Goal: Task Accomplishment & Management: Manage account settings

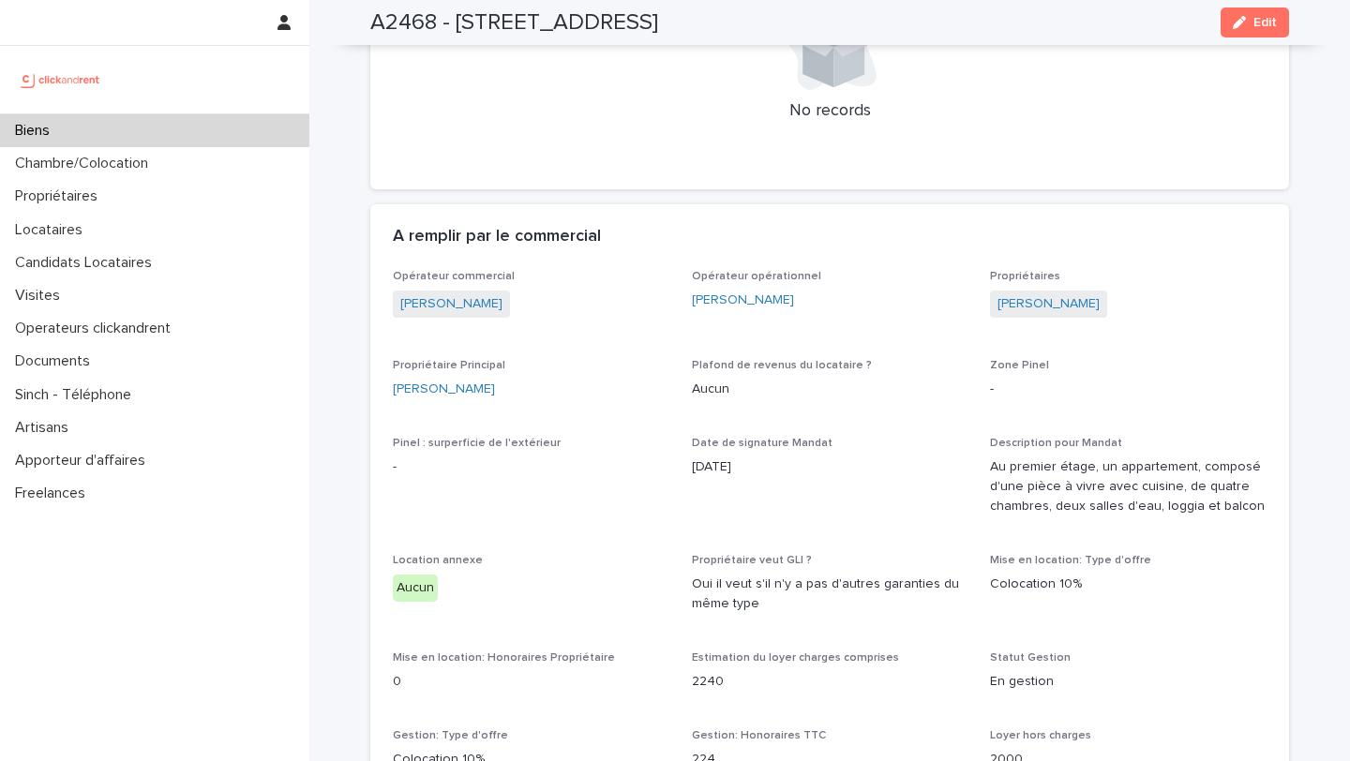
scroll to position [1022, 0]
click at [1026, 299] on link "[PERSON_NAME]" at bounding box center [1048, 303] width 102 height 20
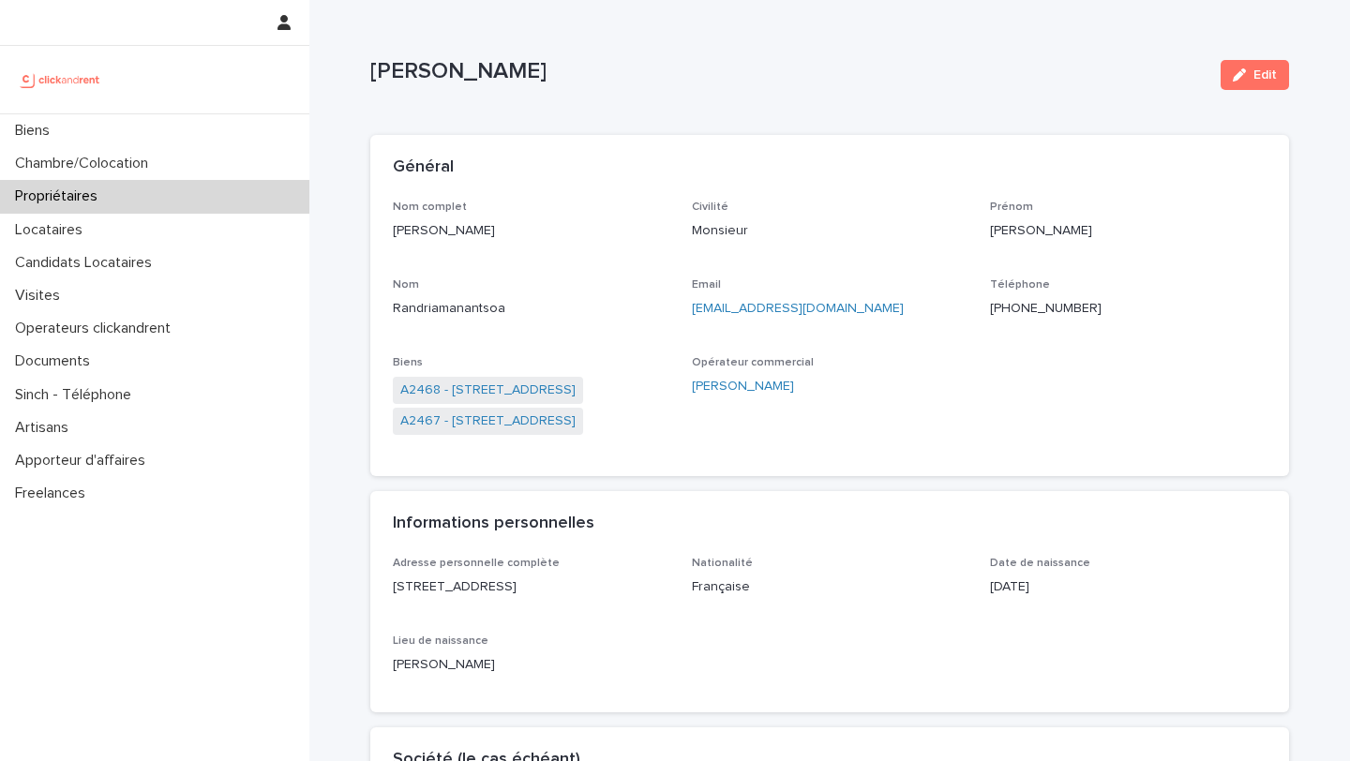
click at [1033, 308] on ringoverc2c-number-84e06f14122c "+33663588135" at bounding box center [1046, 308] width 112 height 13
drag, startPoint x: 647, startPoint y: 68, endPoint x: 362, endPoint y: 61, distance: 285.0
click at [499, 395] on link "A2468 - 19 Avenue Nationale, Massy 91300" at bounding box center [487, 391] width 175 height 20
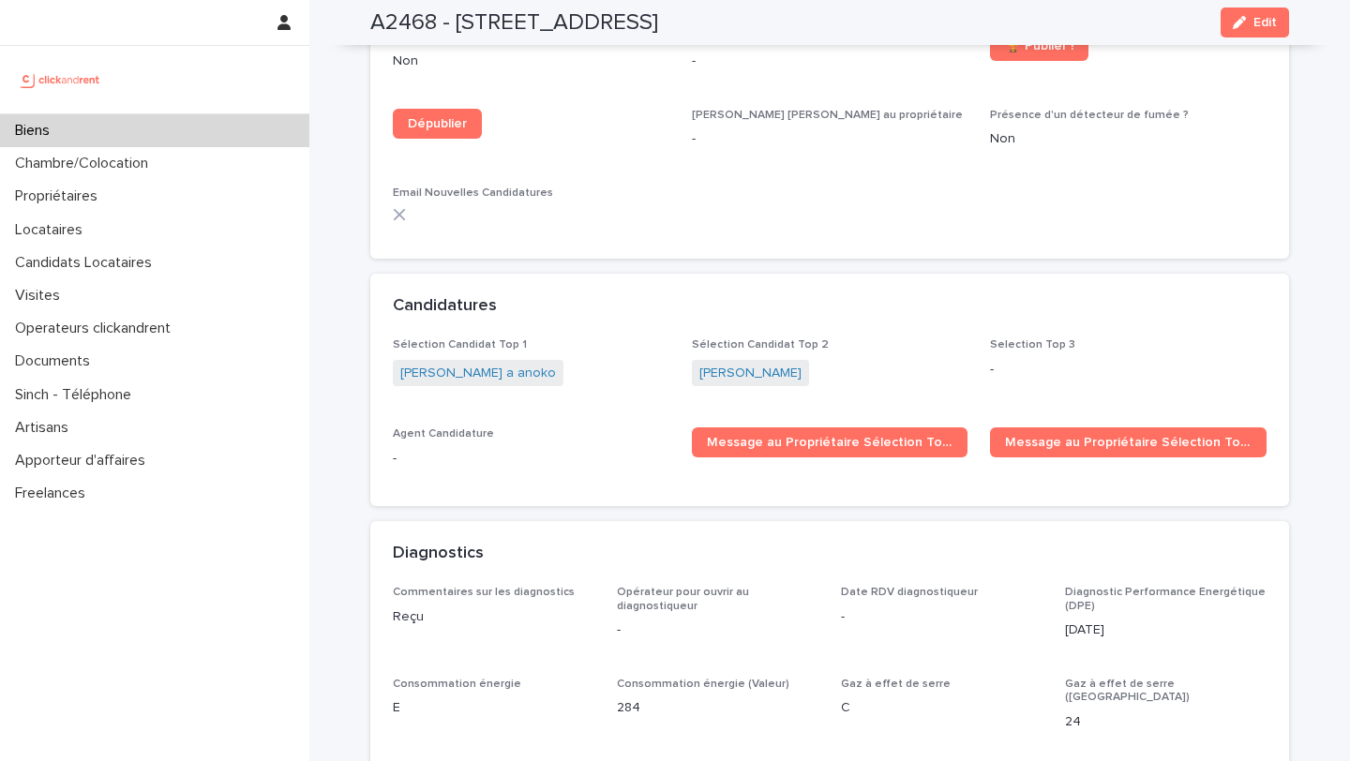
scroll to position [5275, 0]
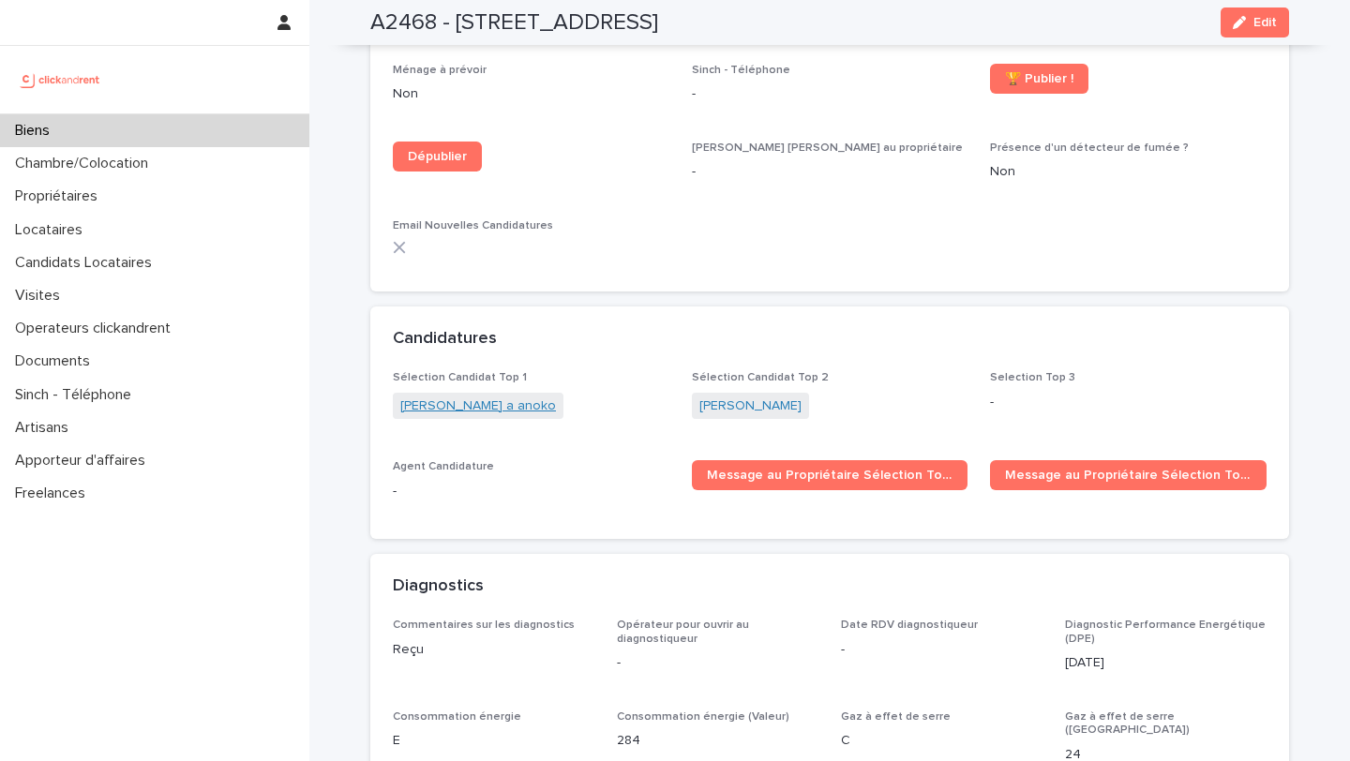
click at [494, 396] on link "[PERSON_NAME] a anoko" at bounding box center [478, 406] width 156 height 20
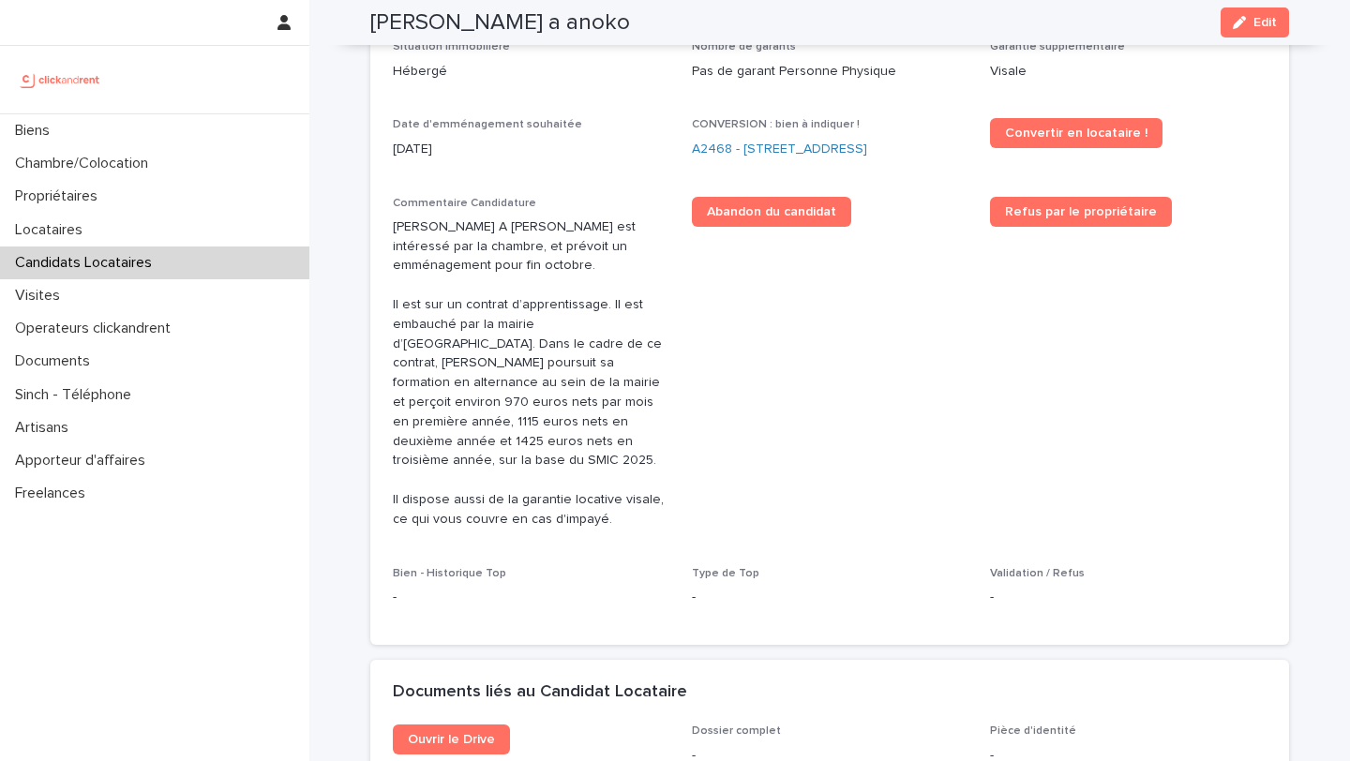
scroll to position [604, 0]
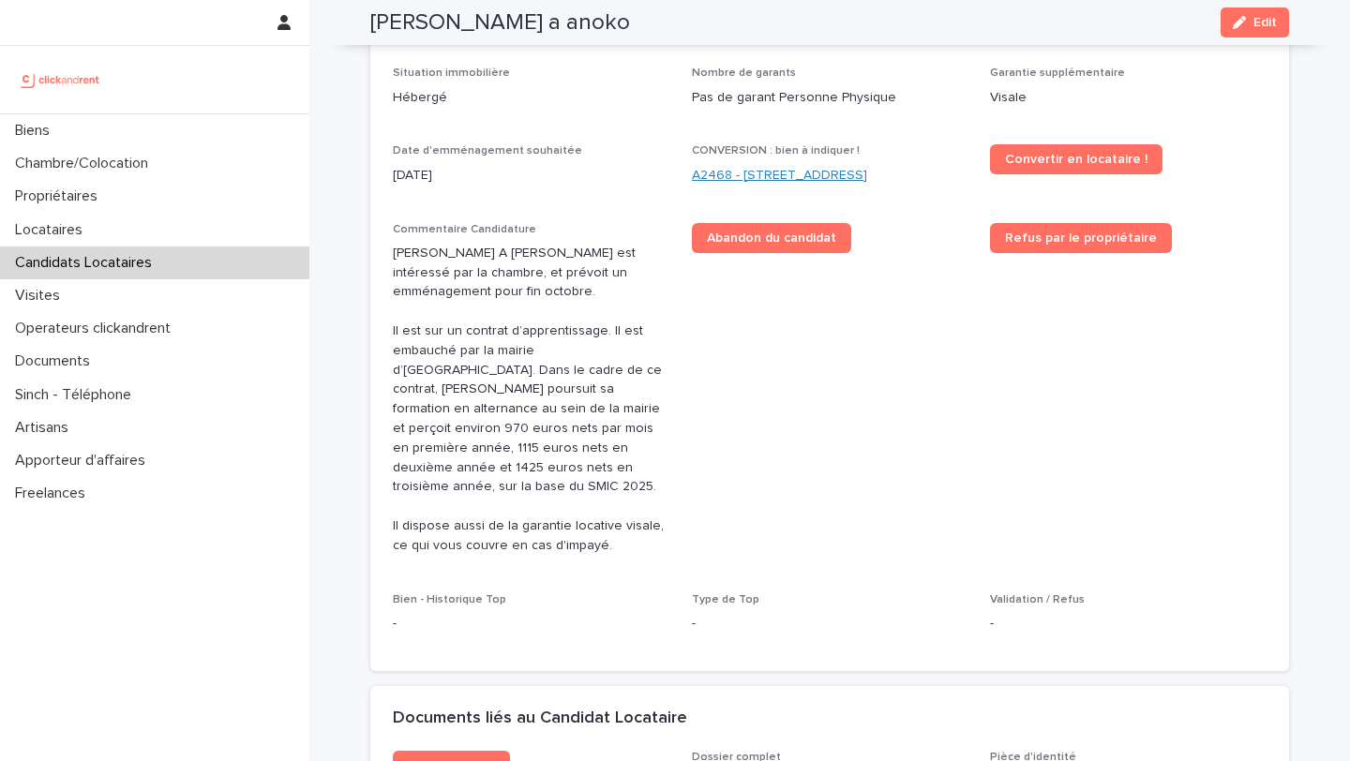
click at [709, 178] on link "A2468 - [STREET_ADDRESS]" at bounding box center [779, 176] width 175 height 20
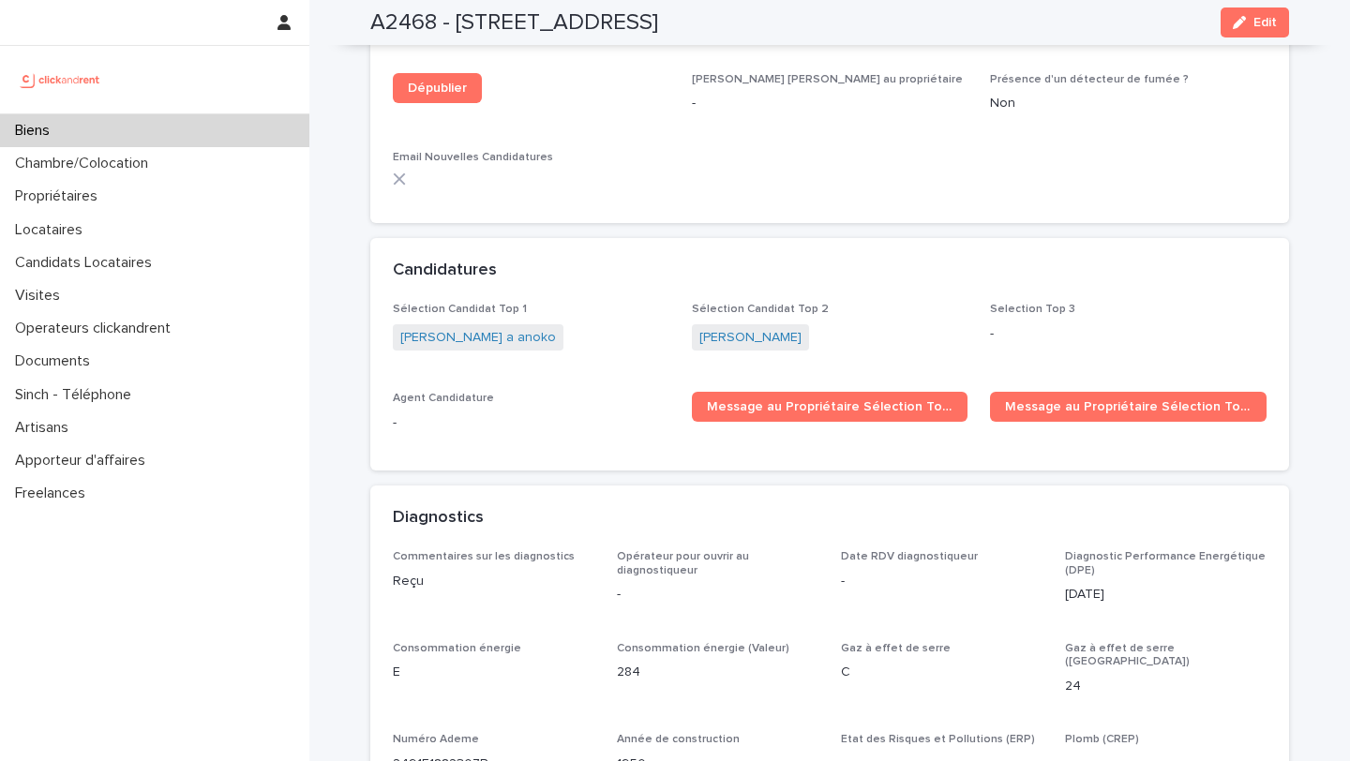
scroll to position [5349, 0]
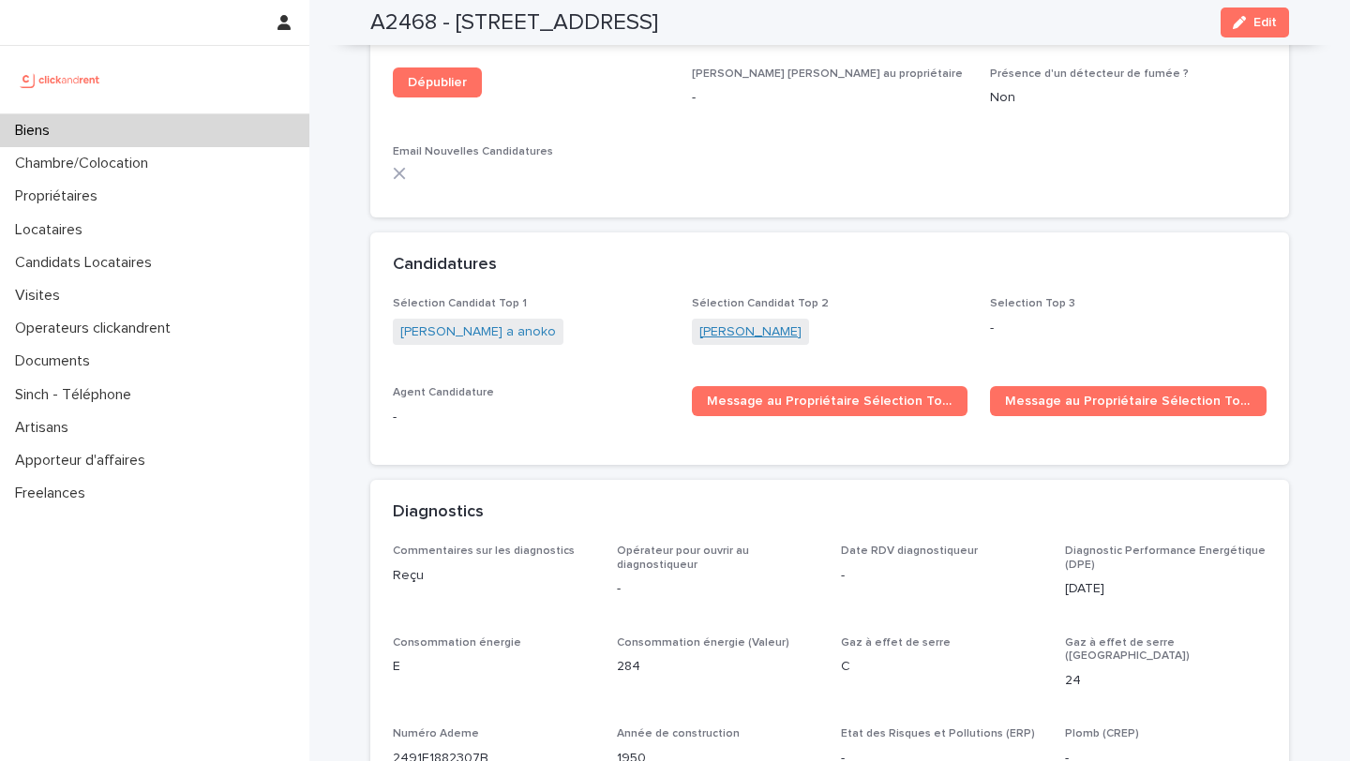
click at [725, 322] on link "[PERSON_NAME]" at bounding box center [750, 332] width 102 height 20
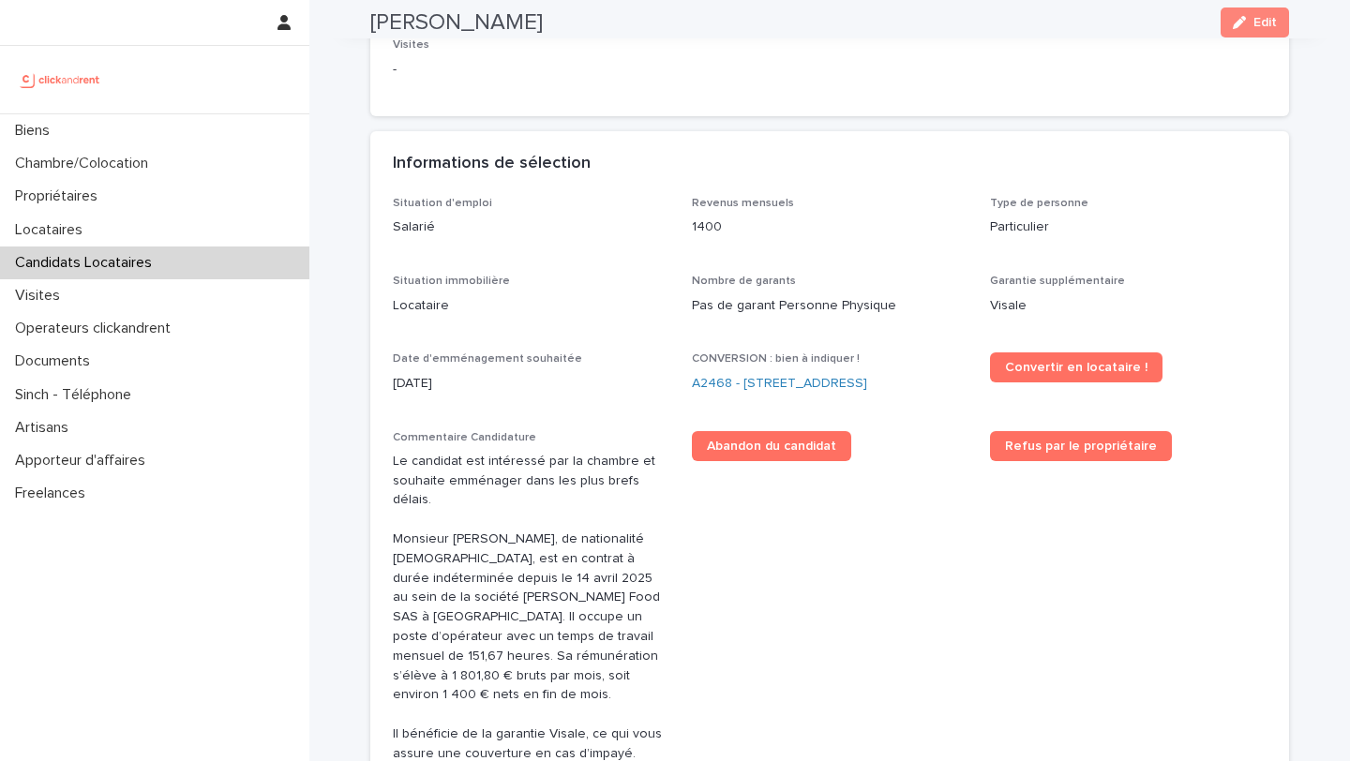
scroll to position [423, 0]
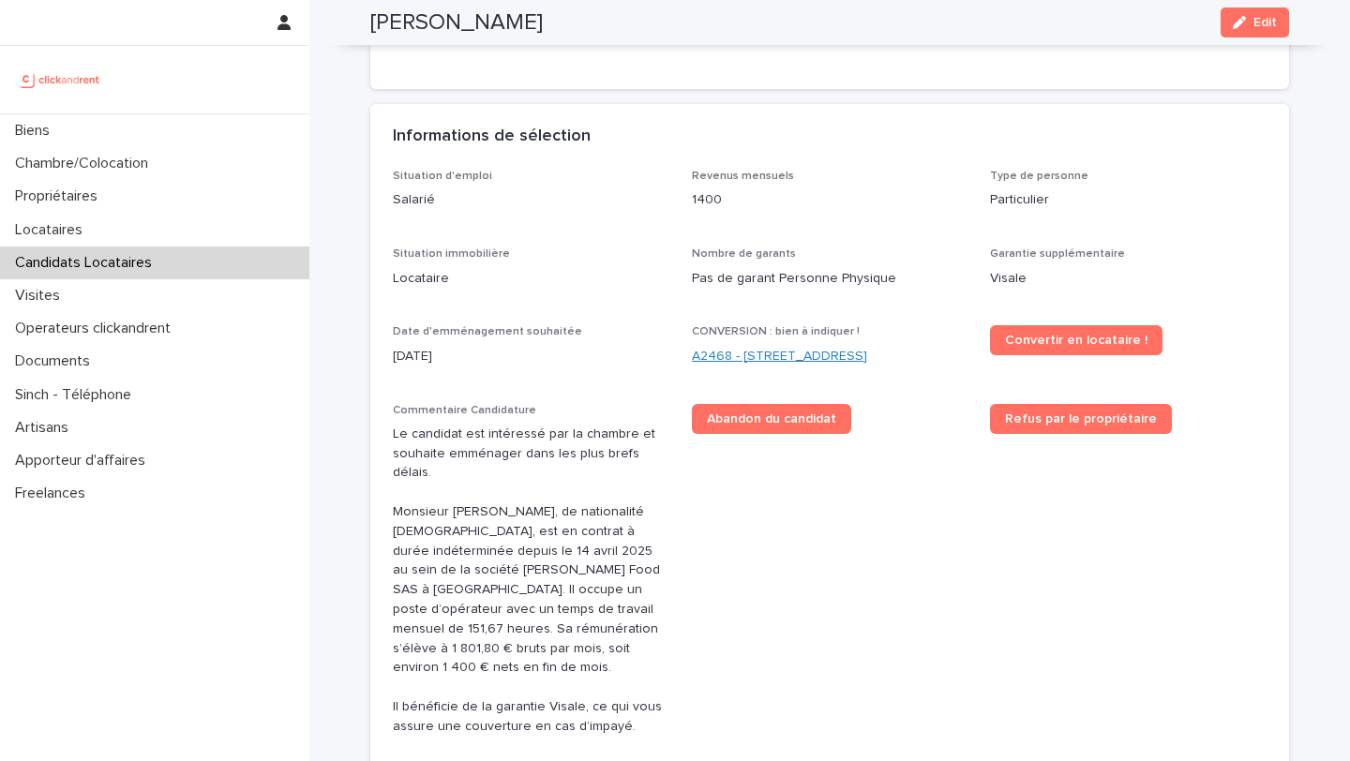
click at [752, 358] on link "A2468 - [STREET_ADDRESS]" at bounding box center [779, 357] width 175 height 20
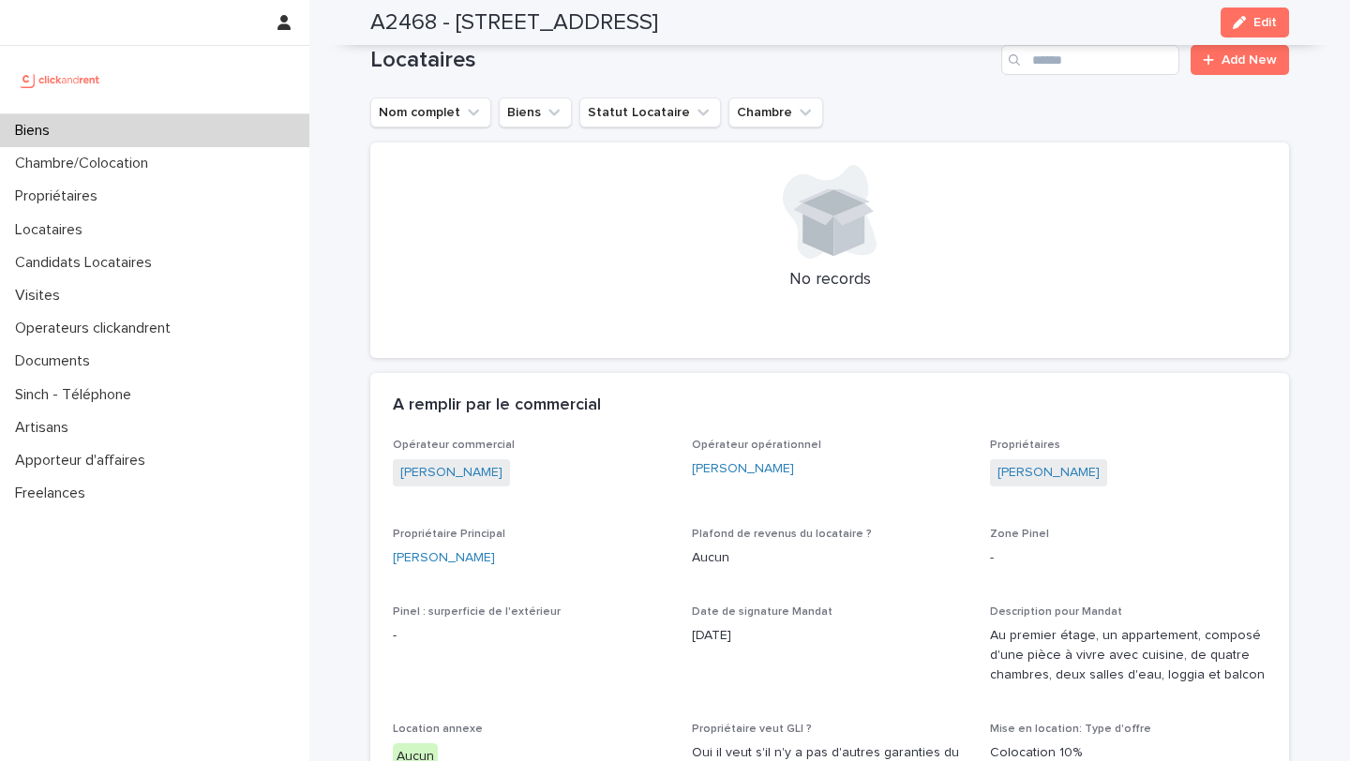
scroll to position [876, 0]
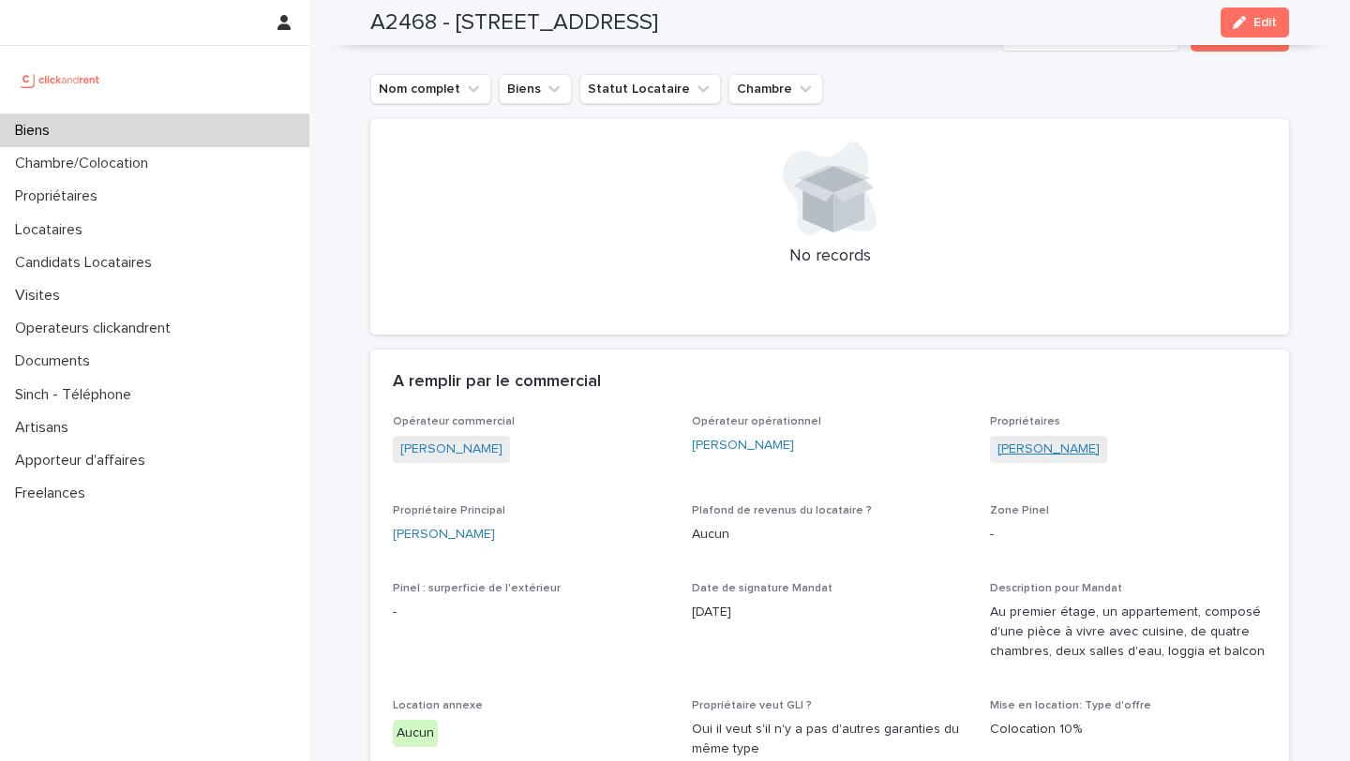
click at [1022, 443] on link "[PERSON_NAME]" at bounding box center [1048, 450] width 102 height 20
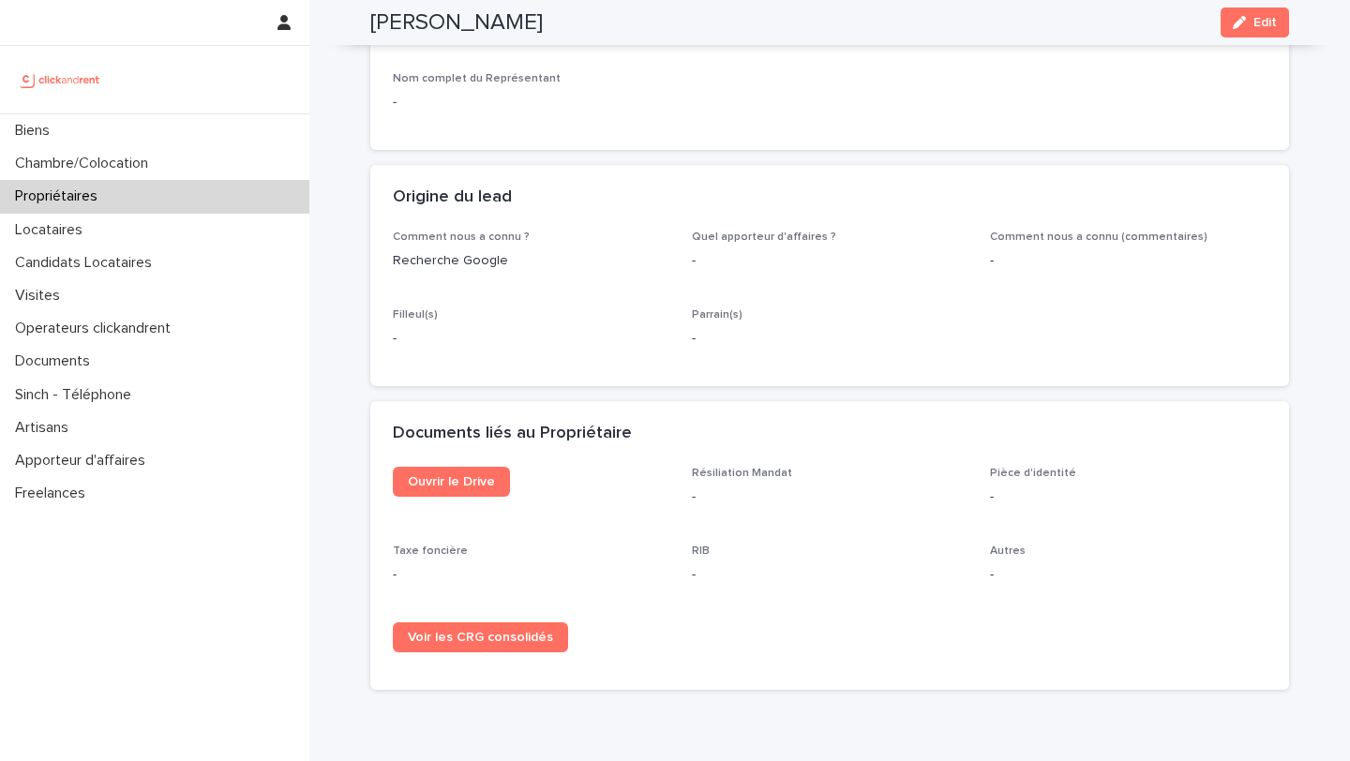
scroll to position [198, 0]
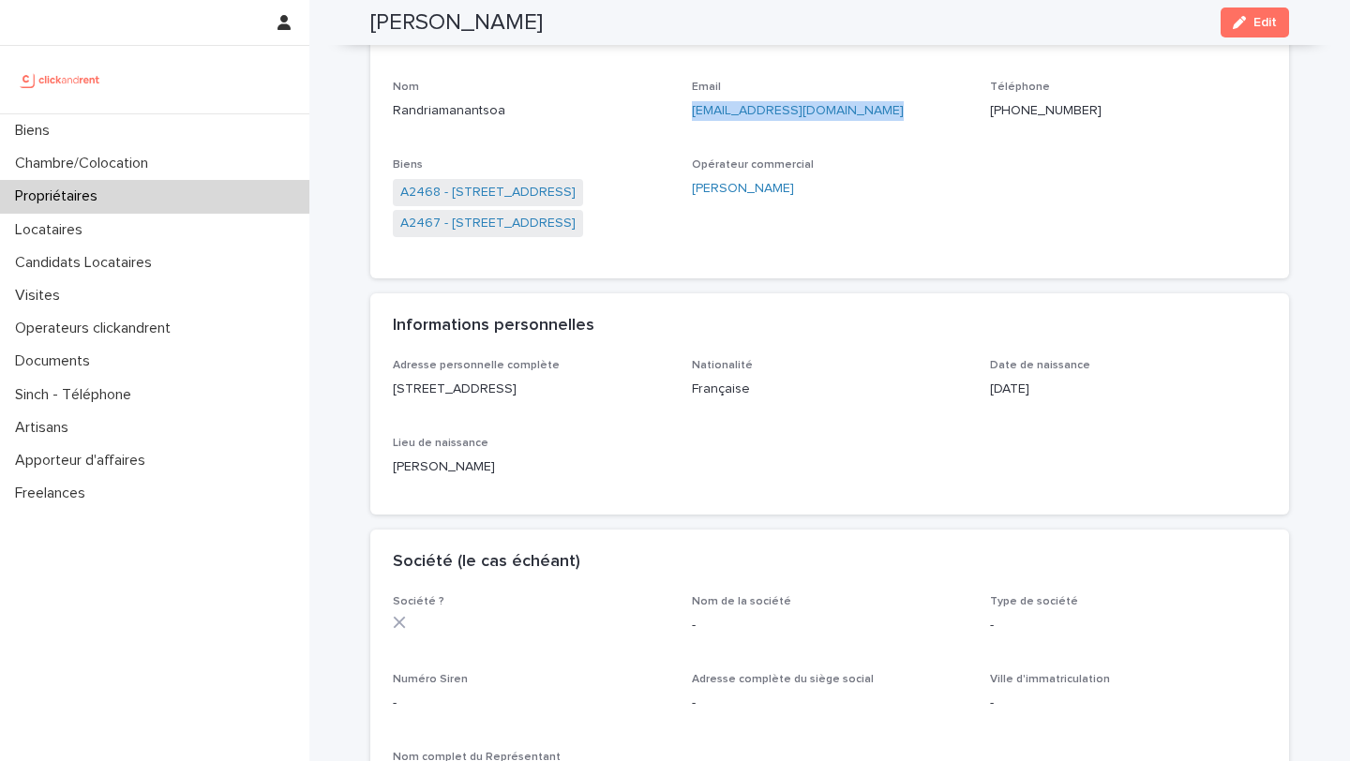
drag, startPoint x: 870, startPoint y: 108, endPoint x: 688, endPoint y: 107, distance: 181.8
click at [688, 107] on div "Nom complet Tahiry Randriamanantsoa Civilité Monsieur Prénom Tahiry Nom Randria…" at bounding box center [829, 129] width 873 height 253
copy link "randria.immobilier@gmail.com"
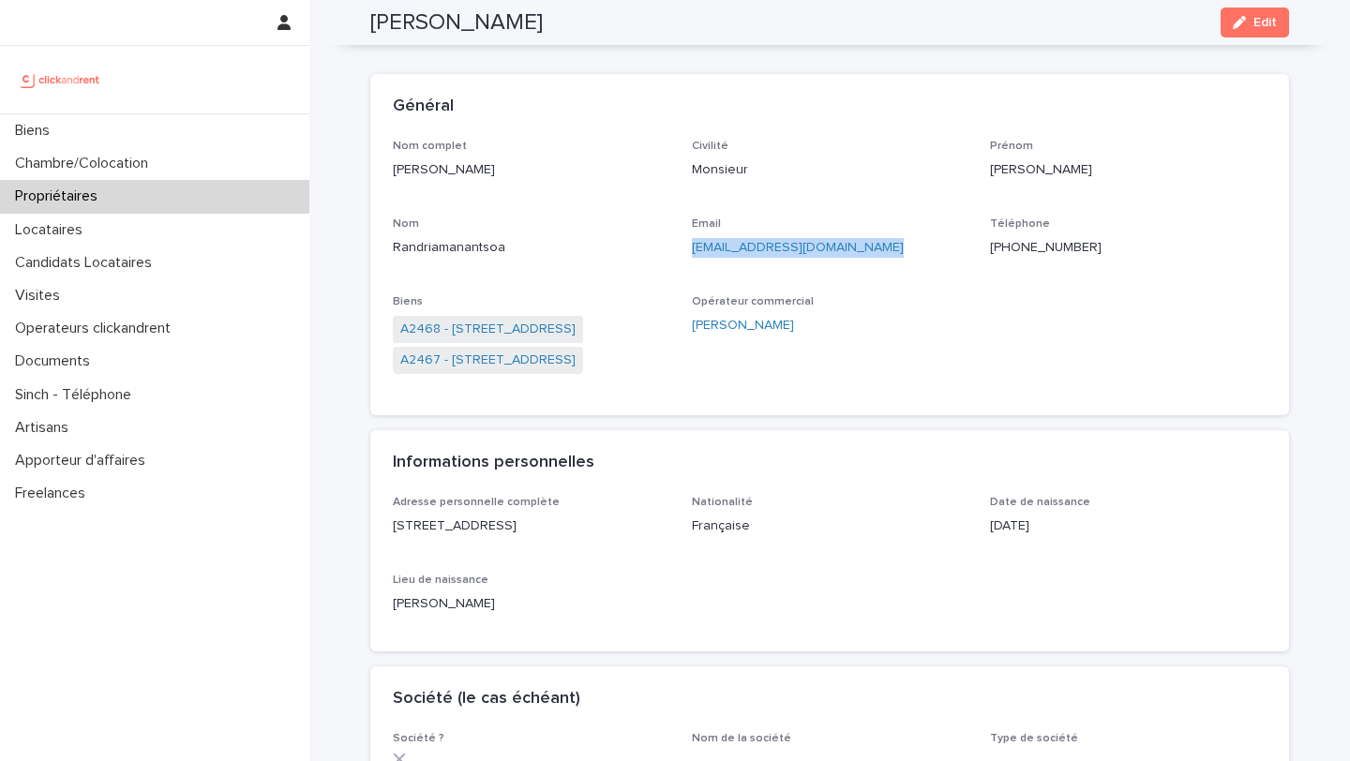
scroll to position [0, 0]
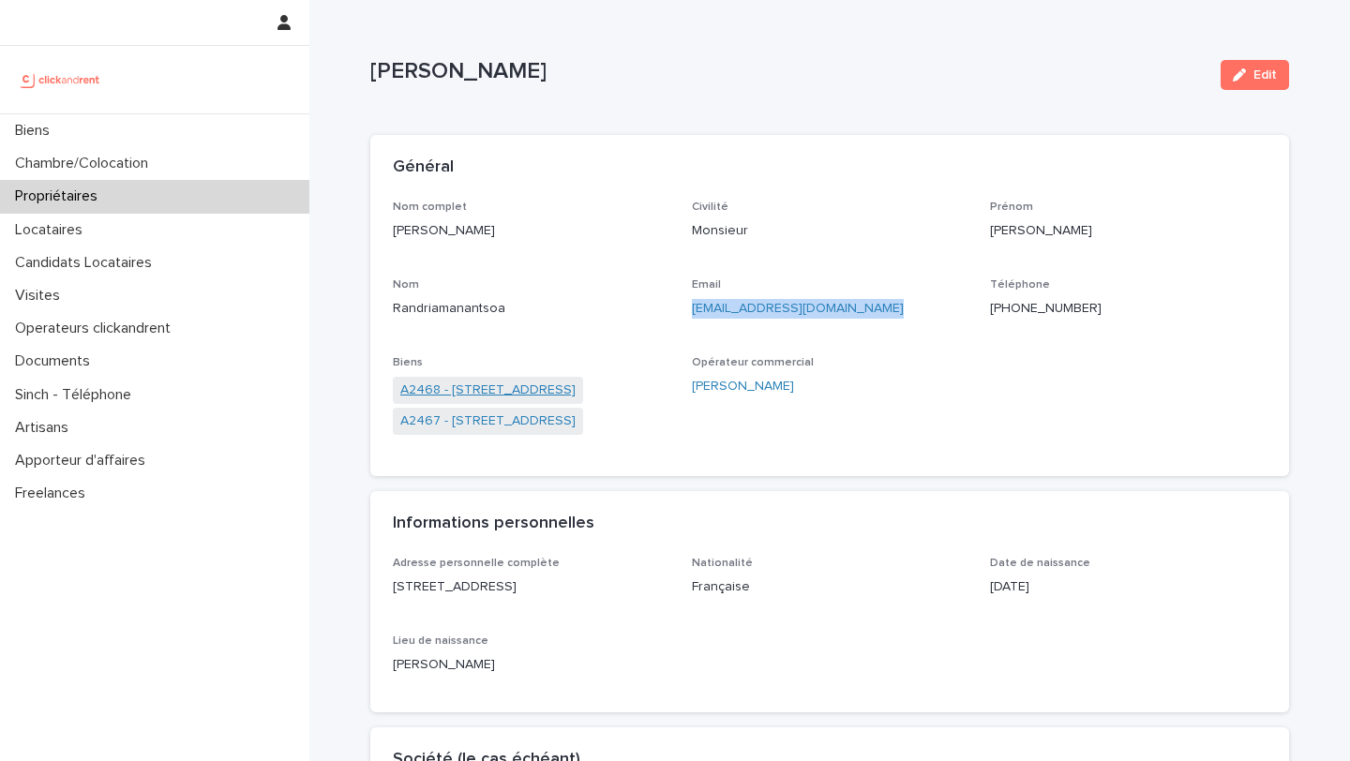
click at [533, 386] on link "A2468 - [STREET_ADDRESS]" at bounding box center [487, 391] width 175 height 20
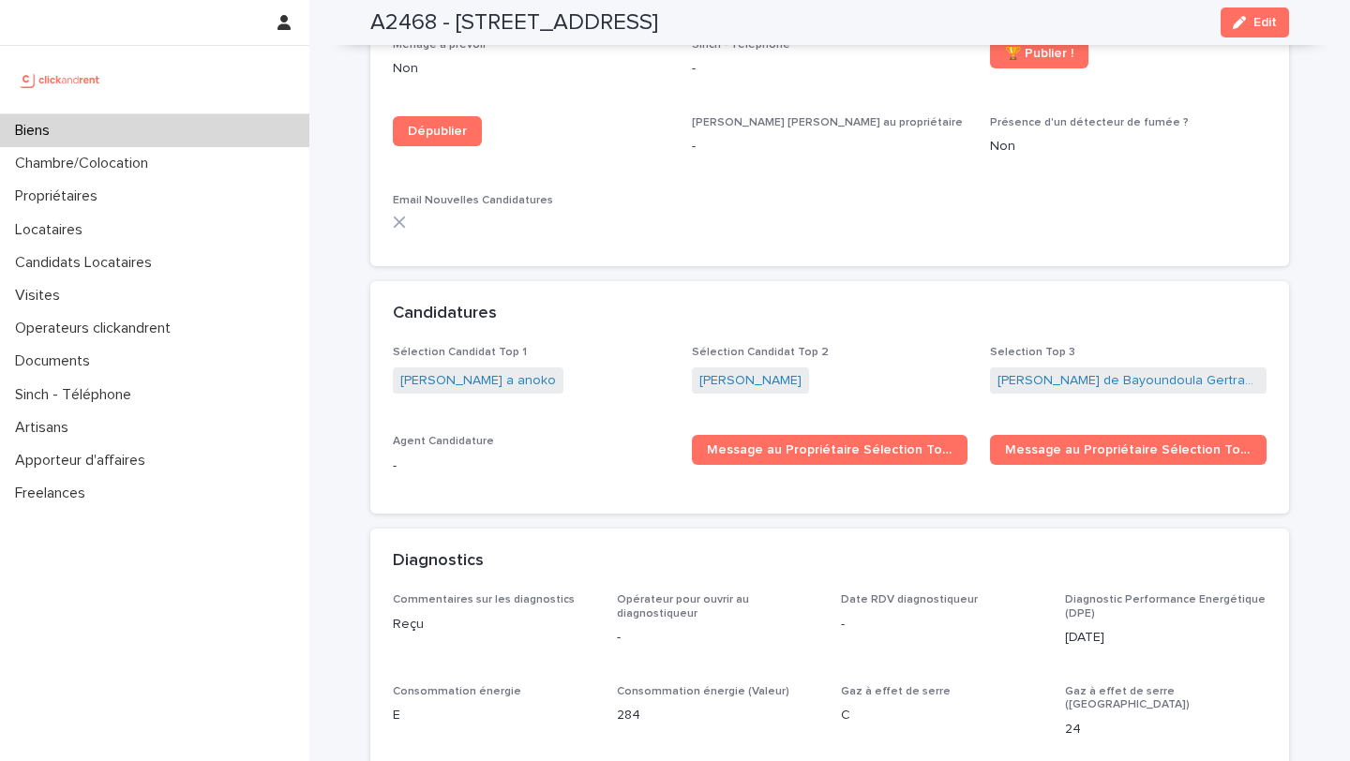
scroll to position [5310, 0]
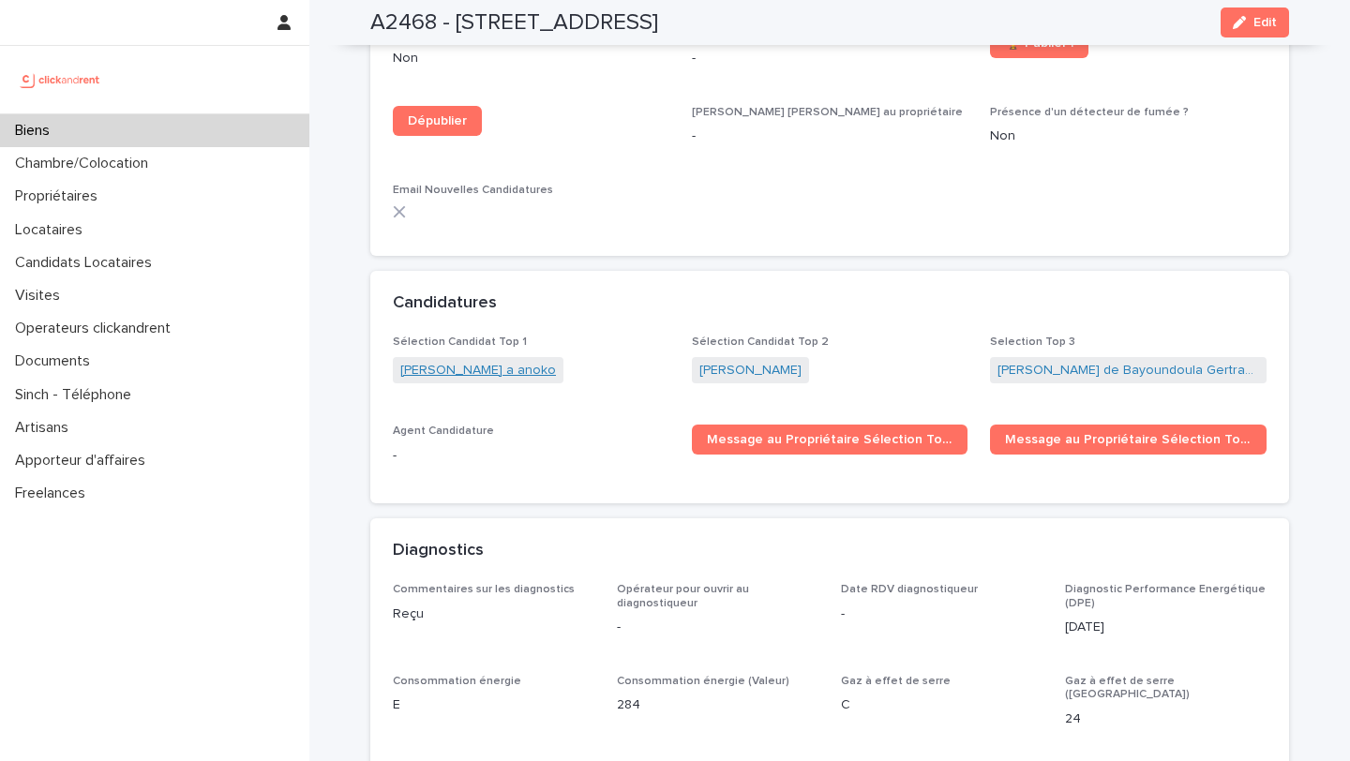
click at [554, 361] on link "[PERSON_NAME] a anoko" at bounding box center [478, 371] width 156 height 20
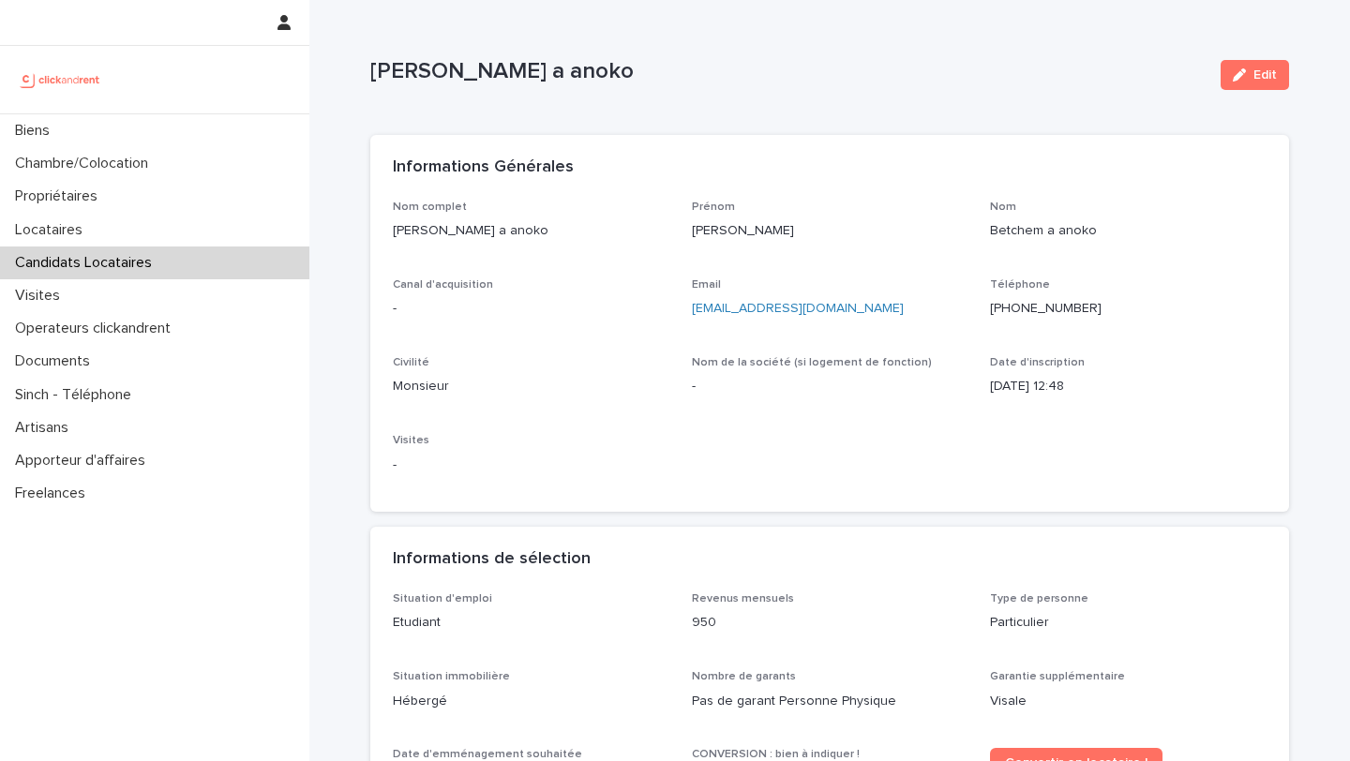
click at [1020, 304] on ringoverc2c-number-84e06f14122c "[PHONE_NUMBER]" at bounding box center [1046, 308] width 112 height 13
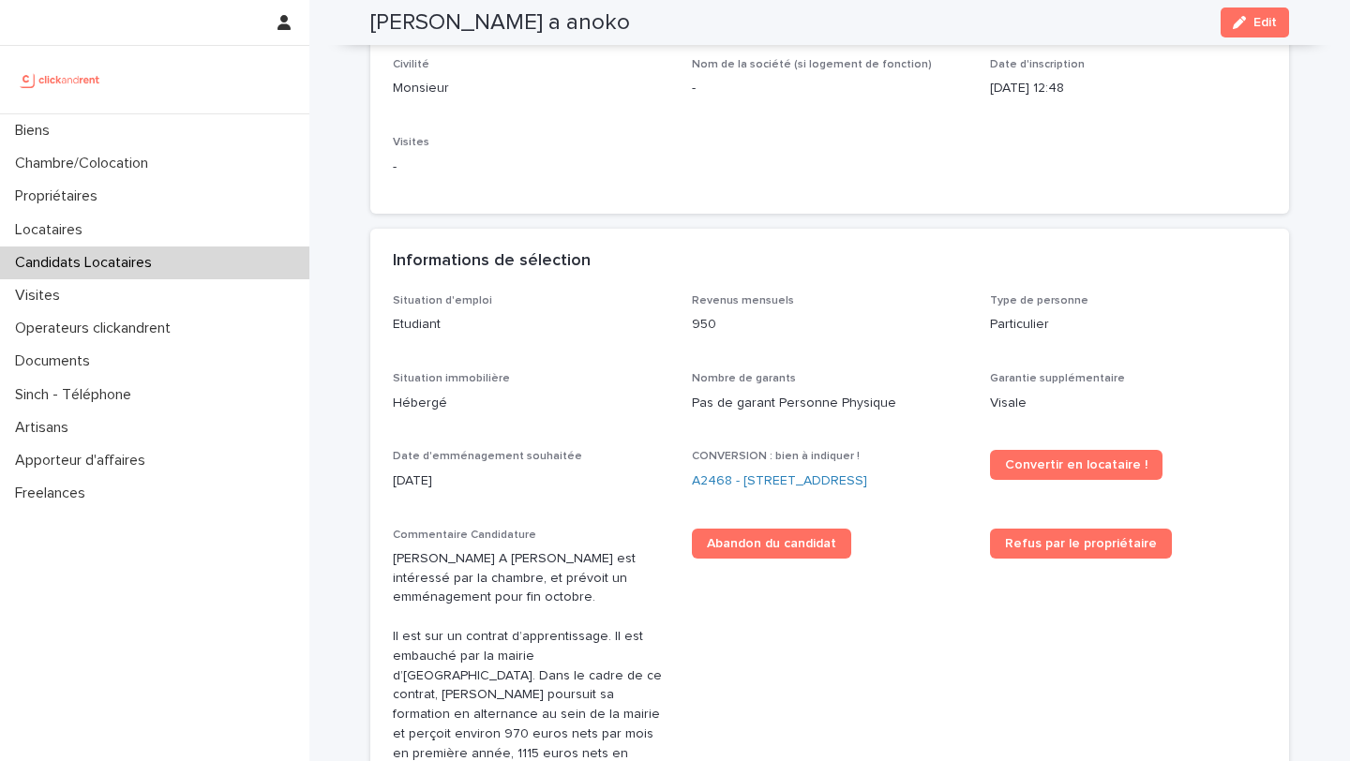
scroll to position [309, 0]
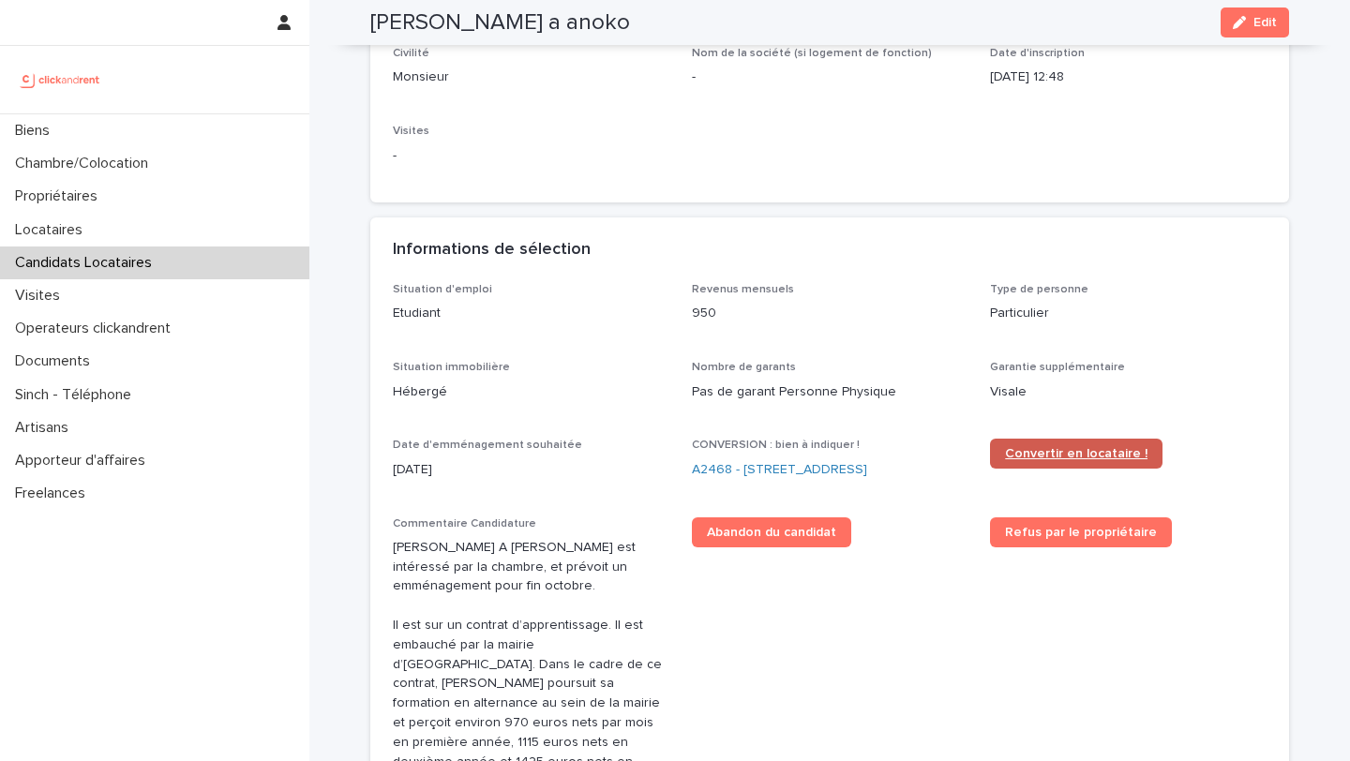
click at [1053, 451] on span "Convertir en locataire !" at bounding box center [1076, 453] width 142 height 13
click at [783, 472] on link "A2468 - [STREET_ADDRESS]" at bounding box center [779, 470] width 175 height 20
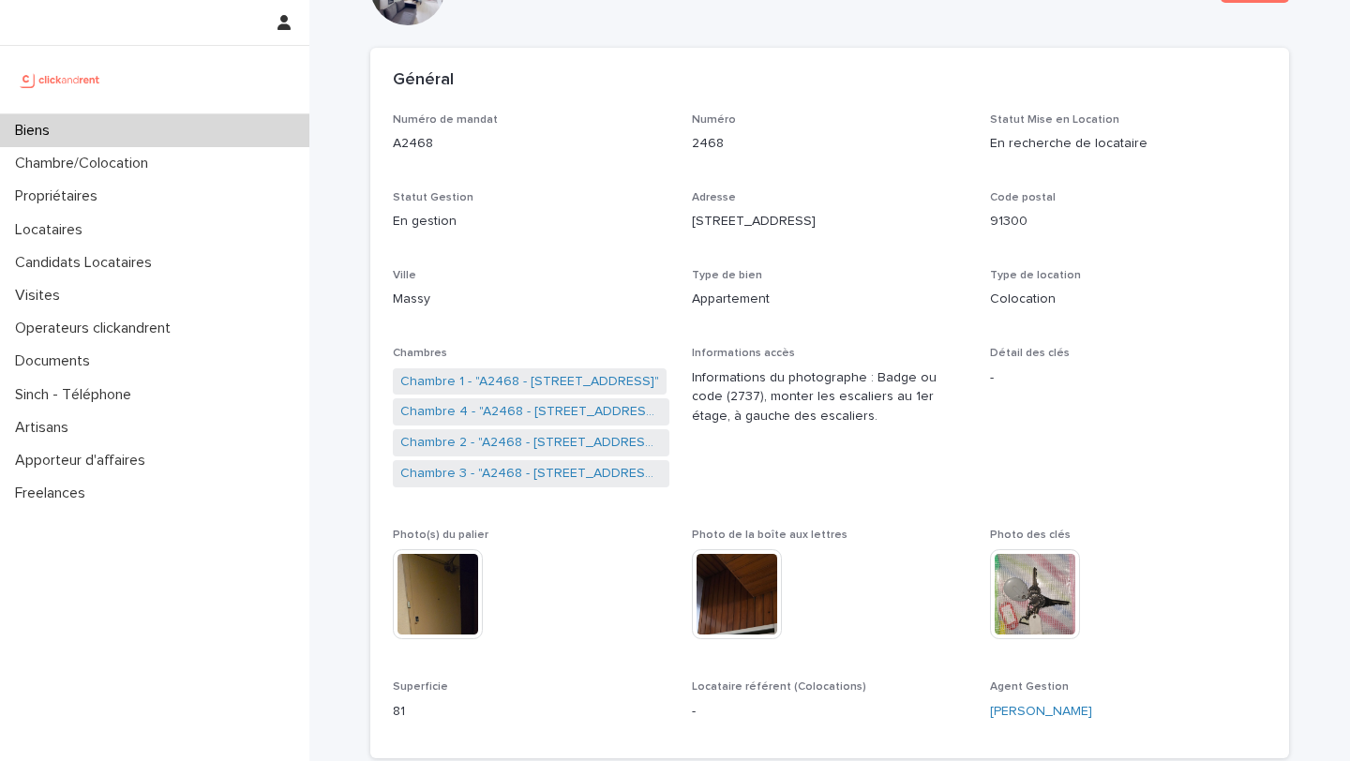
scroll to position [133, 0]
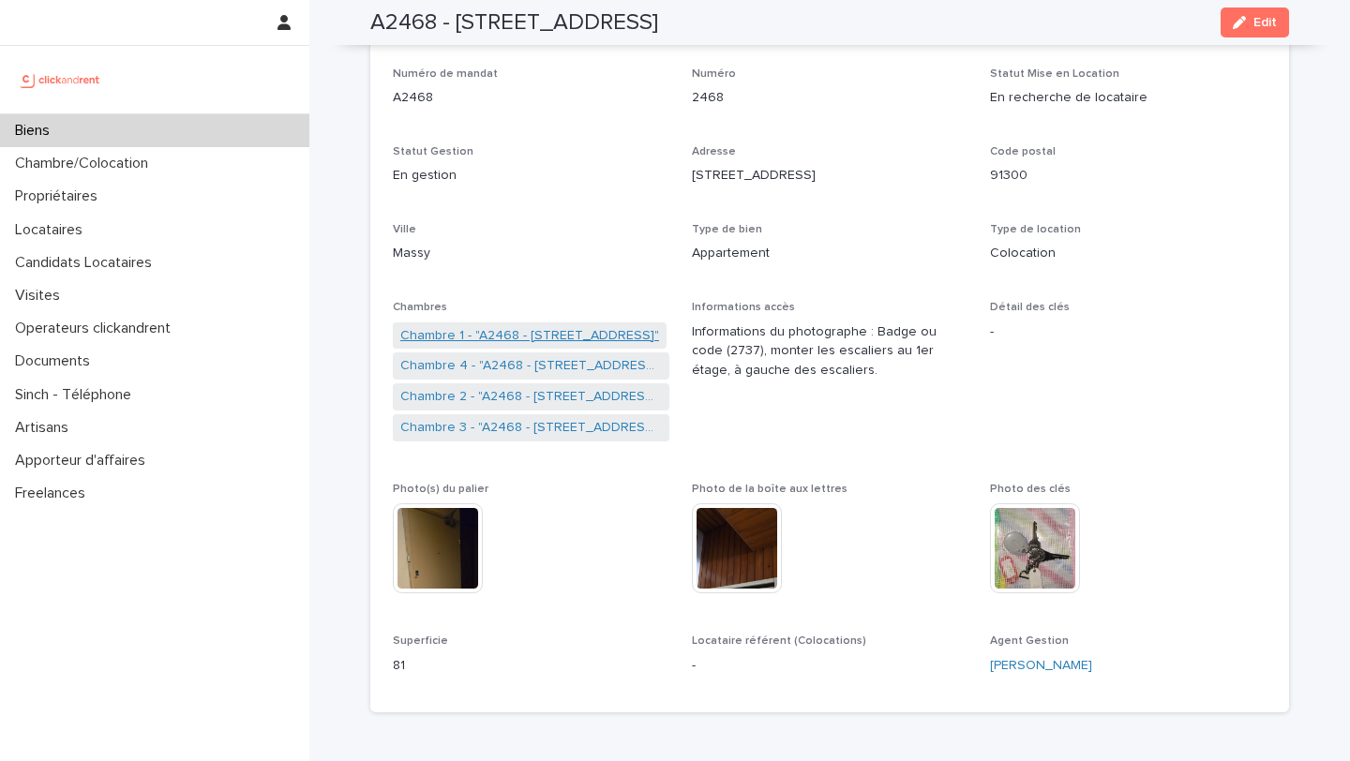
click at [529, 336] on link "Chambre 1 - "A2468 - [STREET_ADDRESS]"" at bounding box center [529, 336] width 259 height 20
click at [488, 396] on link "Chambre 2 - "A2468 - [STREET_ADDRESS]"" at bounding box center [530, 397] width 261 height 20
click at [487, 420] on link "Chambre 3 - "A2468 - [STREET_ADDRESS]"" at bounding box center [530, 428] width 261 height 20
click at [488, 370] on link "Chambre 4 - "A2468 - [STREET_ADDRESS]"" at bounding box center [530, 366] width 261 height 20
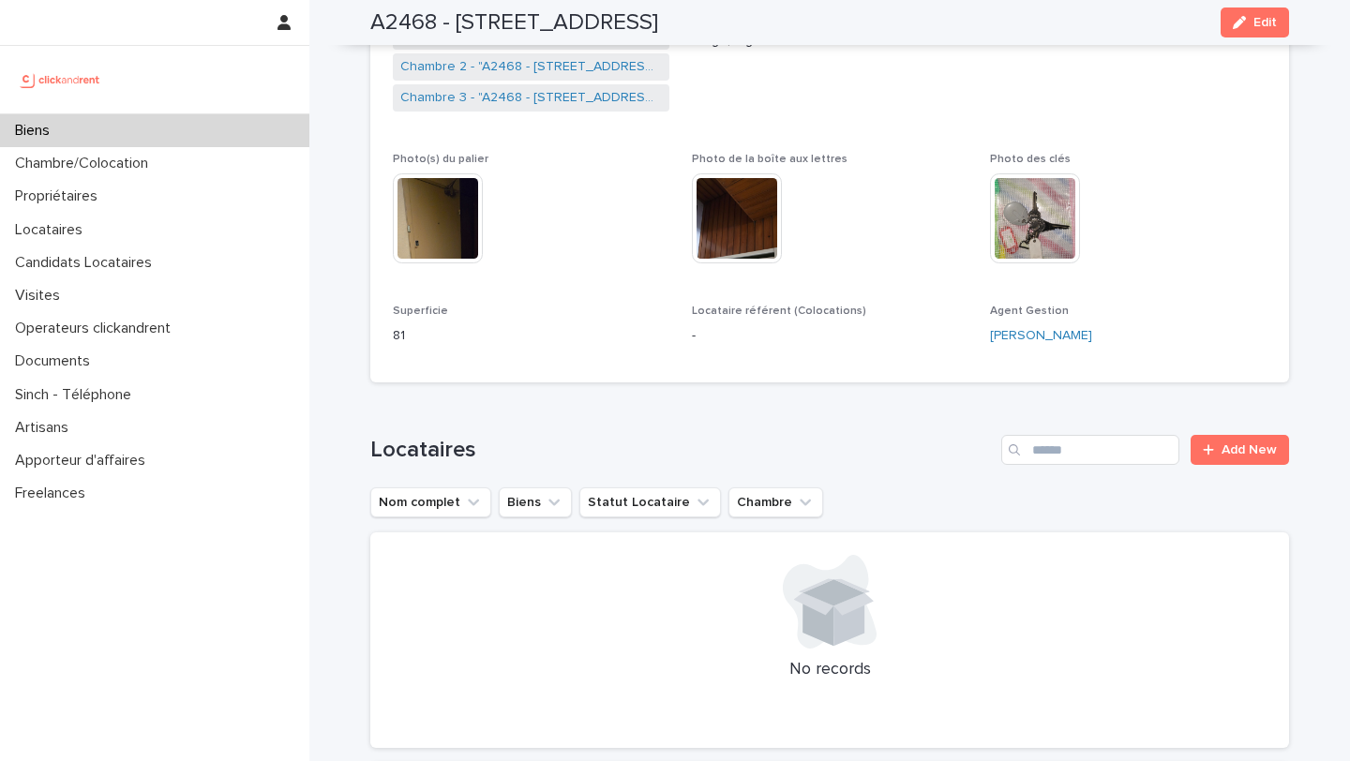
scroll to position [459, 0]
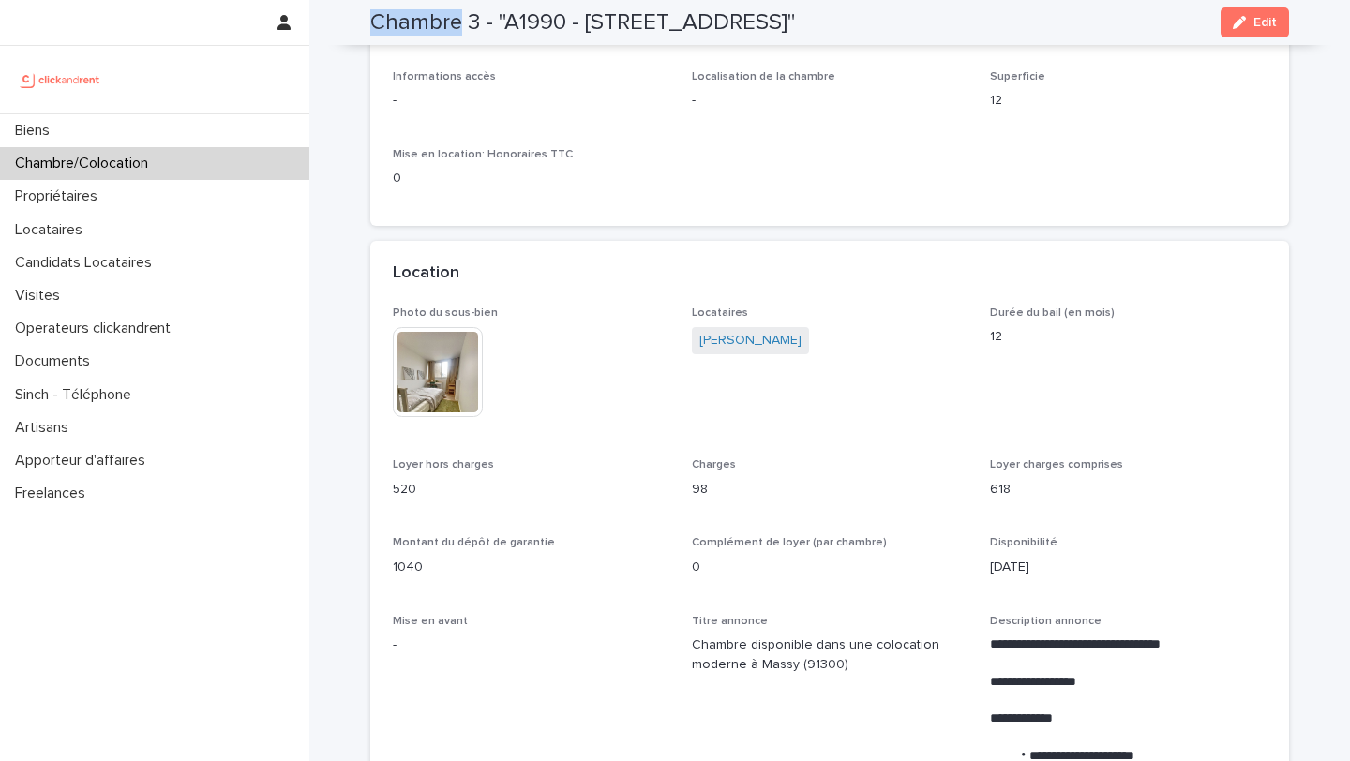
scroll to position [211, 0]
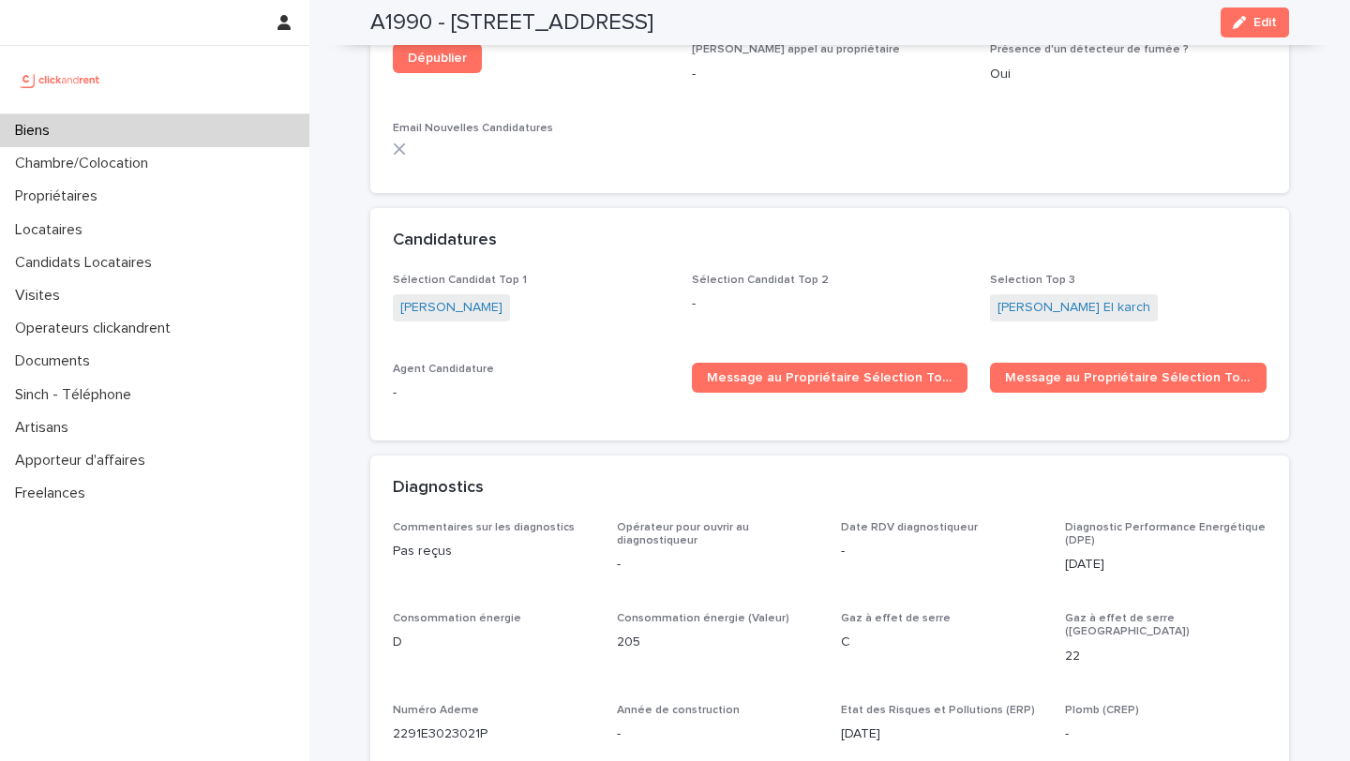
scroll to position [5530, 0]
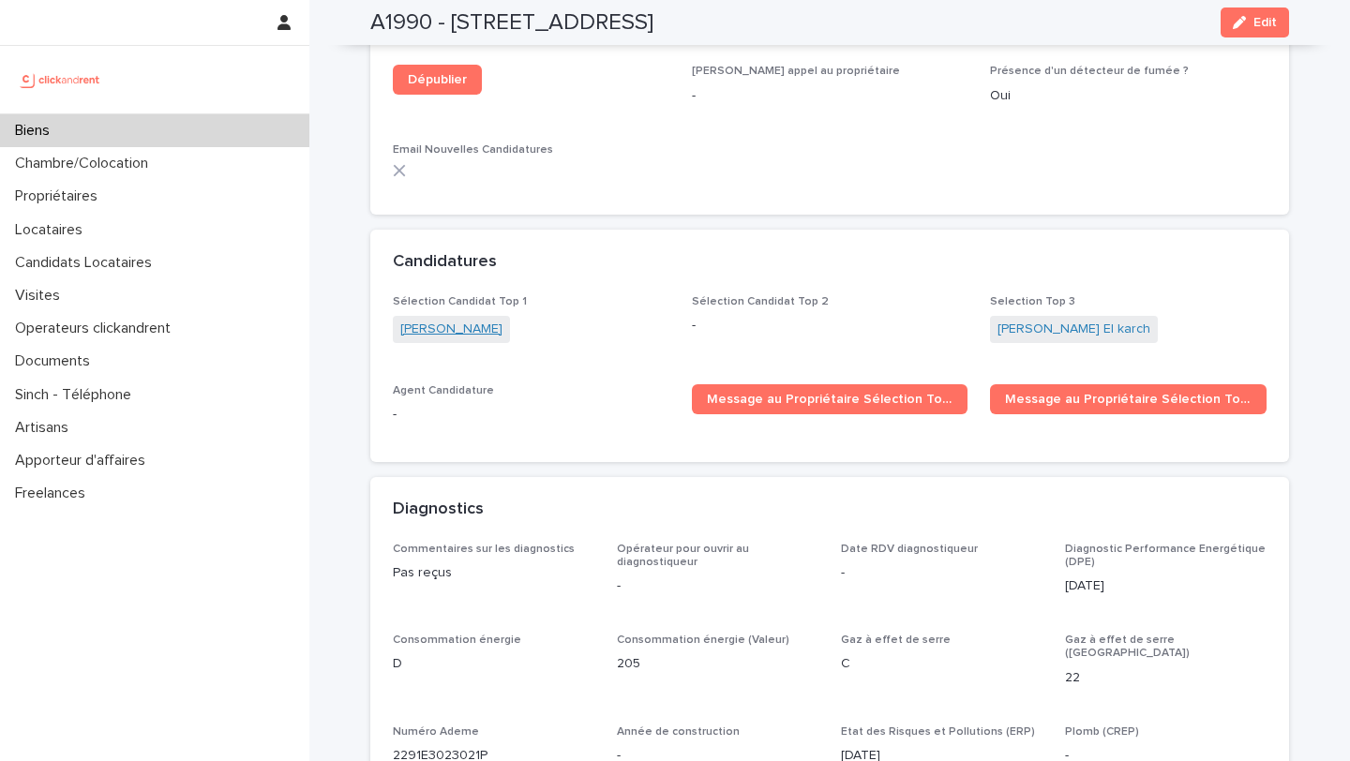
click at [502, 320] on link "[PERSON_NAME]" at bounding box center [451, 330] width 102 height 20
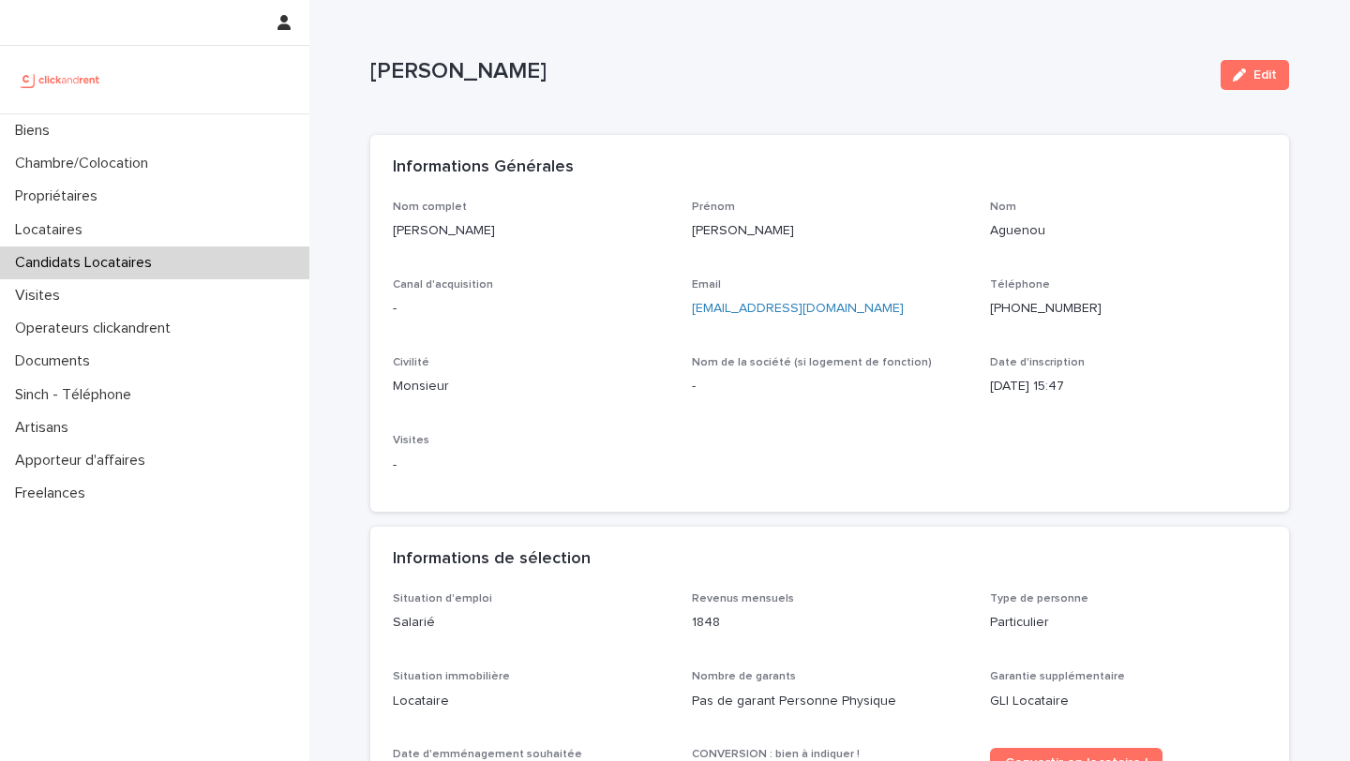
click at [1048, 309] on ringoverc2c-number-84e06f14122c "[PHONE_NUMBER]" at bounding box center [1046, 308] width 112 height 13
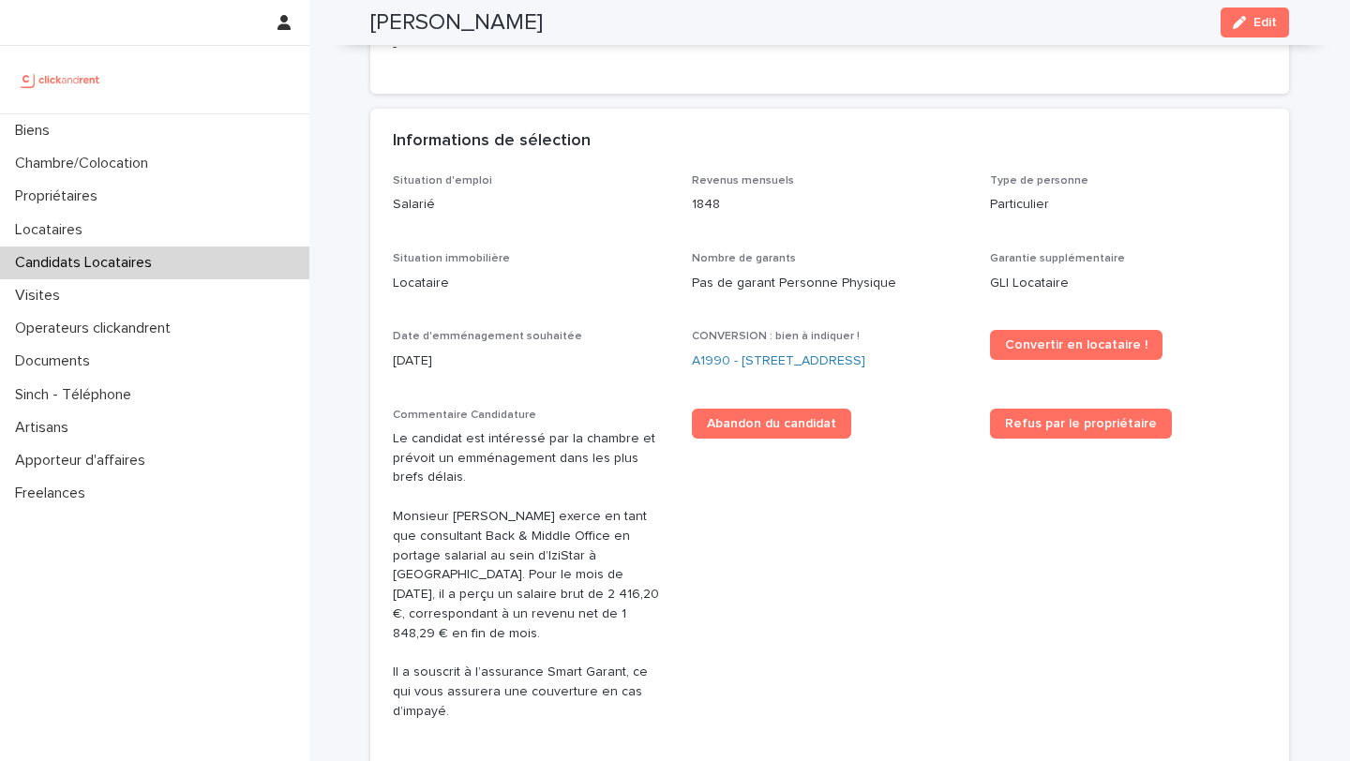
scroll to position [421, 0]
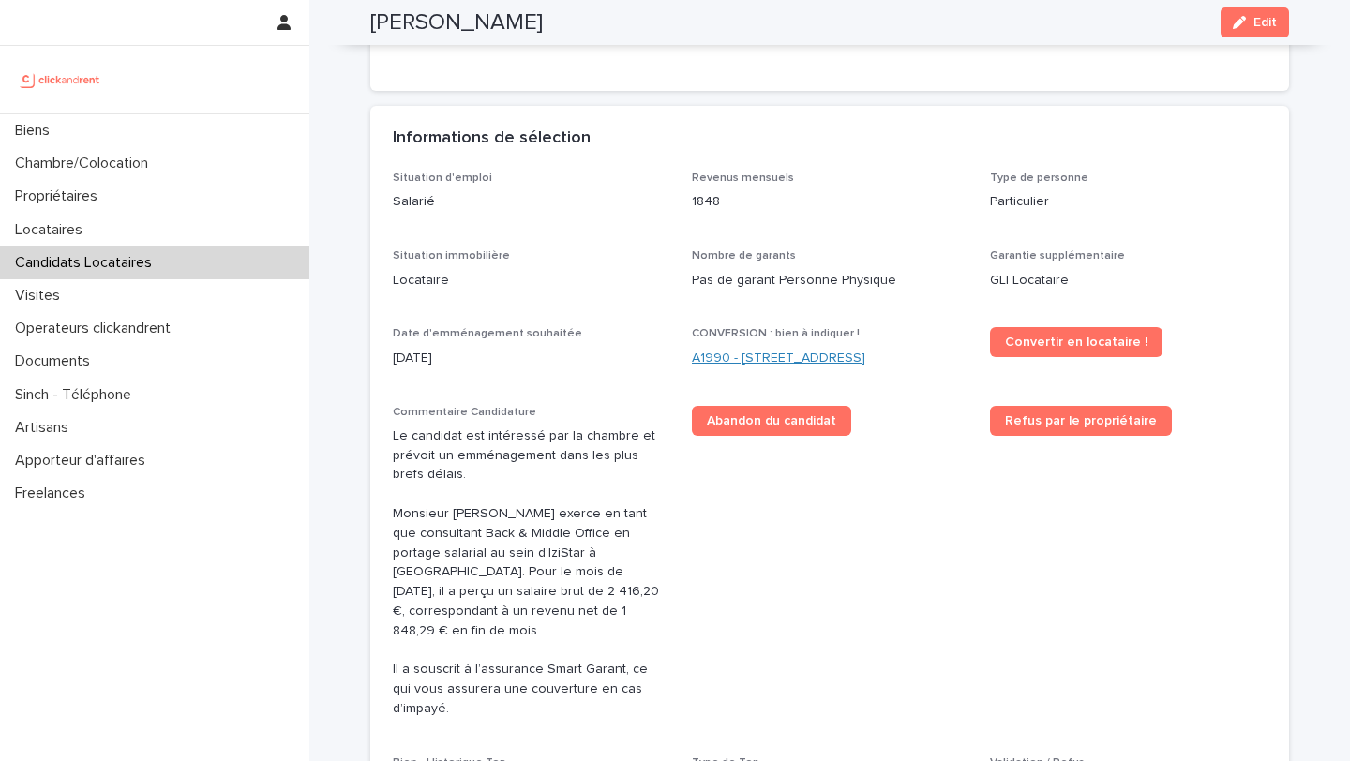
click at [751, 355] on link "A1990 - [STREET_ADDRESS]" at bounding box center [778, 359] width 173 height 20
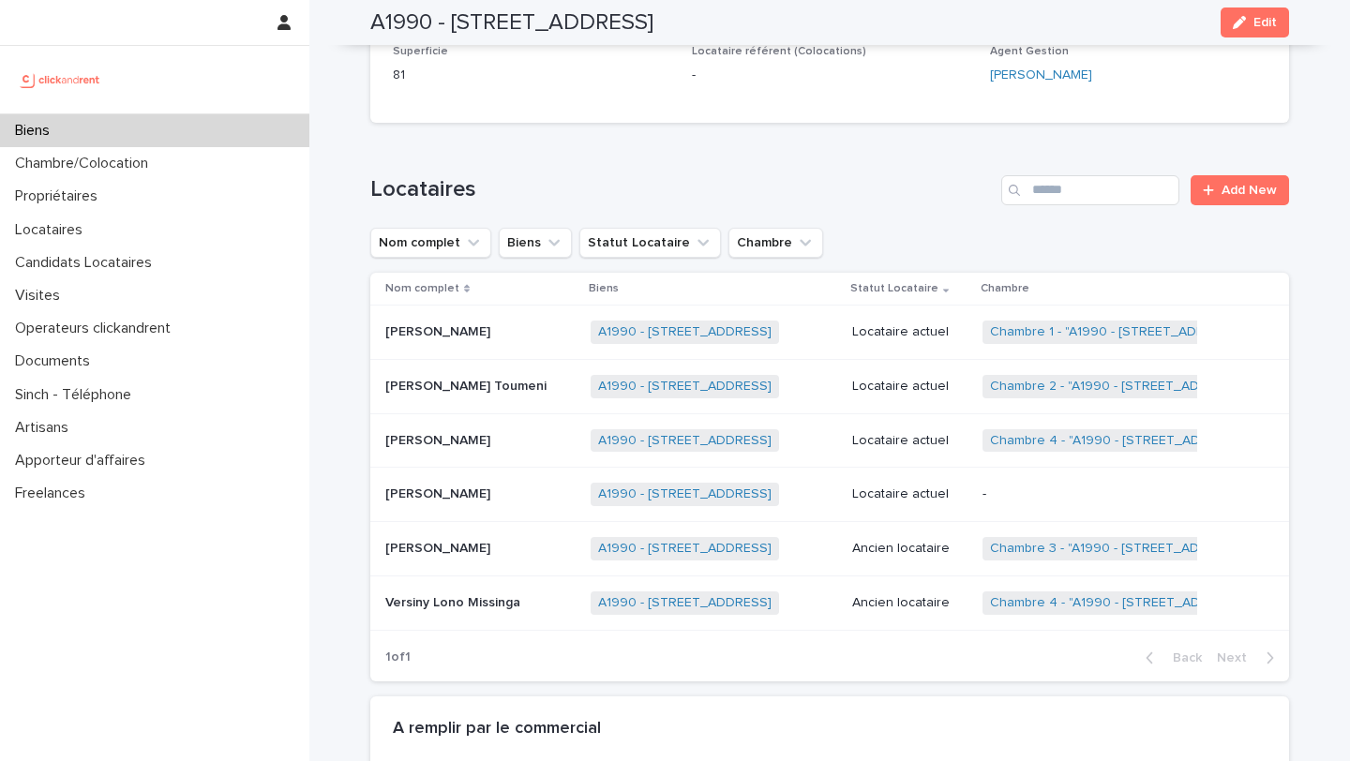
scroll to position [841, 0]
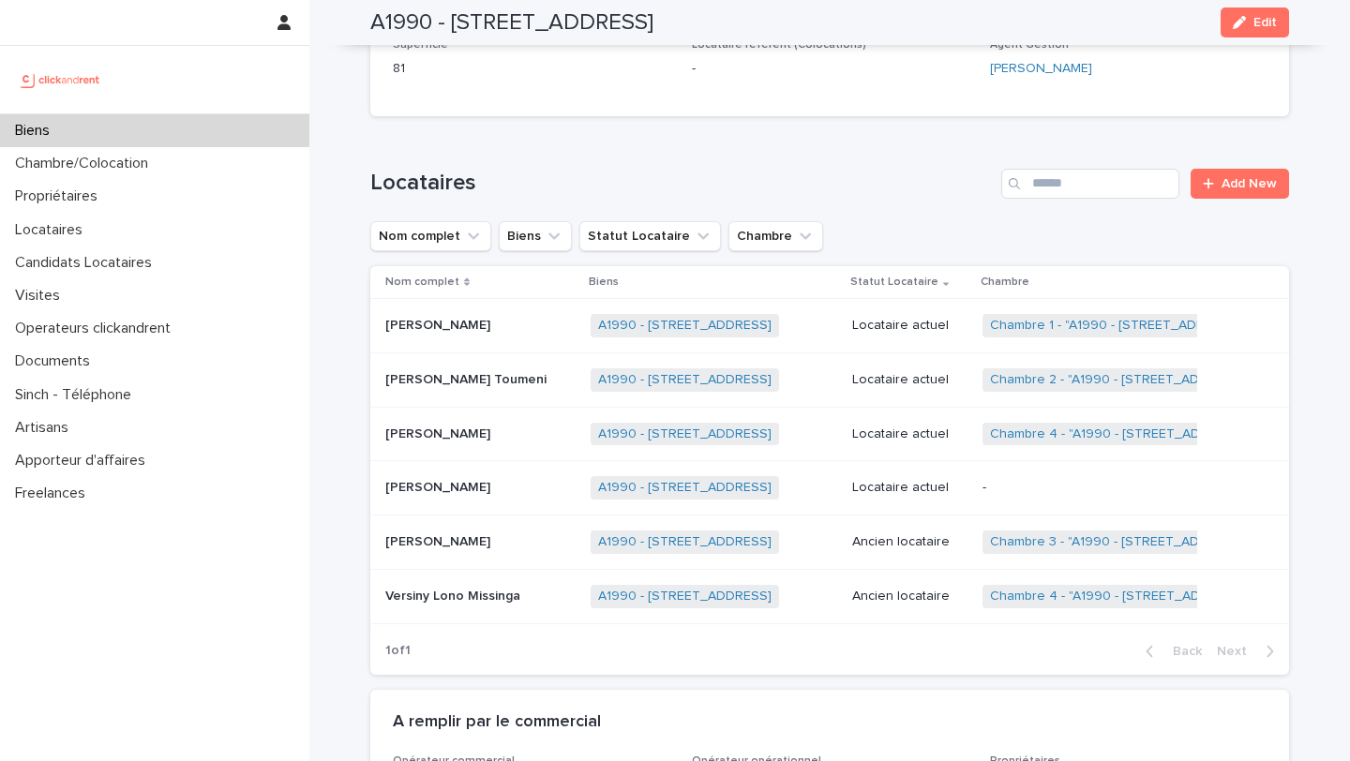
click at [494, 494] on p "[PERSON_NAME]" at bounding box center [439, 486] width 109 height 20
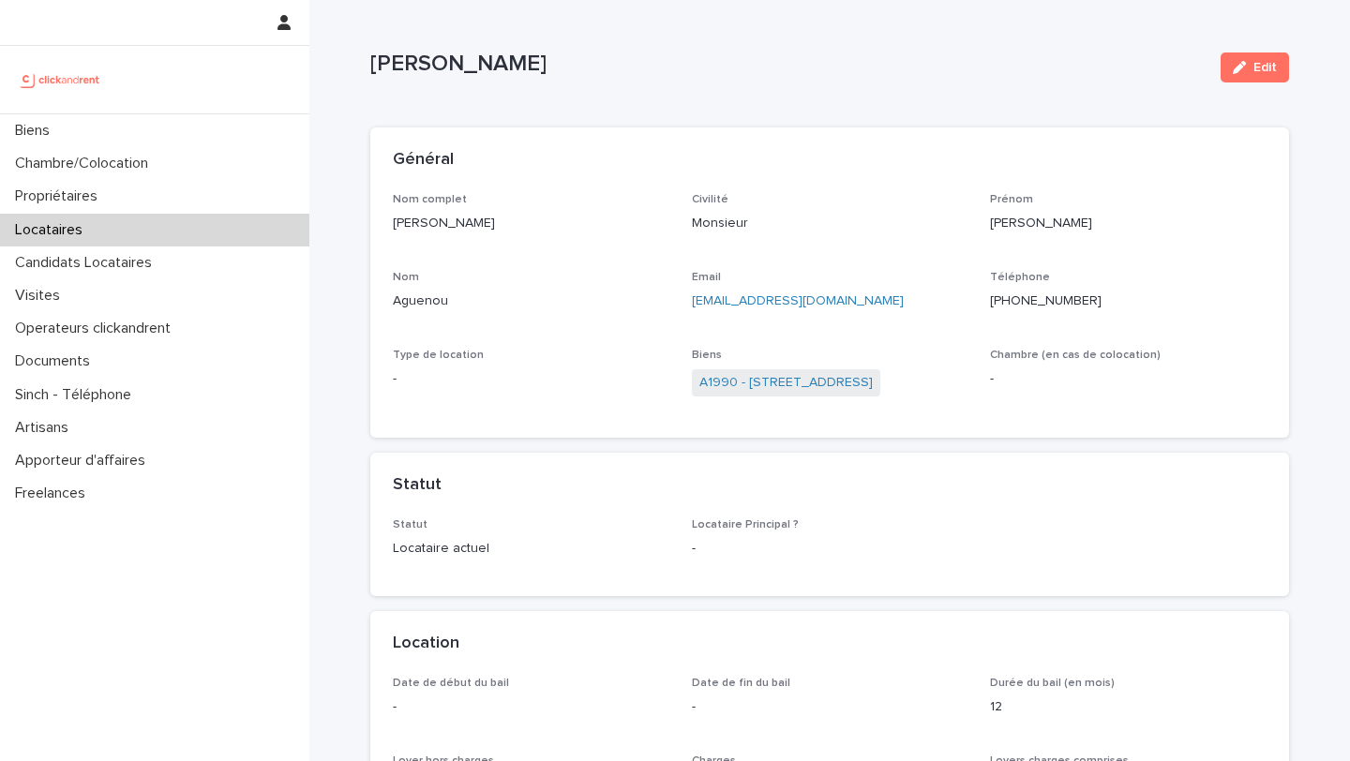
scroll to position [4, 0]
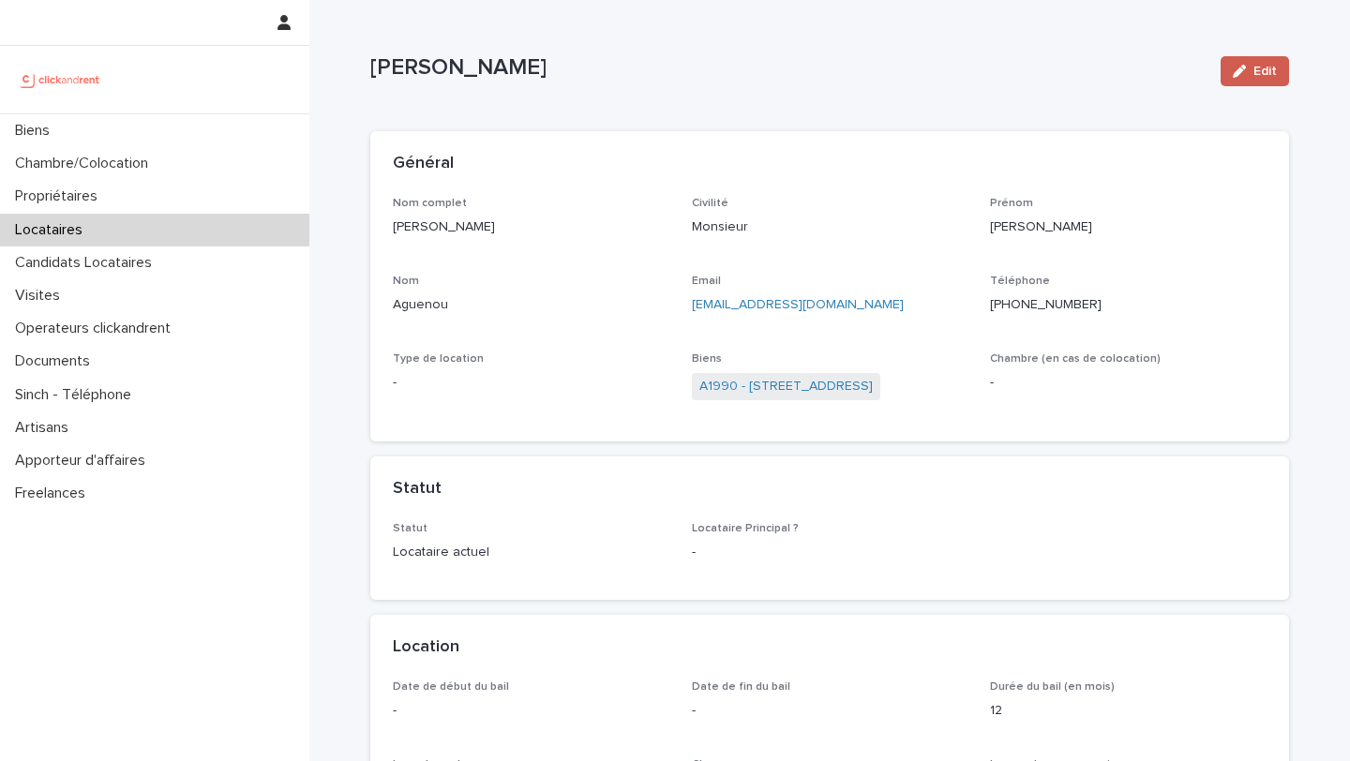
click at [1233, 77] on icon "button" at bounding box center [1238, 71] width 13 height 13
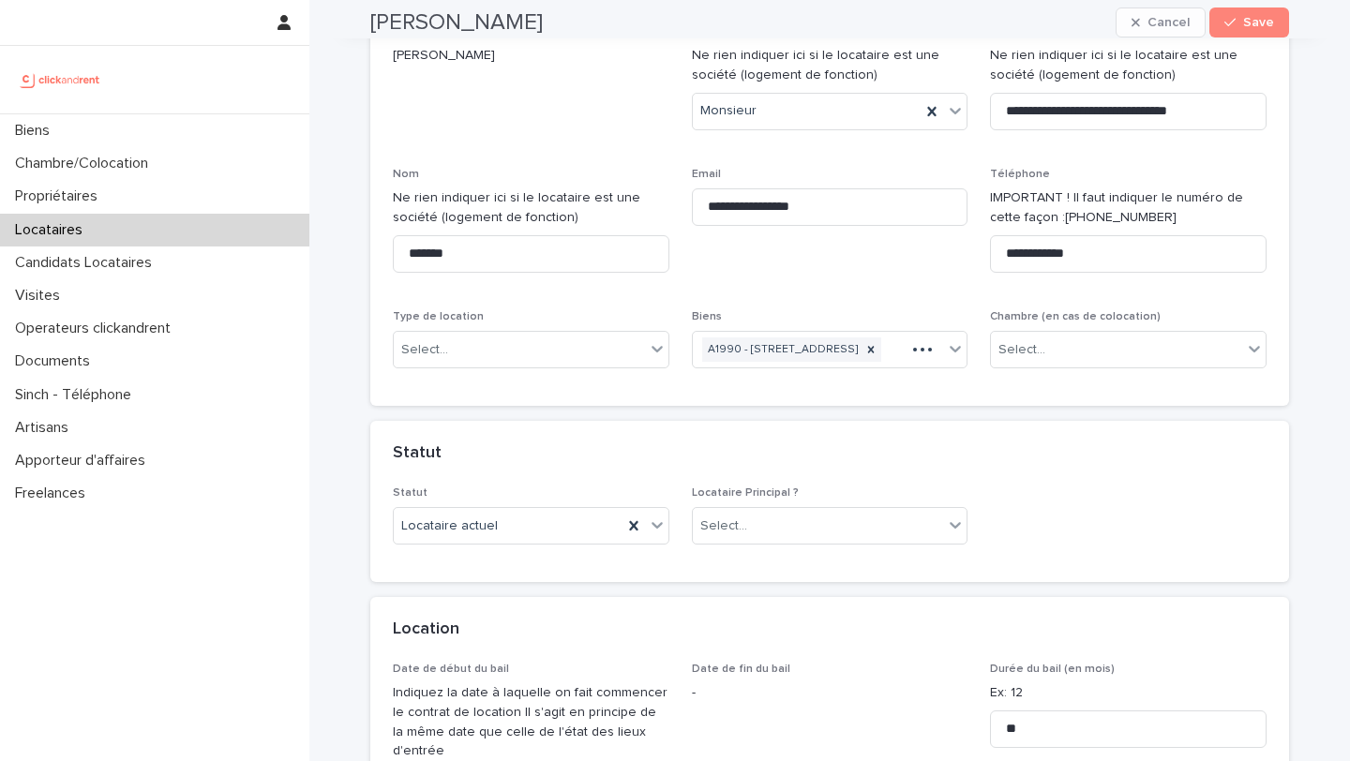
scroll to position [182, 0]
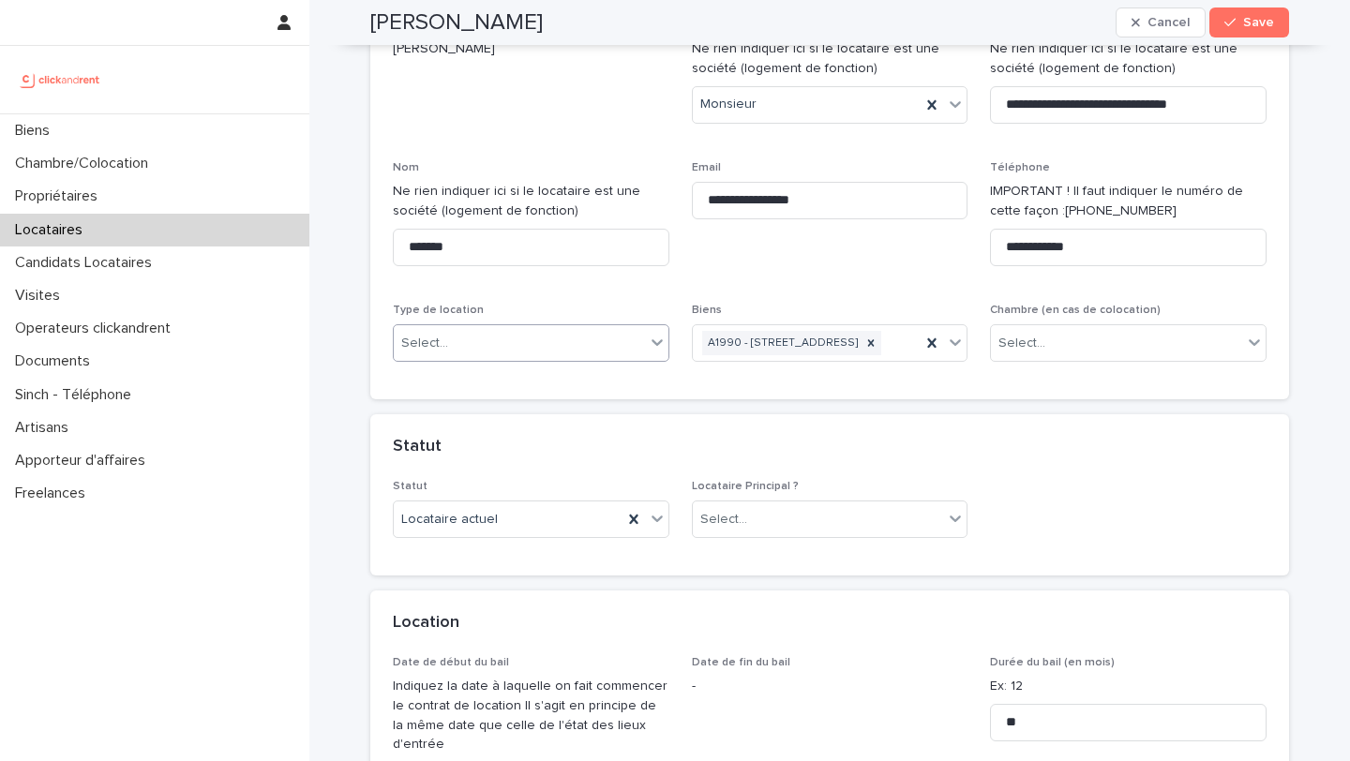
click at [575, 338] on div "Select..." at bounding box center [519, 343] width 251 height 31
click at [749, 270] on span "**********" at bounding box center [830, 221] width 276 height 120
click at [1241, 30] on button "Save" at bounding box center [1249, 22] width 80 height 30
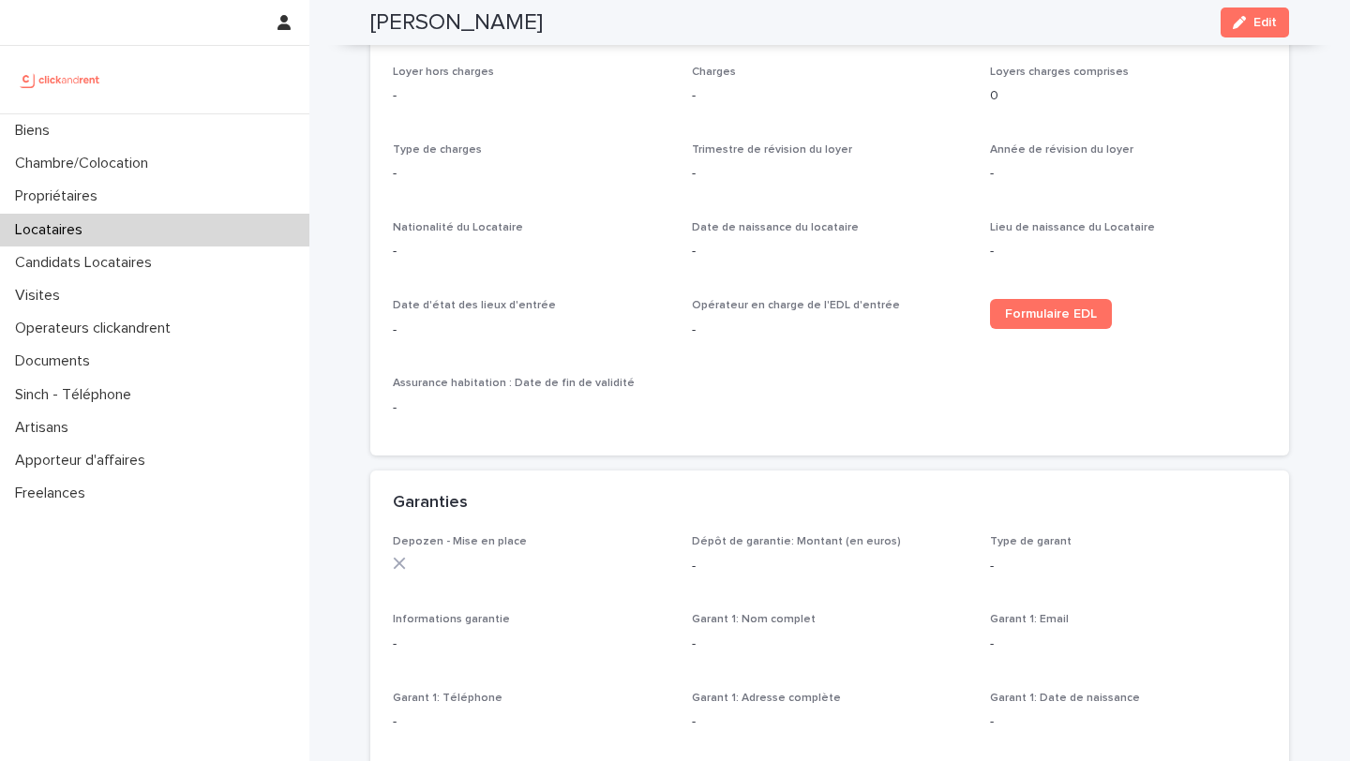
scroll to position [715, 0]
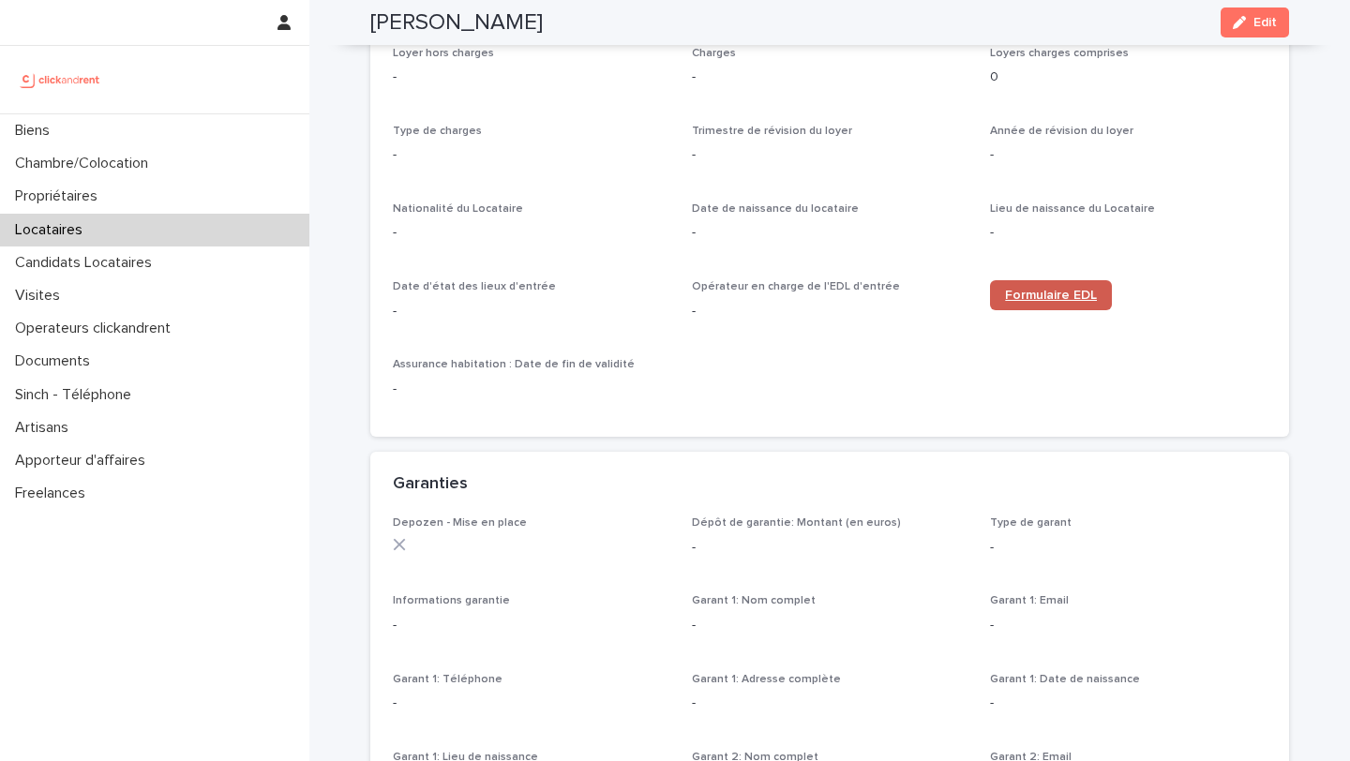
click at [1055, 290] on span "Formulaire EDL" at bounding box center [1051, 295] width 92 height 13
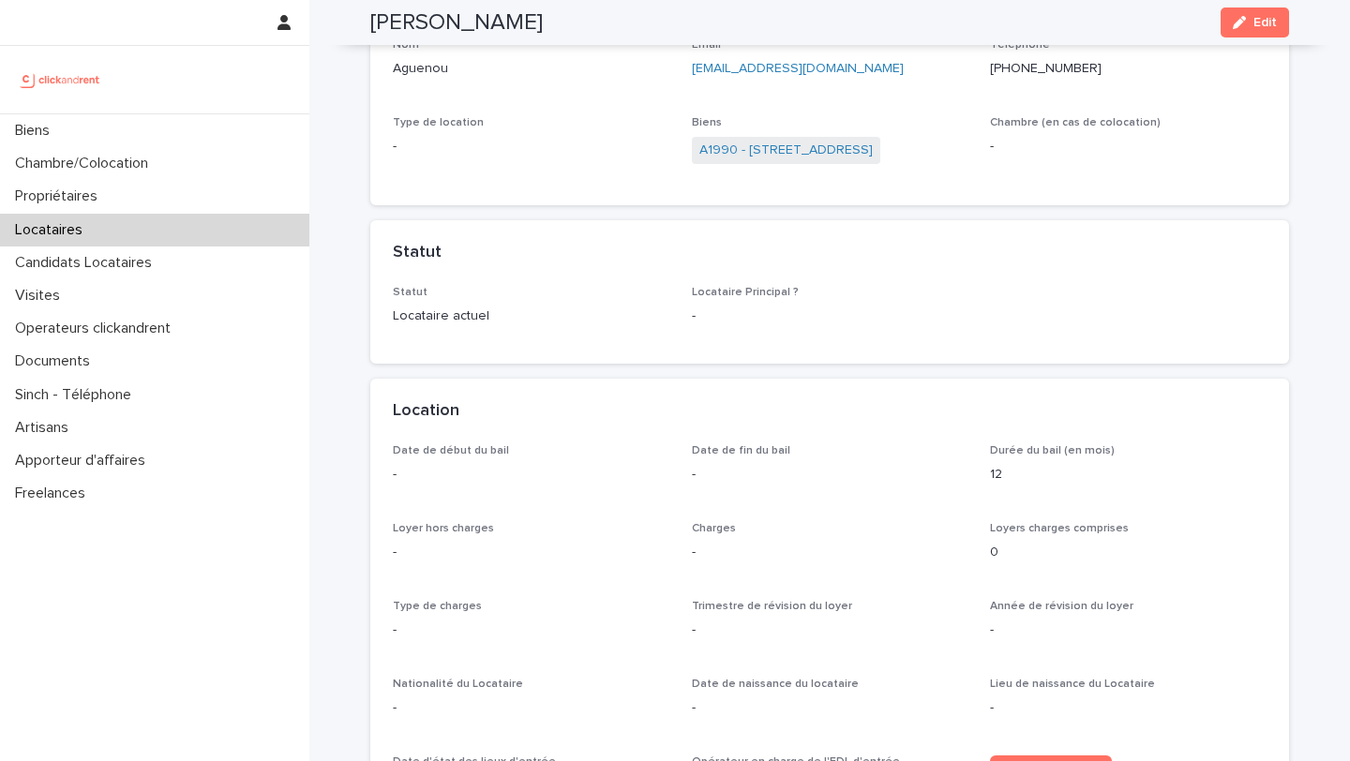
scroll to position [0, 0]
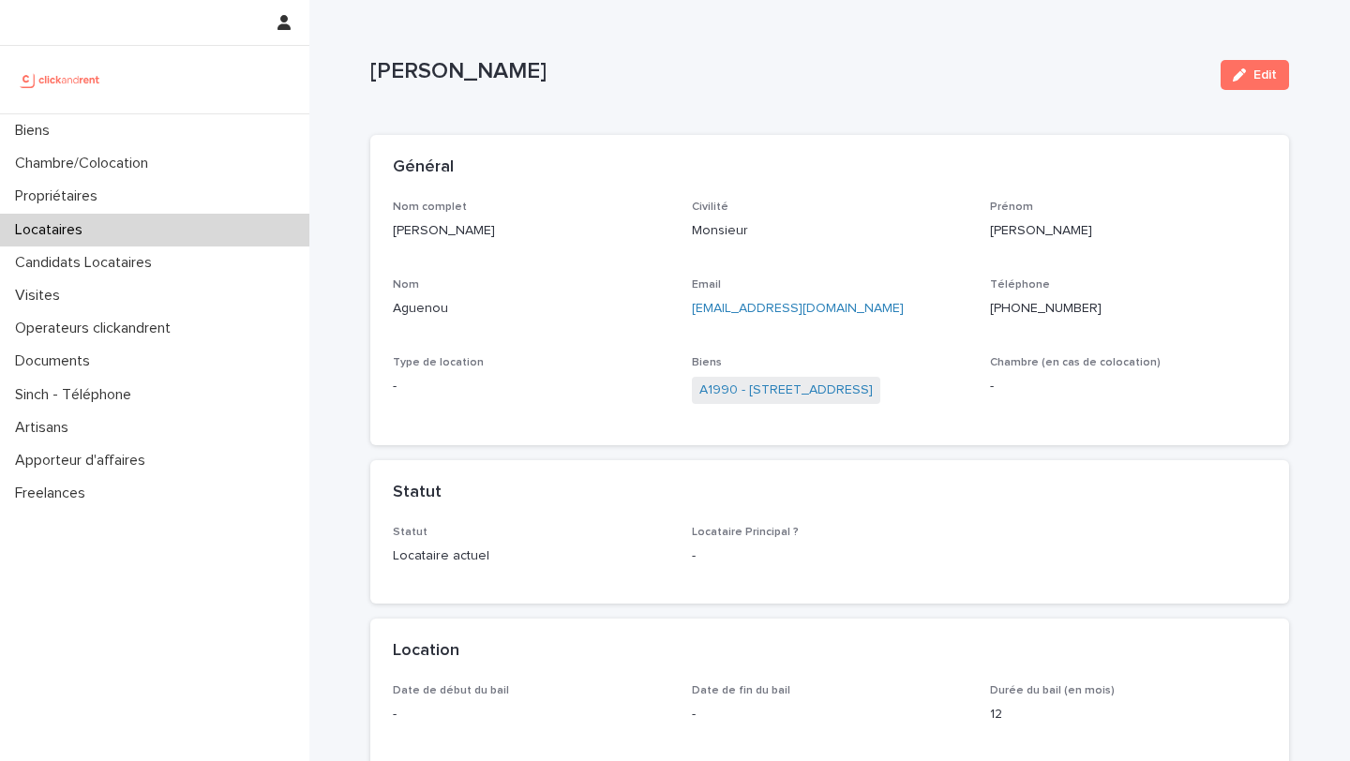
click at [799, 73] on p "[PERSON_NAME]" at bounding box center [787, 71] width 835 height 27
copy p "Aguenou"
click at [805, 396] on link "A1990 - [STREET_ADDRESS]" at bounding box center [785, 391] width 173 height 20
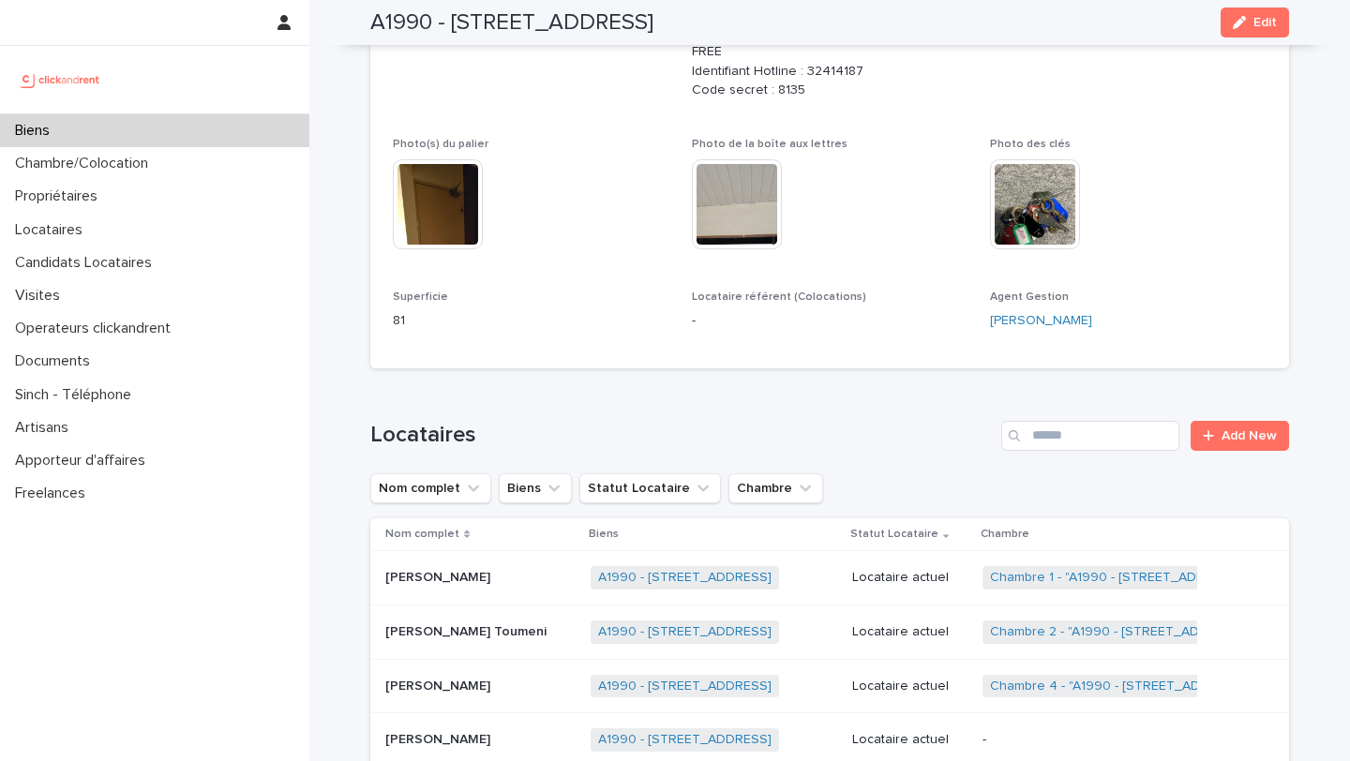
scroll to position [589, 0]
click at [694, 492] on icon "Statut Locataire" at bounding box center [703, 487] width 19 height 19
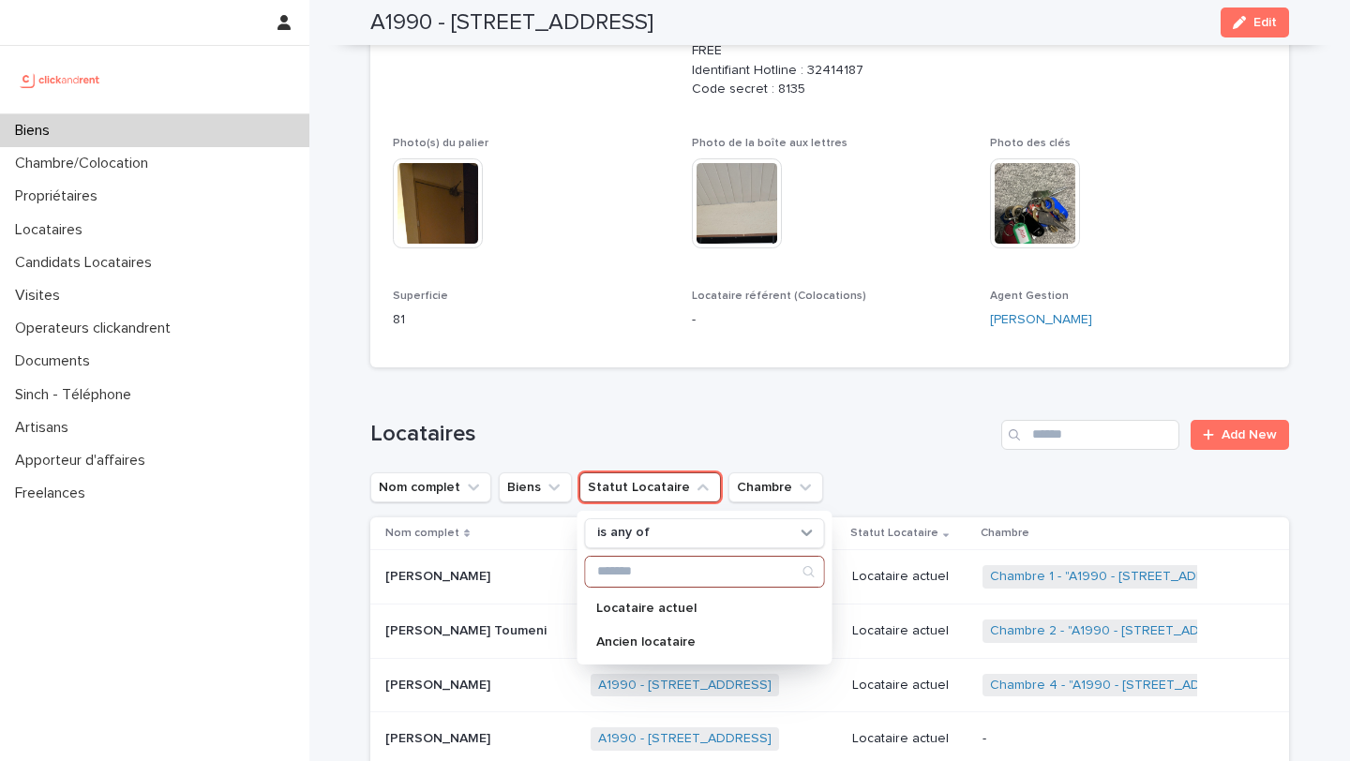
click at [663, 585] on input "Search" at bounding box center [705, 572] width 238 height 30
click at [663, 602] on p "Locataire actuel" at bounding box center [695, 608] width 199 height 13
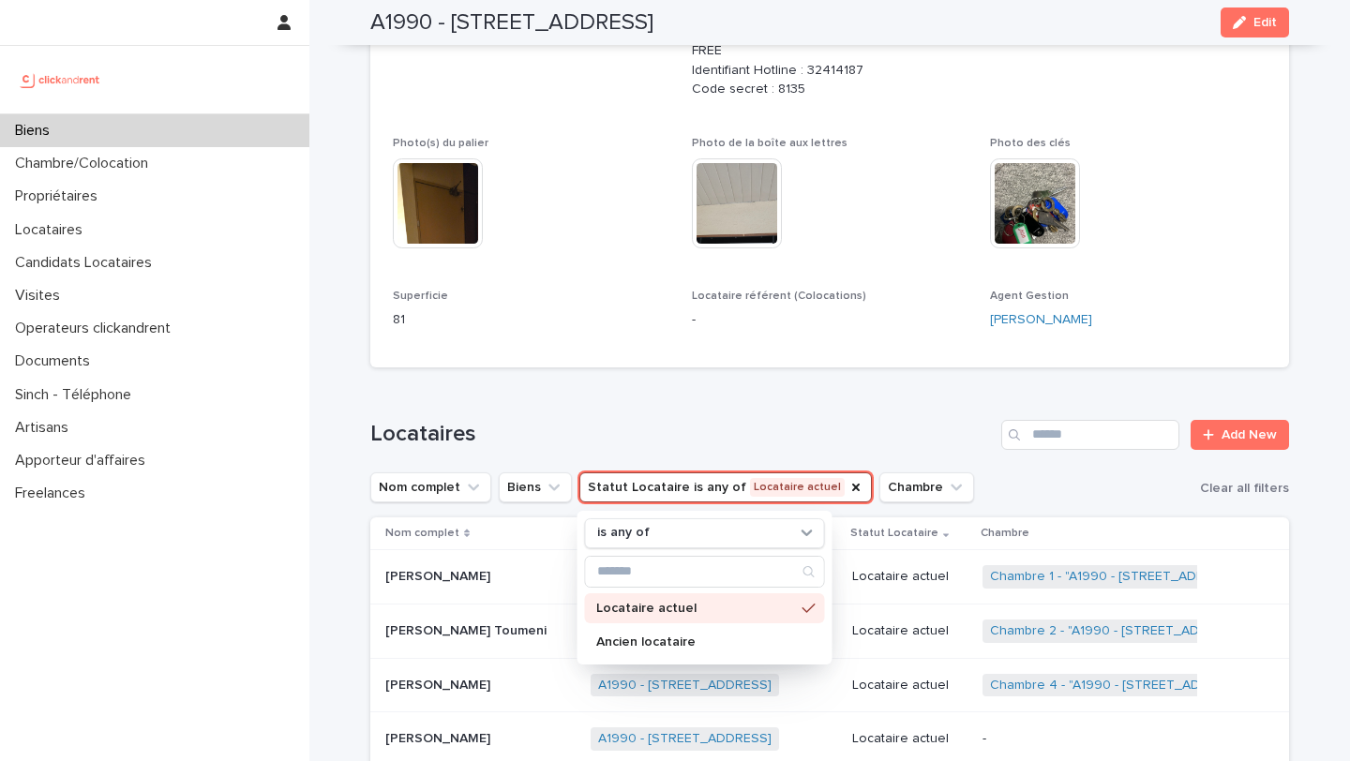
click at [662, 414] on div "Loading... Saving… Locataires Add New Nom complet Biens Statut Locataire is any…" at bounding box center [829, 661] width 918 height 559
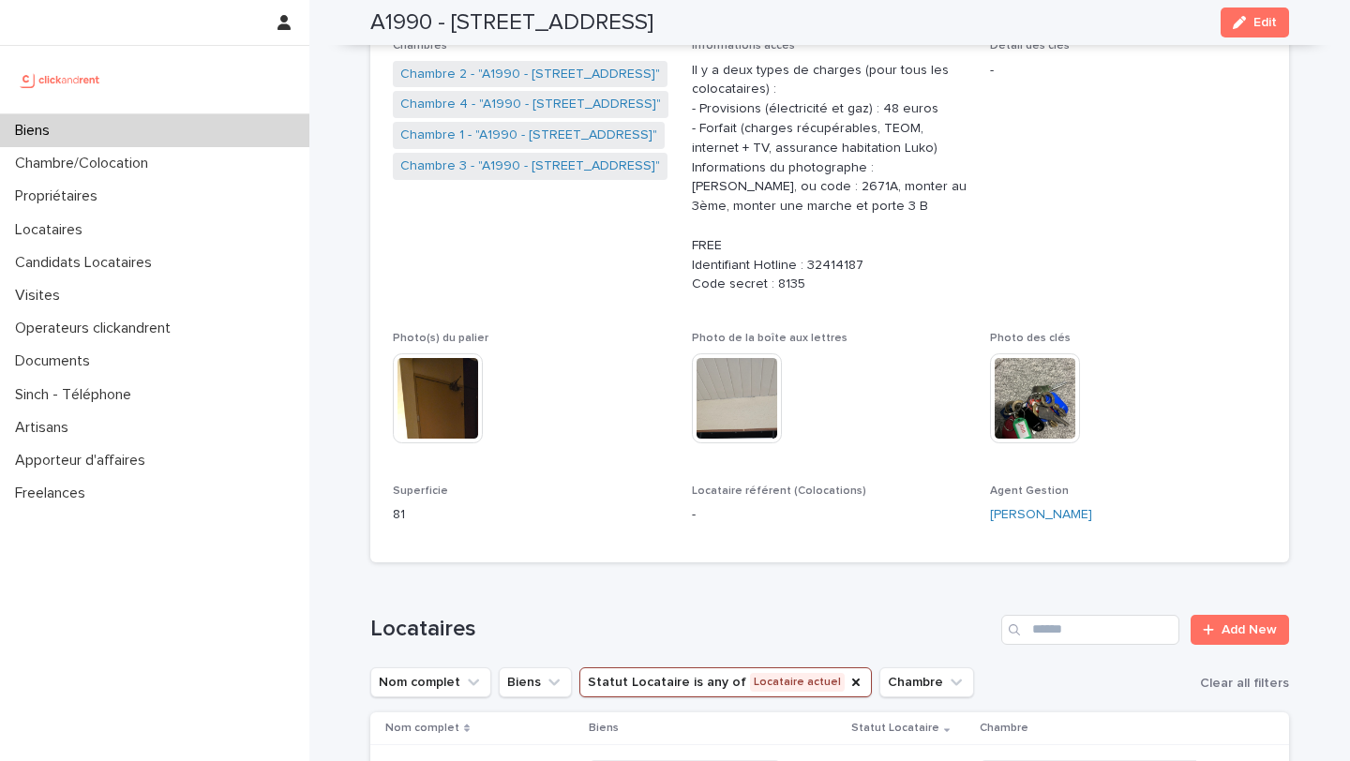
scroll to position [337, 0]
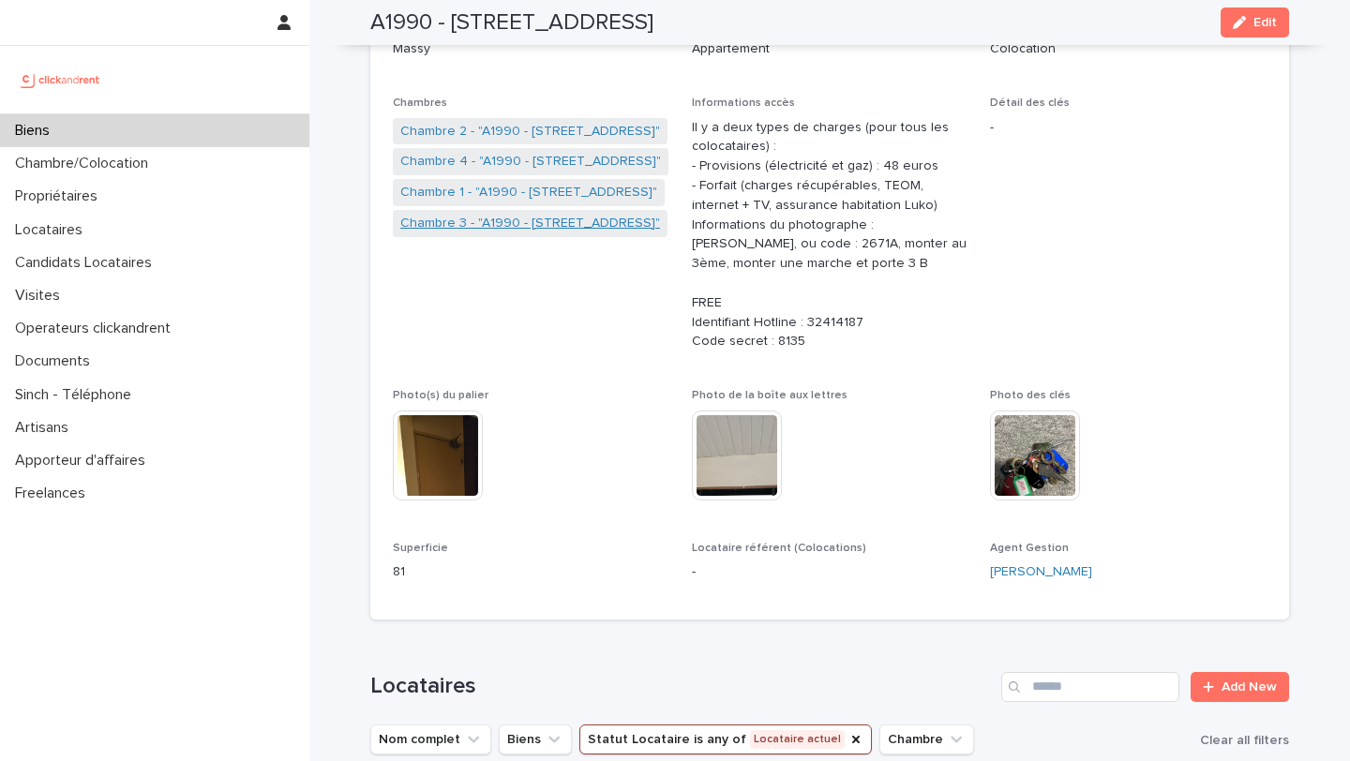
click at [513, 223] on link "Chambre 3 - "A1990 - [STREET_ADDRESS]"" at bounding box center [530, 224] width 260 height 20
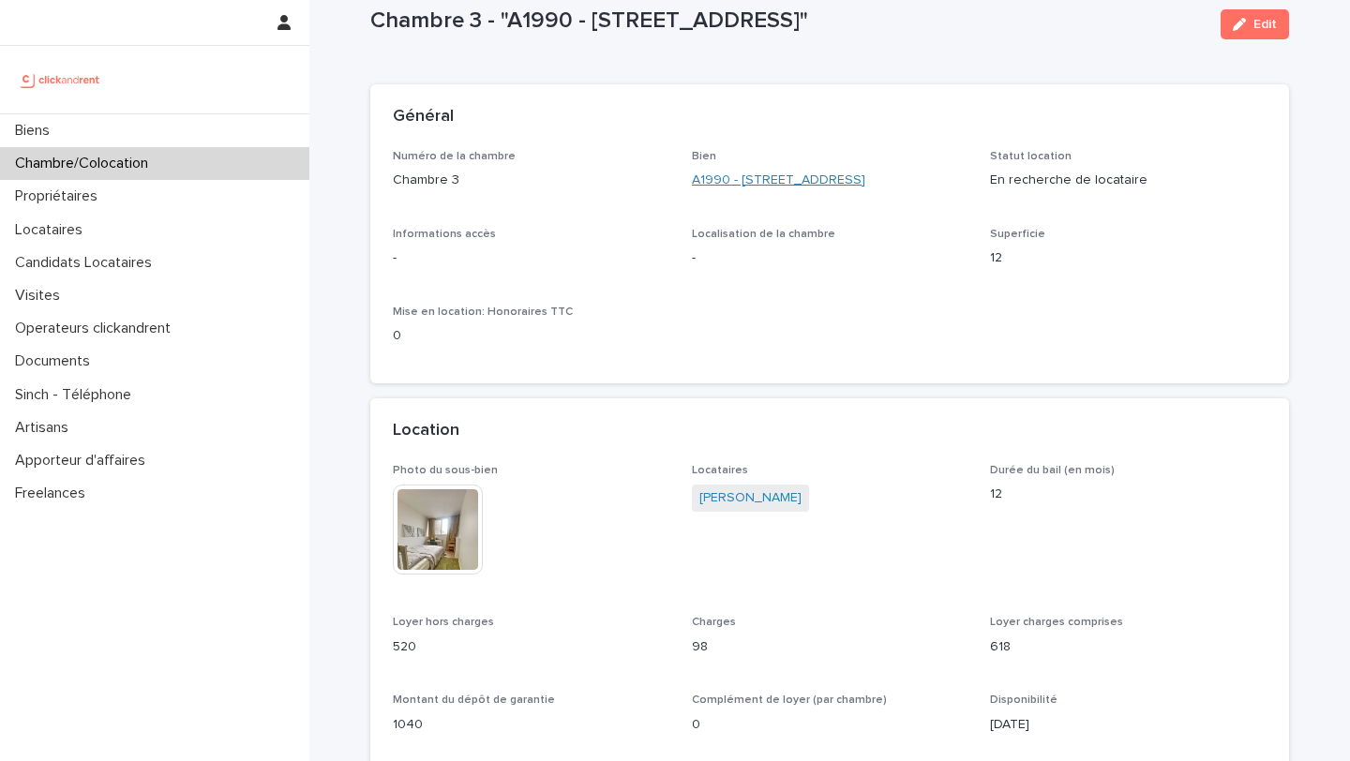
scroll to position [58, 0]
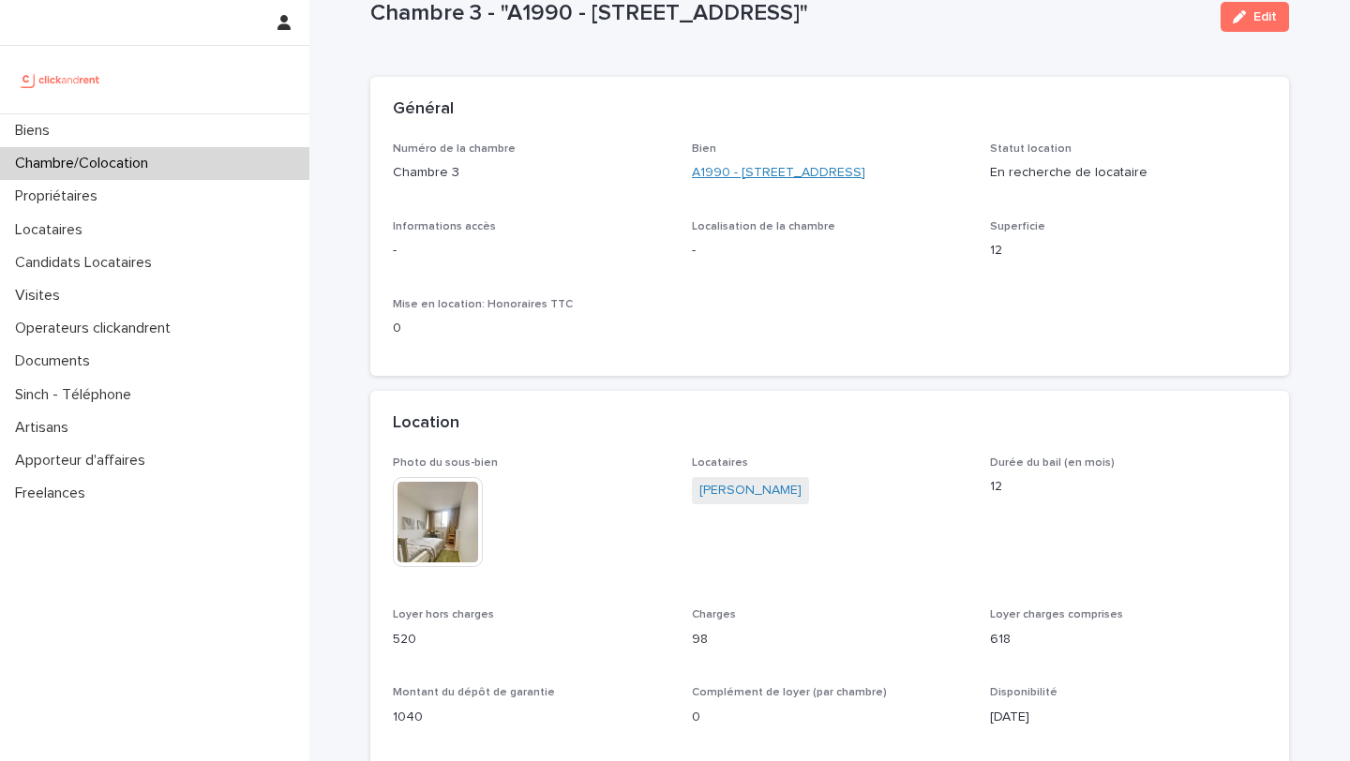
click at [784, 174] on link "A1990 - [STREET_ADDRESS]" at bounding box center [778, 173] width 173 height 20
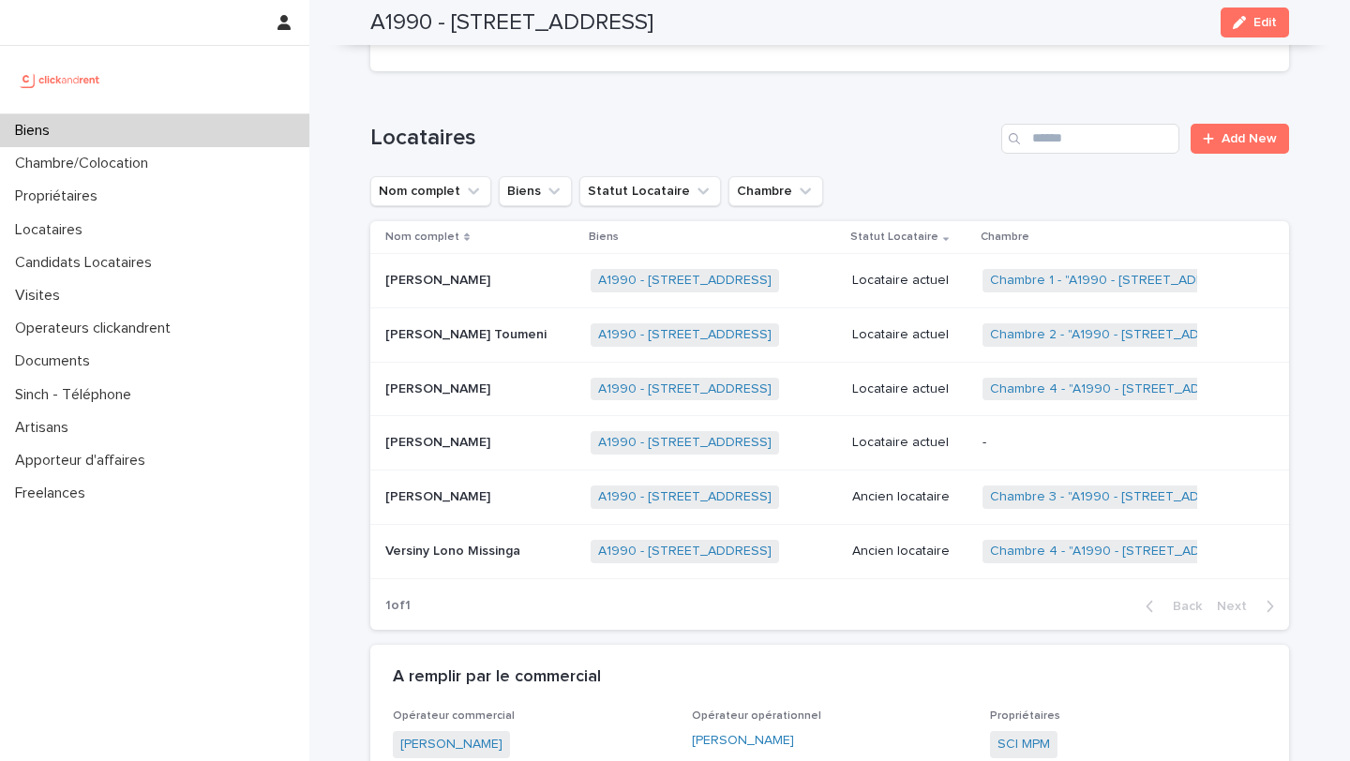
scroll to position [887, 0]
click at [494, 436] on p "[PERSON_NAME]" at bounding box center [439, 440] width 109 height 20
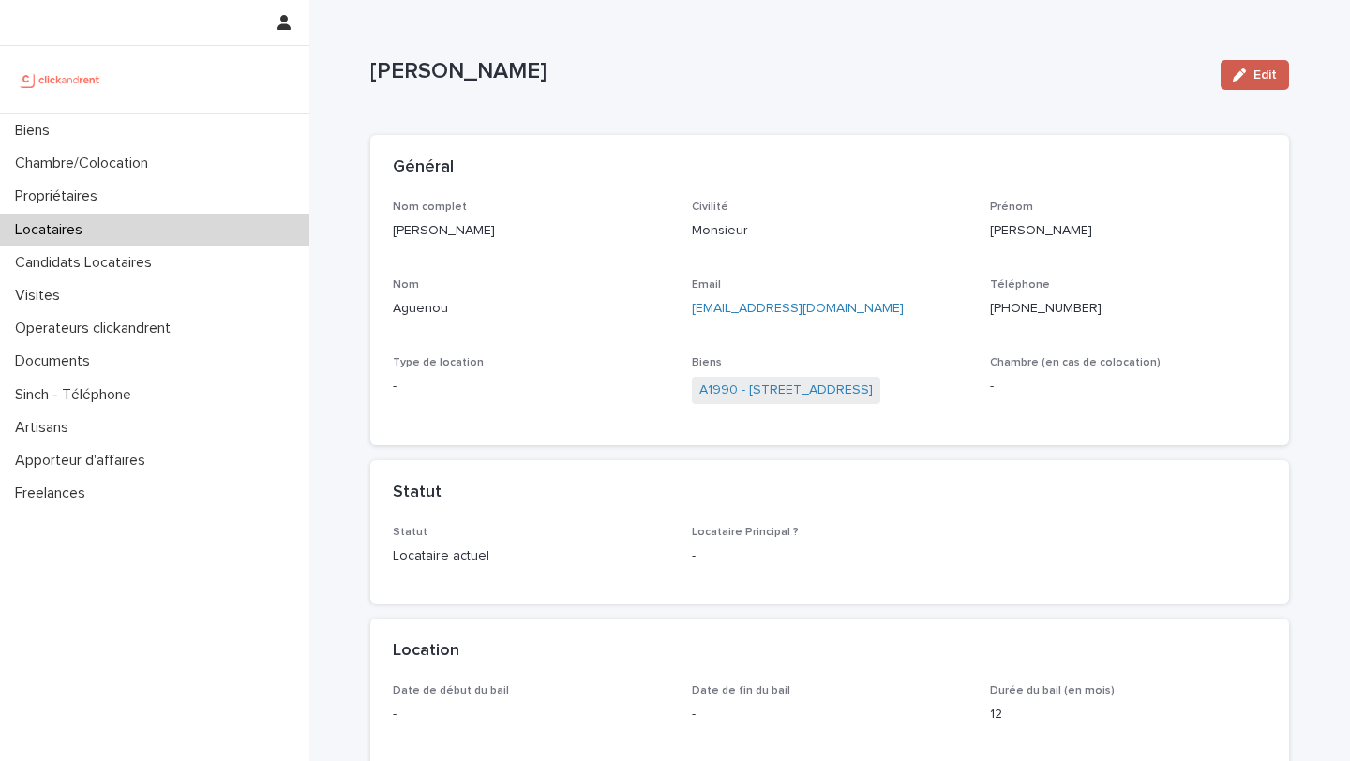
click at [1263, 64] on button "Edit" at bounding box center [1254, 75] width 68 height 30
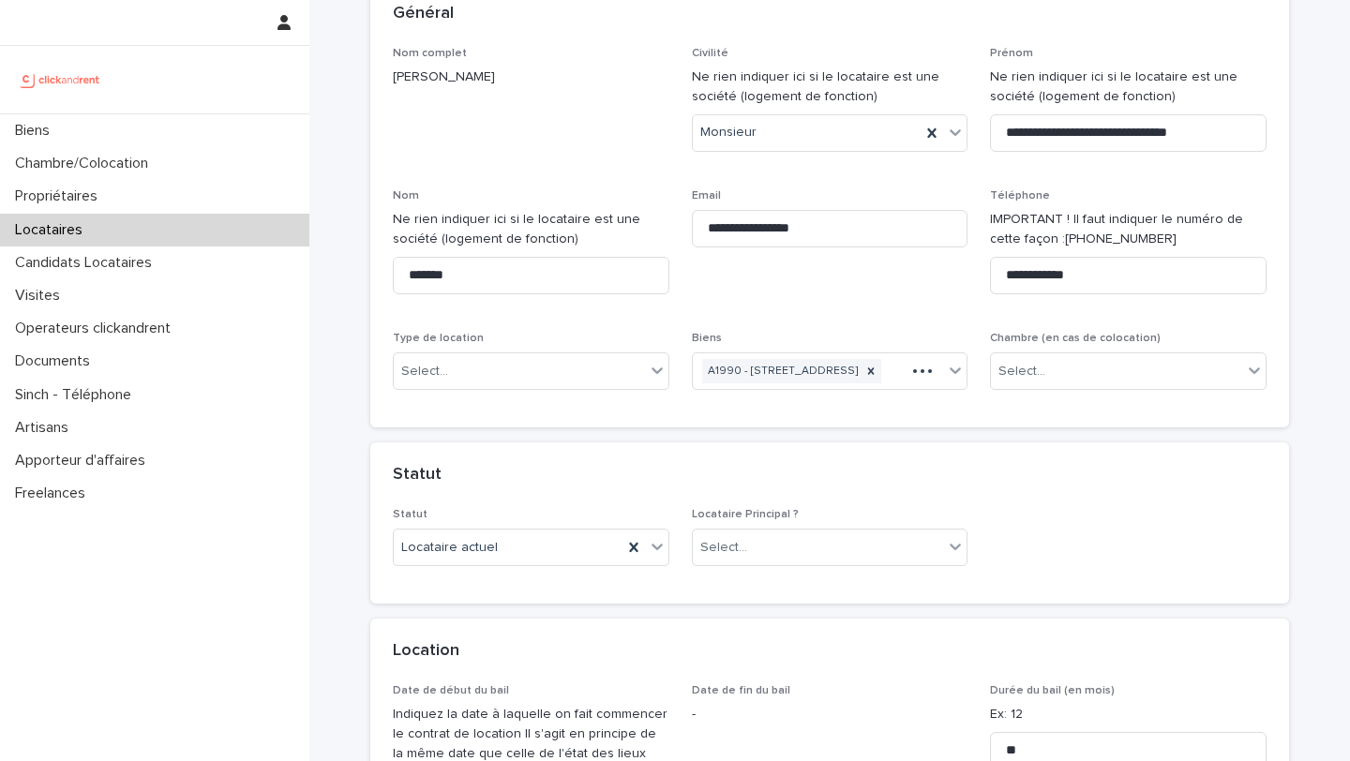
scroll to position [178, 0]
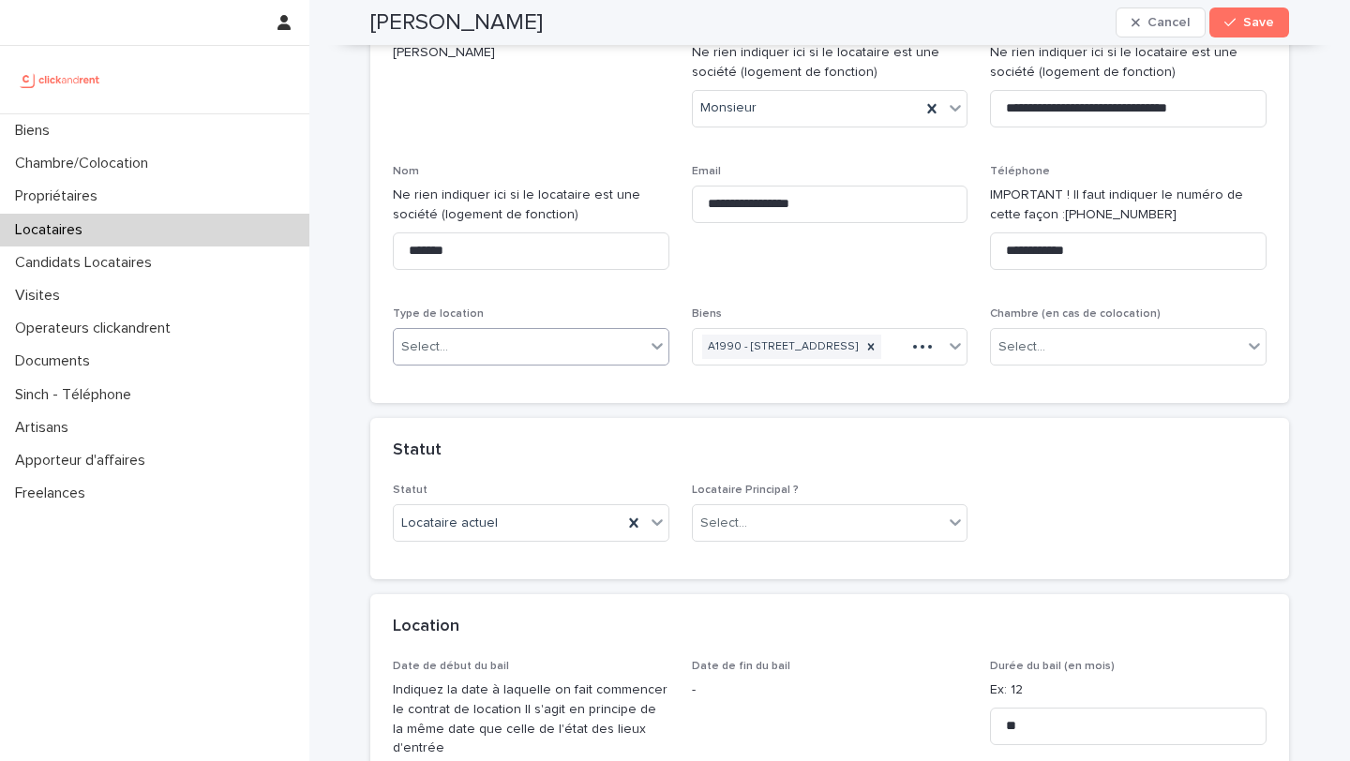
click at [509, 346] on div "Select..." at bounding box center [519, 347] width 251 height 31
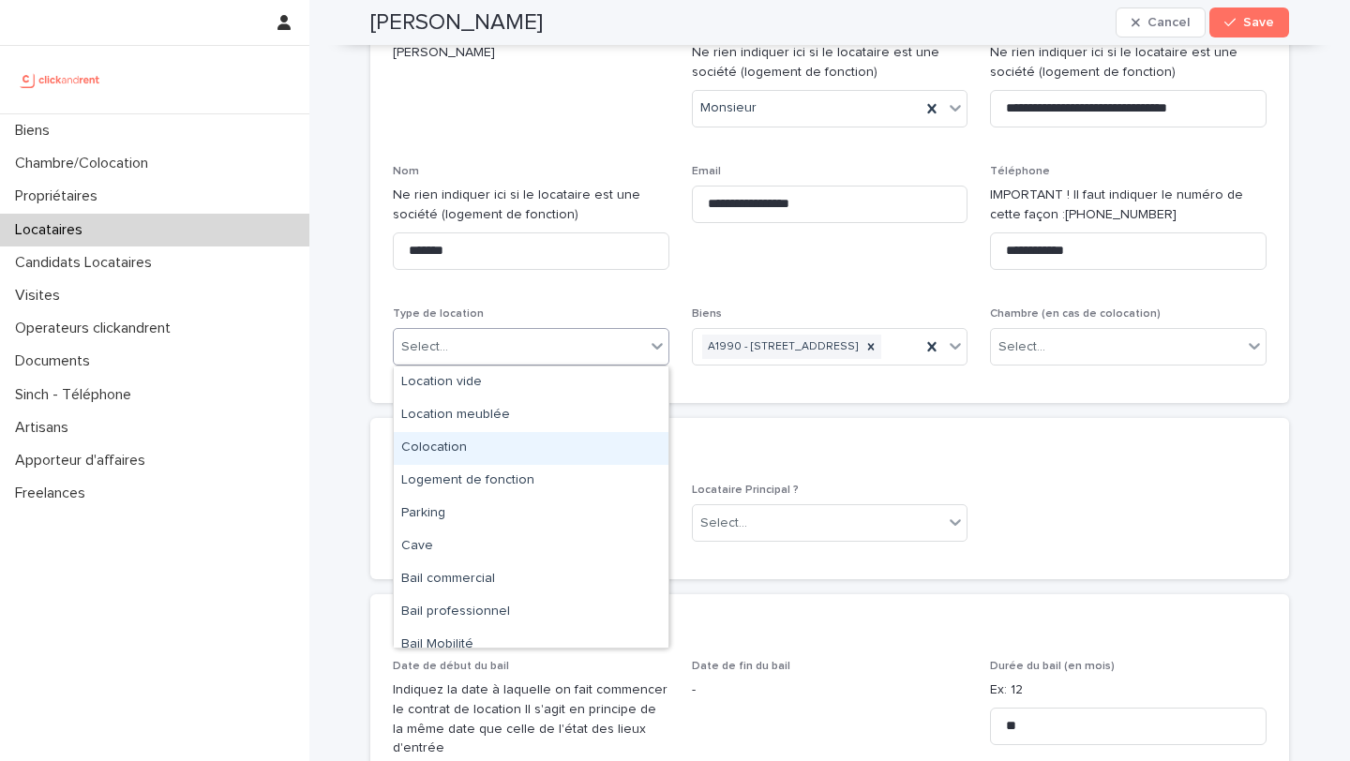
click at [459, 445] on div "Colocation" at bounding box center [531, 448] width 275 height 33
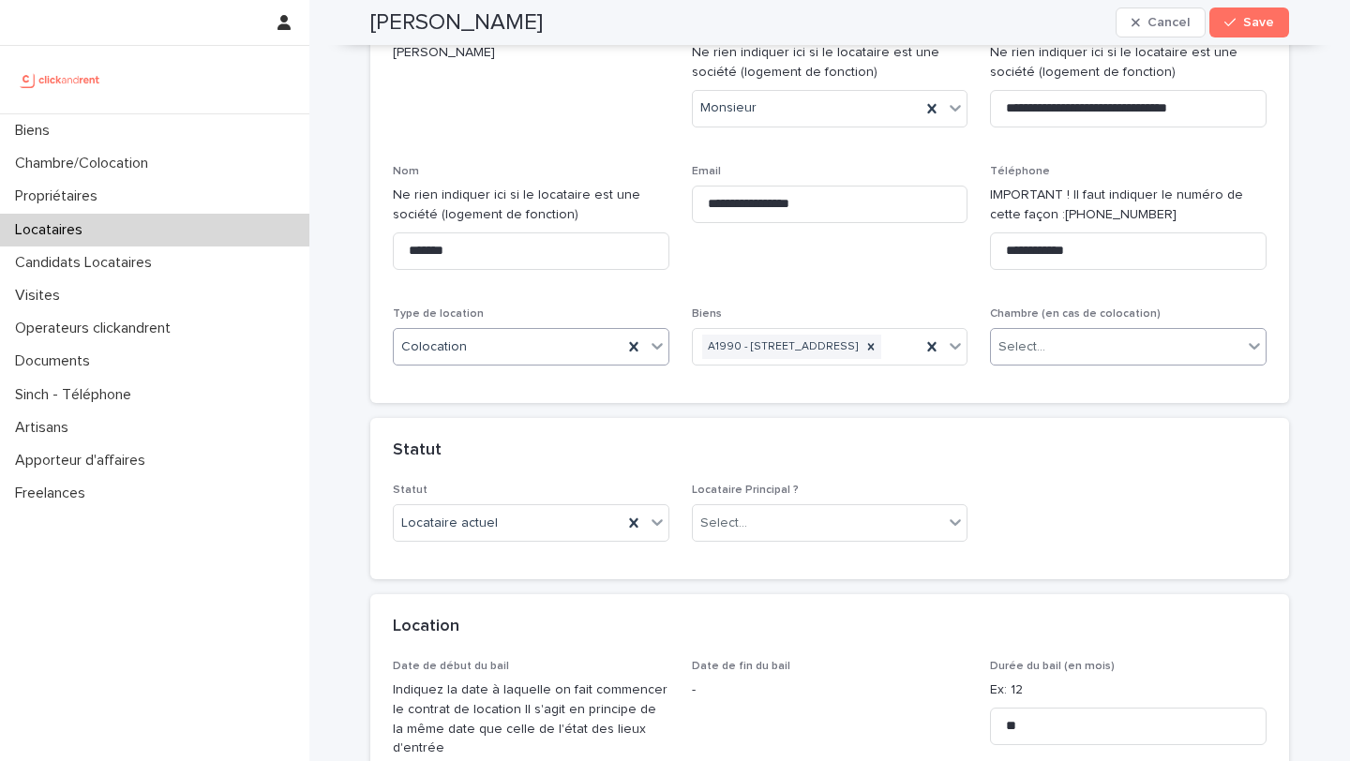
click at [1021, 344] on div "Select..." at bounding box center [1021, 347] width 47 height 20
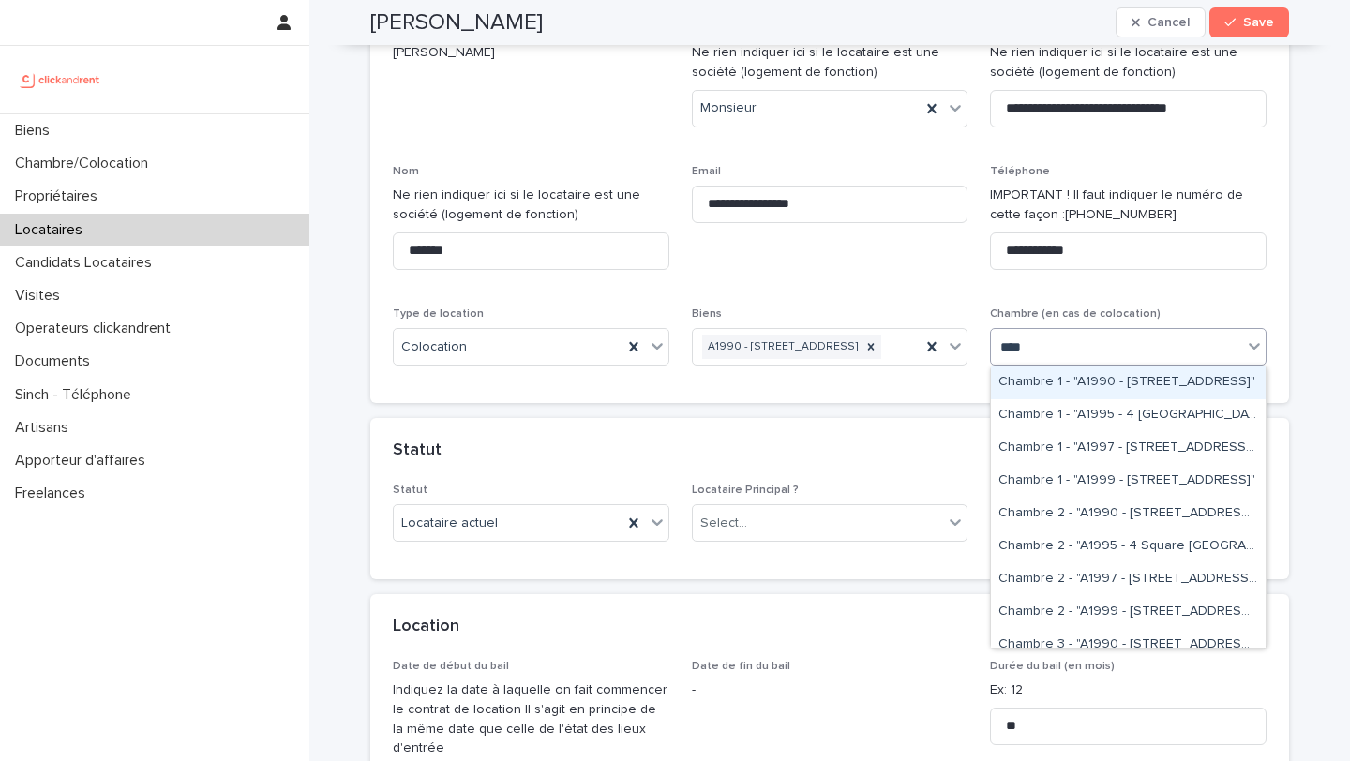
type input "*****"
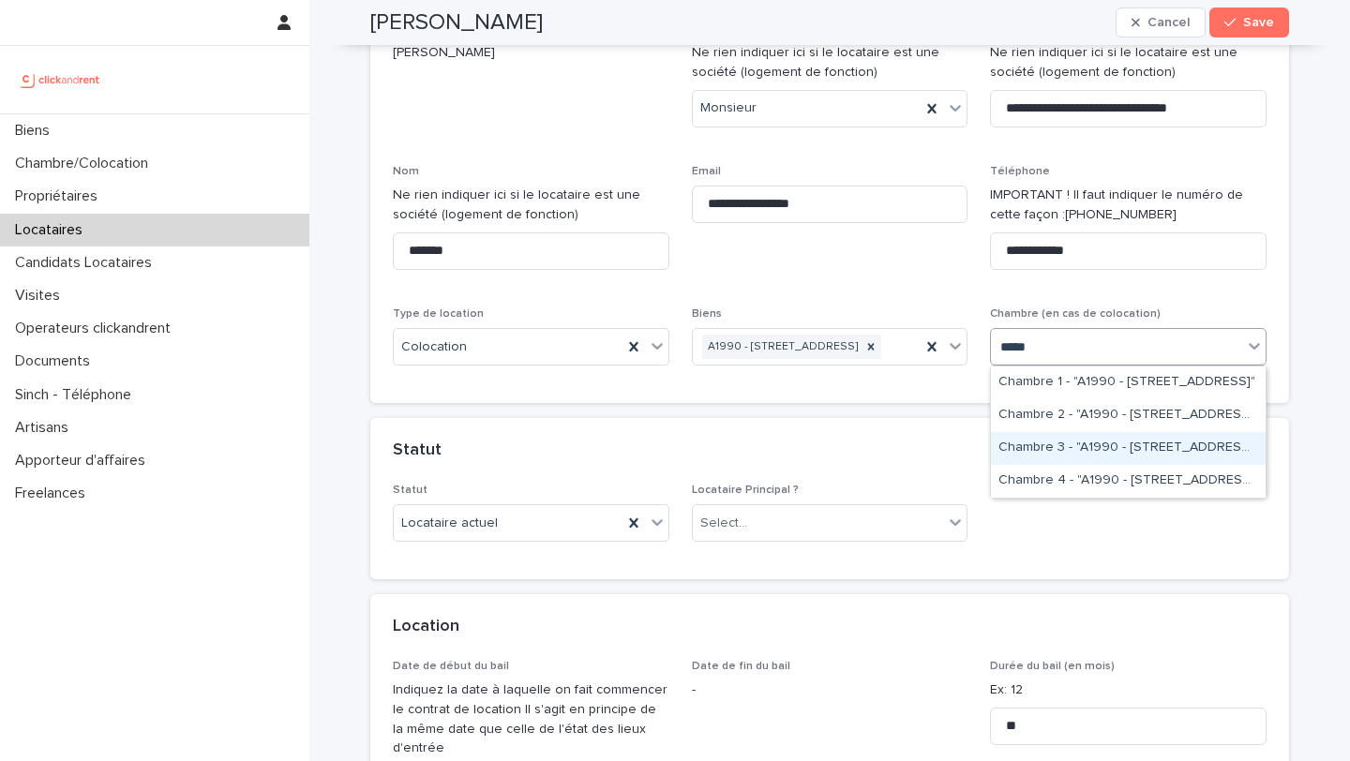
click at [1016, 453] on div "Chambre 3 - "A1990 - [STREET_ADDRESS]"" at bounding box center [1128, 448] width 275 height 33
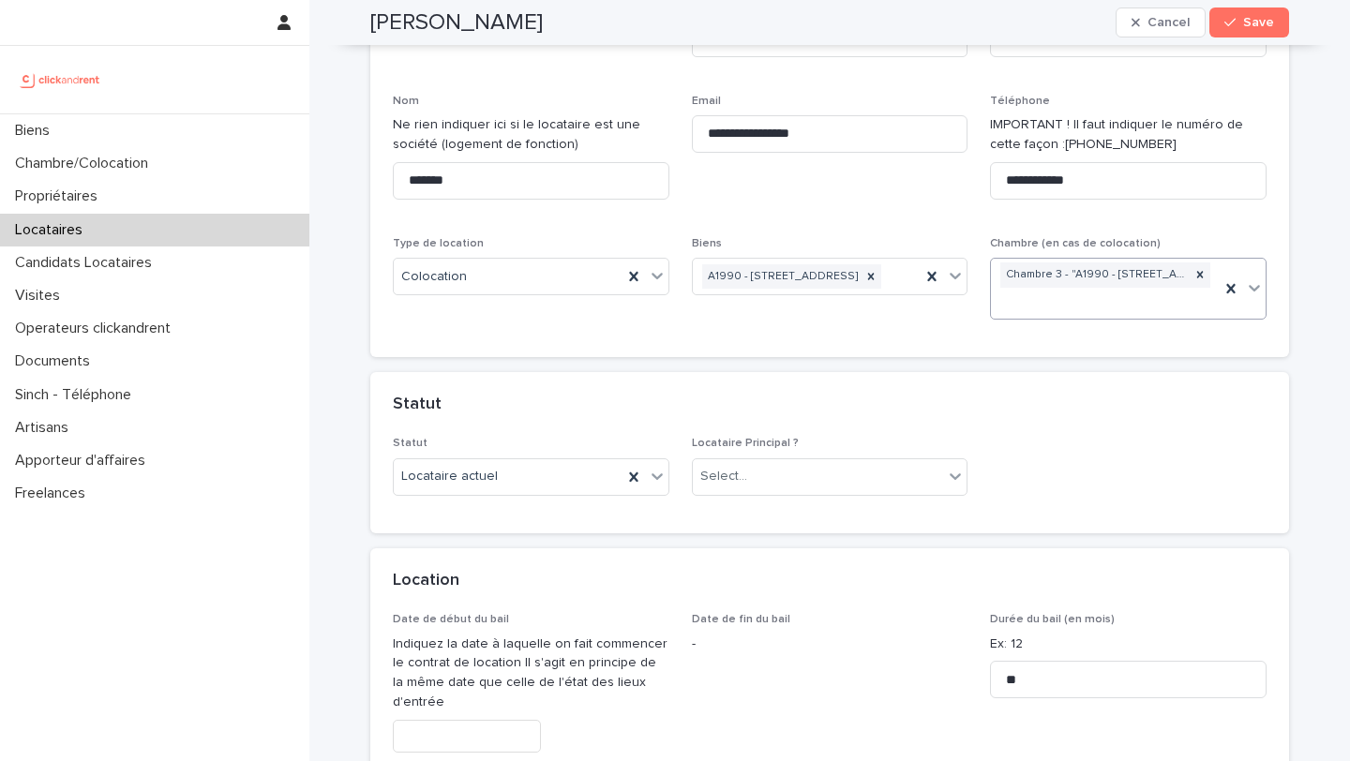
scroll to position [271, 0]
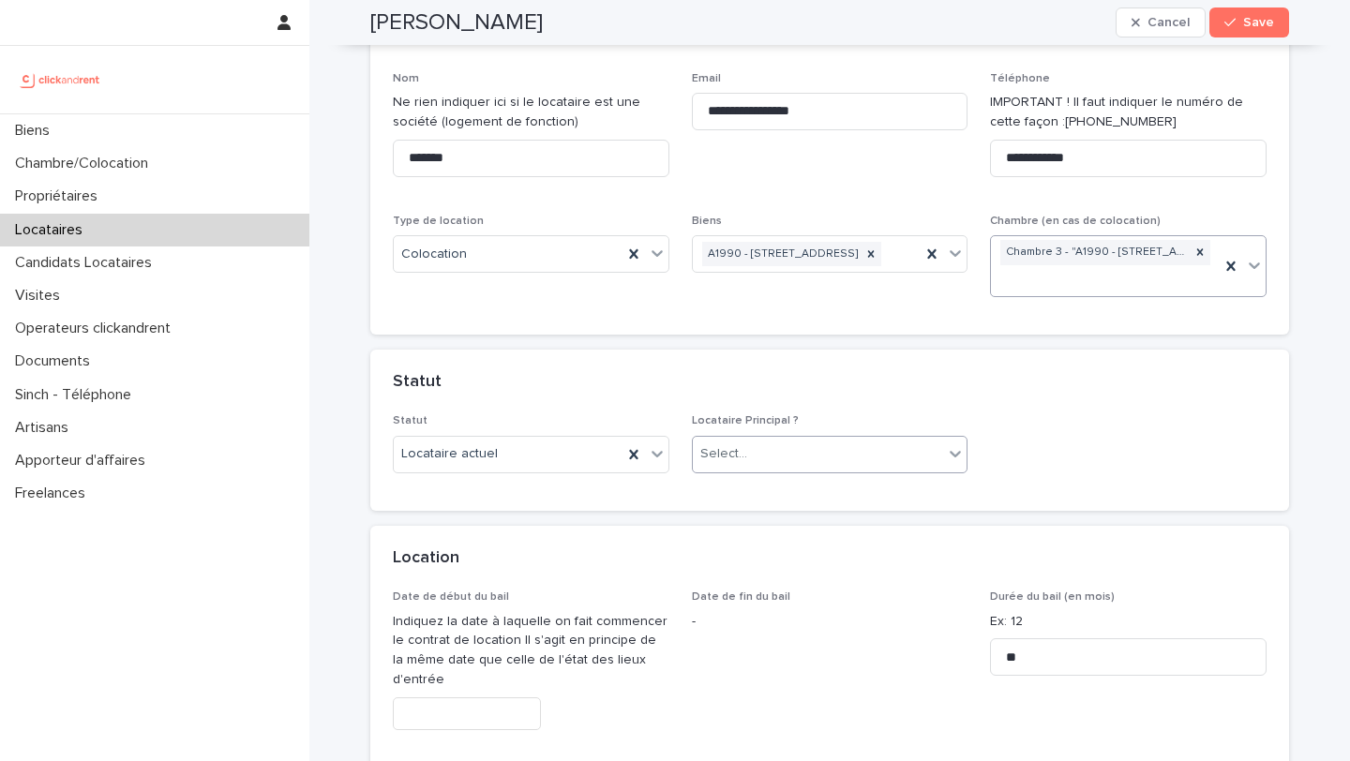
click at [768, 459] on div "Select..." at bounding box center [818, 454] width 251 height 31
click at [764, 485] on div "Locataire Principal" at bounding box center [830, 490] width 275 height 33
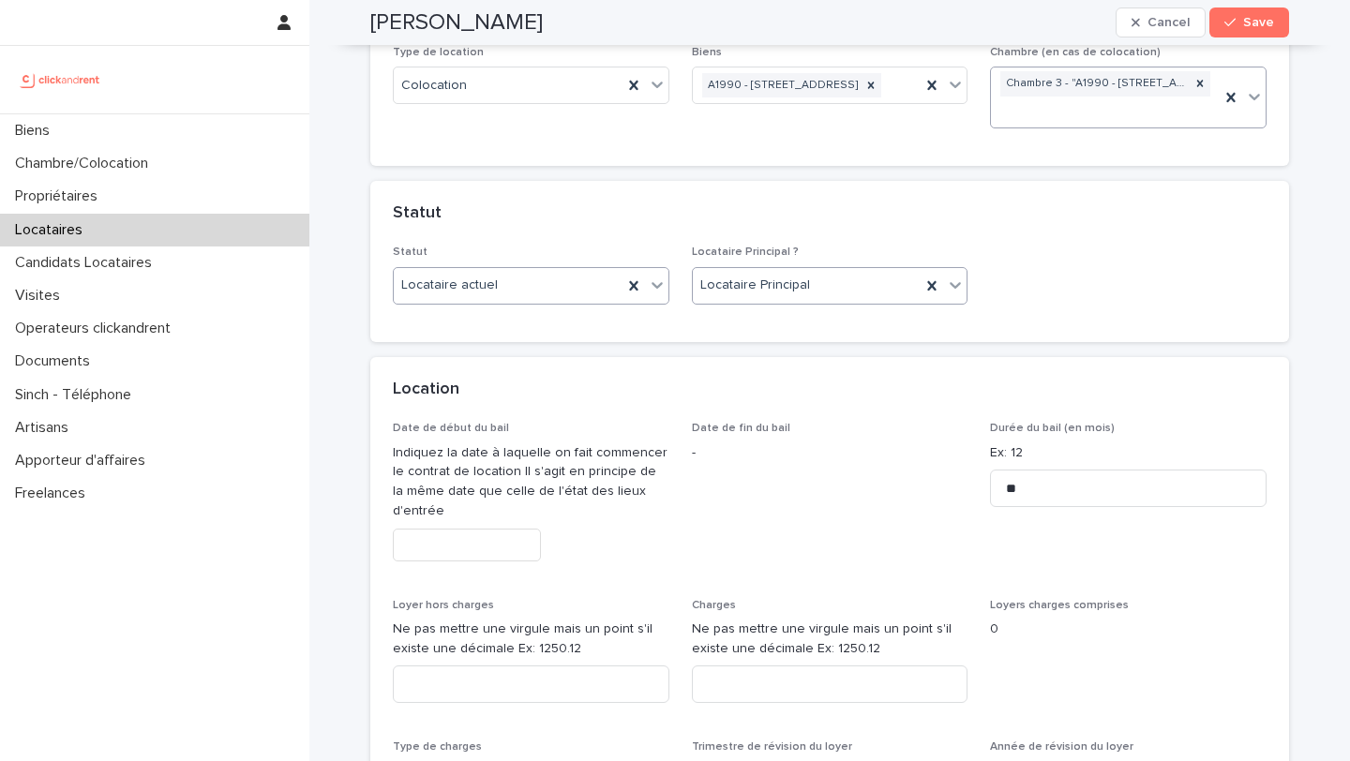
scroll to position [544, 0]
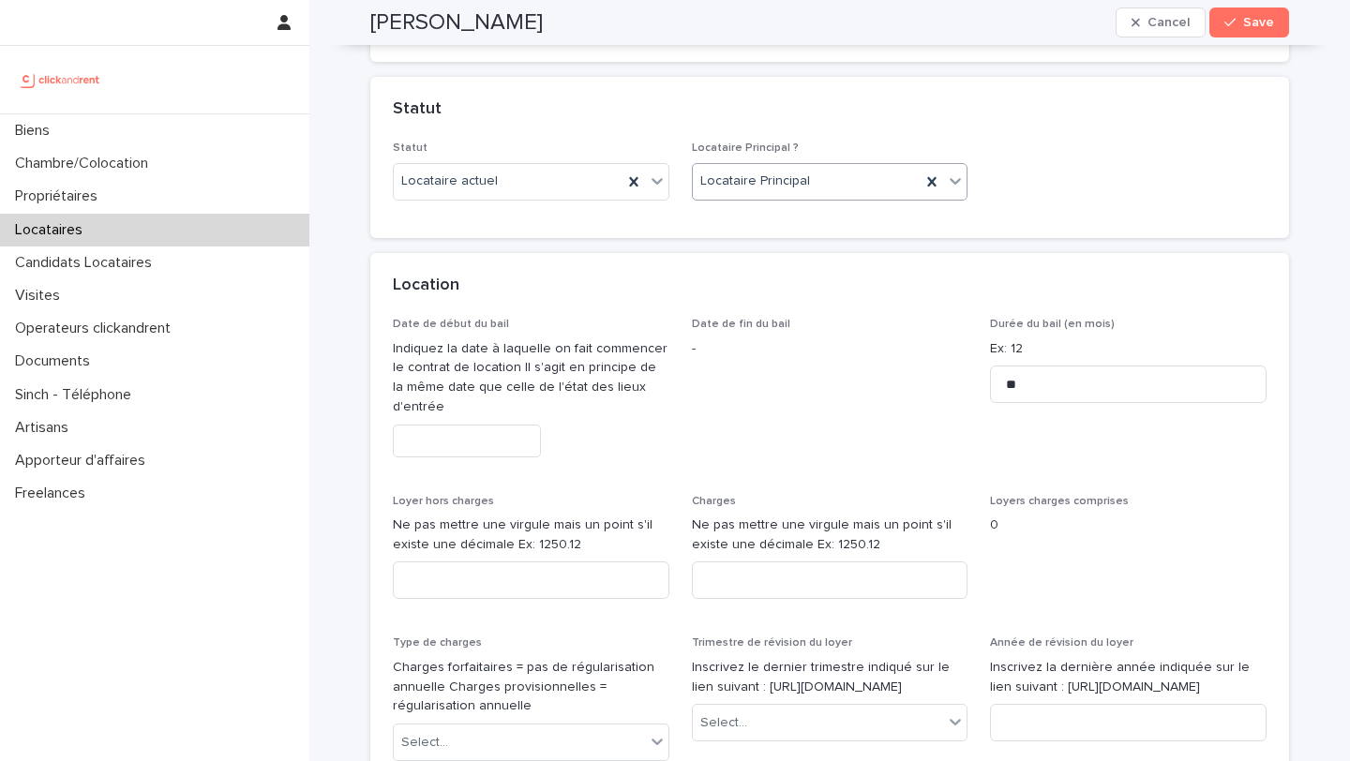
click at [485, 438] on input "text" at bounding box center [467, 441] width 148 height 33
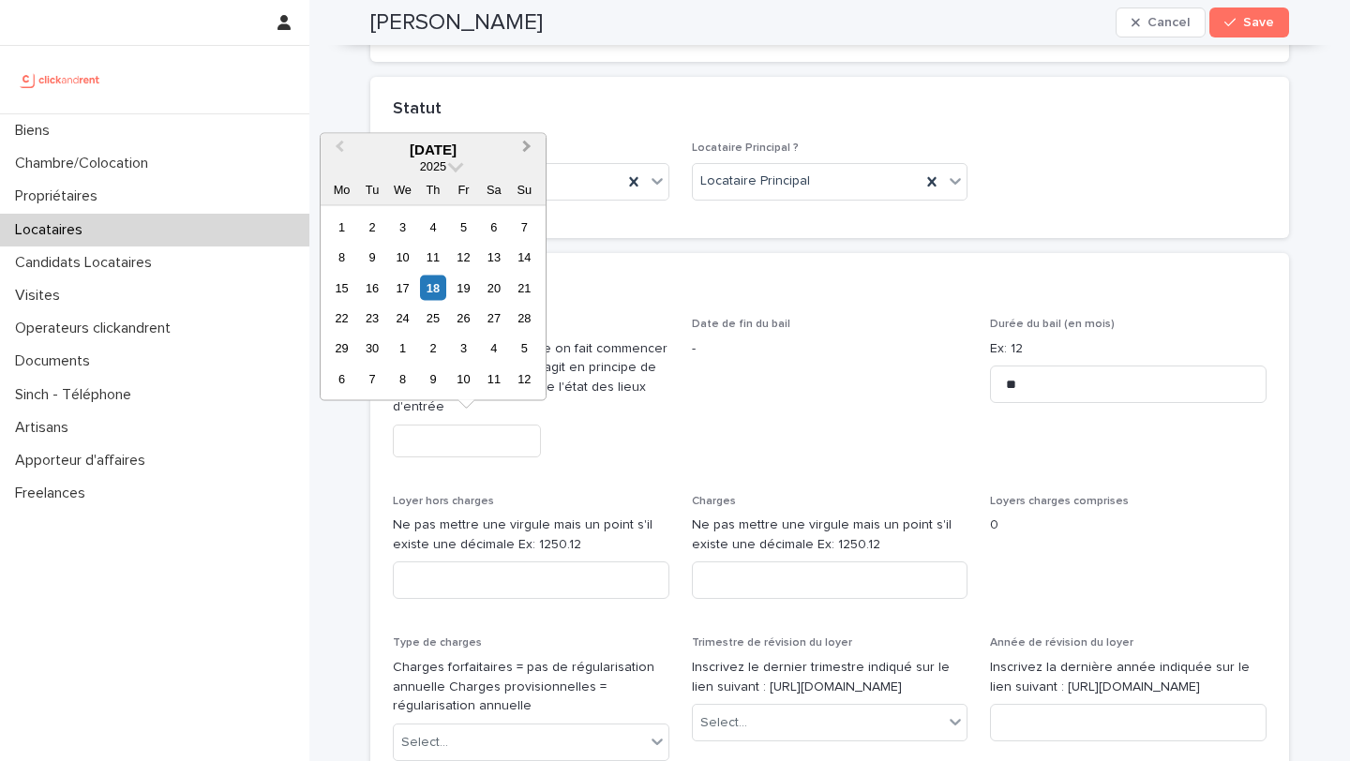
click at [518, 148] on button "Next Month" at bounding box center [529, 150] width 30 height 30
click at [430, 231] on div "2" at bounding box center [432, 226] width 25 height 25
type input "*********"
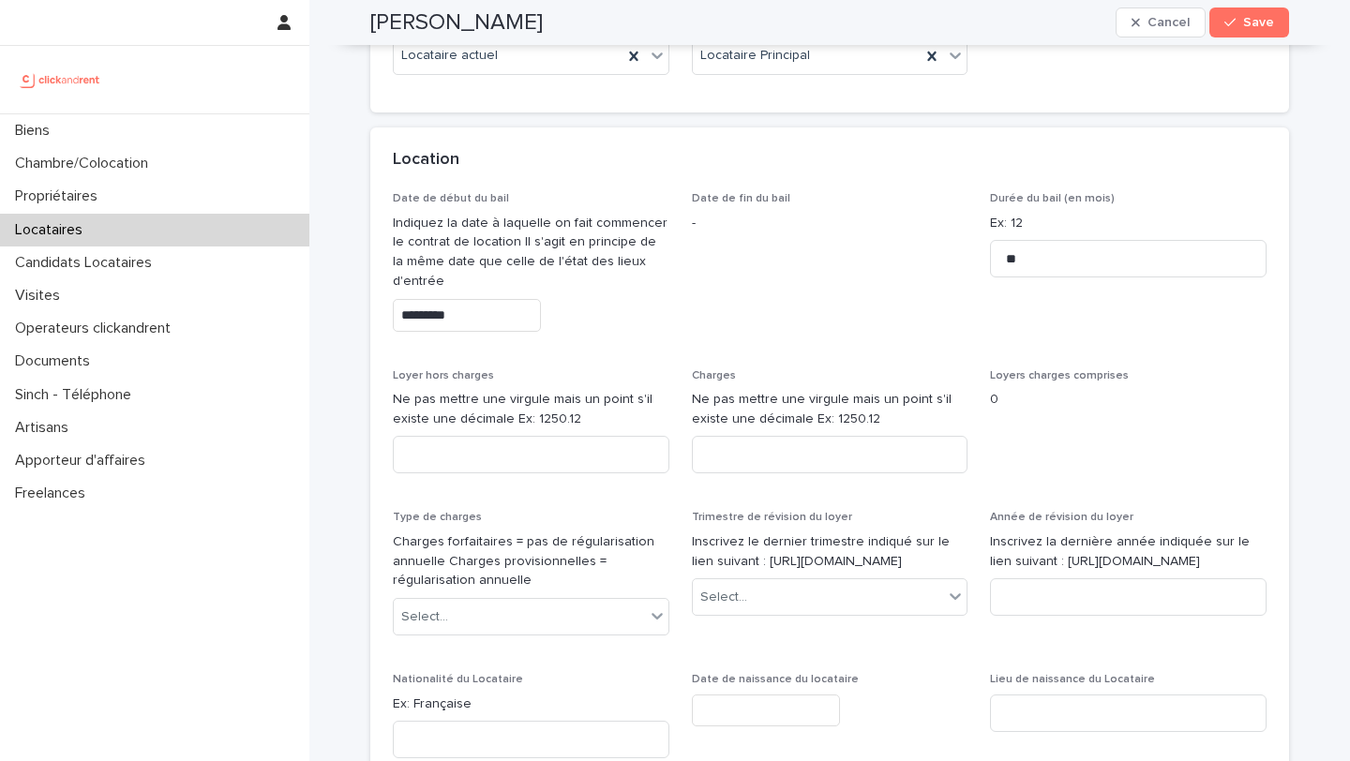
scroll to position [706, 0]
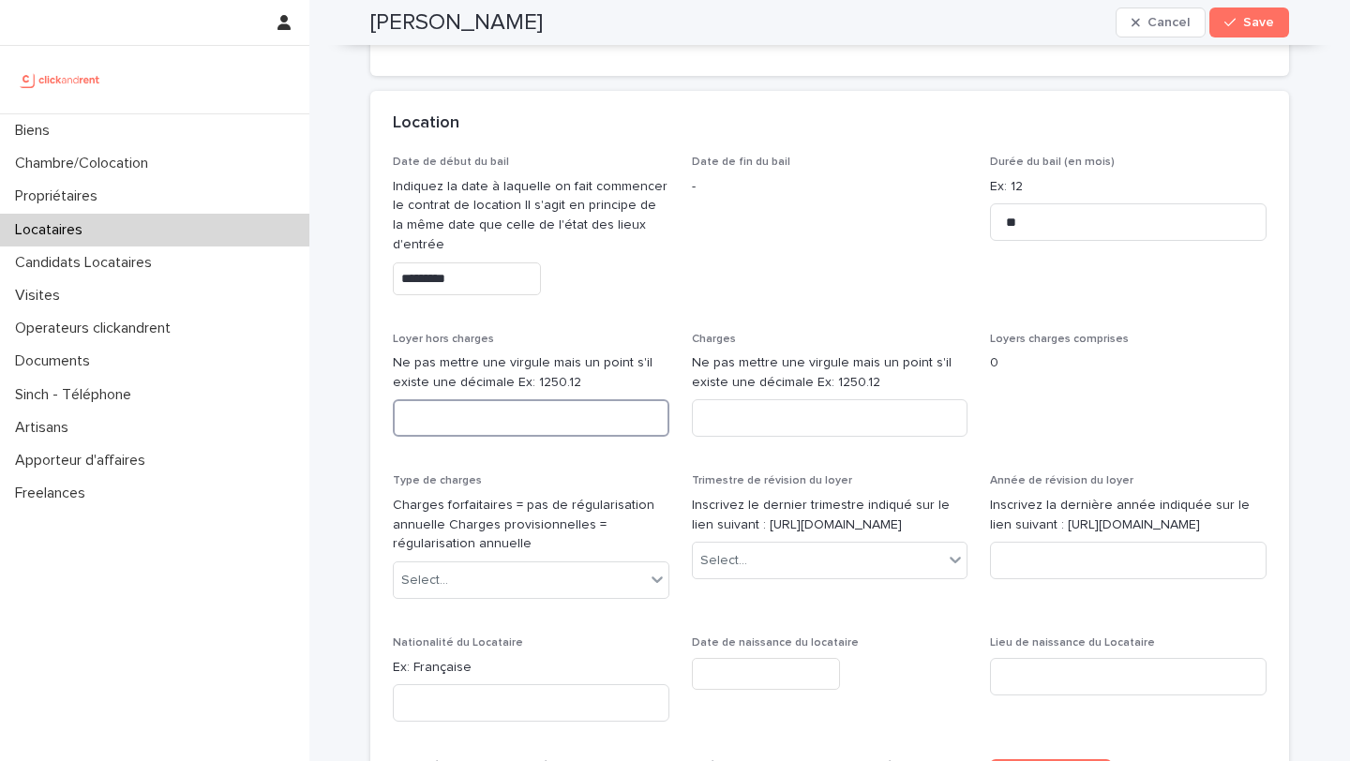
click at [625, 403] on input at bounding box center [531, 417] width 276 height 37
click at [583, 417] on input at bounding box center [531, 417] width 276 height 37
type input "***"
click at [749, 418] on input at bounding box center [830, 417] width 276 height 37
type input "**"
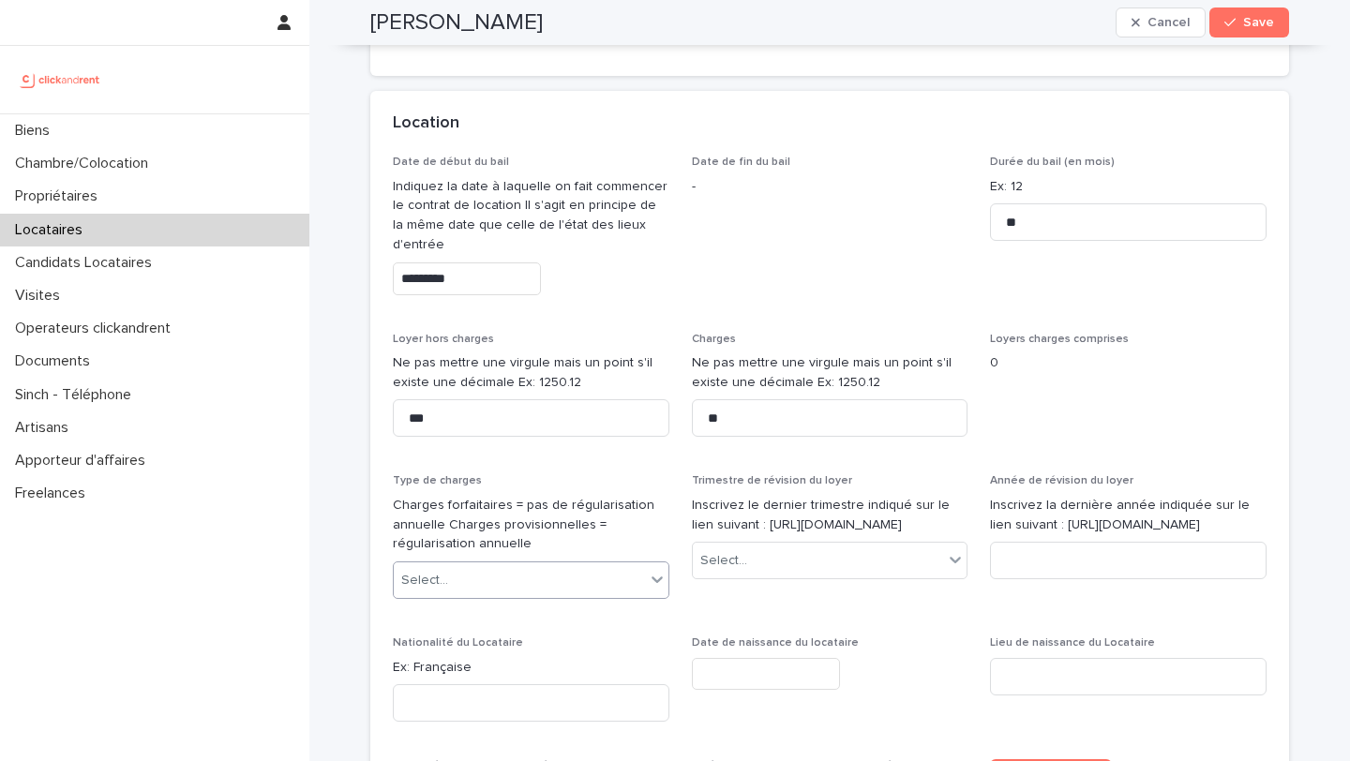
click at [502, 596] on div "Select..." at bounding box center [531, 579] width 276 height 37
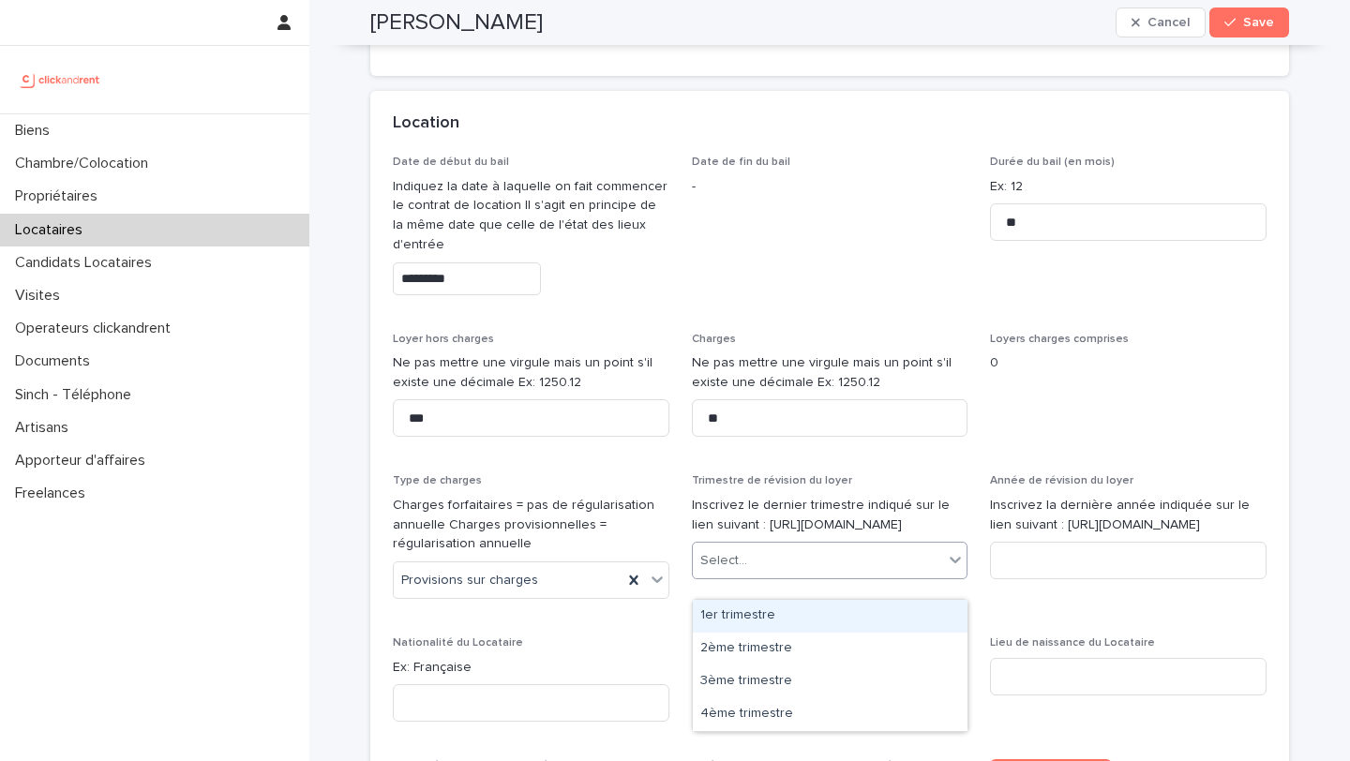
click at [735, 571] on div "Select..." at bounding box center [723, 561] width 47 height 20
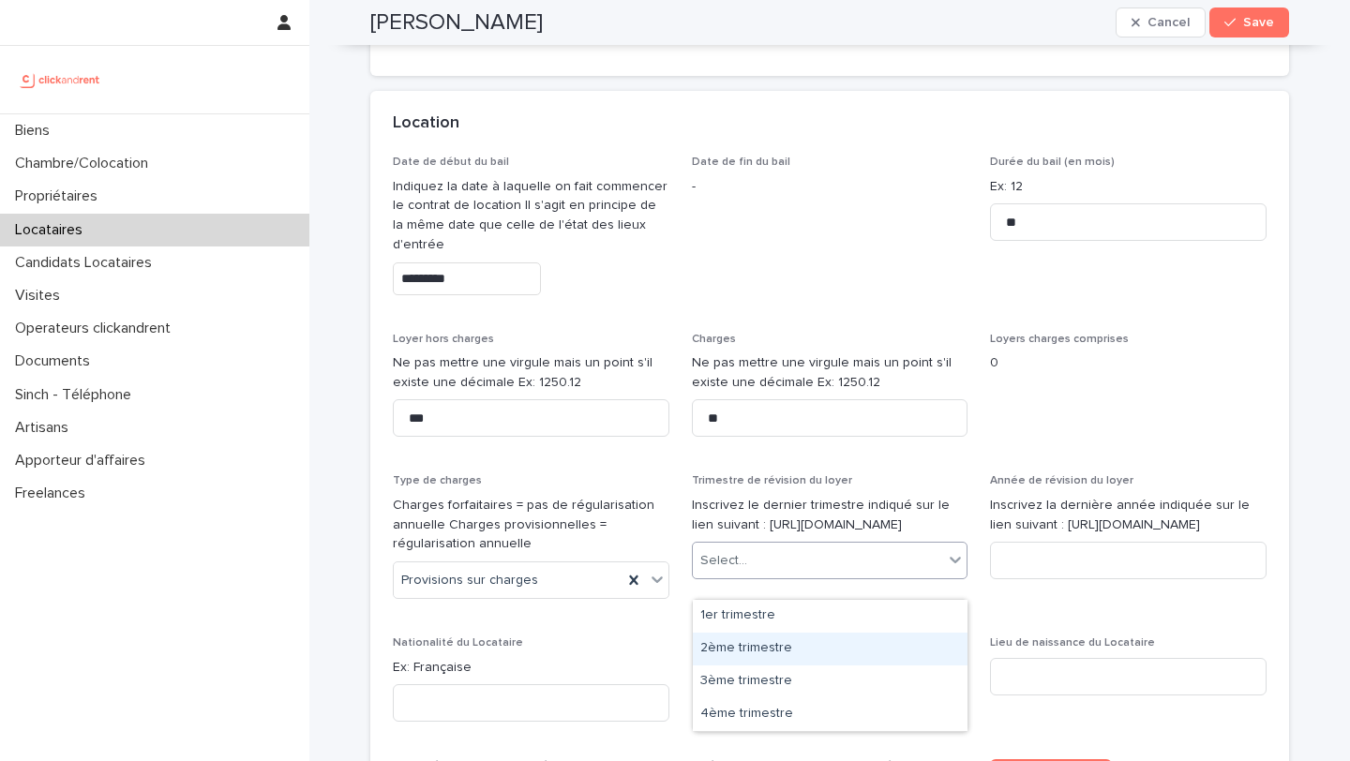
click at [758, 646] on div "2ème trimestre" at bounding box center [830, 649] width 275 height 33
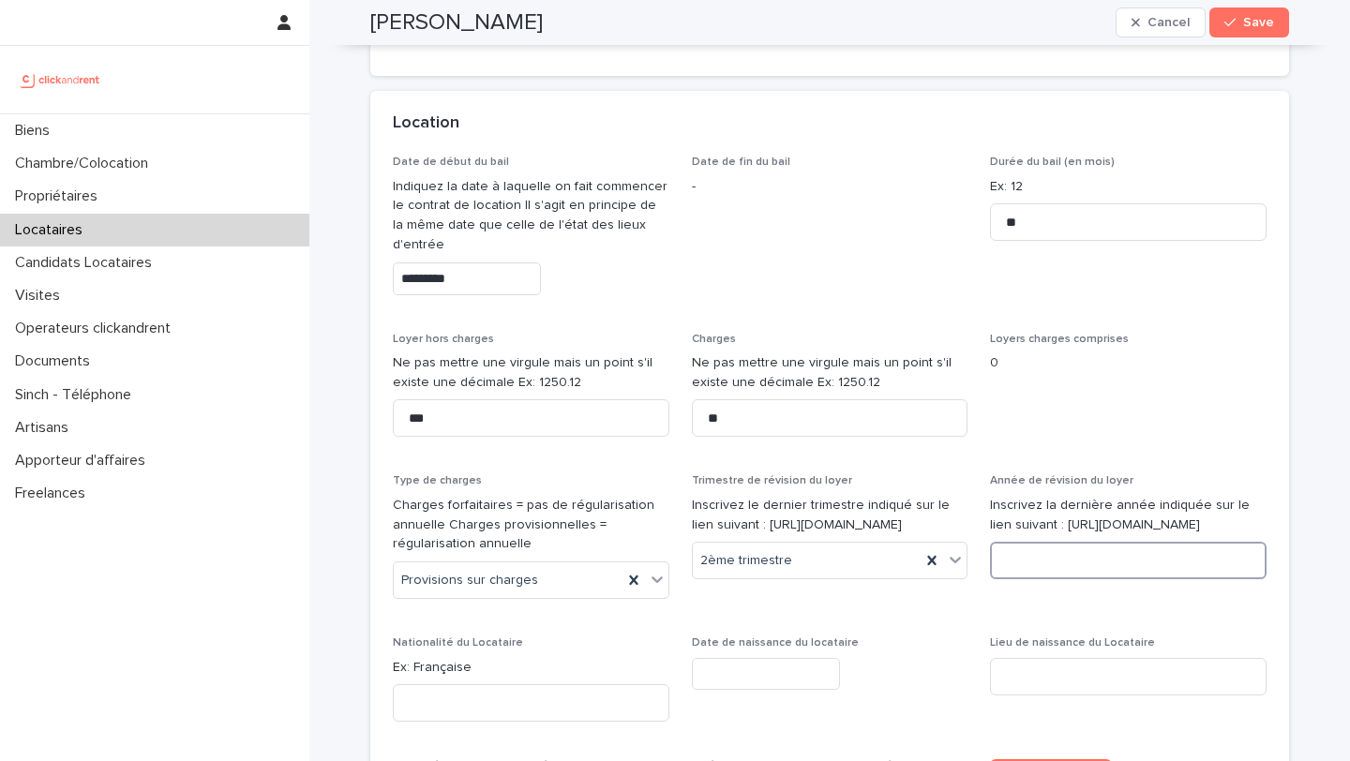
click at [1069, 568] on input at bounding box center [1128, 560] width 276 height 37
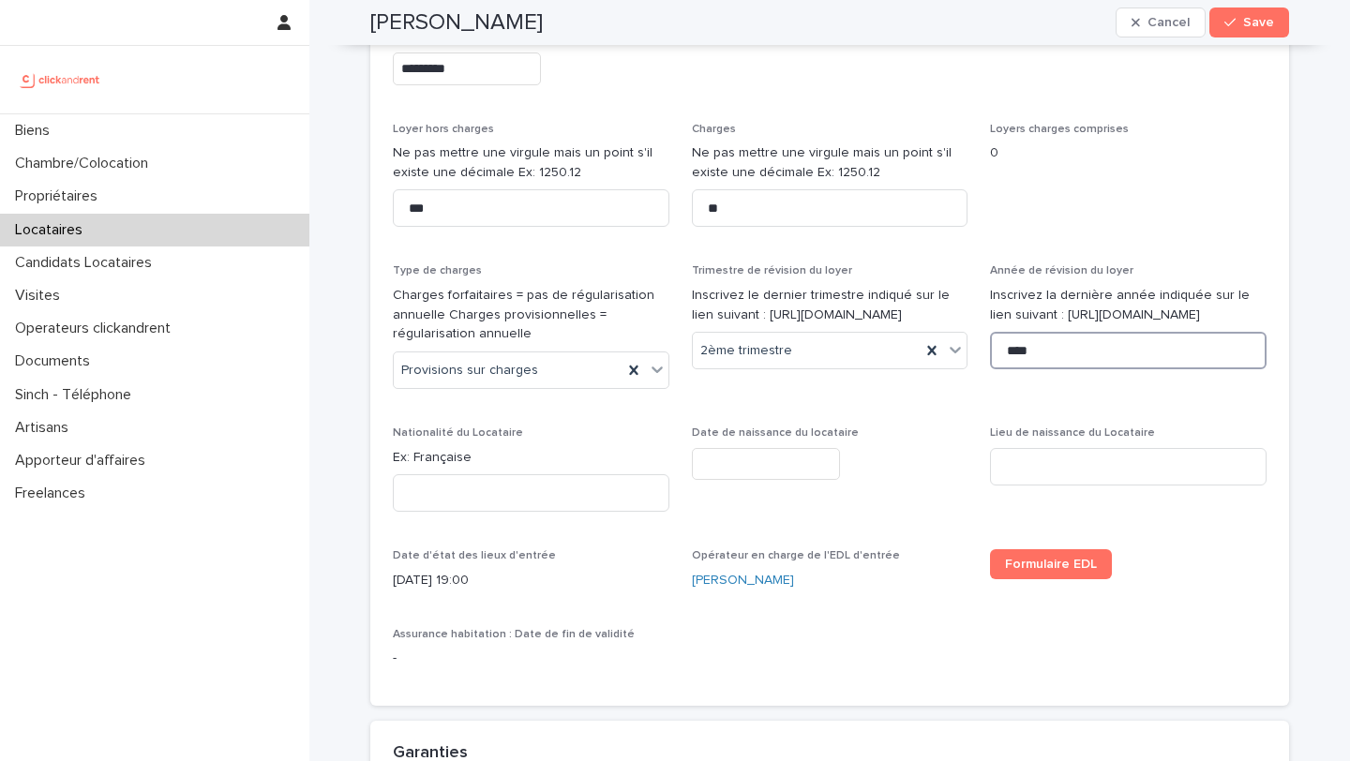
scroll to position [918, 0]
type input "****"
click at [1261, 21] on span "Save" at bounding box center [1258, 22] width 31 height 13
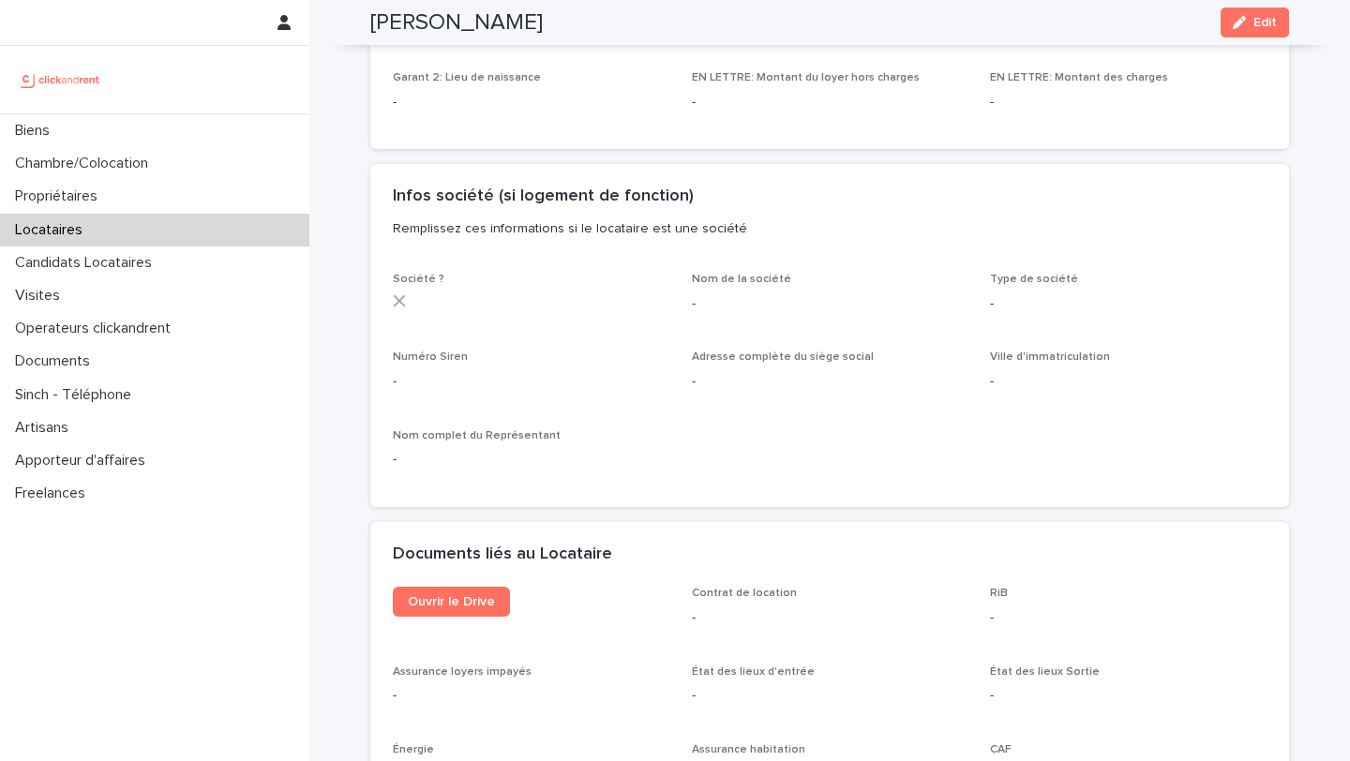
scroll to position [1560, 0]
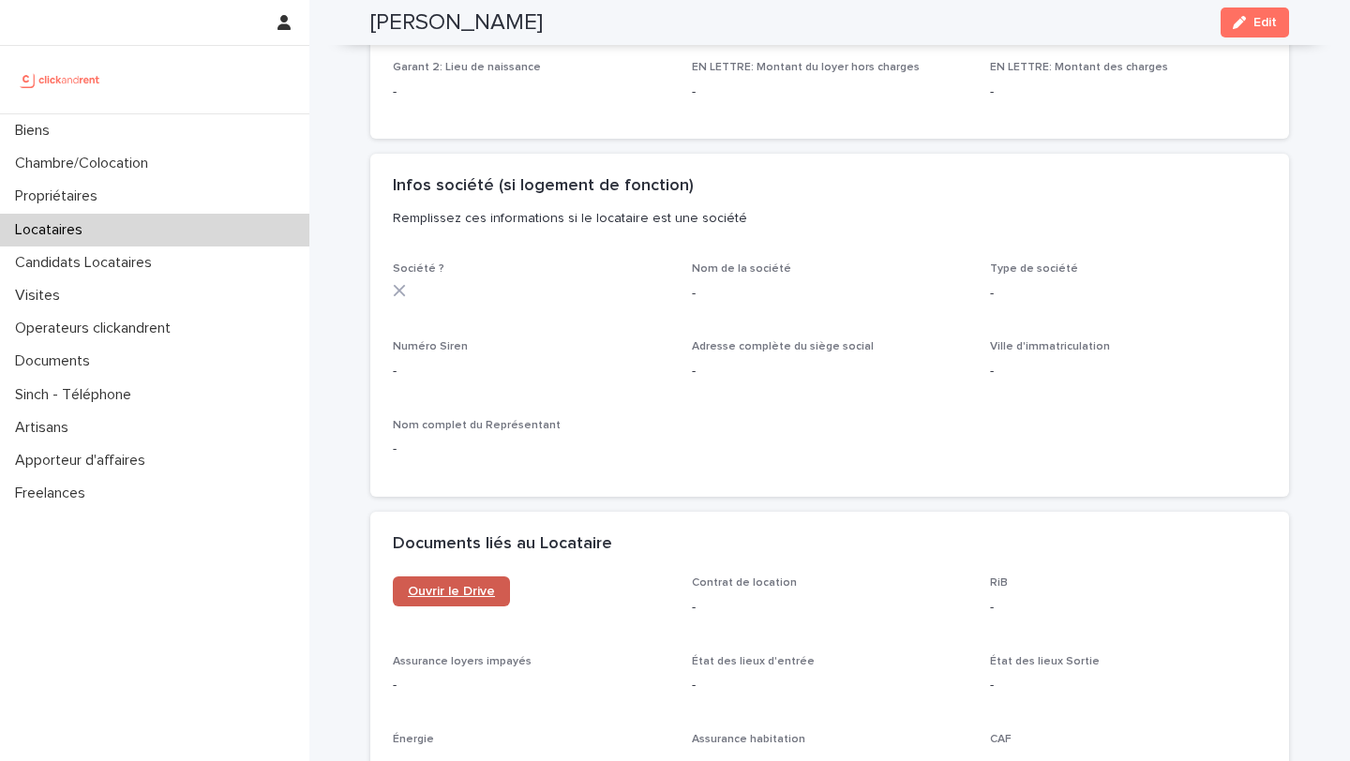
click at [493, 582] on link "Ouvrir le Drive" at bounding box center [451, 591] width 117 height 30
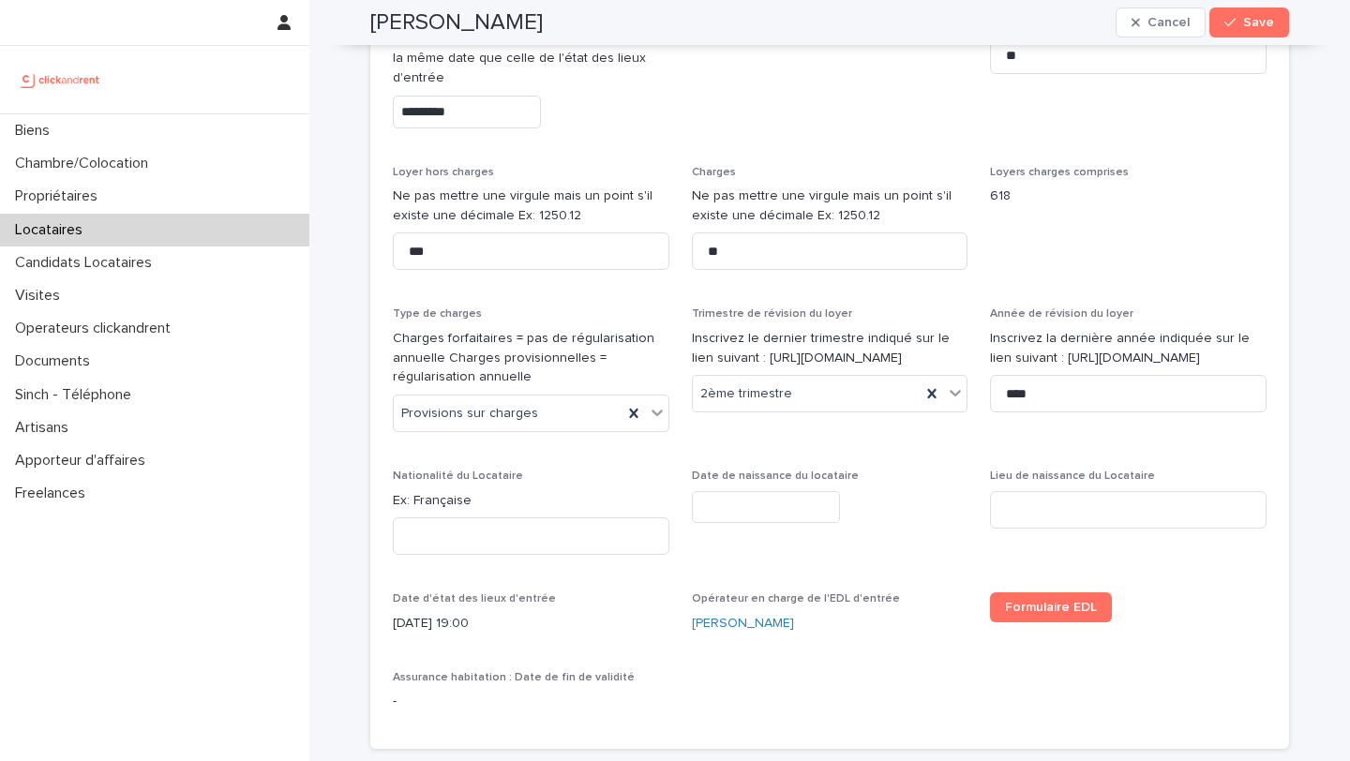
scroll to position [865, 0]
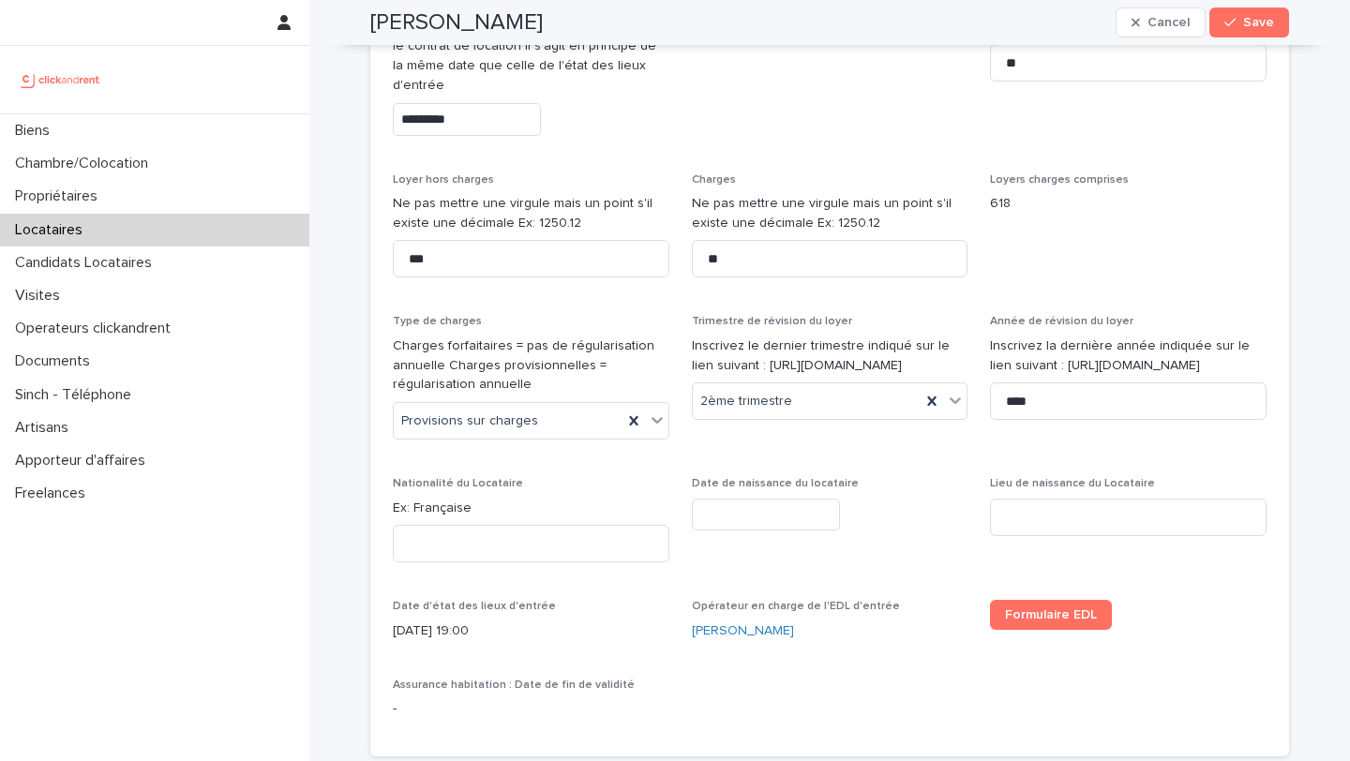
click at [445, 508] on p "Ex: Française" at bounding box center [531, 509] width 276 height 20
copy p "Française"
click at [448, 542] on input at bounding box center [531, 543] width 276 height 37
paste input "*********"
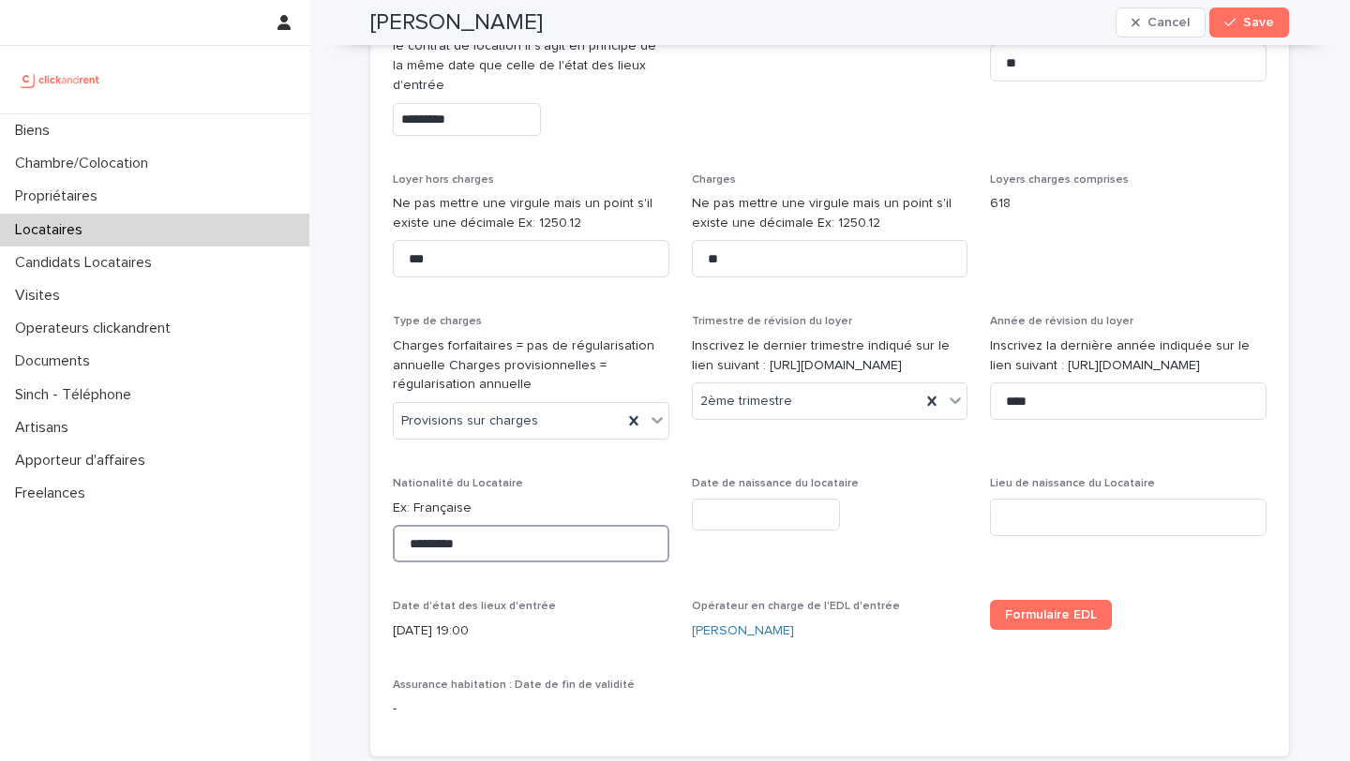
type input "*********"
click at [777, 520] on input "text" at bounding box center [766, 515] width 148 height 33
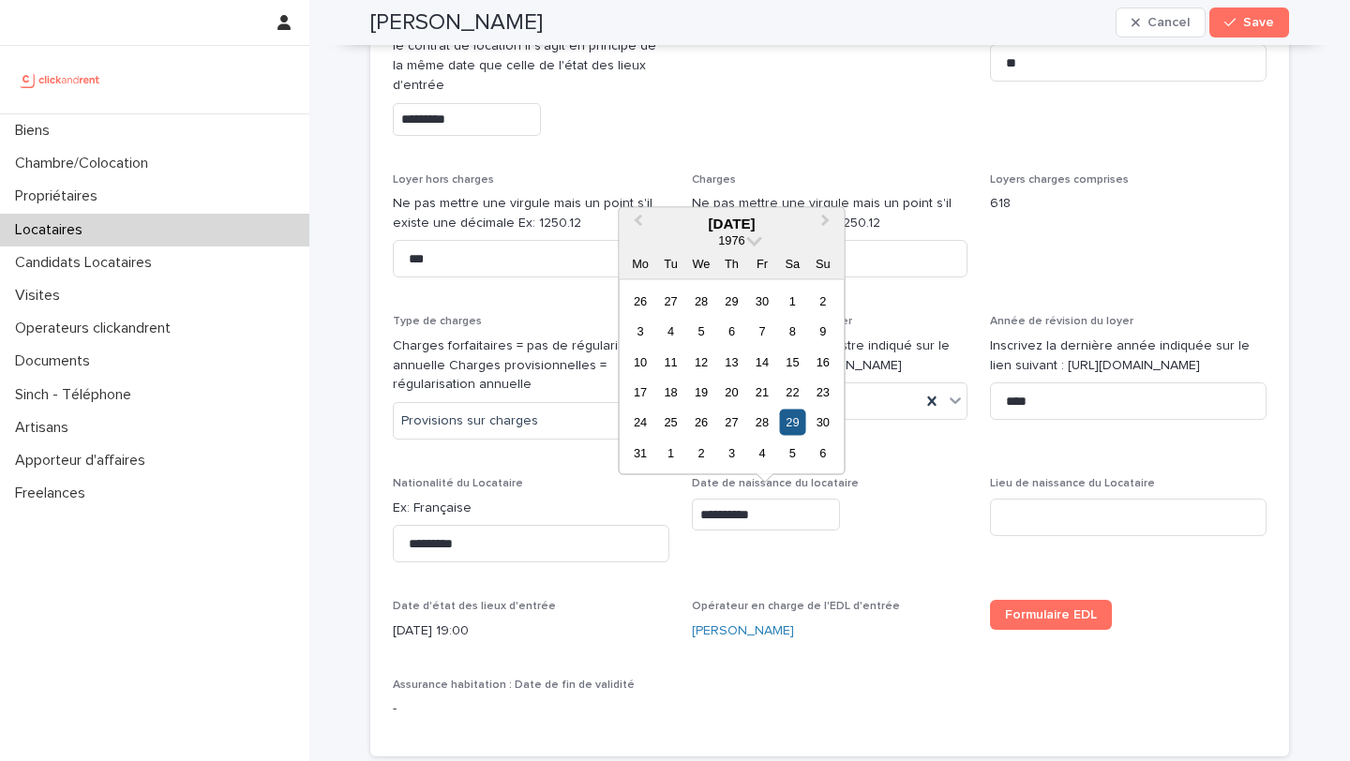
click at [797, 423] on div "29" at bounding box center [792, 422] width 25 height 25
type input "*********"
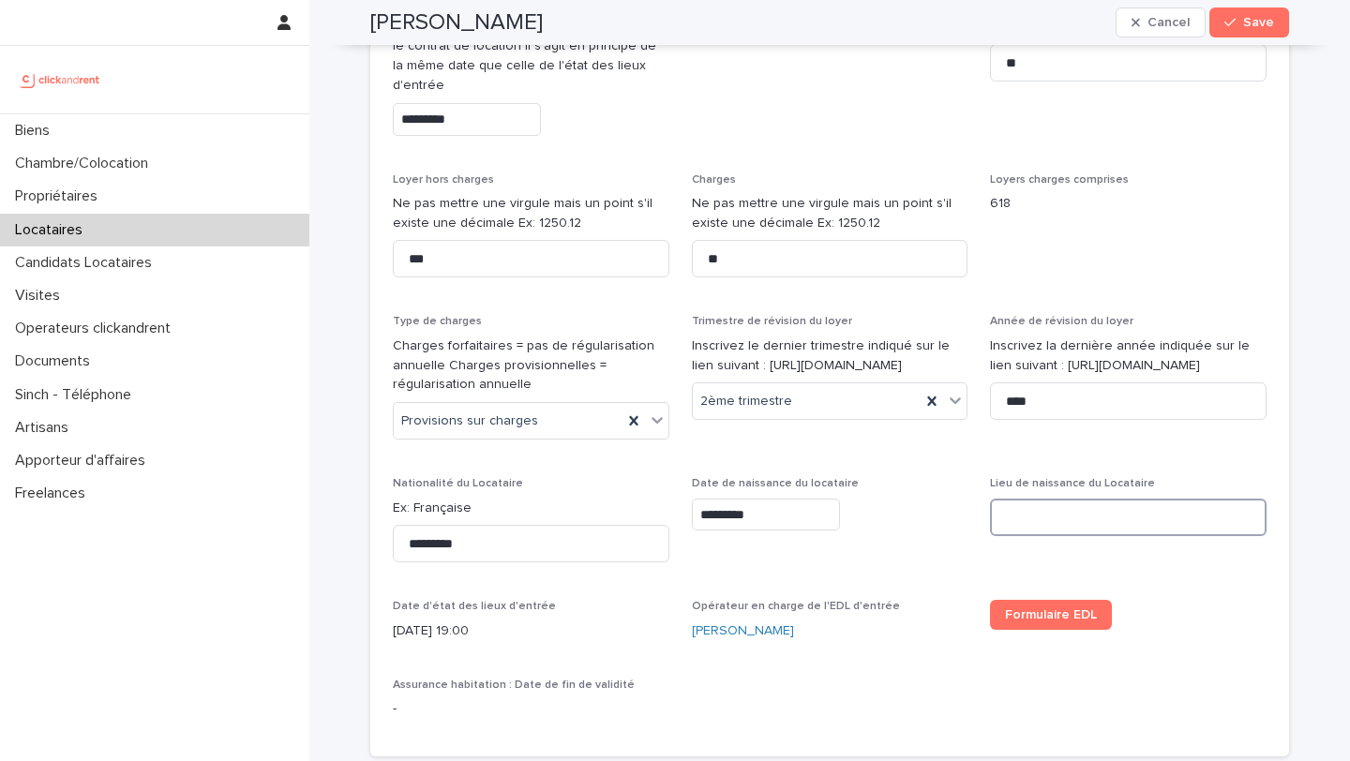
click at [1030, 512] on input at bounding box center [1128, 517] width 276 height 37
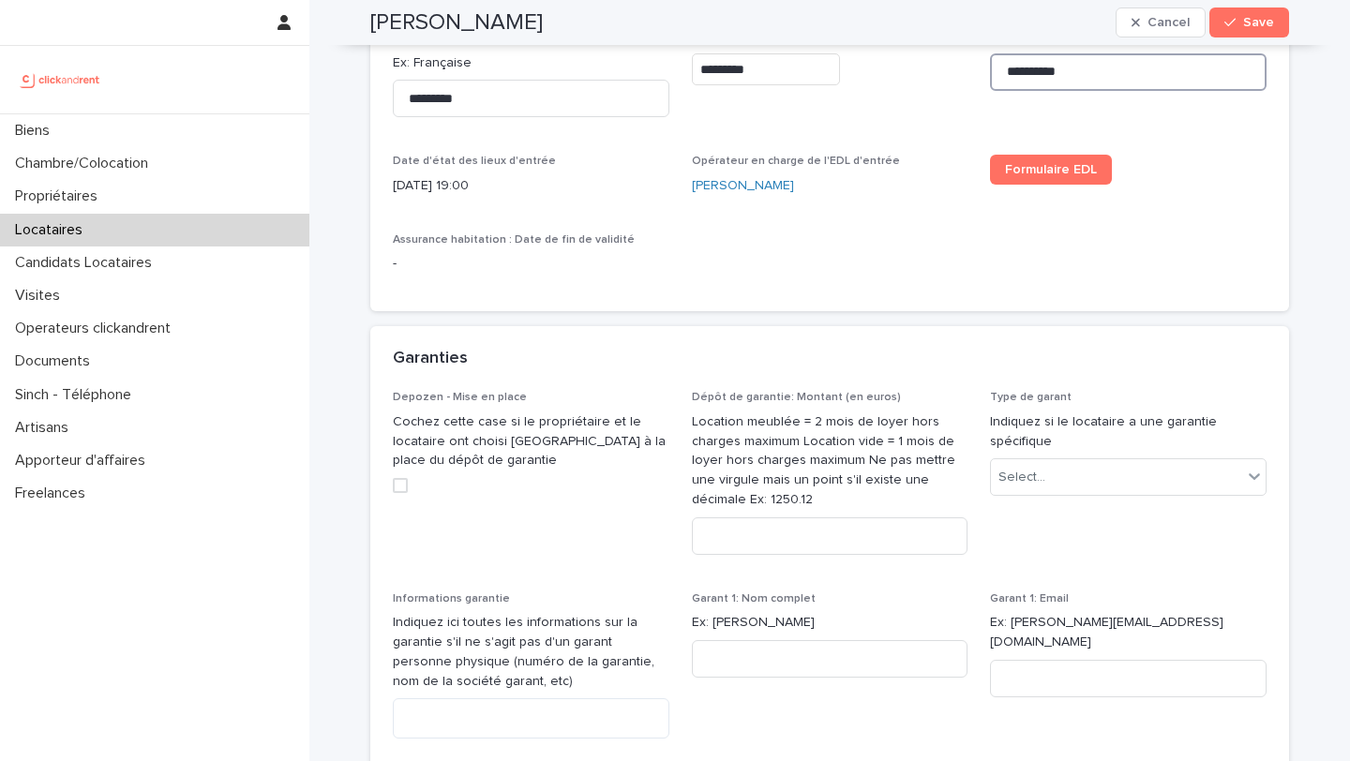
scroll to position [1267, 0]
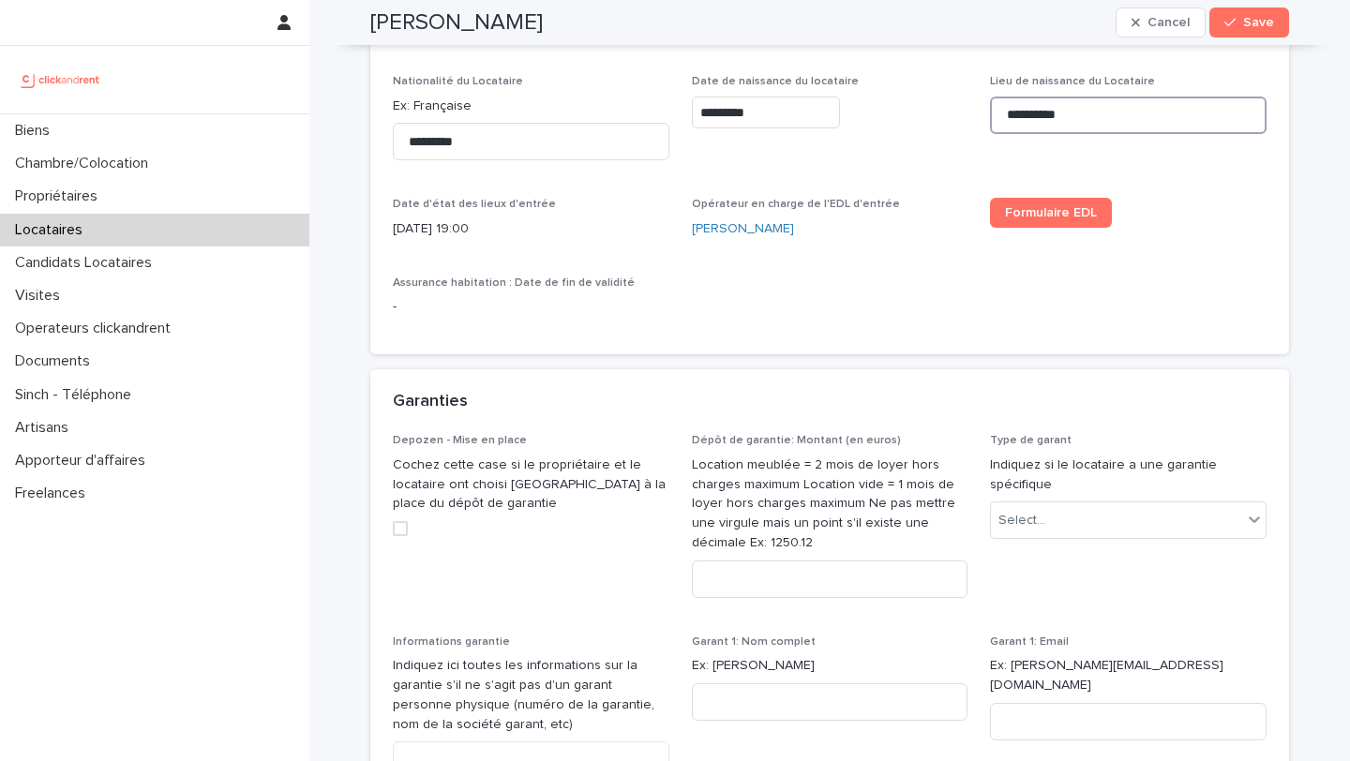
type input "**********"
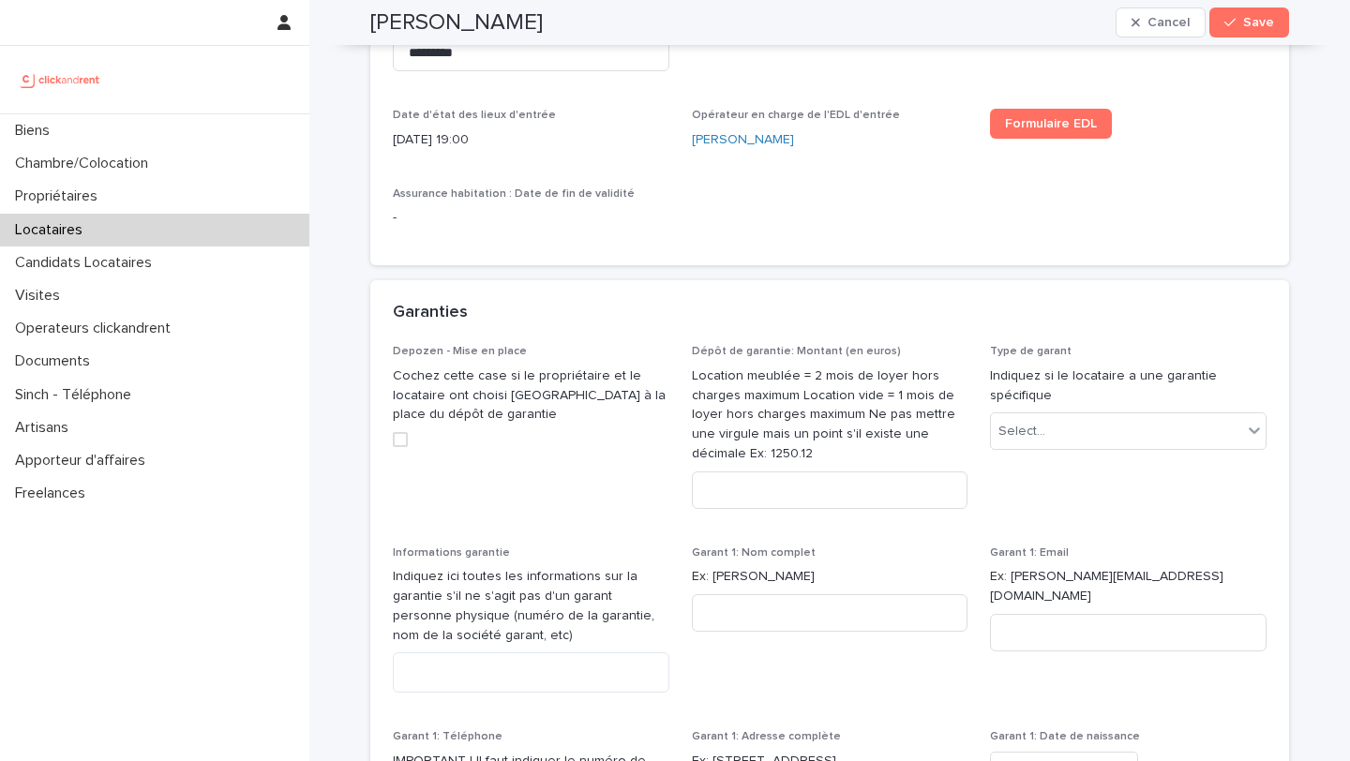
scroll to position [1379, 0]
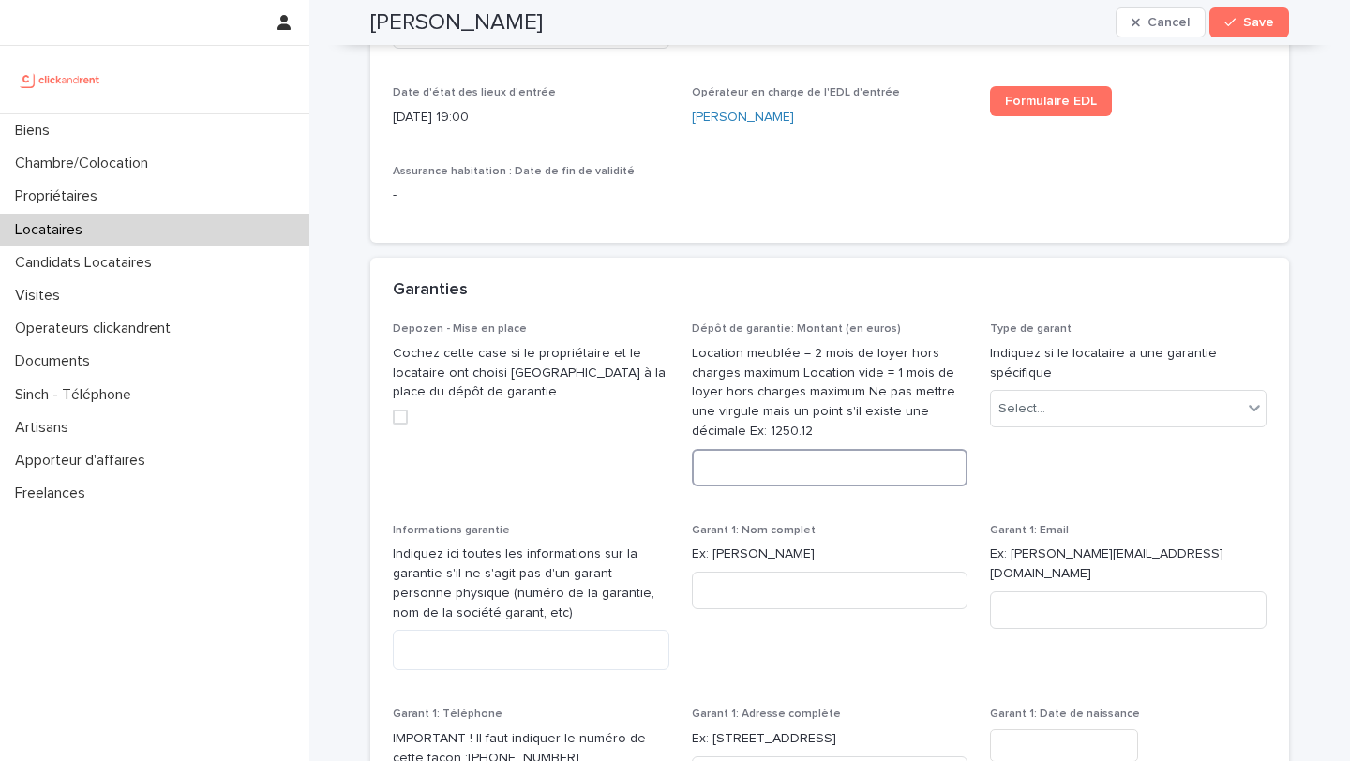
click at [777, 471] on input at bounding box center [830, 467] width 276 height 37
type input "****"
click at [1037, 415] on div "Select..." at bounding box center [1021, 409] width 47 height 20
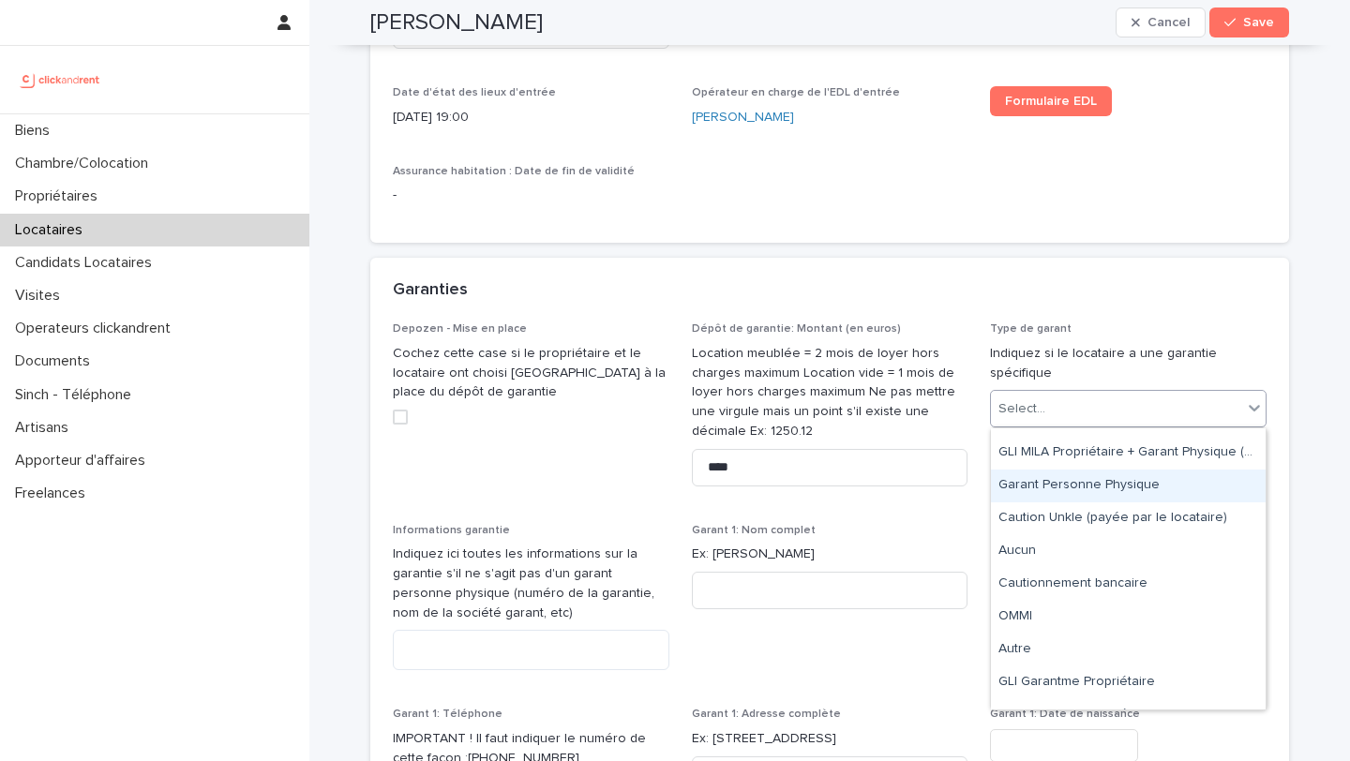
scroll to position [112, 0]
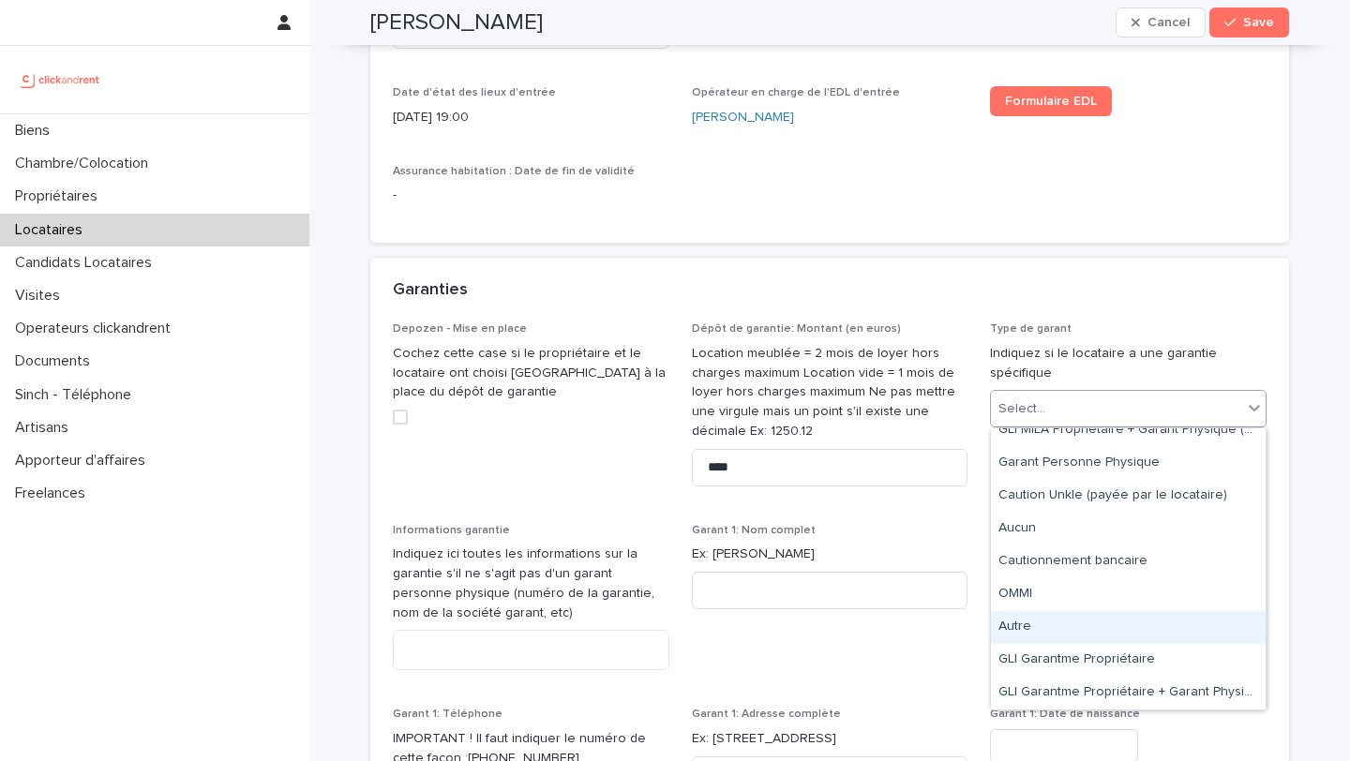
click at [1073, 621] on div "Autre" at bounding box center [1128, 627] width 275 height 33
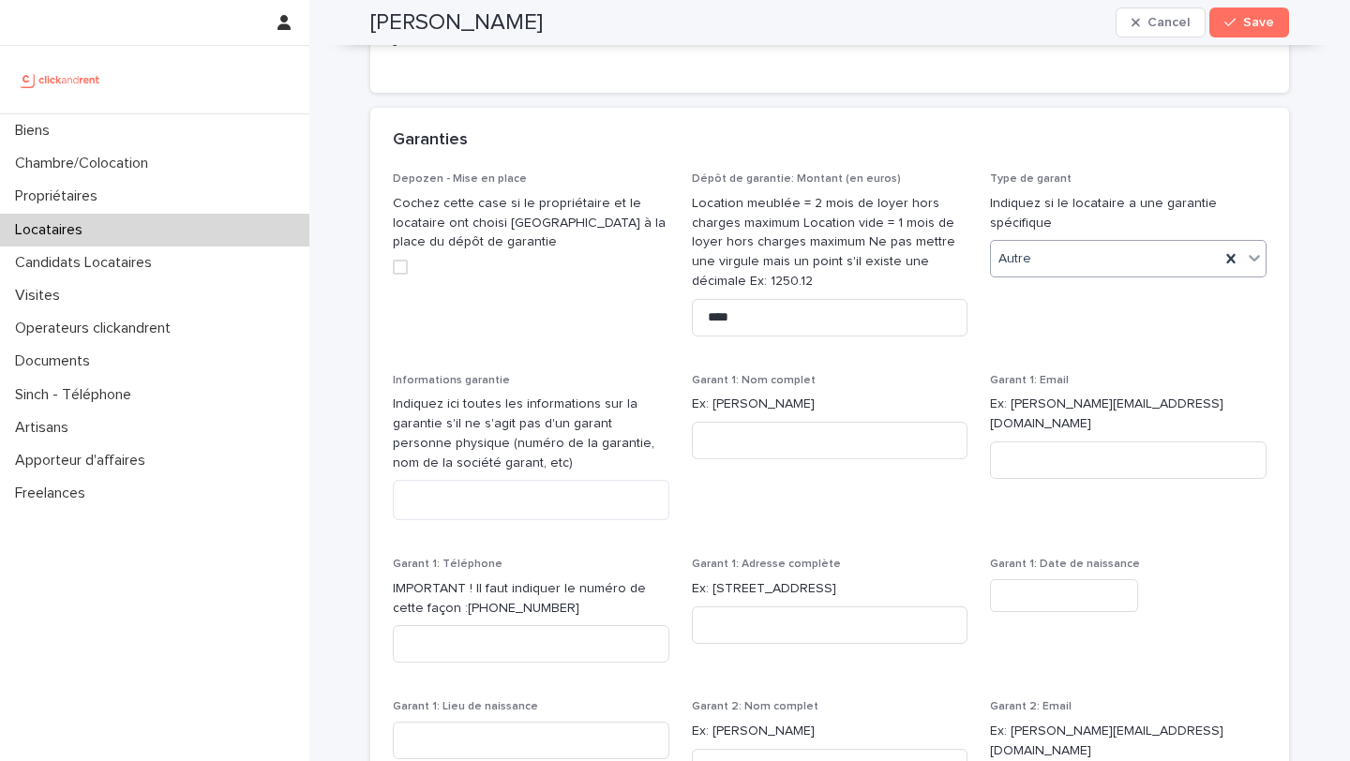
scroll to position [1548, 0]
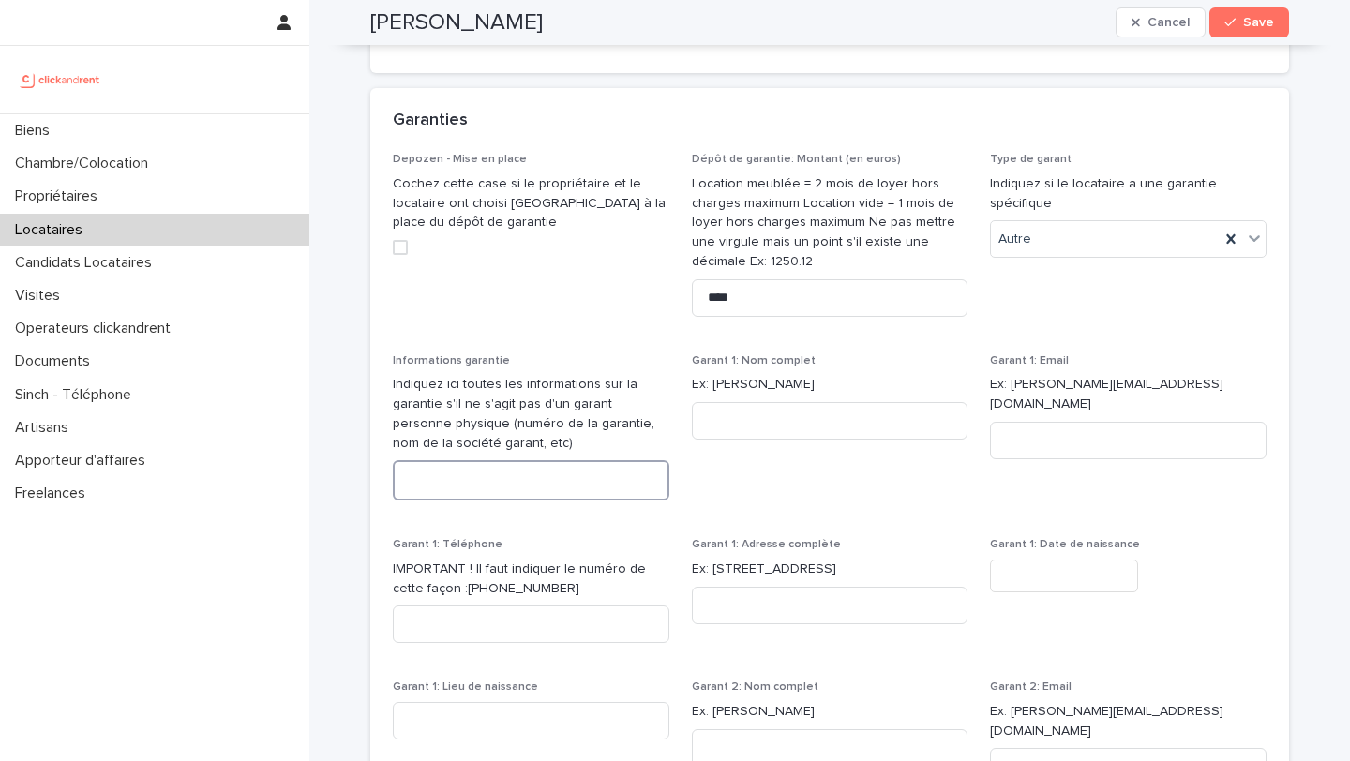
click at [564, 473] on textarea at bounding box center [531, 480] width 276 height 40
paste textarea "**********"
click at [408, 484] on textarea "**********" at bounding box center [531, 480] width 276 height 40
type textarea "**********"
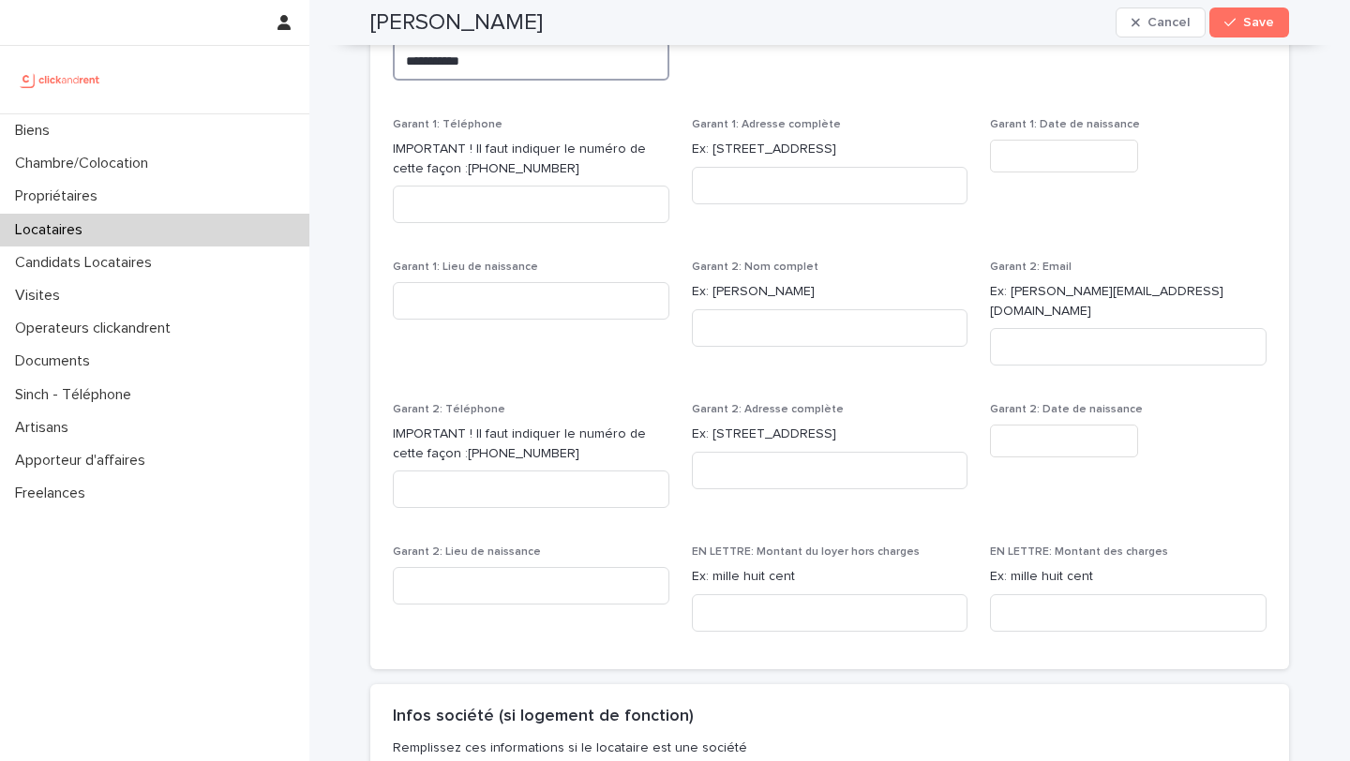
scroll to position [1979, 0]
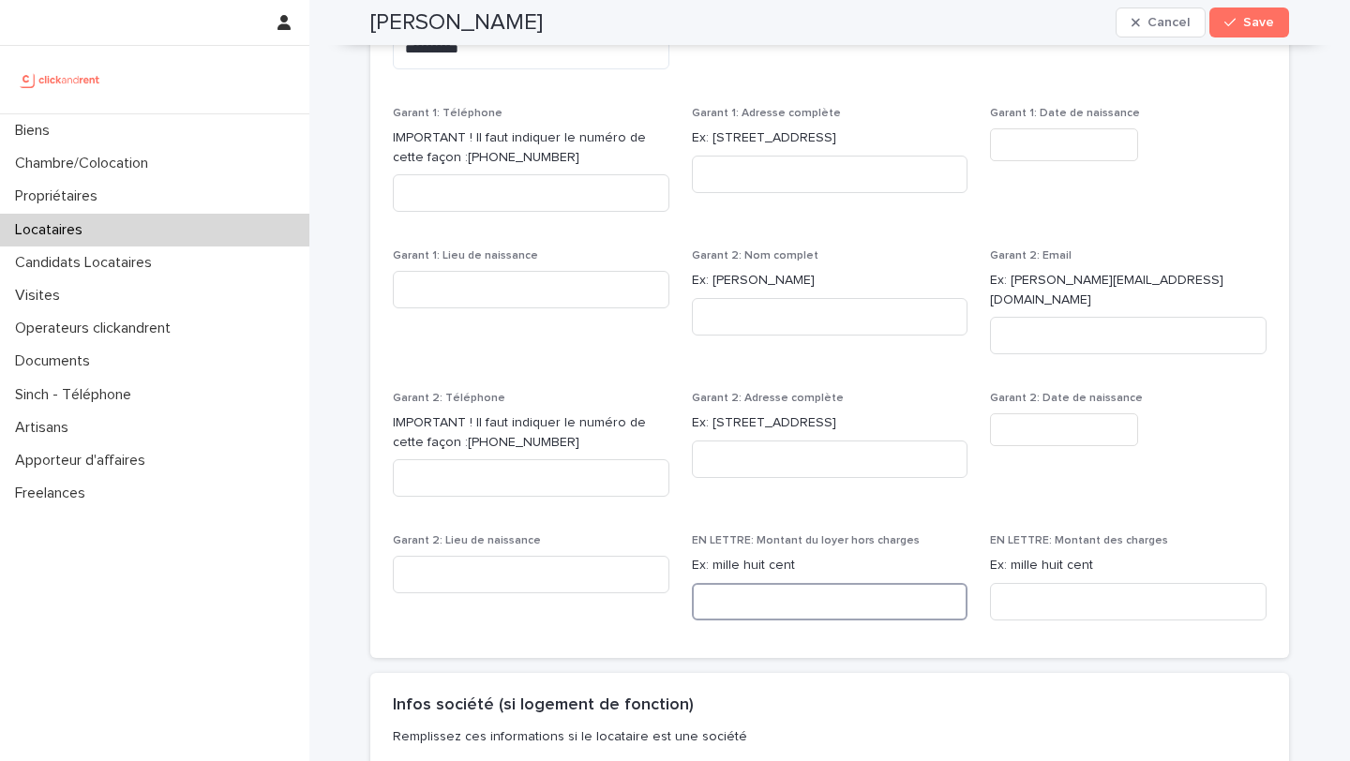
click at [753, 583] on input at bounding box center [830, 601] width 276 height 37
paste input "**********"
click at [709, 589] on input "**********" at bounding box center [830, 601] width 276 height 37
click at [709, 584] on input "**********" at bounding box center [830, 601] width 276 height 37
type input "**********"
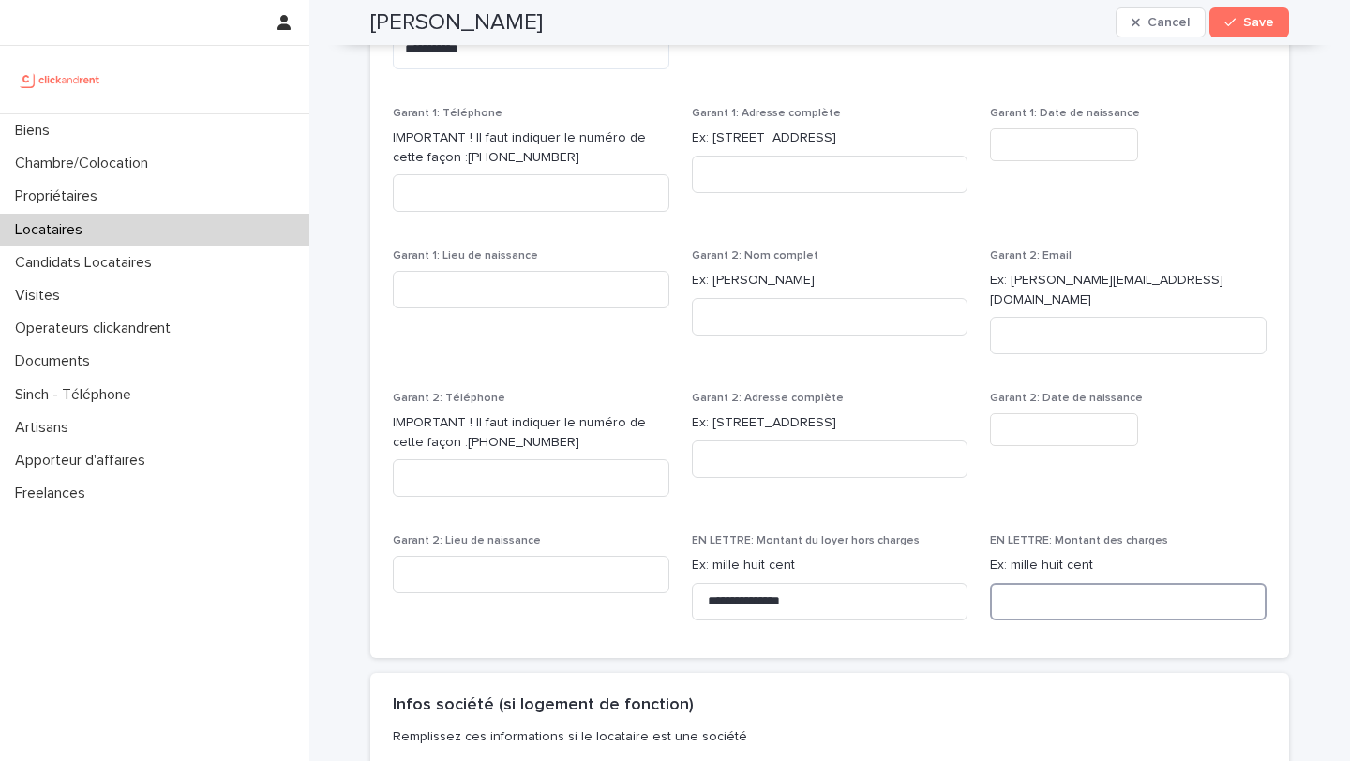
click at [1015, 585] on input at bounding box center [1128, 601] width 276 height 37
paste input "**********"
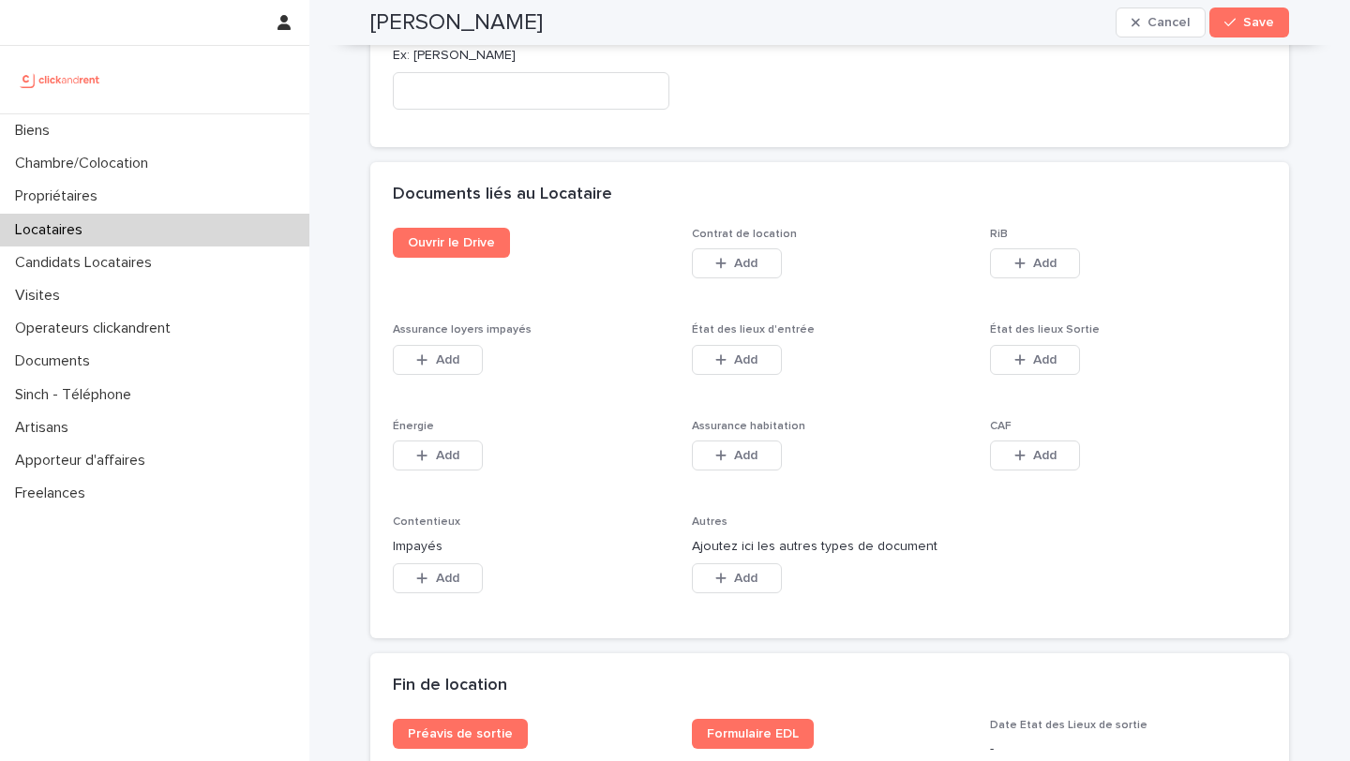
scroll to position [3024, 0]
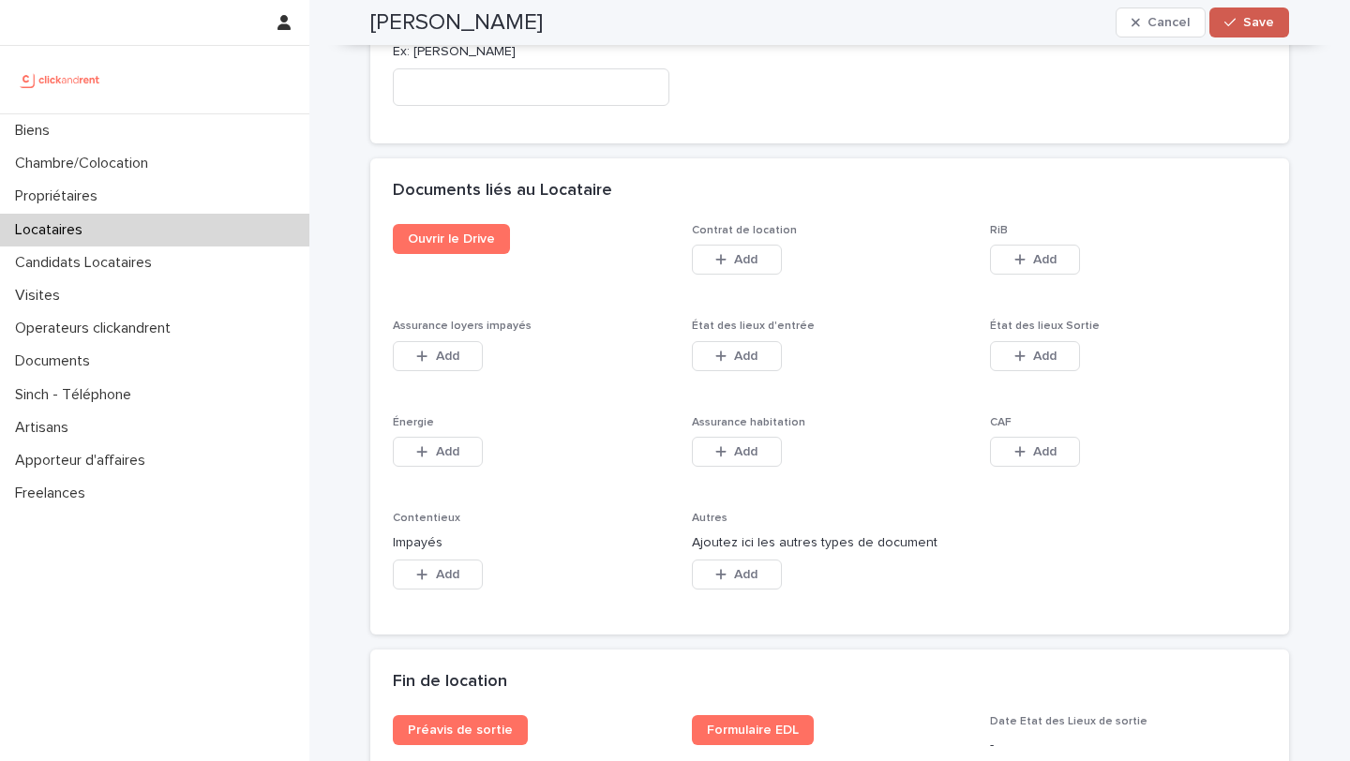
type input "**********"
click at [1247, 24] on span "Save" at bounding box center [1258, 22] width 31 height 13
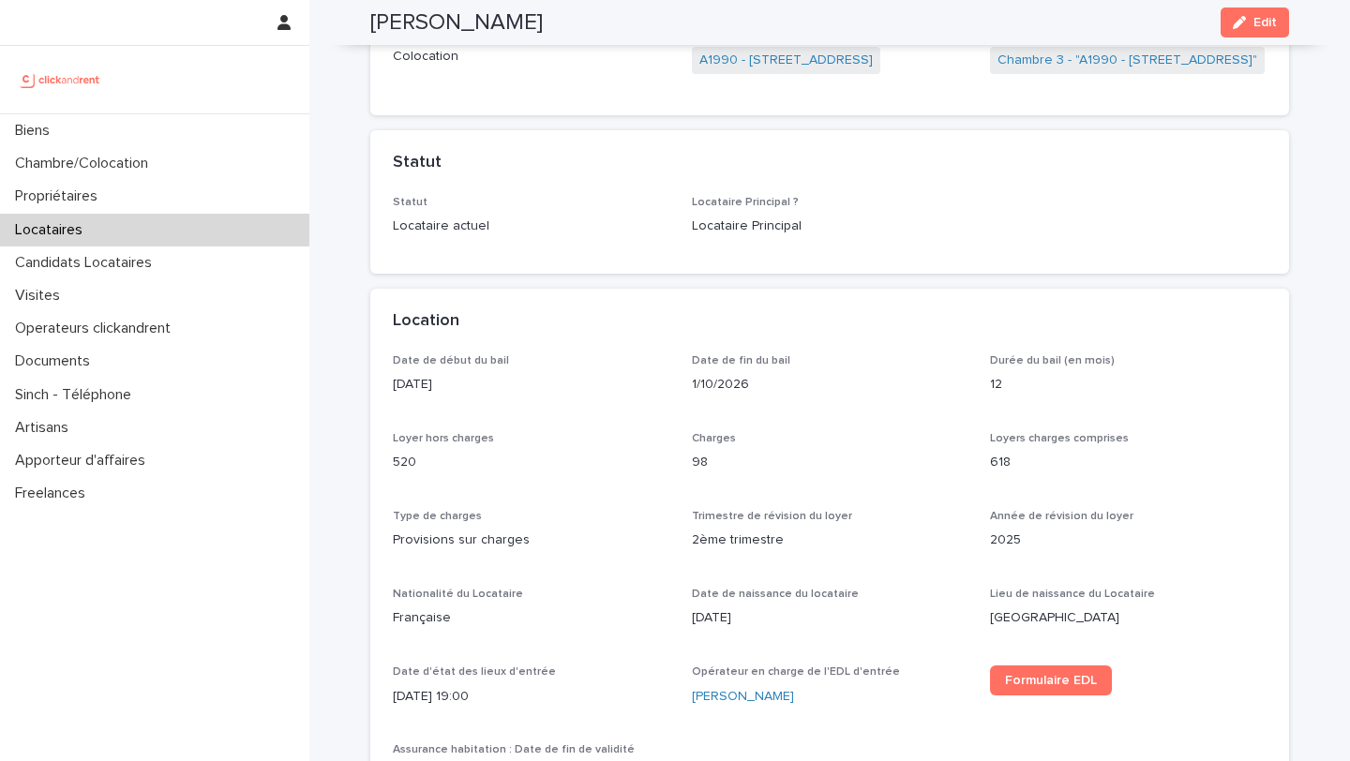
scroll to position [0, 0]
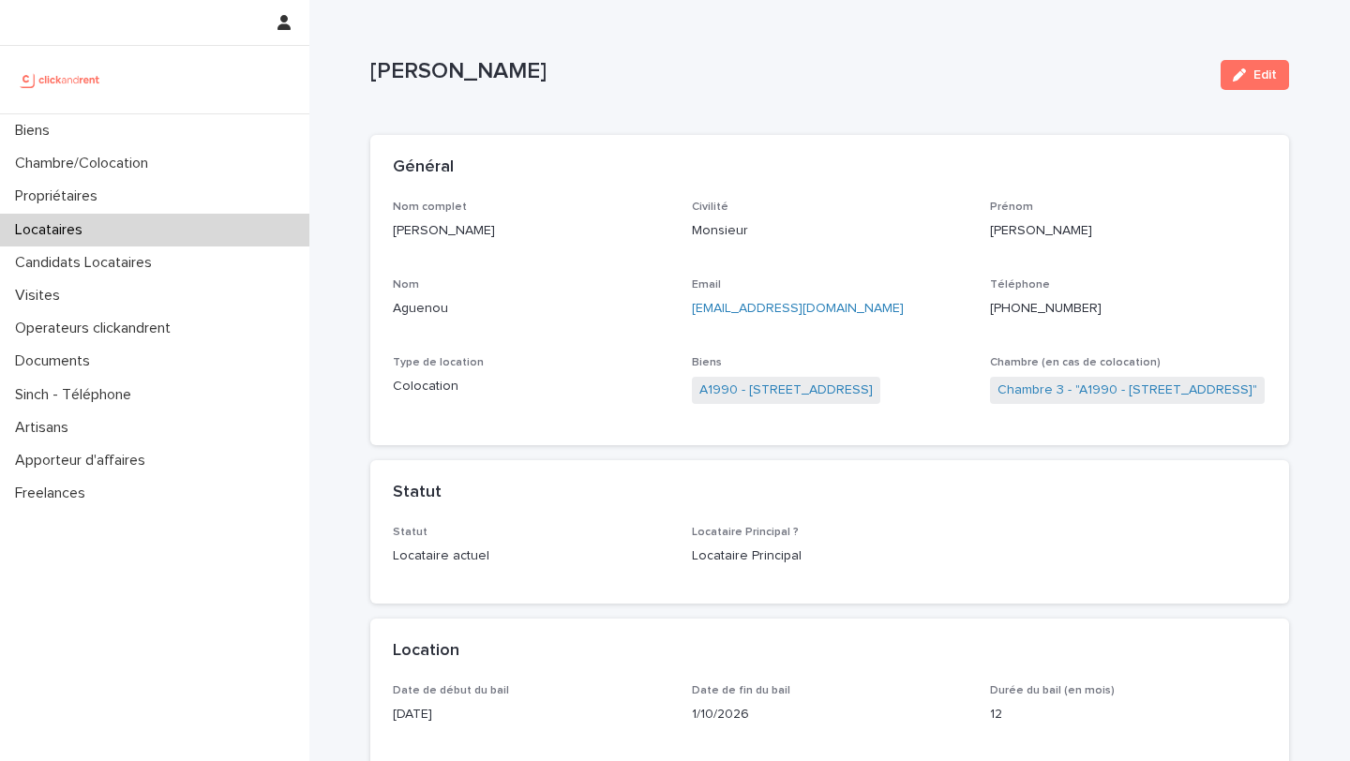
click at [783, 78] on p "[PERSON_NAME]" at bounding box center [787, 71] width 835 height 27
copy p "Aguenou"
click at [810, 383] on link "A1990 - [STREET_ADDRESS]" at bounding box center [785, 391] width 173 height 20
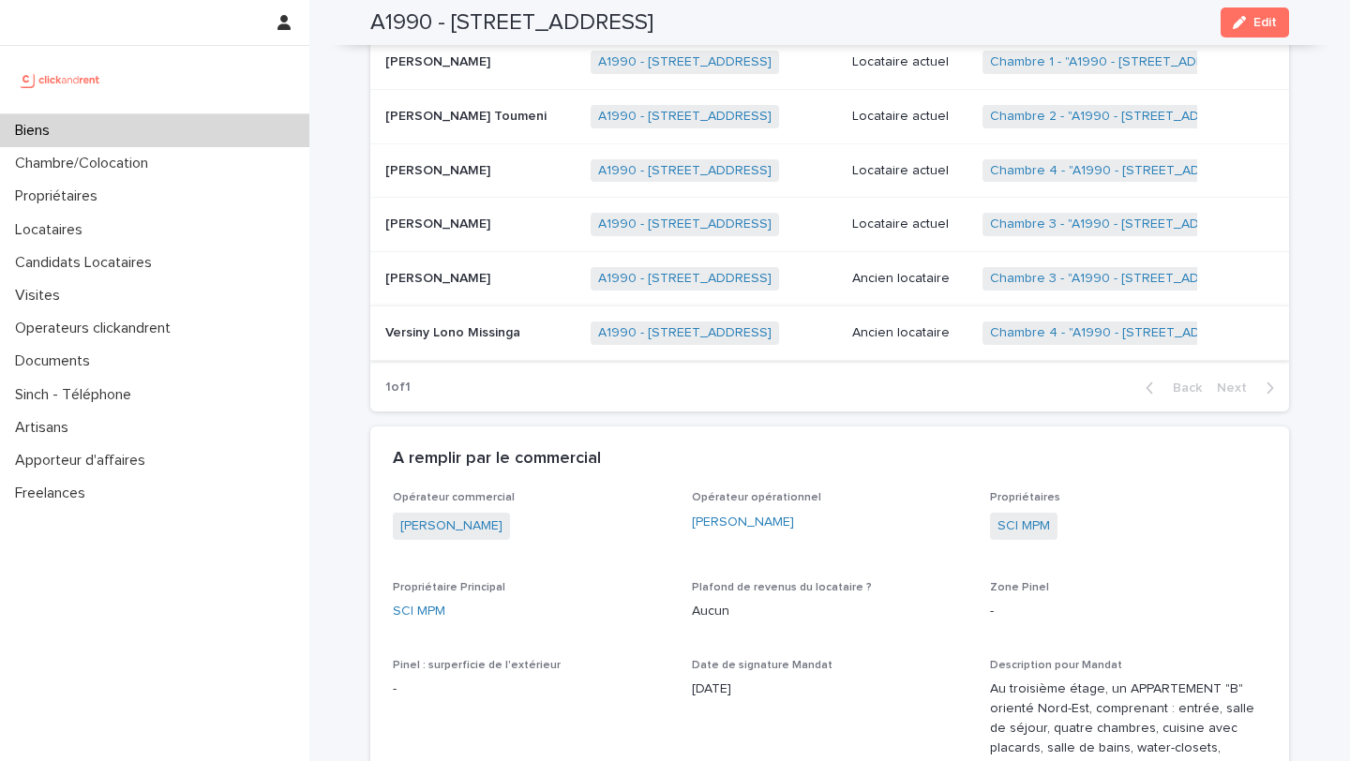
scroll to position [1089, 0]
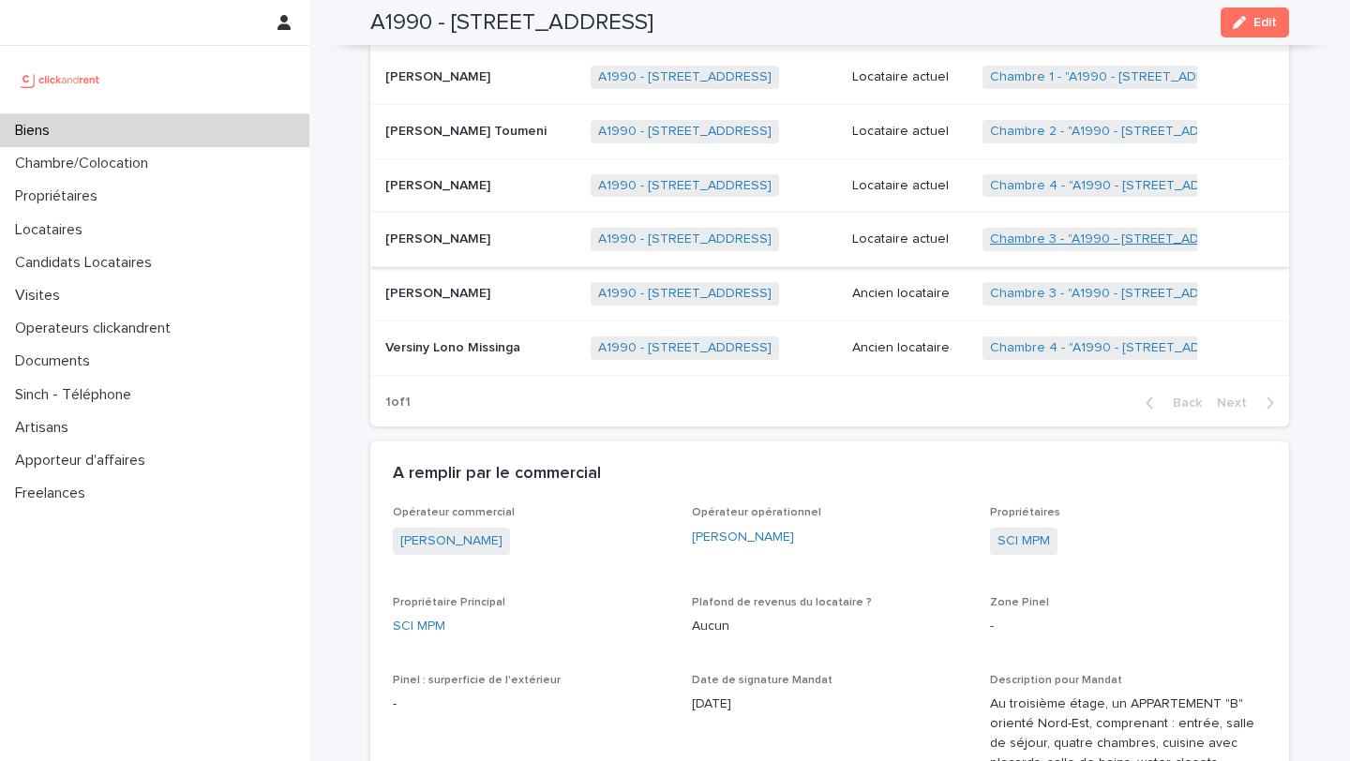
click at [1066, 244] on link "Chambre 3 - "A1990 - [STREET_ADDRESS]"" at bounding box center [1120, 239] width 260 height 16
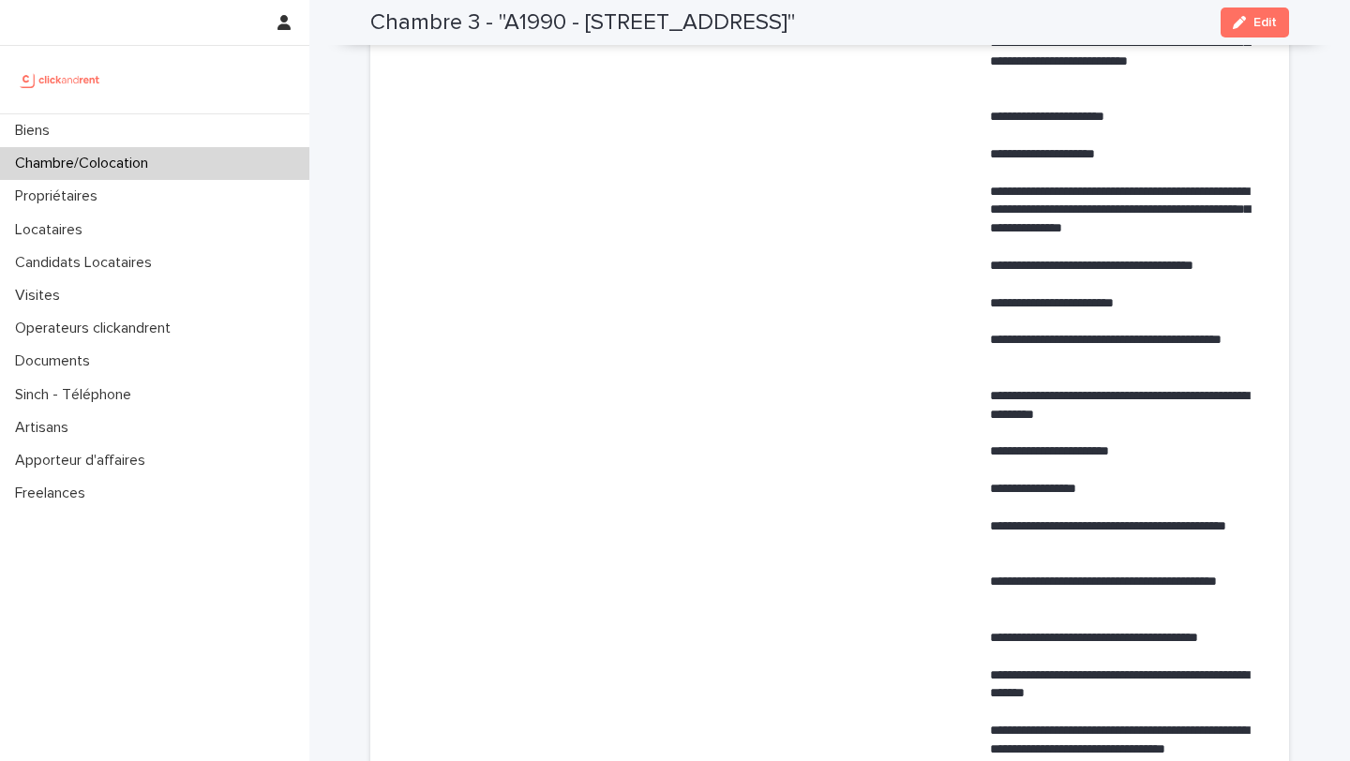
scroll to position [1169, 0]
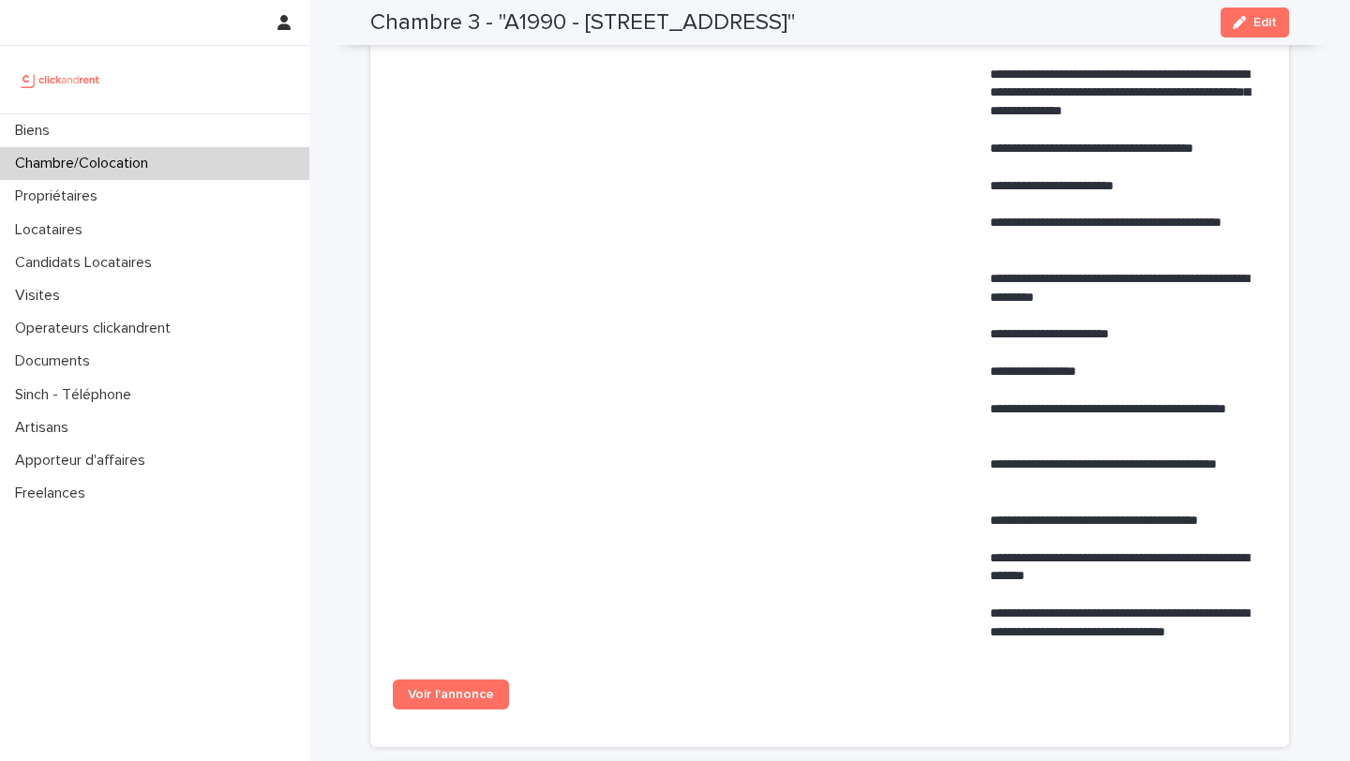
drag, startPoint x: 953, startPoint y: 21, endPoint x: 359, endPoint y: 14, distance: 594.2
click at [358, 14] on div "Chambre 3 - "A1990 - 21 Avenue Nationale, Massy 91300" Edit" at bounding box center [829, 22] width 1008 height 45
copy h2 "Chambre 3 - "A1990 - [STREET_ADDRESS]""
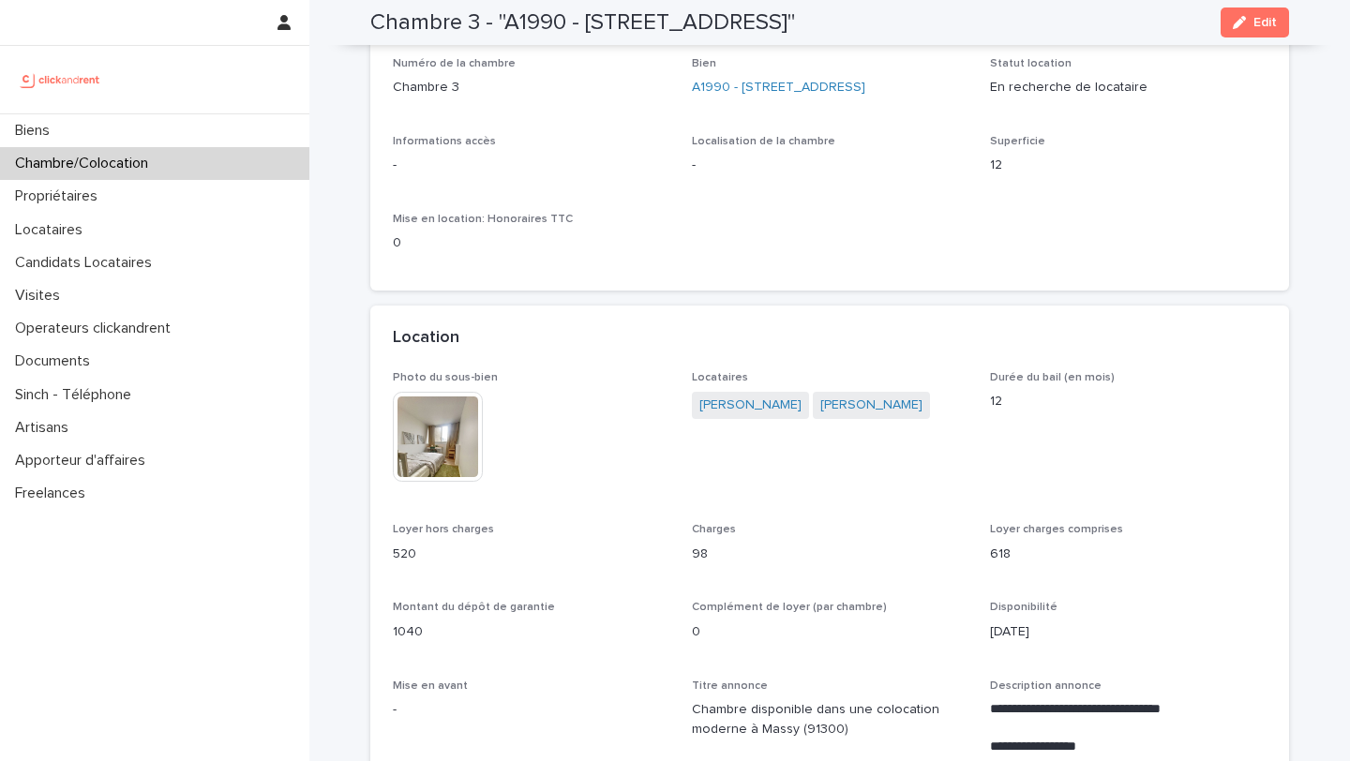
scroll to position [141, 0]
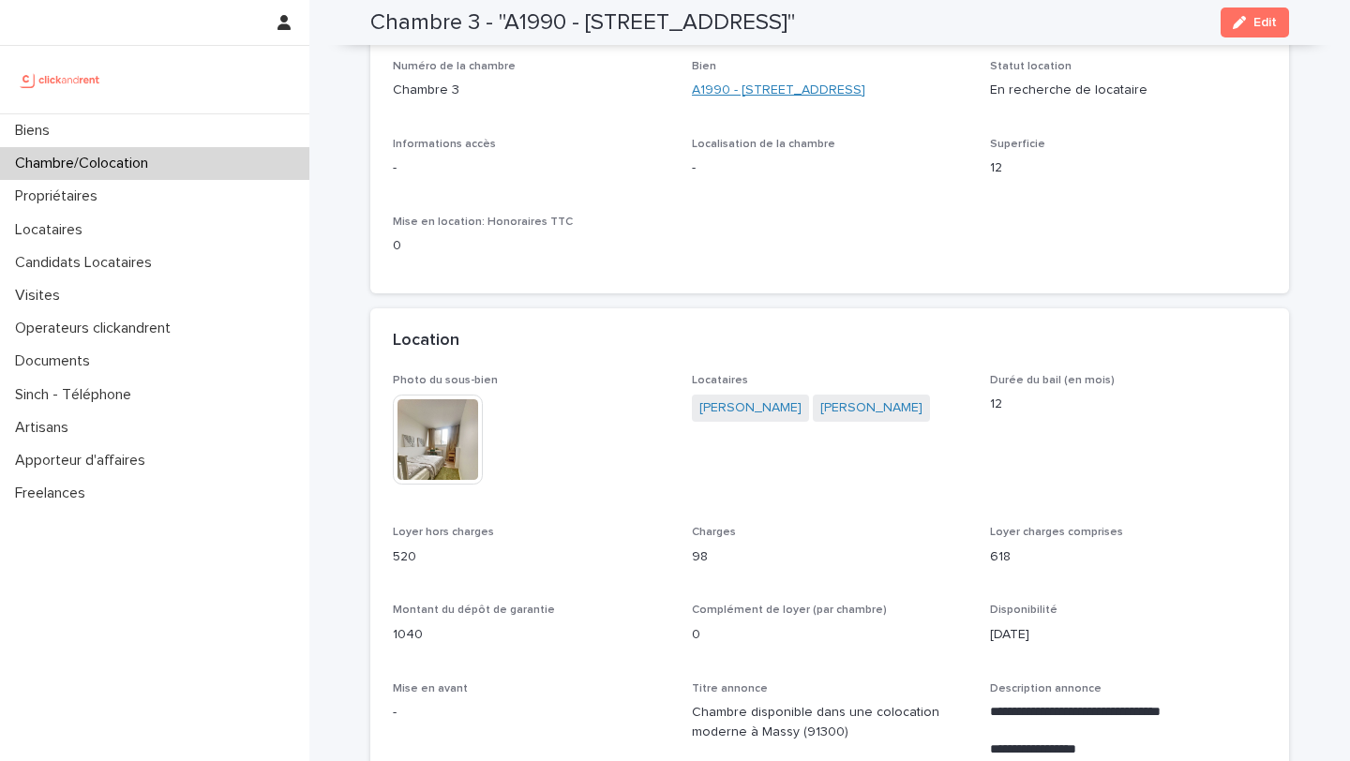
click at [744, 88] on link "A1990 - [STREET_ADDRESS]" at bounding box center [778, 91] width 173 height 20
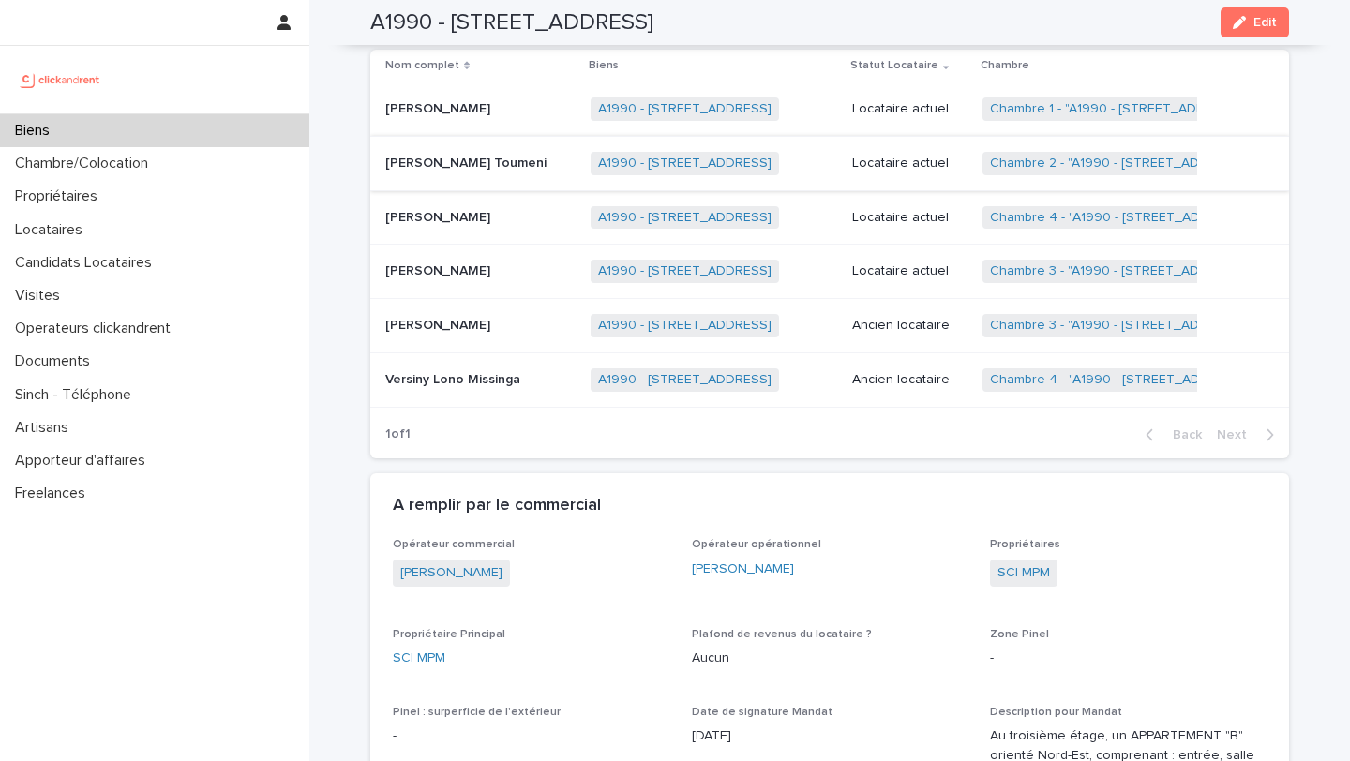
scroll to position [1127, 0]
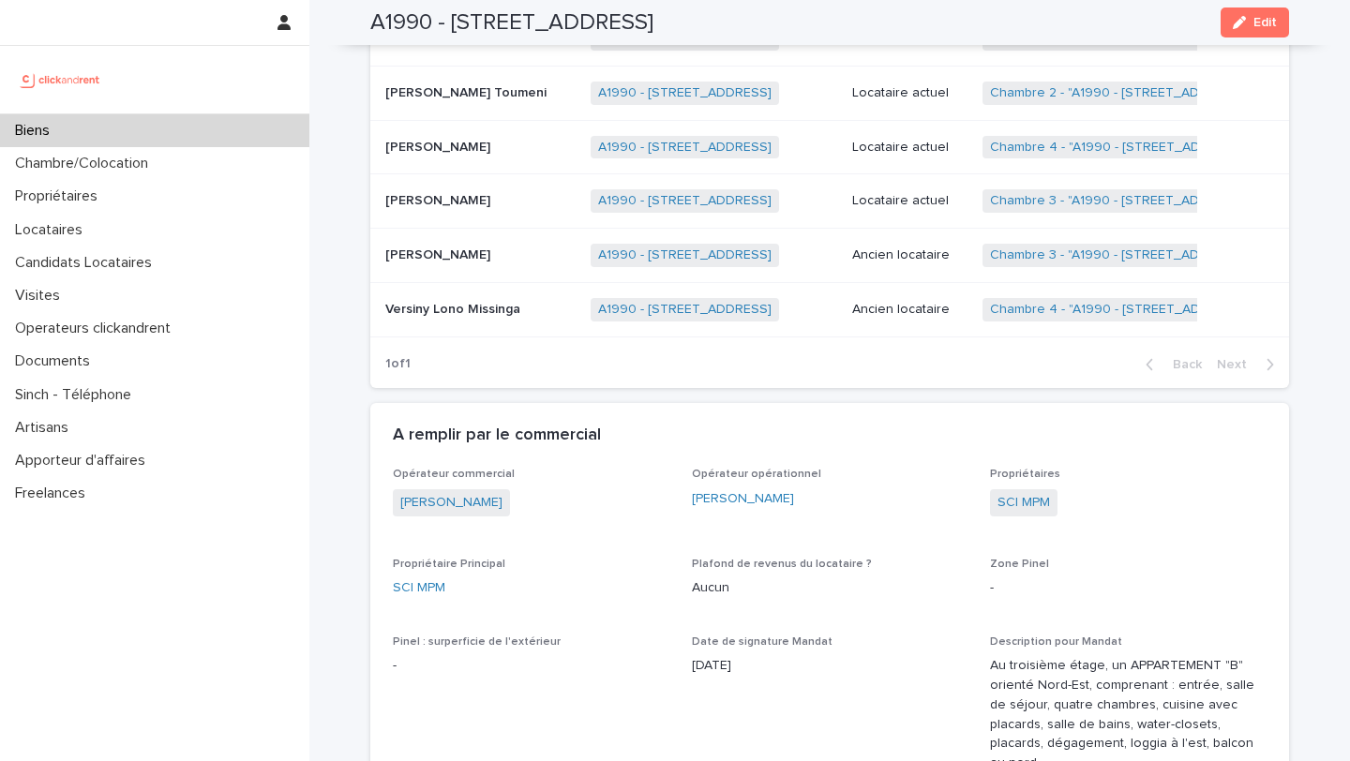
click at [452, 252] on p at bounding box center [480, 255] width 190 height 16
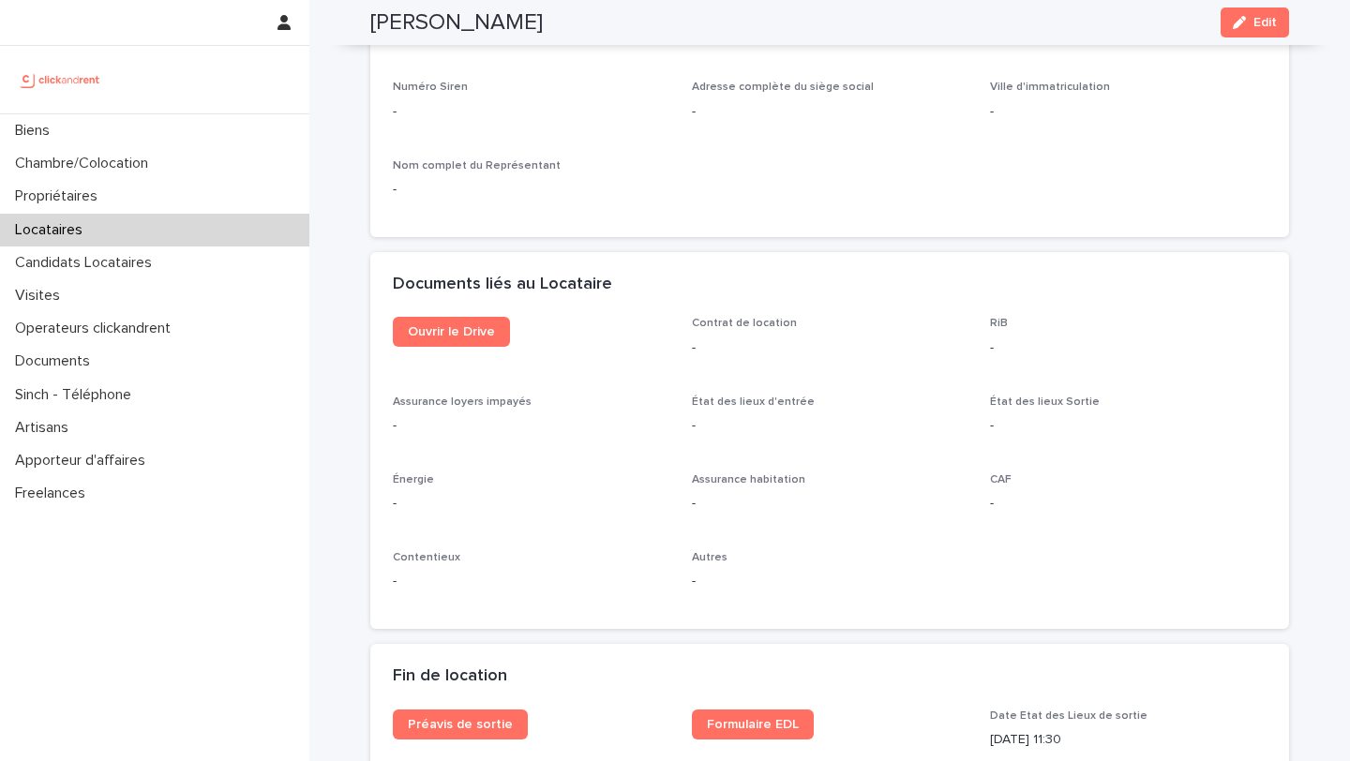
scroll to position [1816, 0]
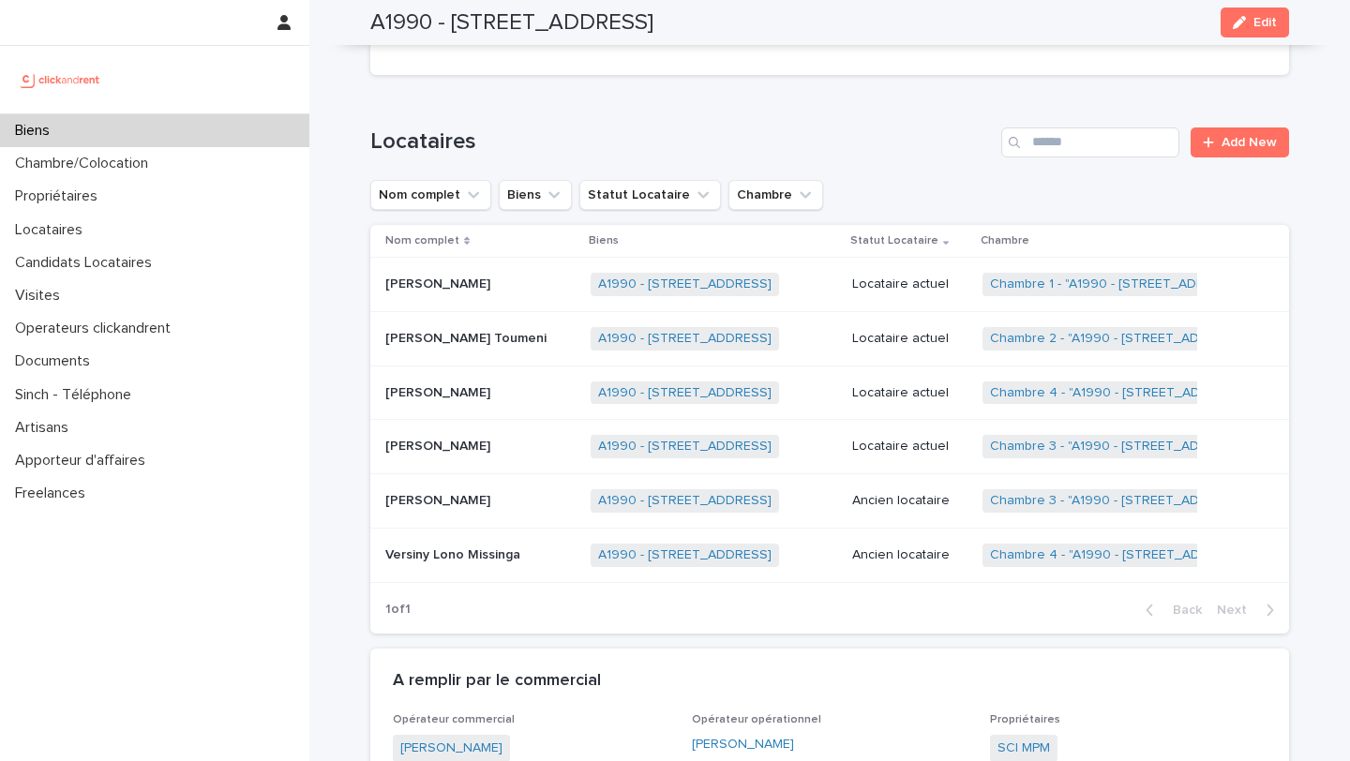
scroll to position [888, 0]
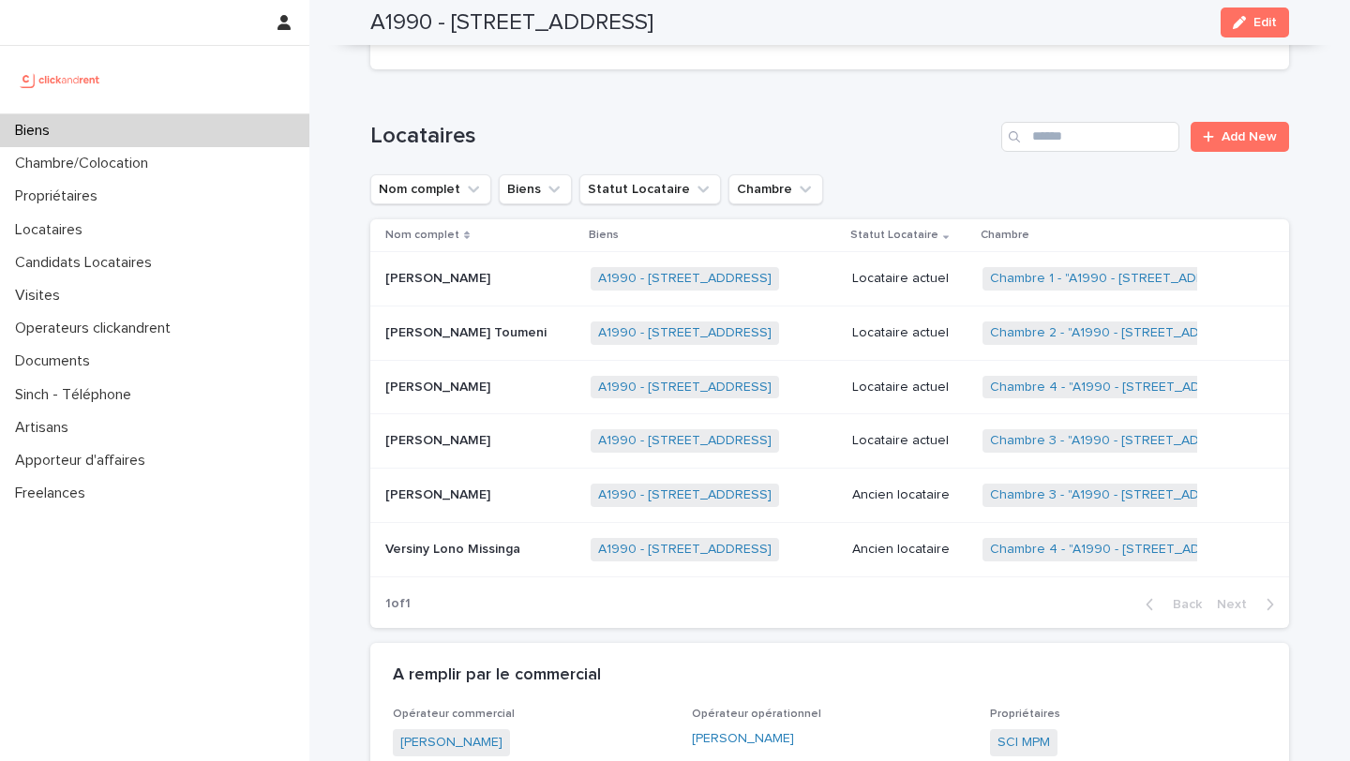
click at [456, 330] on p "[PERSON_NAME] Toumeni" at bounding box center [467, 331] width 165 height 20
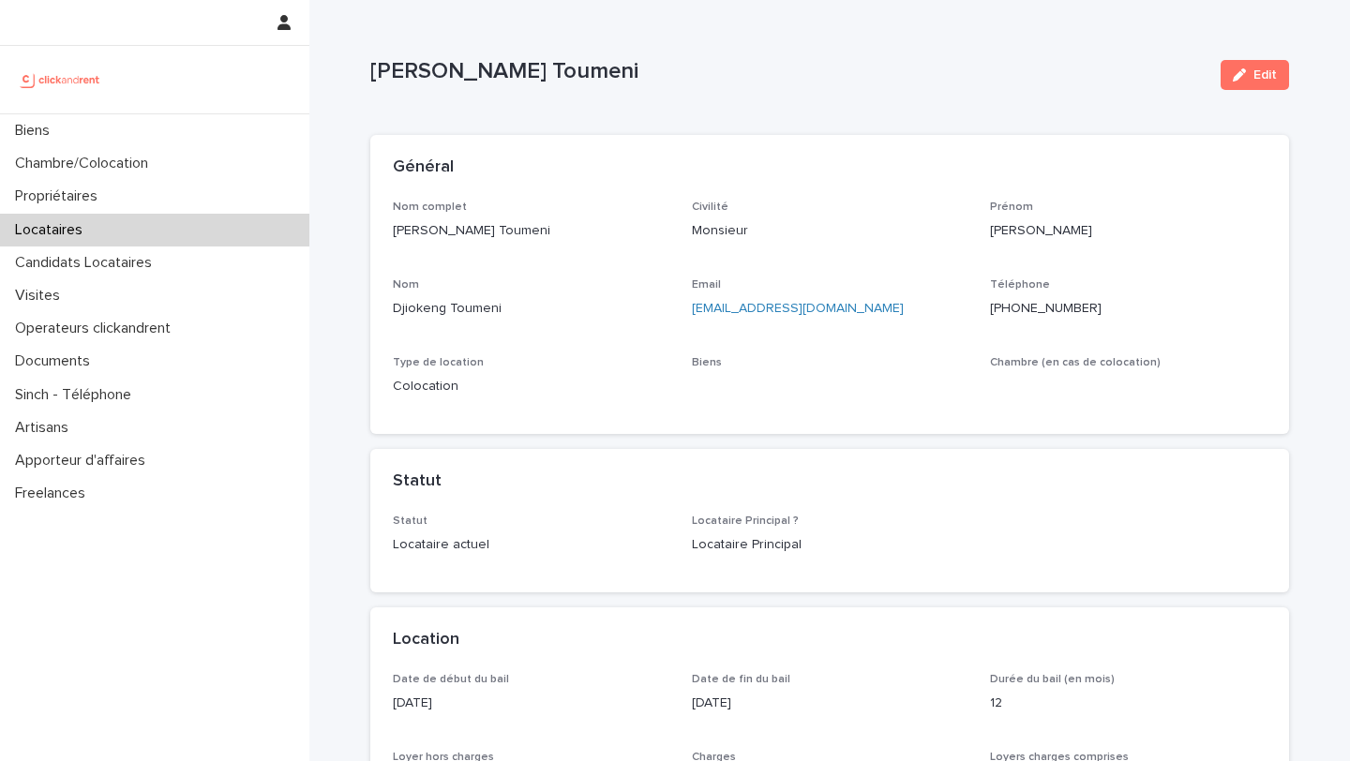
click at [1033, 305] on ringoverc2c-number-84e06f14122c "+33617791100" at bounding box center [1046, 308] width 112 height 13
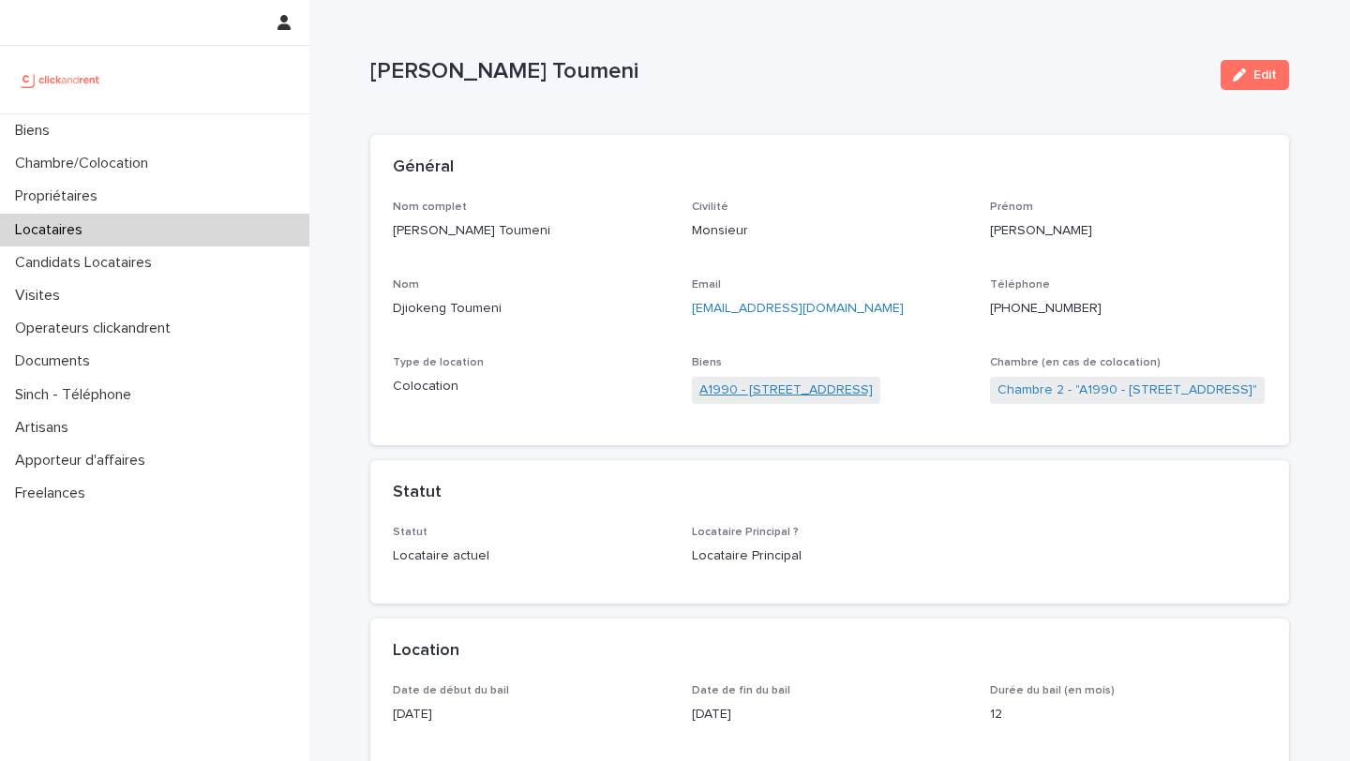
click at [745, 390] on link "A1990 - [STREET_ADDRESS]" at bounding box center [785, 391] width 173 height 20
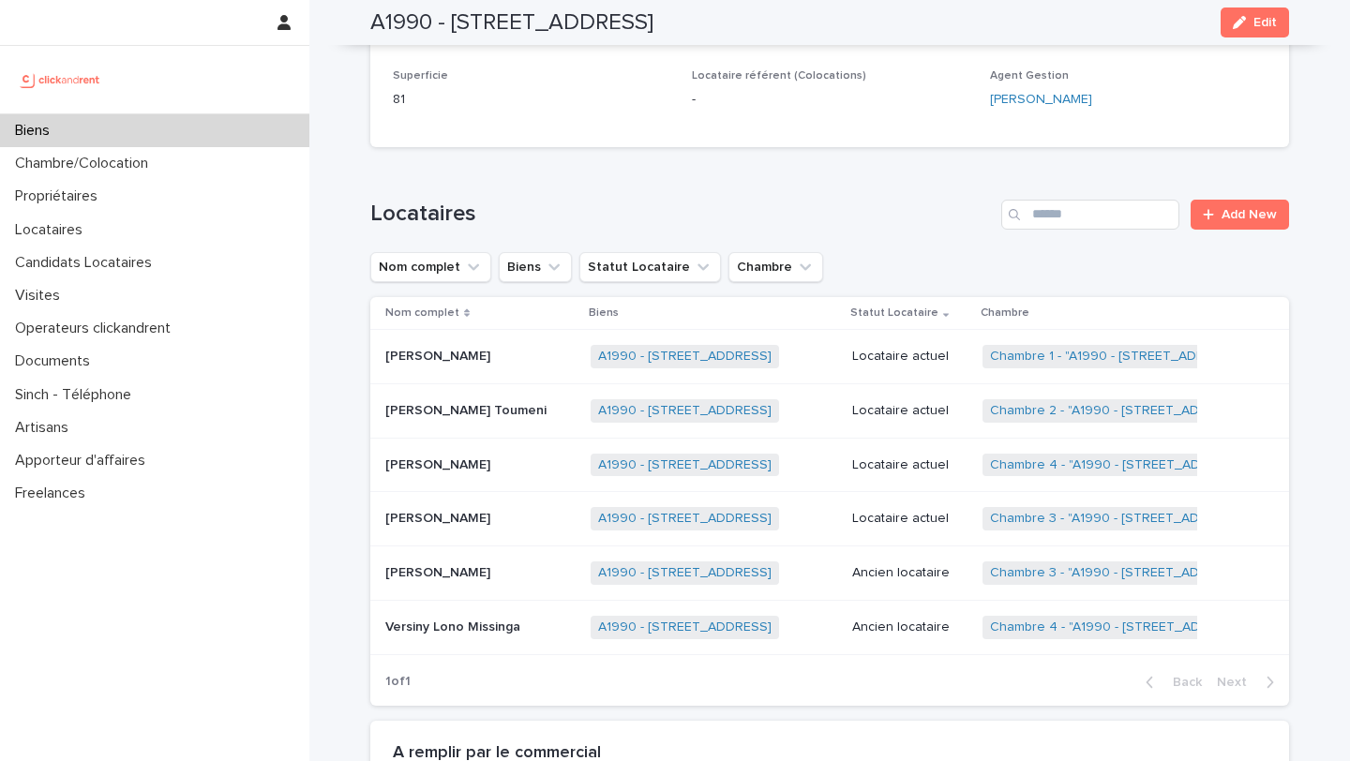
scroll to position [813, 0]
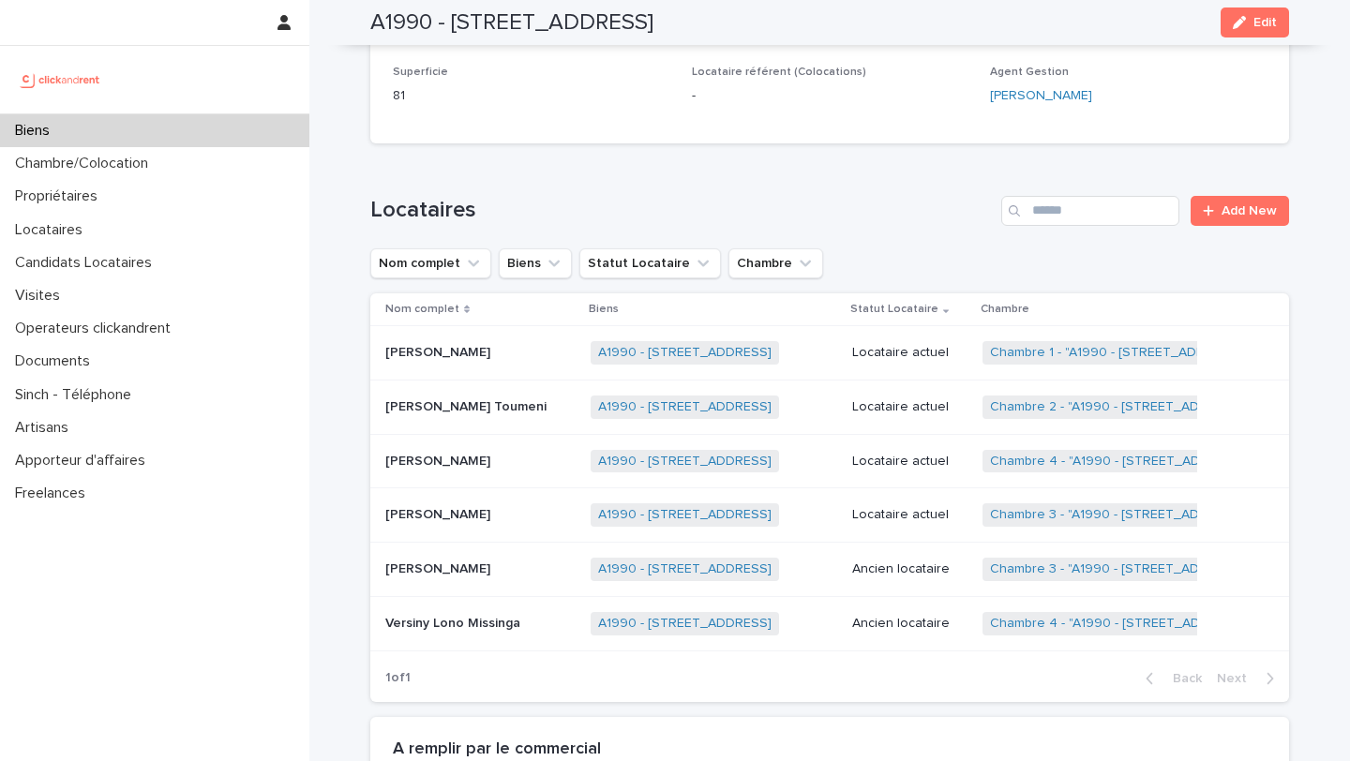
click at [441, 568] on p "[PERSON_NAME]" at bounding box center [439, 568] width 109 height 20
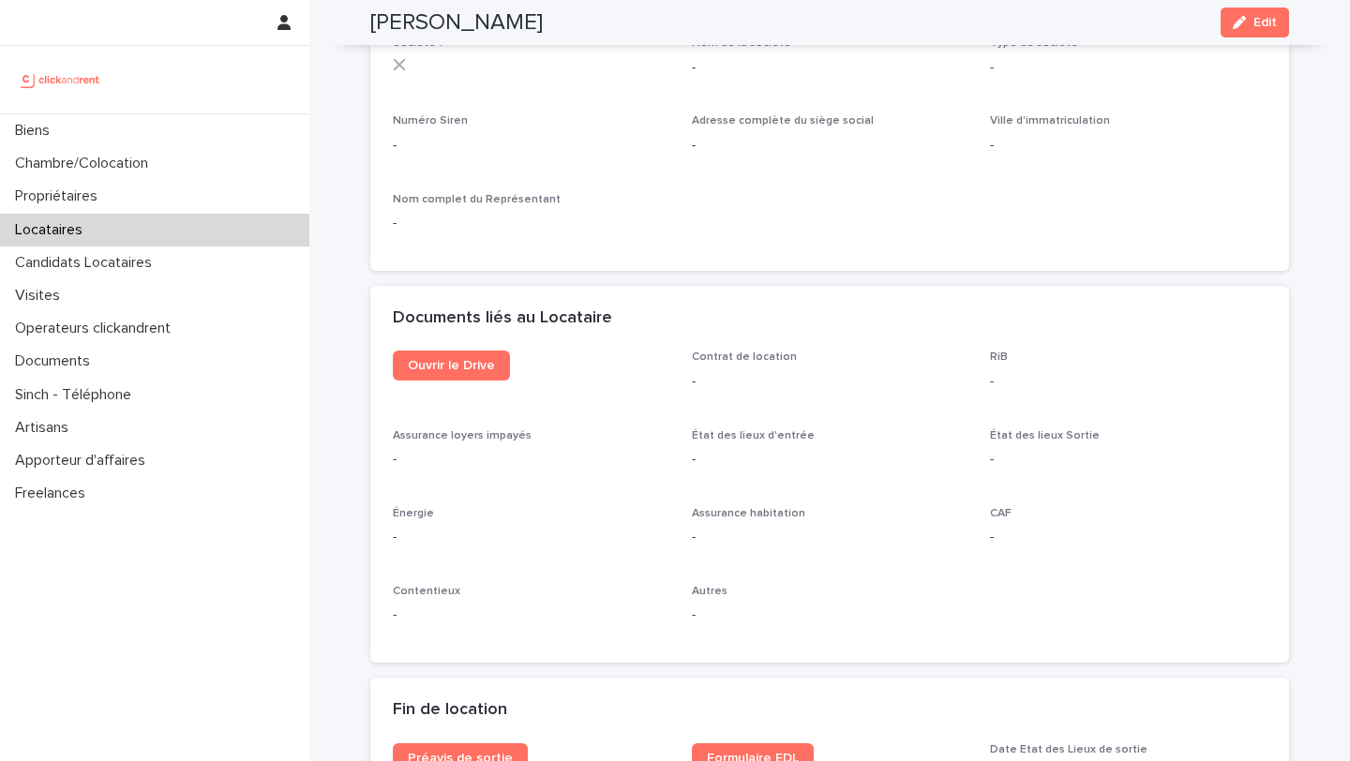
scroll to position [1824, 0]
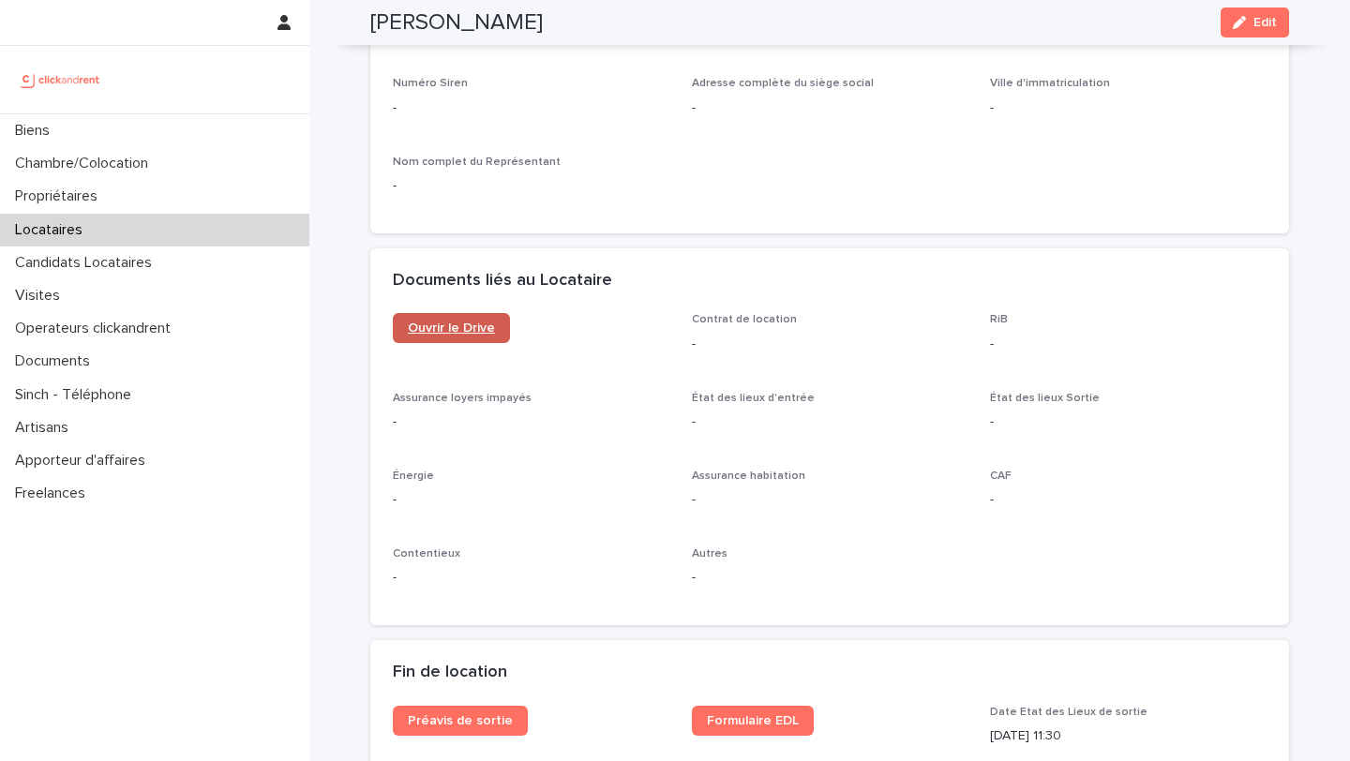
click at [469, 330] on span "Ouvrir le Drive" at bounding box center [451, 327] width 87 height 13
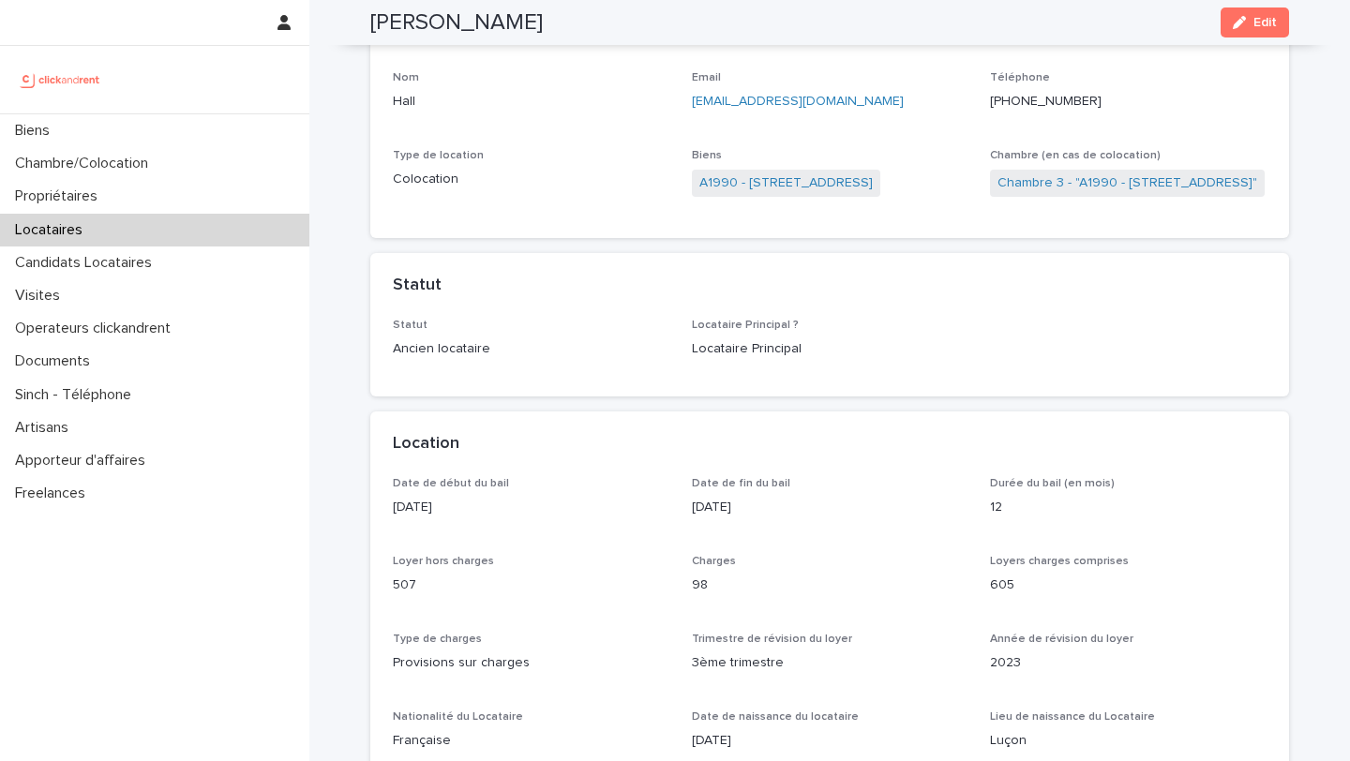
scroll to position [0, 0]
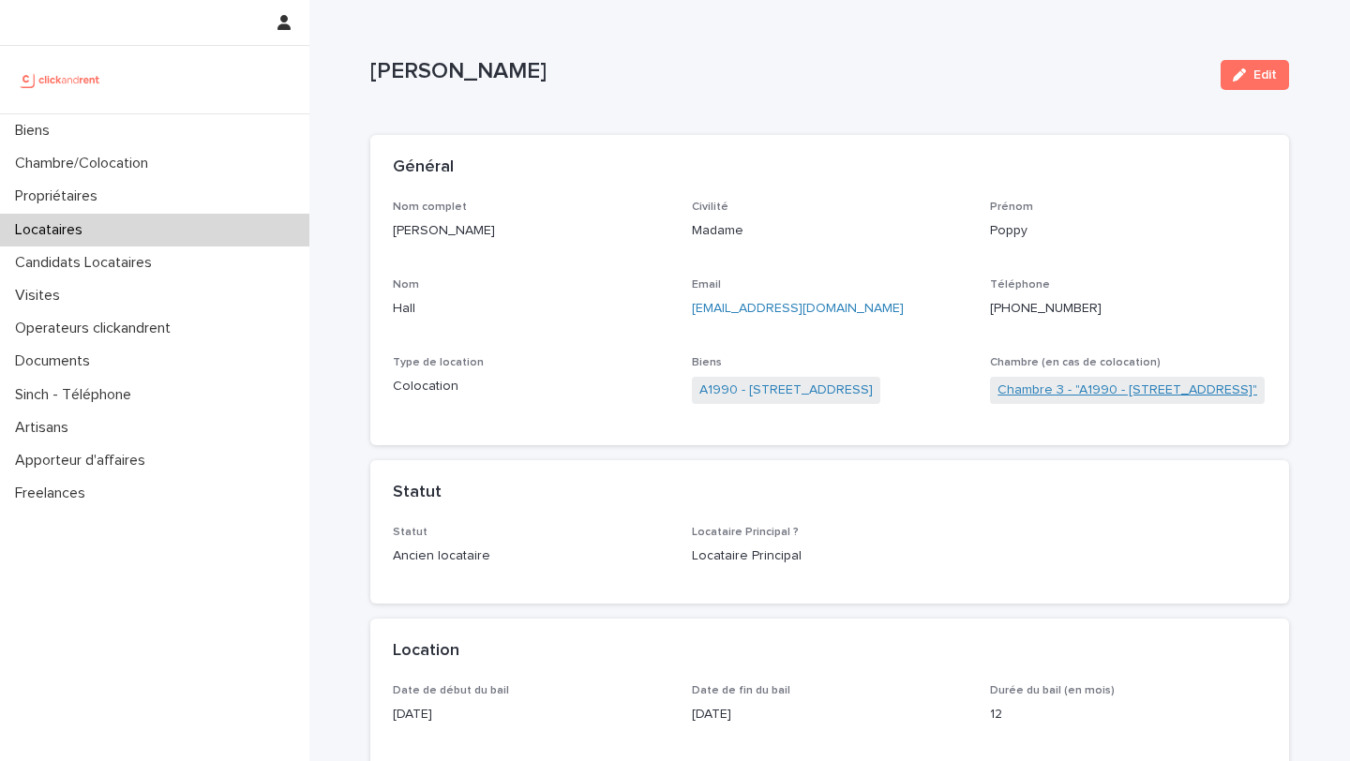
click at [1014, 391] on link "Chambre 3 - "A1990 - [STREET_ADDRESS]"" at bounding box center [1127, 391] width 260 height 20
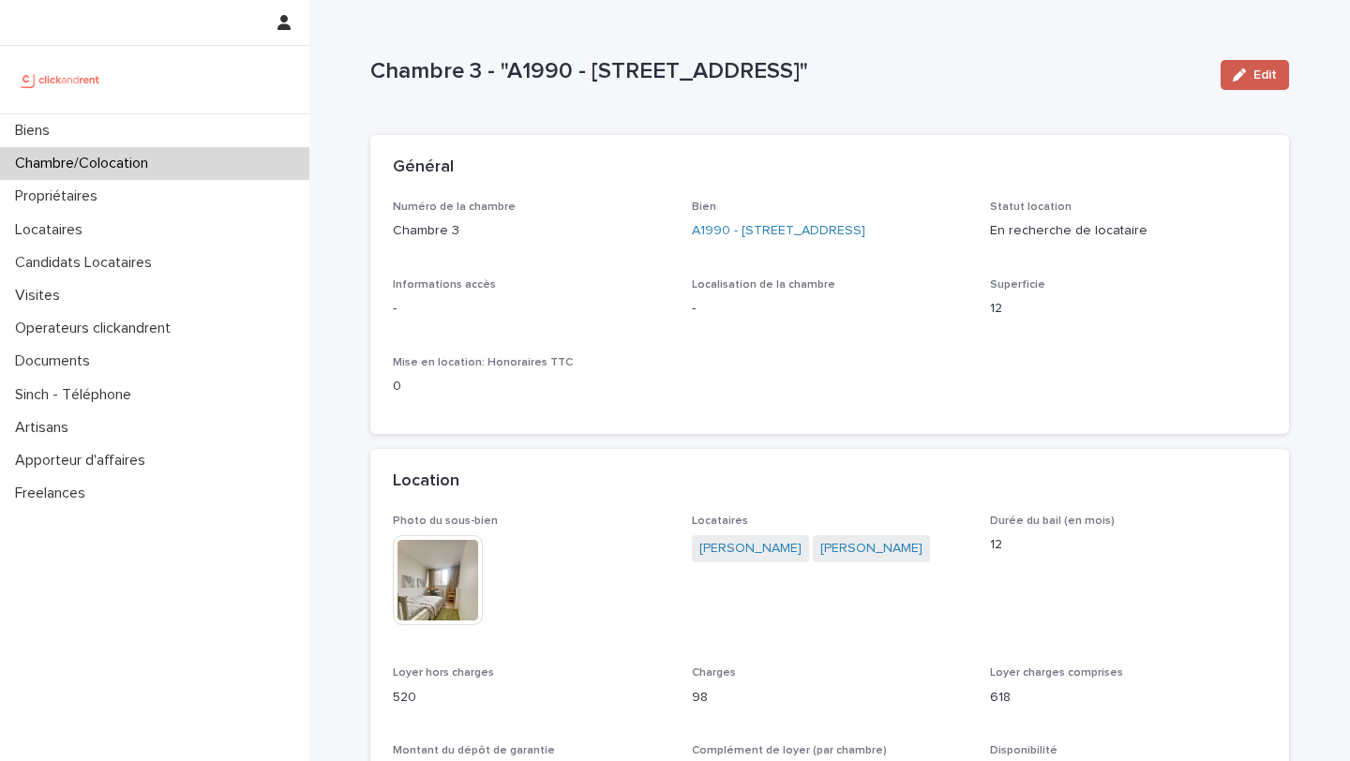
click at [1246, 79] on icon "button" at bounding box center [1238, 74] width 13 height 13
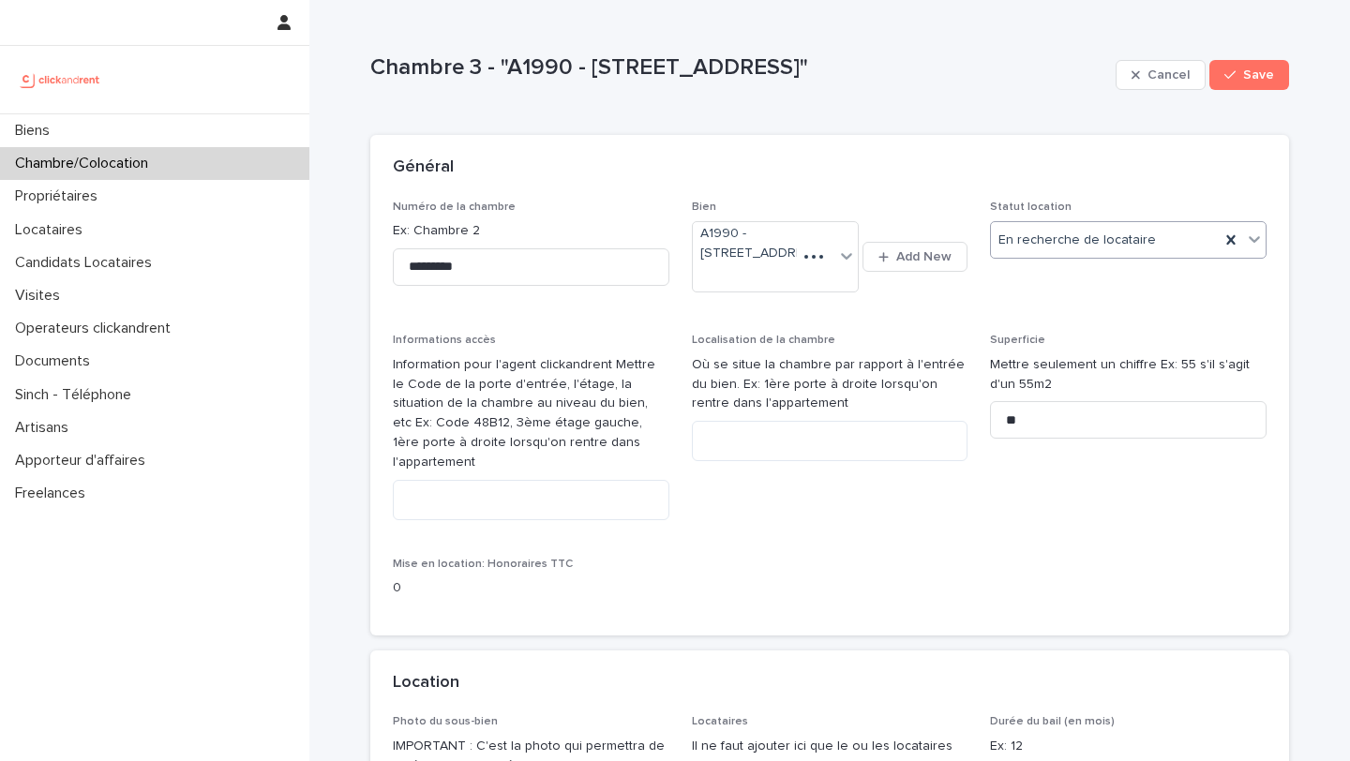
click at [1122, 250] on div "En recherche de locataire" at bounding box center [1105, 240] width 229 height 31
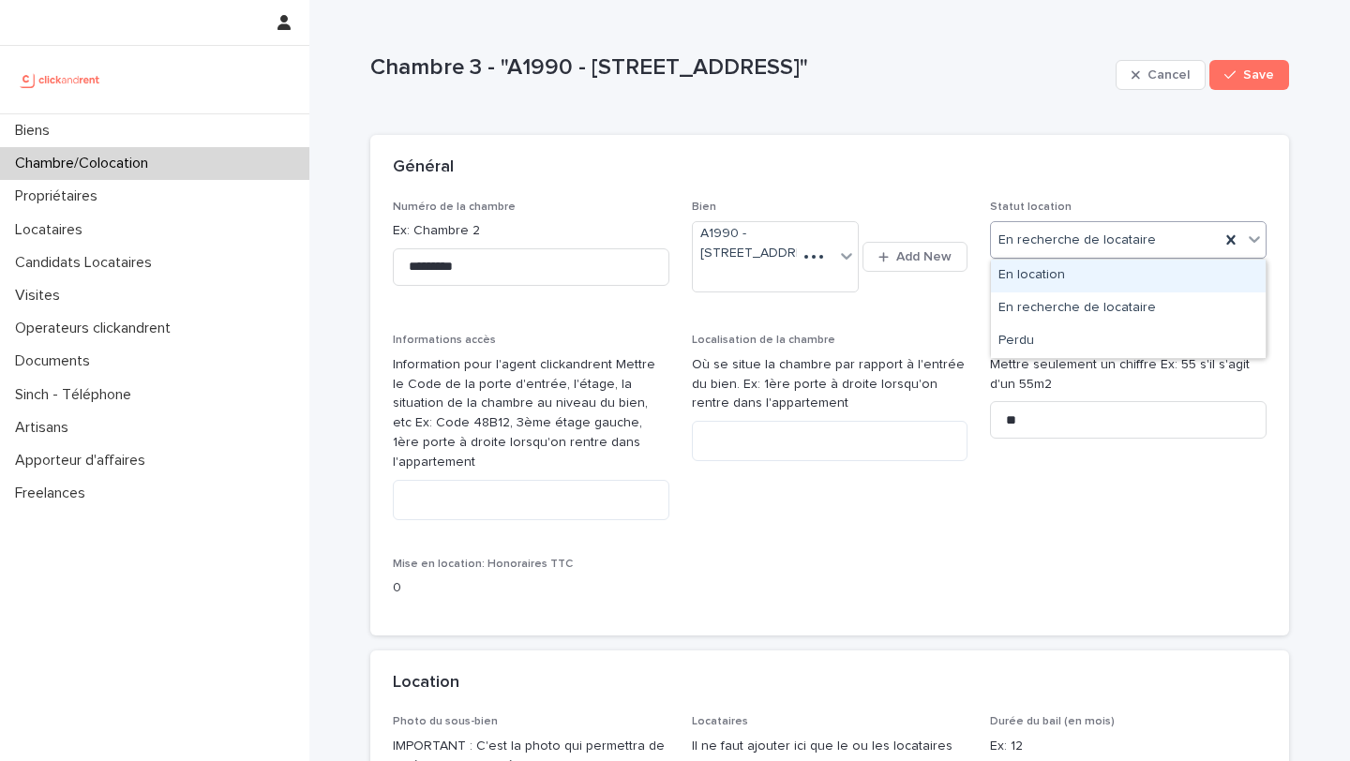
click at [1054, 277] on div "En location" at bounding box center [1128, 276] width 275 height 33
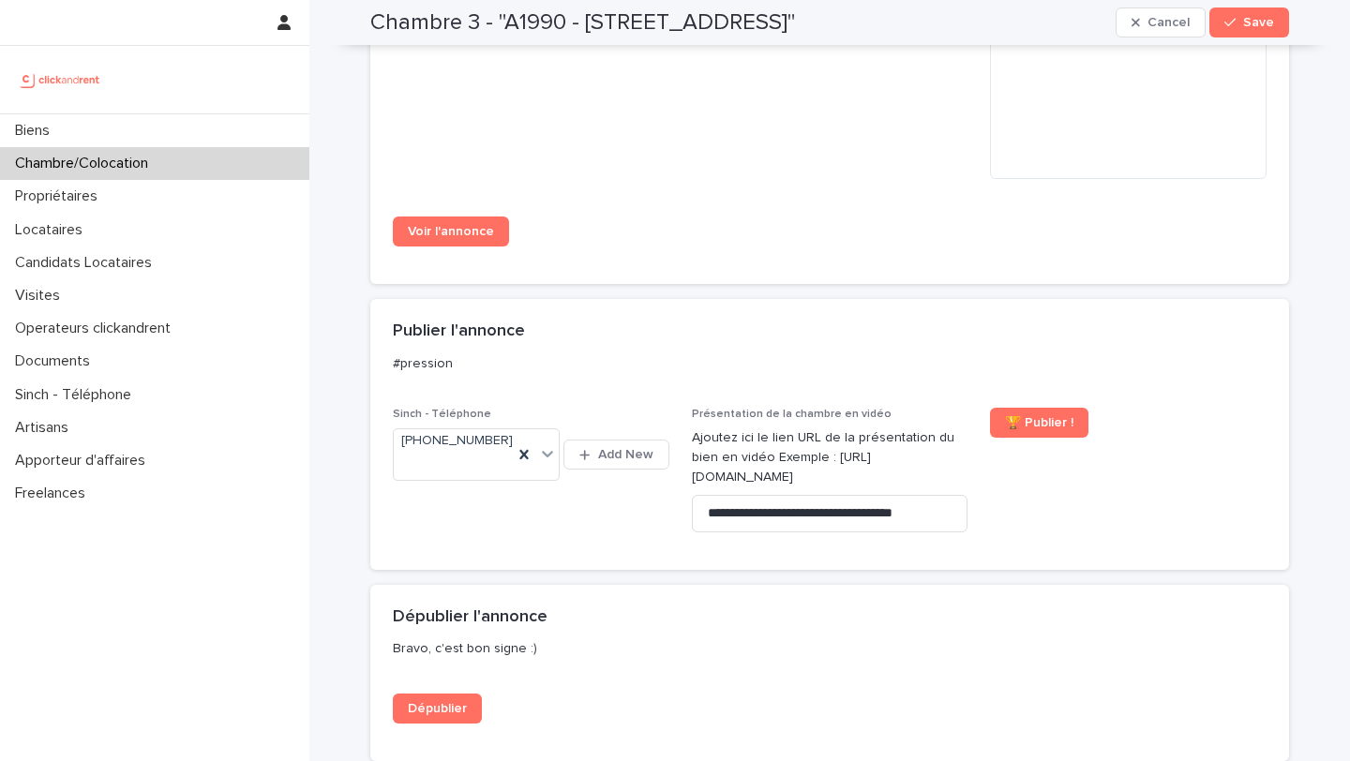
scroll to position [2192, 0]
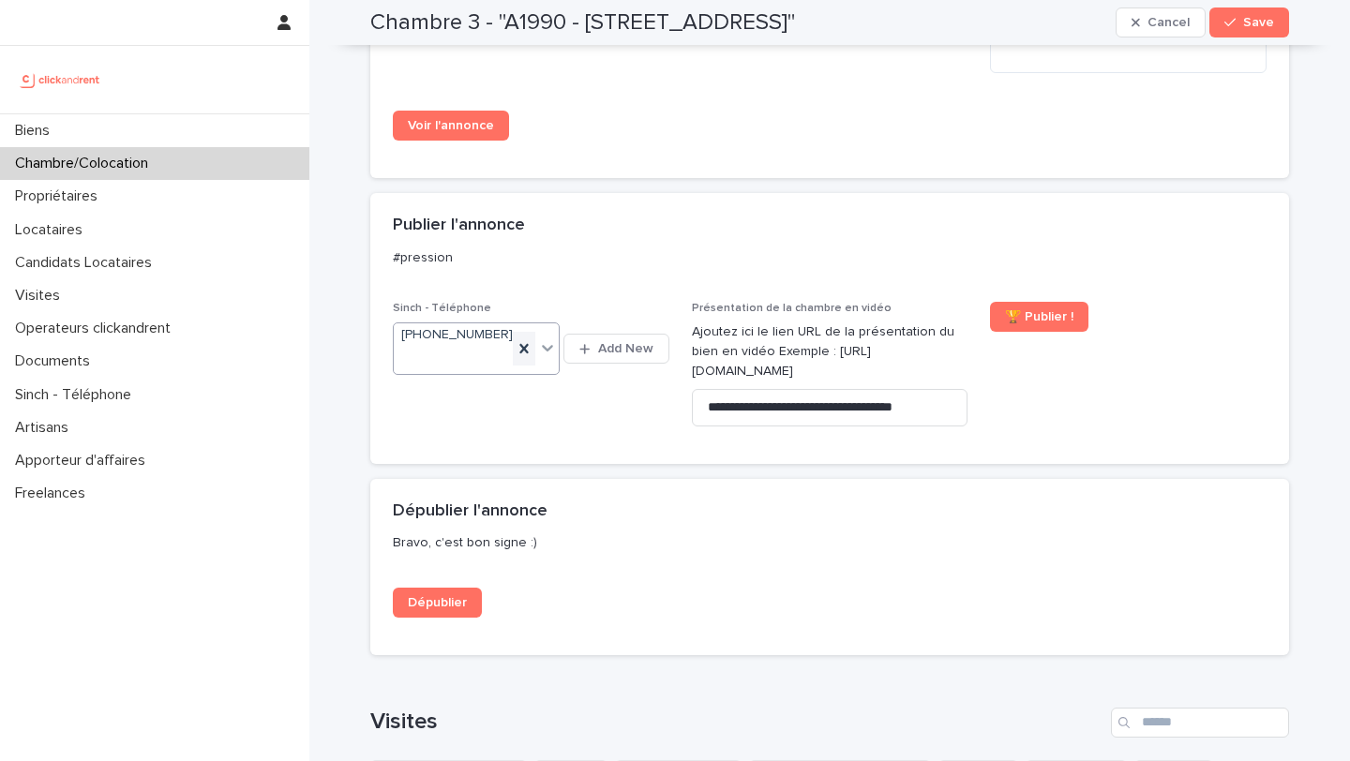
click at [521, 353] on icon at bounding box center [524, 348] width 8 height 9
click at [1233, 31] on button "Save" at bounding box center [1249, 22] width 80 height 30
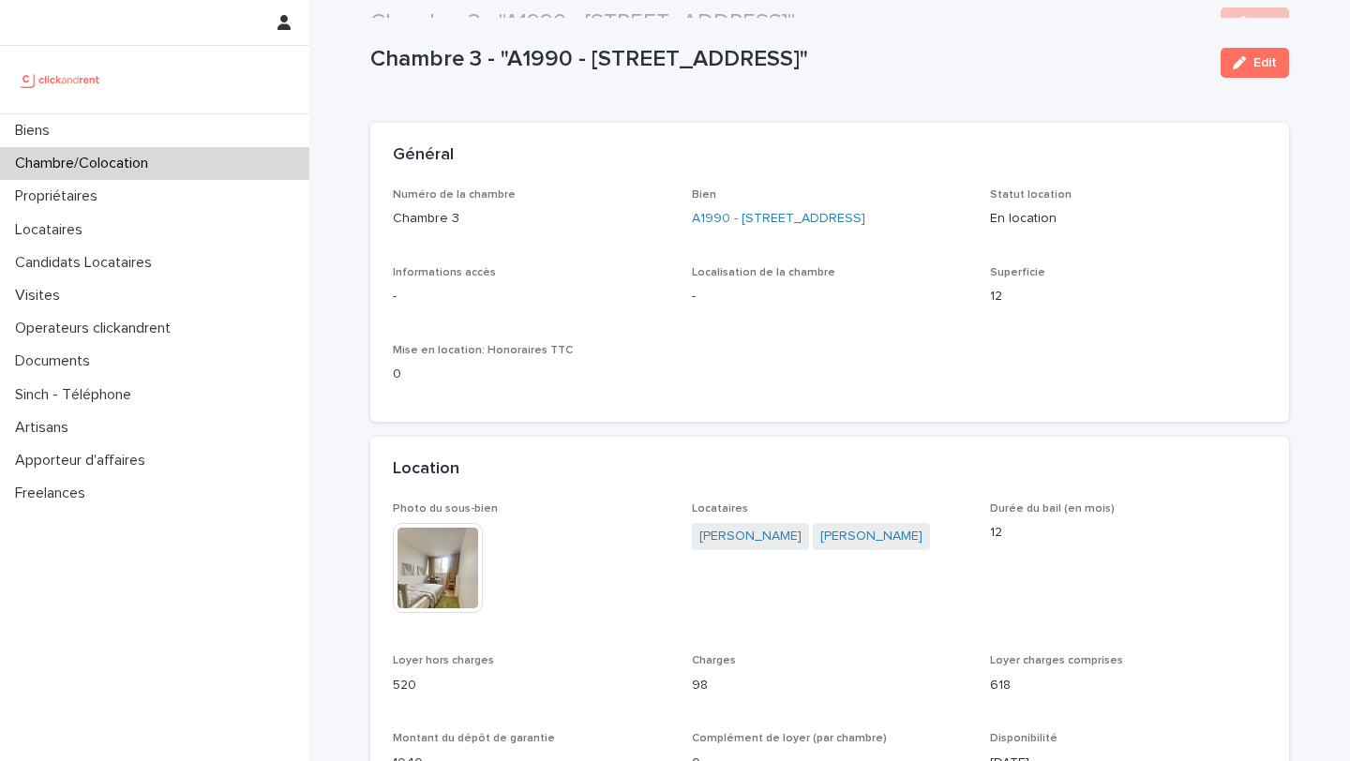
scroll to position [0, 0]
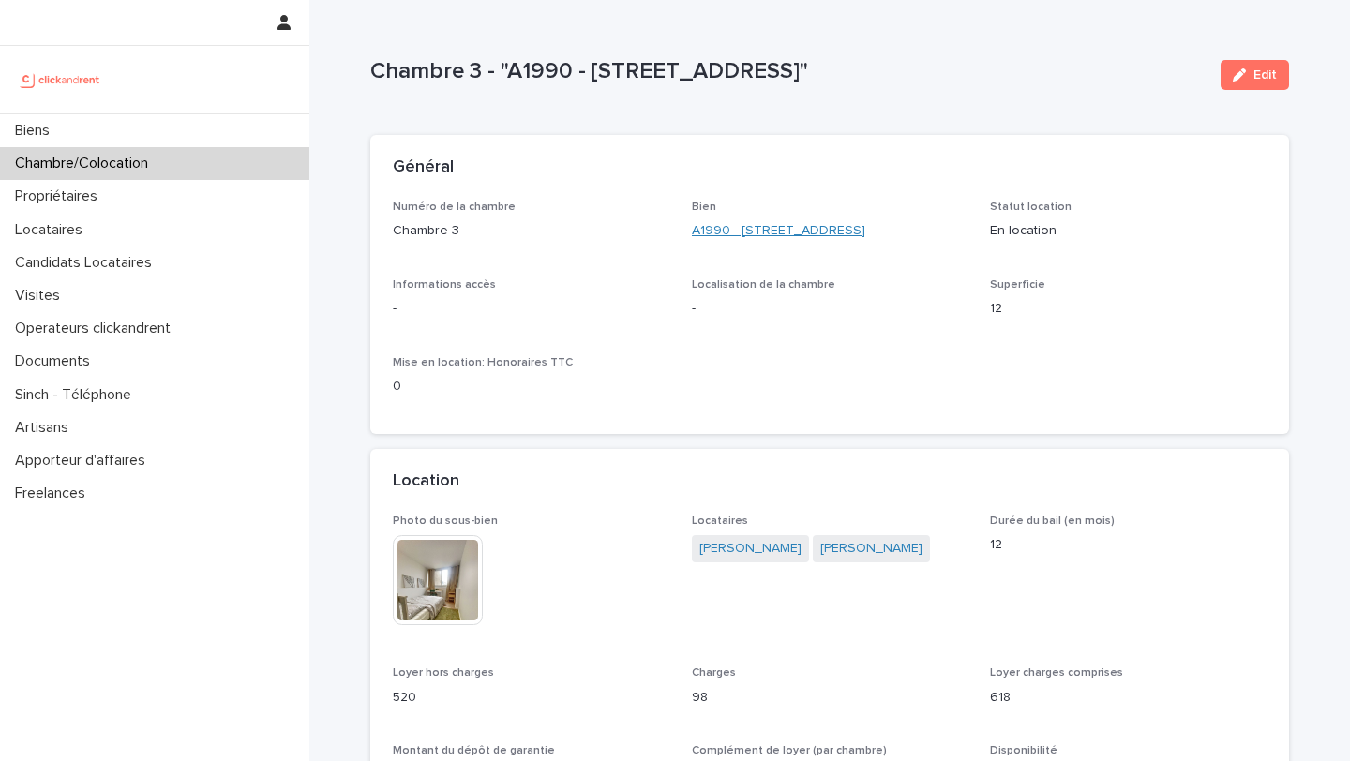
click at [819, 232] on link "A1990 - [STREET_ADDRESS]" at bounding box center [778, 231] width 173 height 20
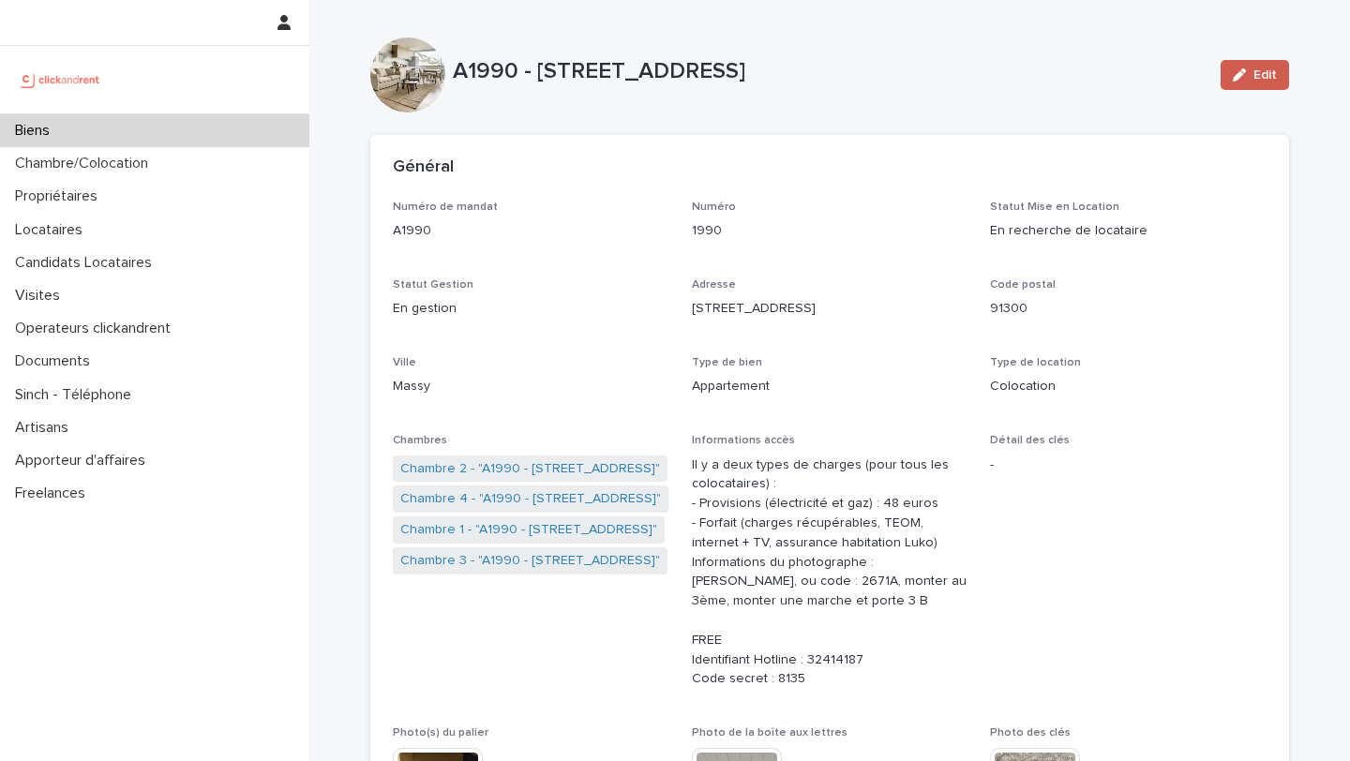
click at [1249, 75] on div "button" at bounding box center [1242, 74] width 21 height 13
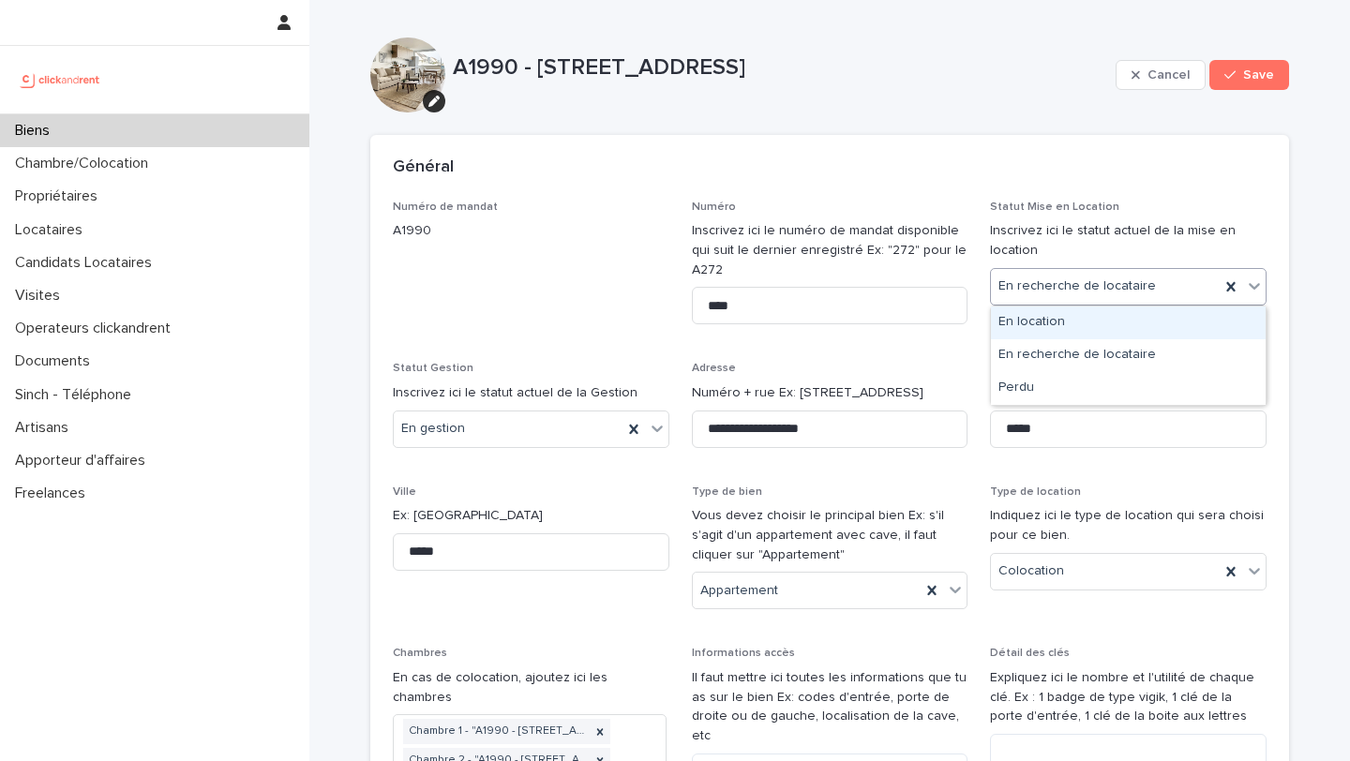
drag, startPoint x: 1105, startPoint y: 292, endPoint x: 1058, endPoint y: 339, distance: 66.3
click at [1050, 325] on div "En location" at bounding box center [1128, 322] width 275 height 33
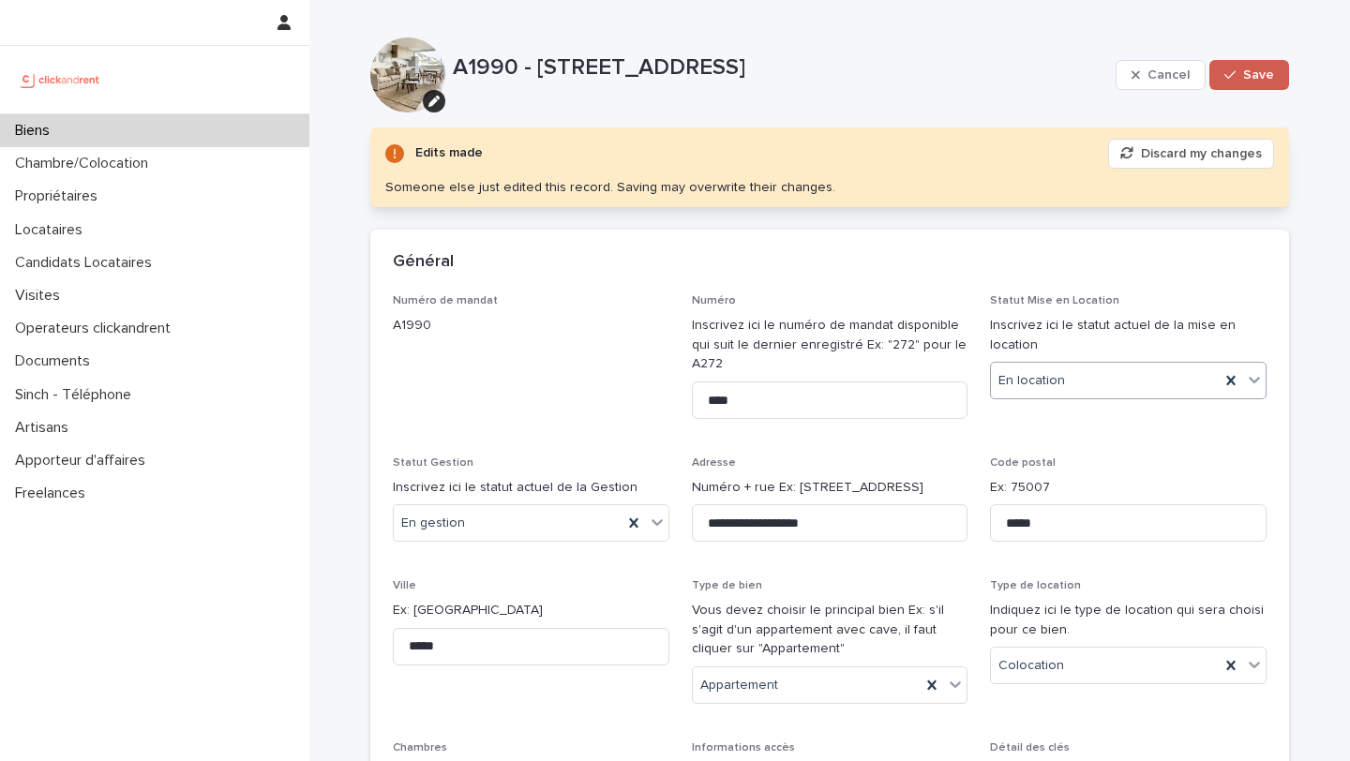
click at [1239, 75] on div "button" at bounding box center [1233, 74] width 19 height 13
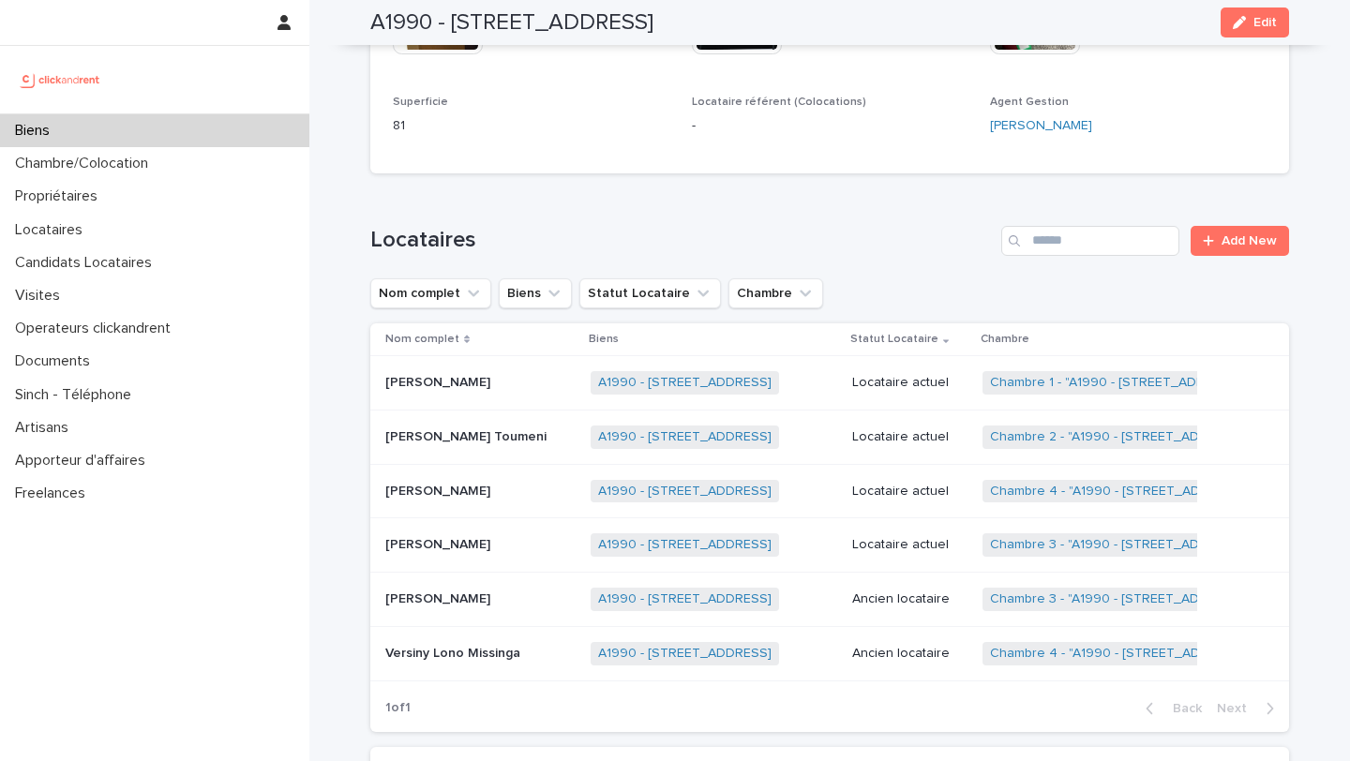
scroll to position [783, 0]
click at [709, 294] on button "Statut Locataire" at bounding box center [650, 294] width 142 height 30
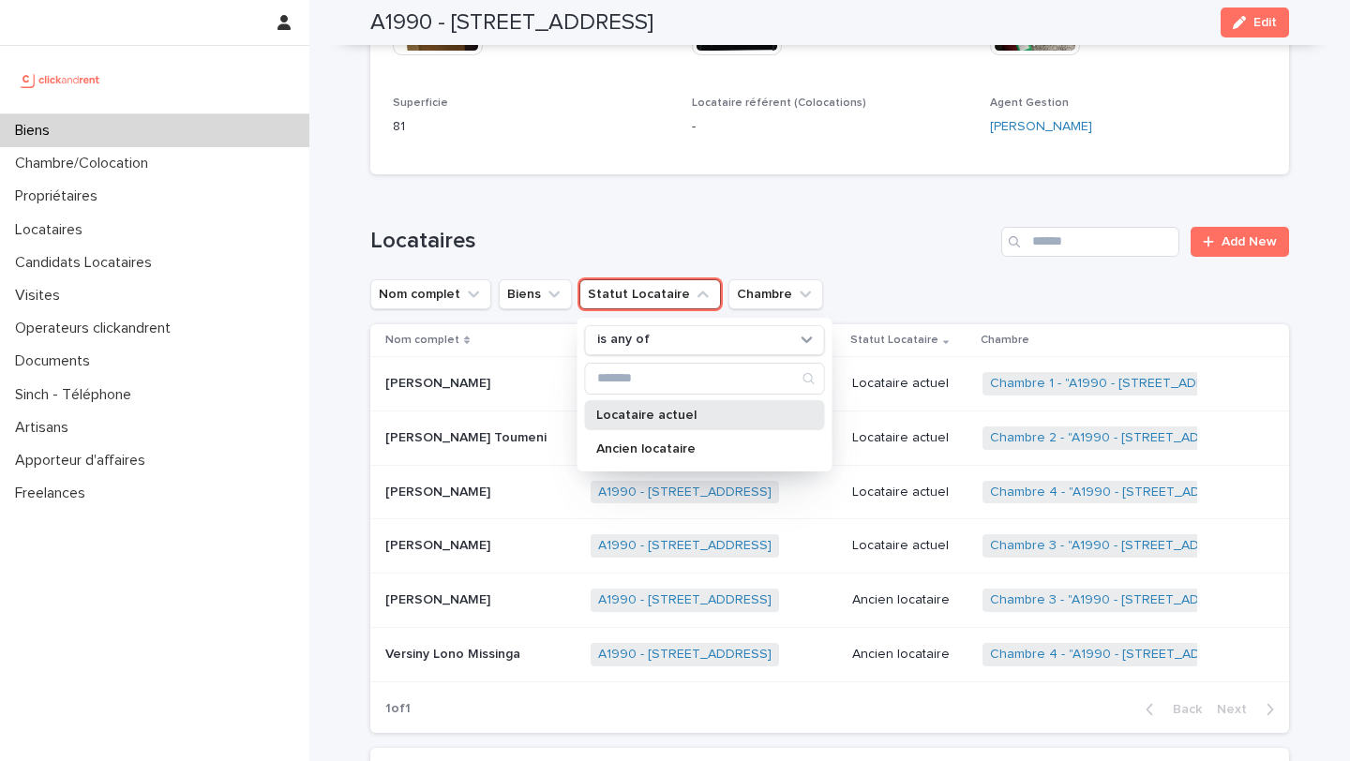
click at [659, 406] on div "Locataire actuel" at bounding box center [705, 415] width 240 height 30
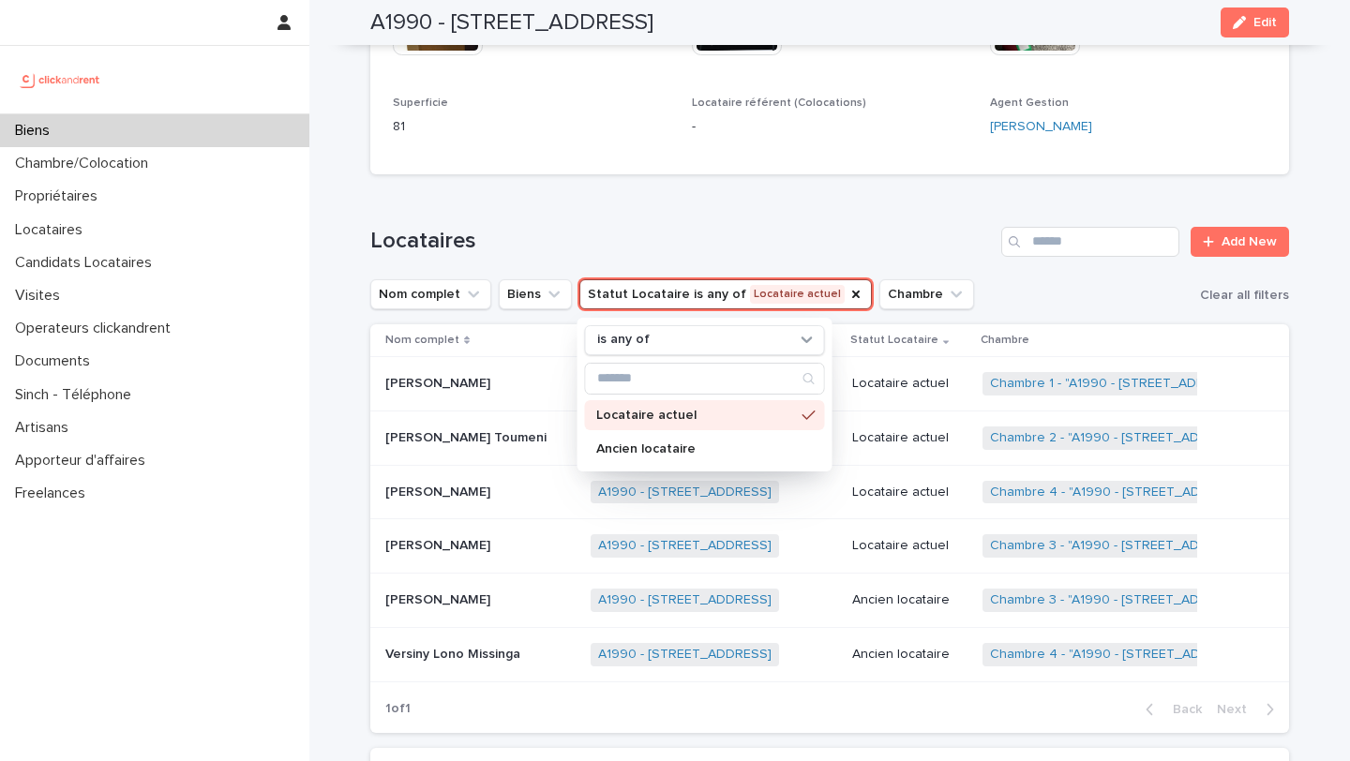
click at [614, 253] on h1 "Locataires" at bounding box center [681, 241] width 623 height 27
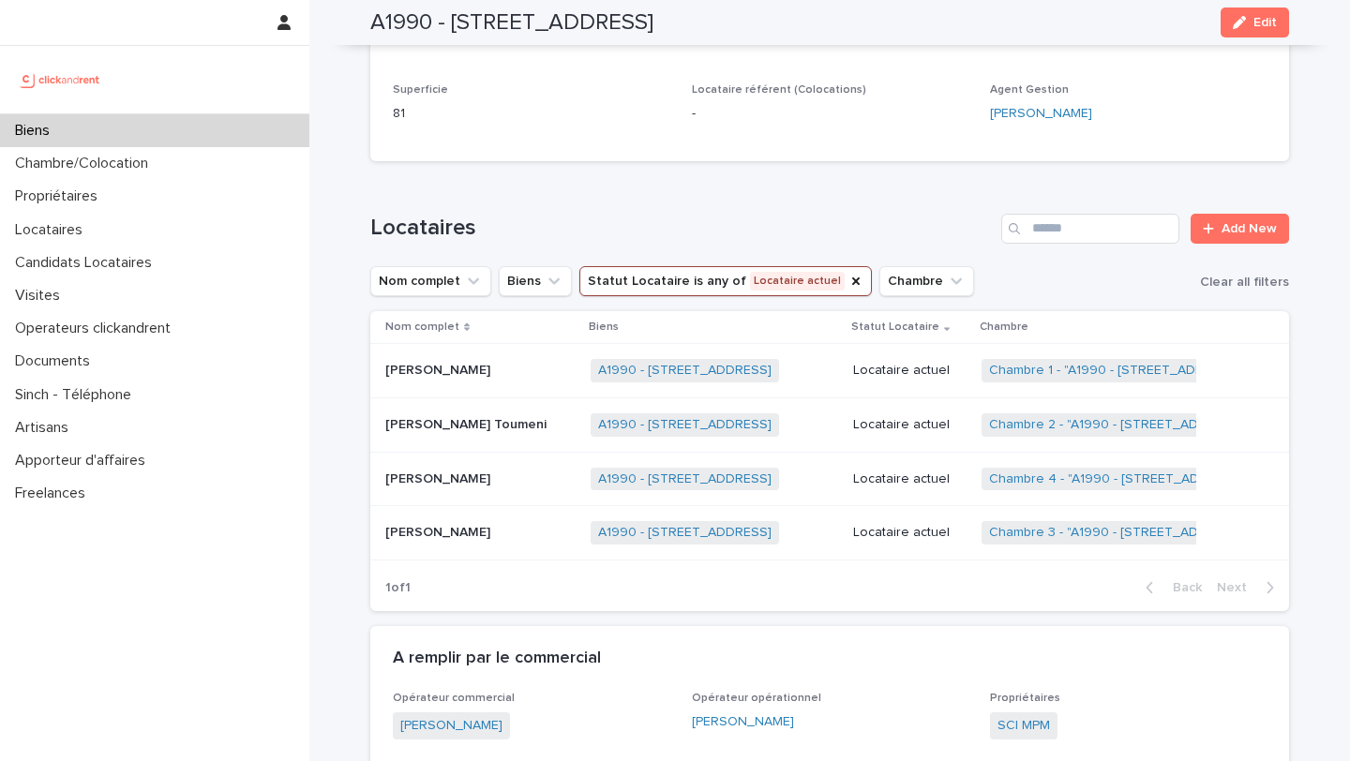
scroll to position [875, 0]
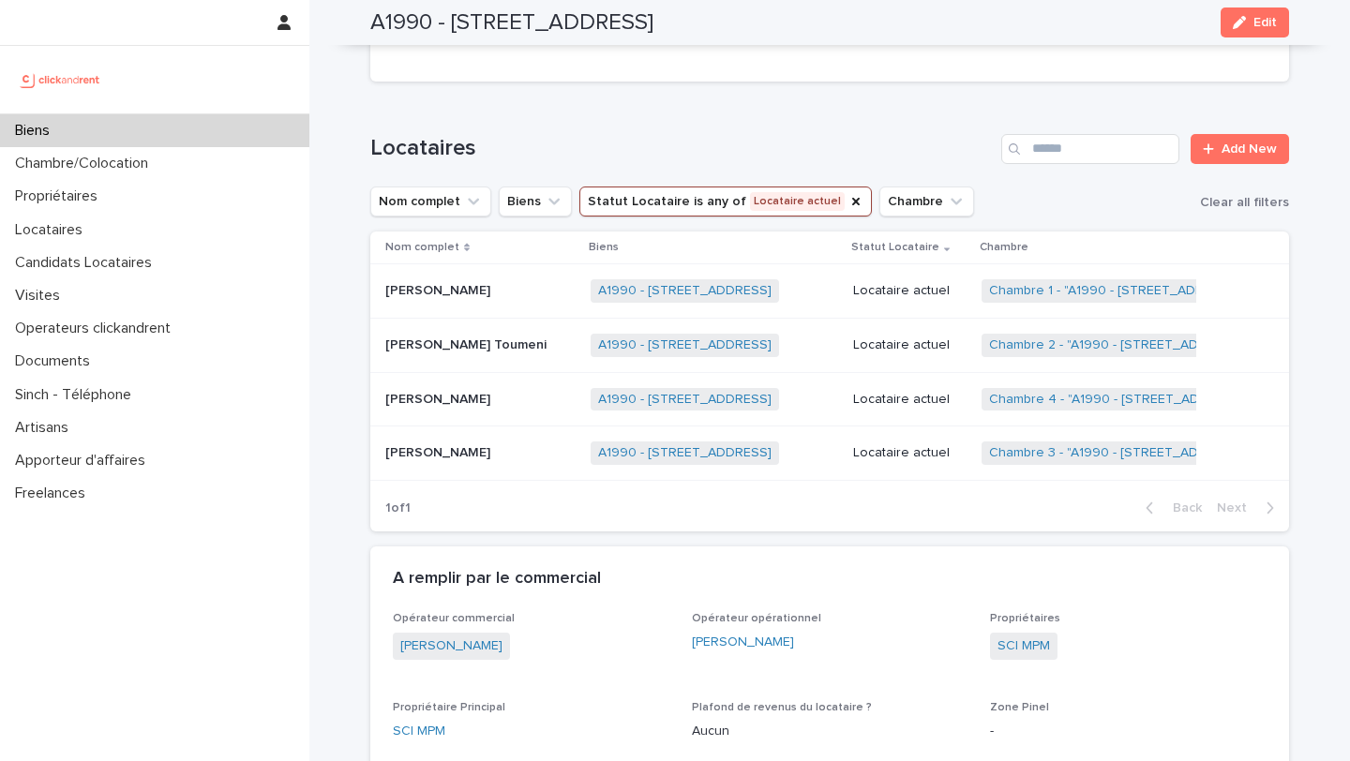
click at [89, 130] on div "Biens" at bounding box center [154, 130] width 309 height 33
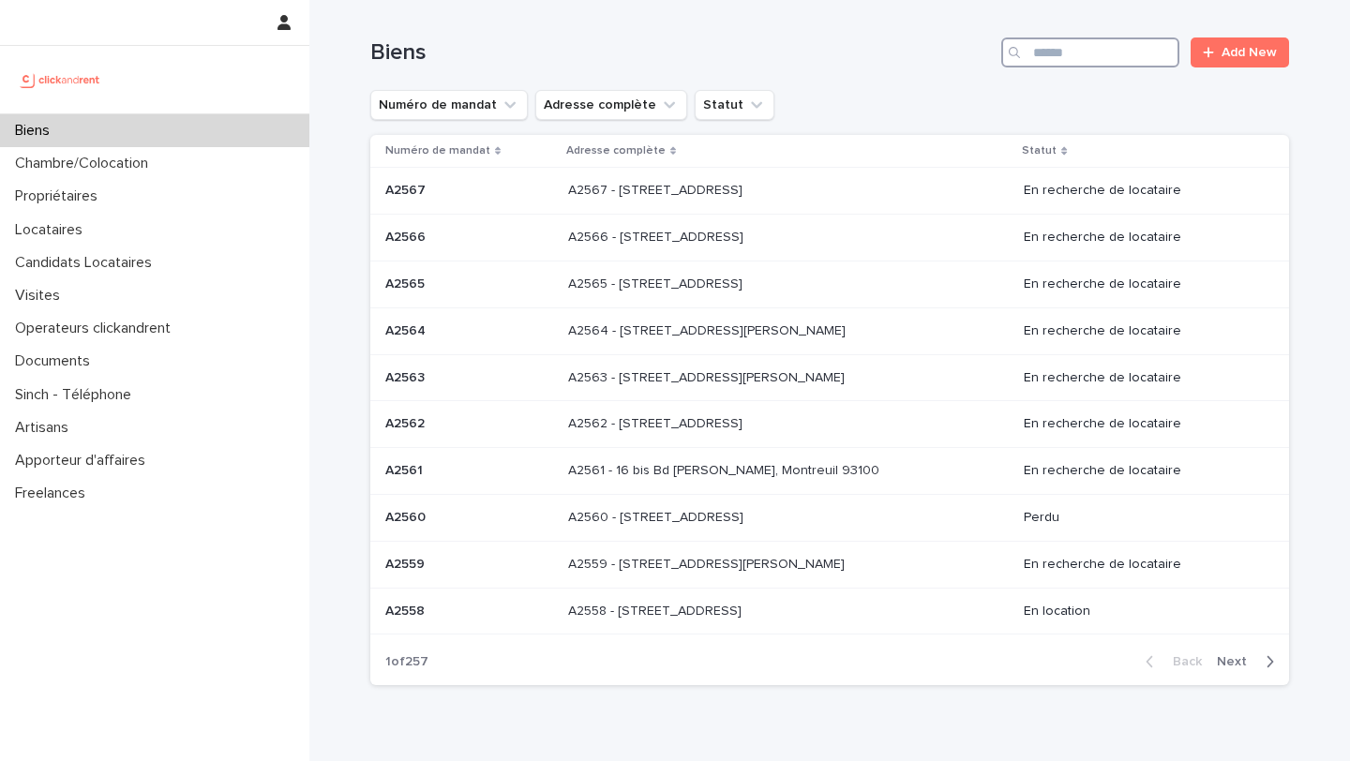
click at [1047, 41] on input "Search" at bounding box center [1090, 52] width 178 height 30
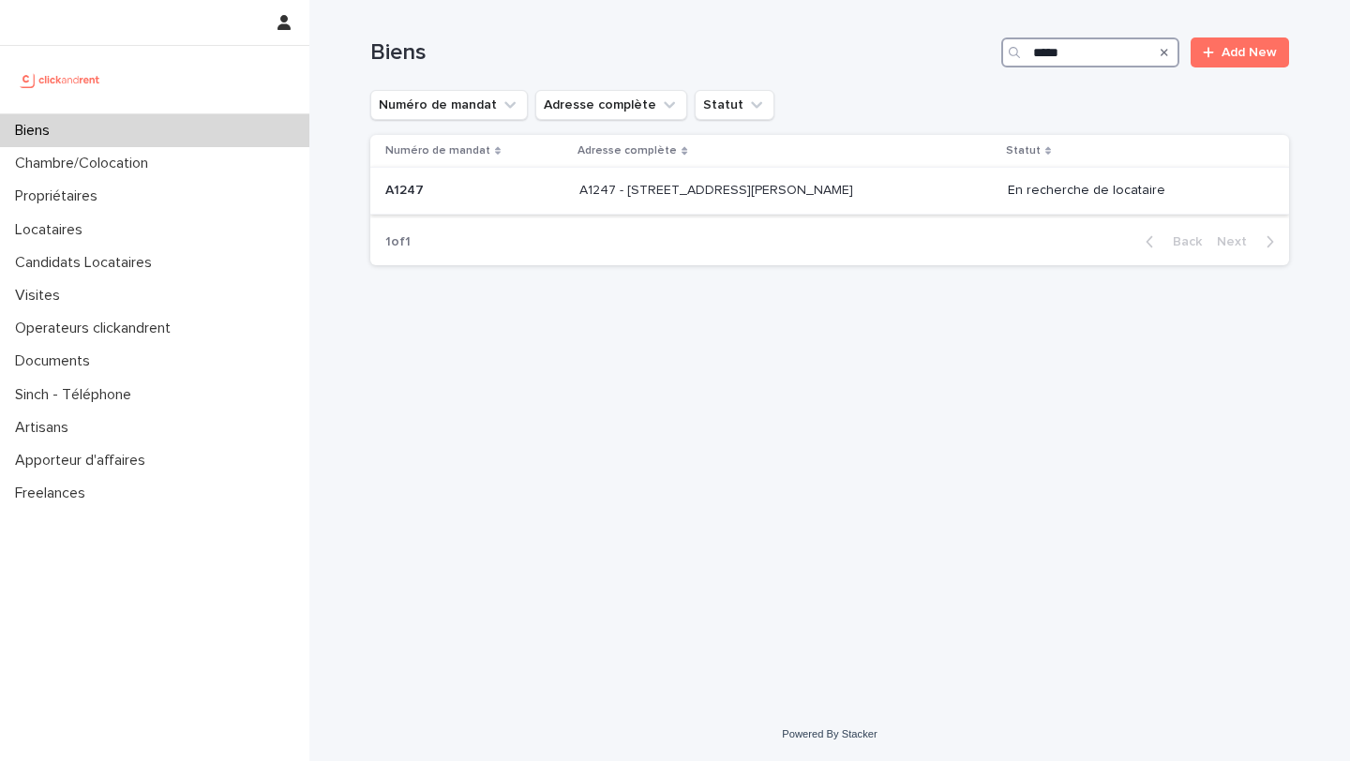
type input "*****"
click at [528, 184] on p at bounding box center [474, 191] width 179 height 16
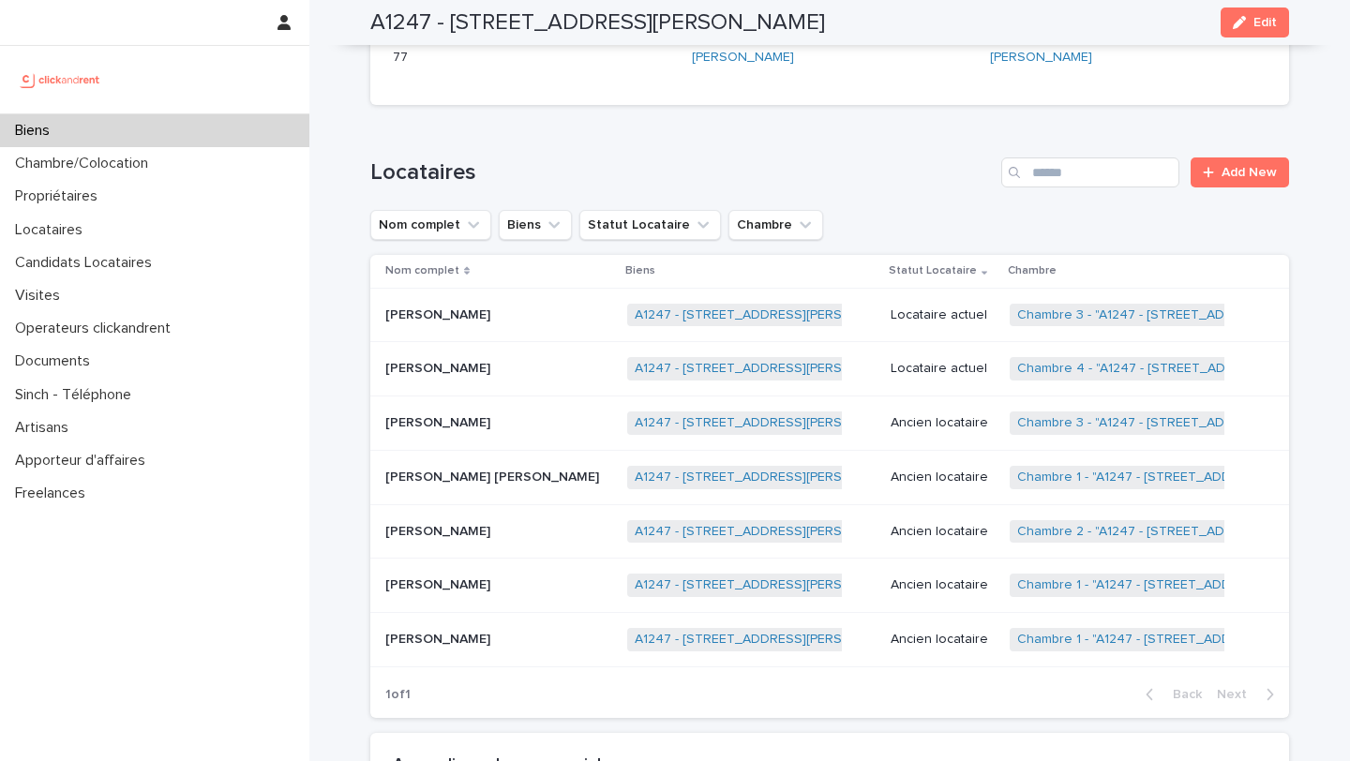
scroll to position [668, 0]
click at [474, 317] on p "Nico Neubauer" at bounding box center [439, 312] width 109 height 20
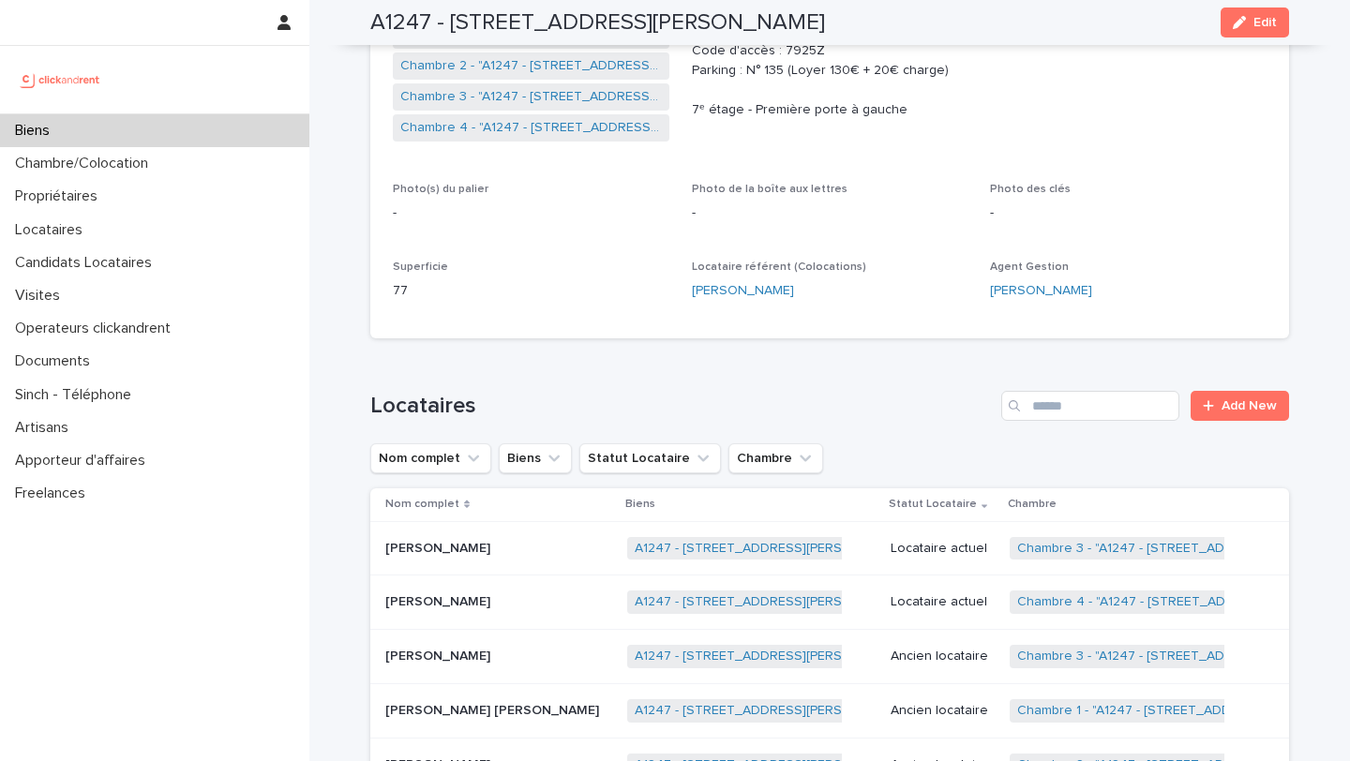
scroll to position [306, 0]
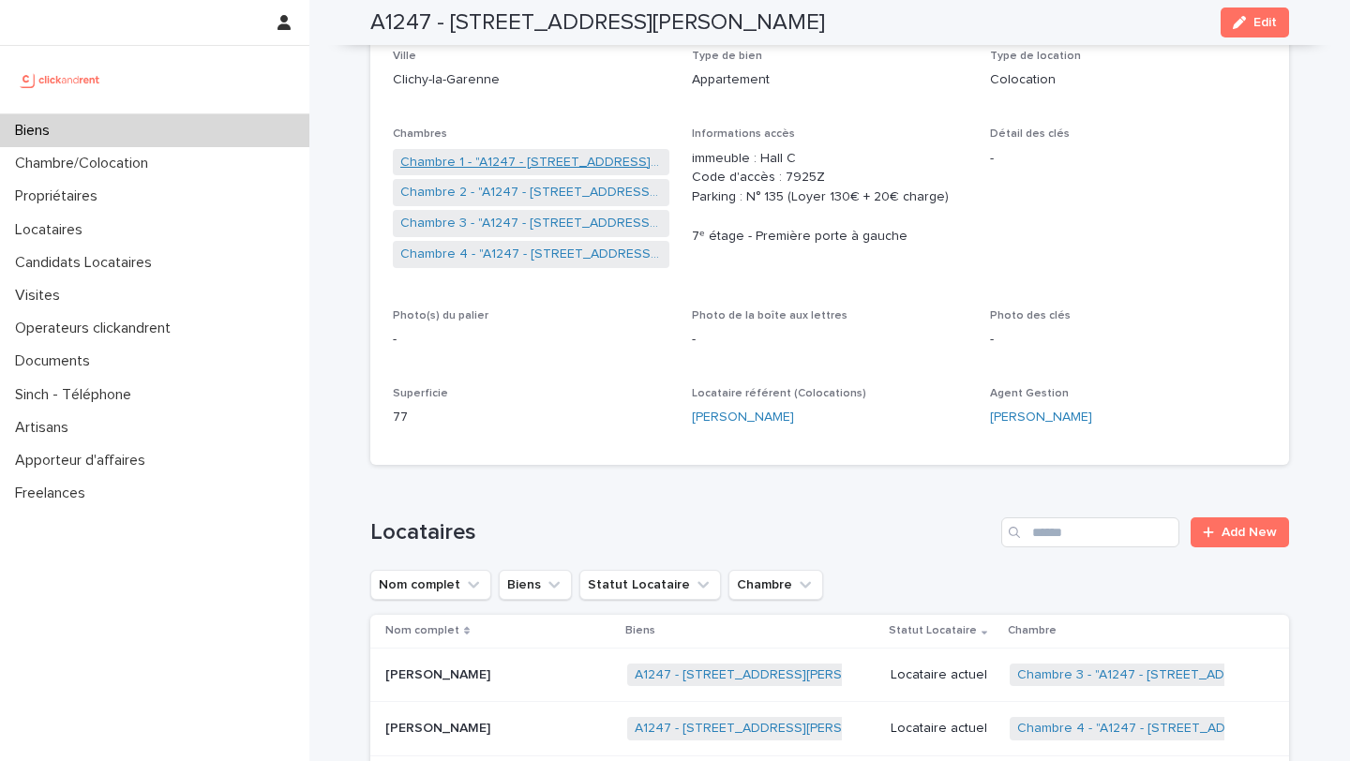
click at [483, 157] on link "Chambre 1 - "A1247 - 1 rue Charlotte Perriand, Clichy-la-Garenne 92110"" at bounding box center [530, 163] width 261 height 20
click at [488, 196] on link "Chambre 2 - "A1247 - 1 rue Charlotte Perriand, Clichy-la-Garenne 92110"" at bounding box center [530, 193] width 261 height 20
click at [488, 224] on link "Chambre 3 - "A1247 - 1 rue Charlotte Perriand, Clichy-la-Garenne 92110"" at bounding box center [530, 224] width 261 height 20
click at [490, 247] on link "Chambre 4 - "A1247 - 1 rue Charlotte Perriand, Clichy-la-Garenne 92110"" at bounding box center [530, 255] width 261 height 20
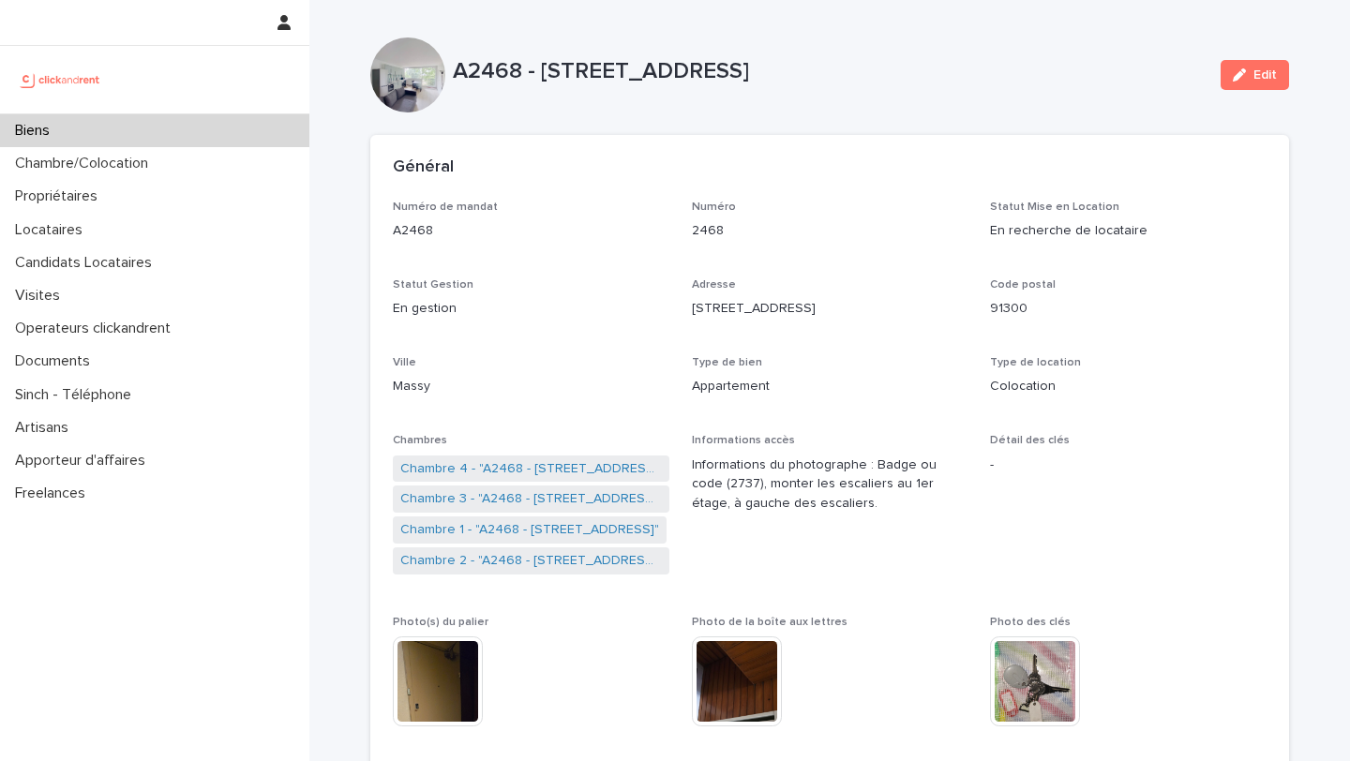
click at [110, 139] on div "Biens" at bounding box center [154, 130] width 309 height 33
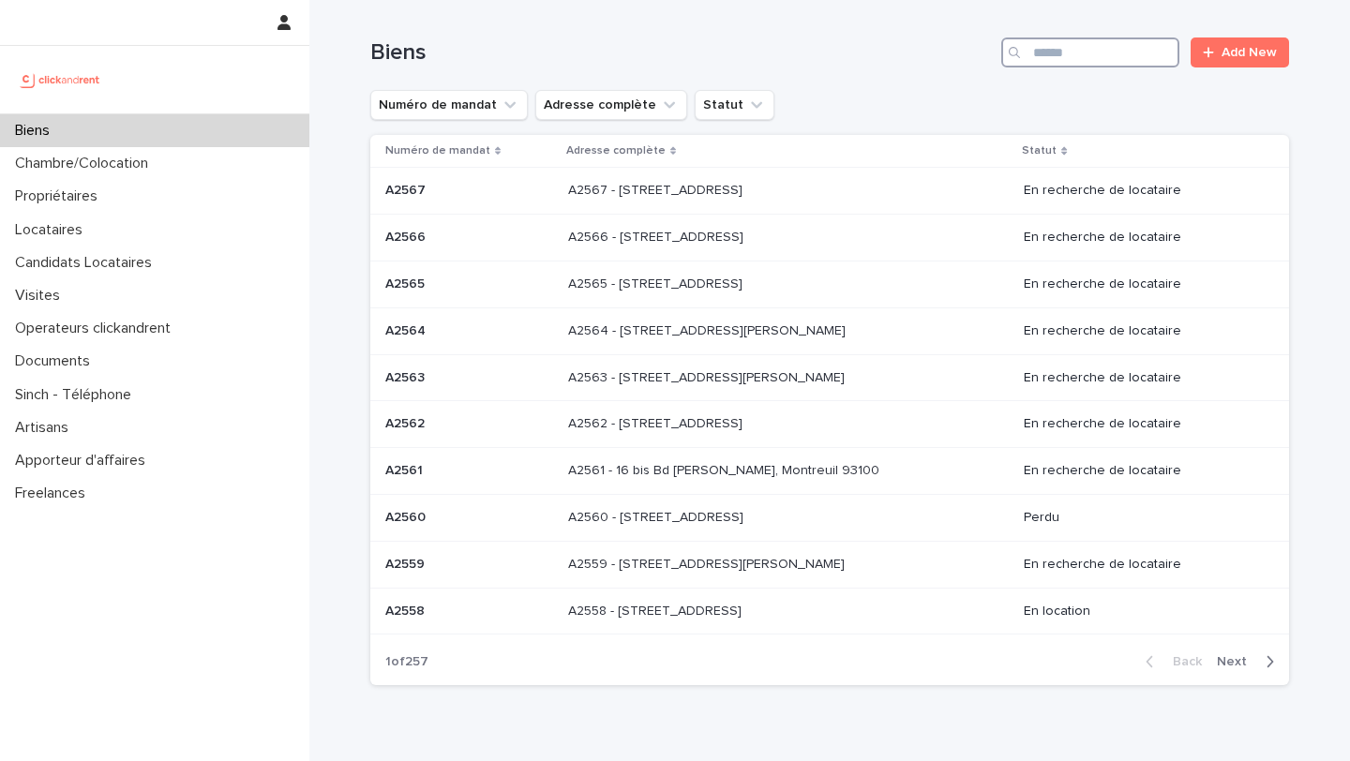
click at [1075, 57] on input "Search" at bounding box center [1090, 52] width 178 height 30
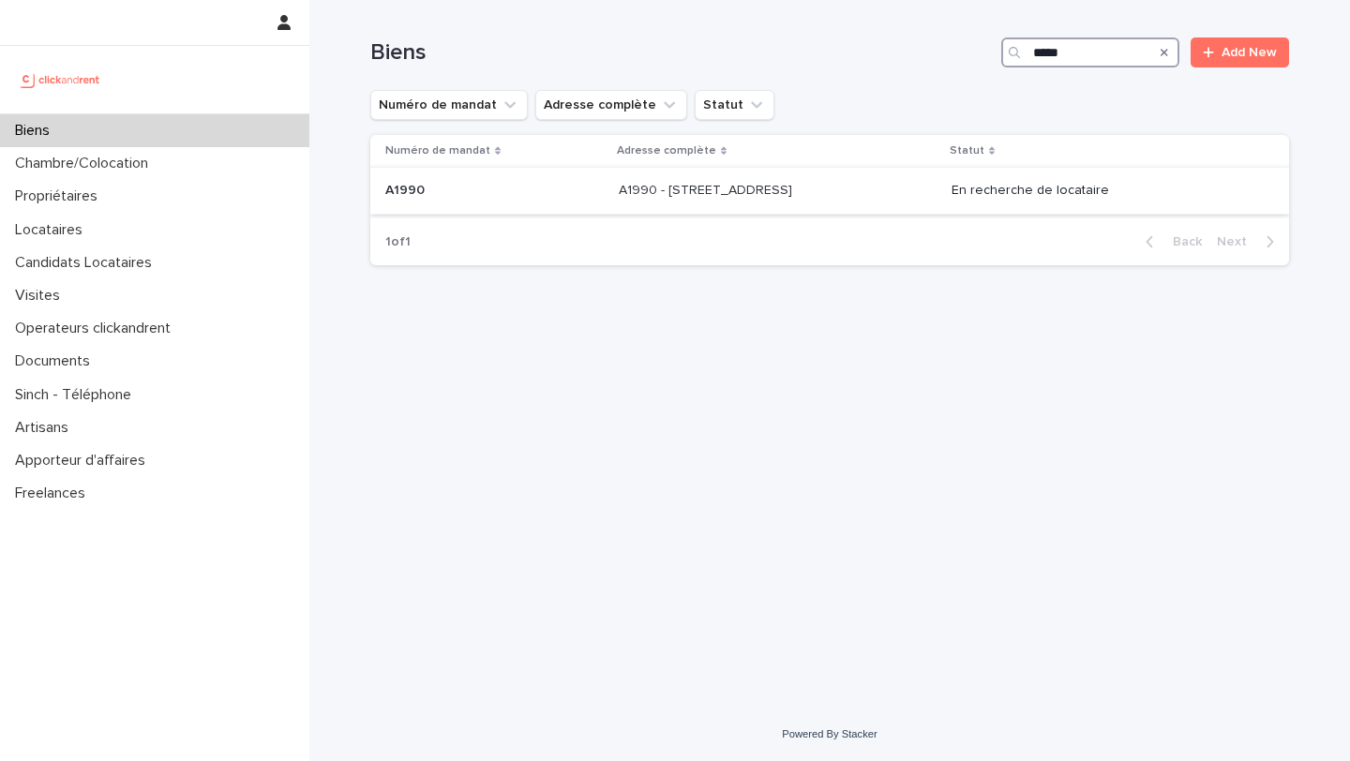
type input "*****"
click at [422, 195] on p "A1990" at bounding box center [406, 189] width 43 height 20
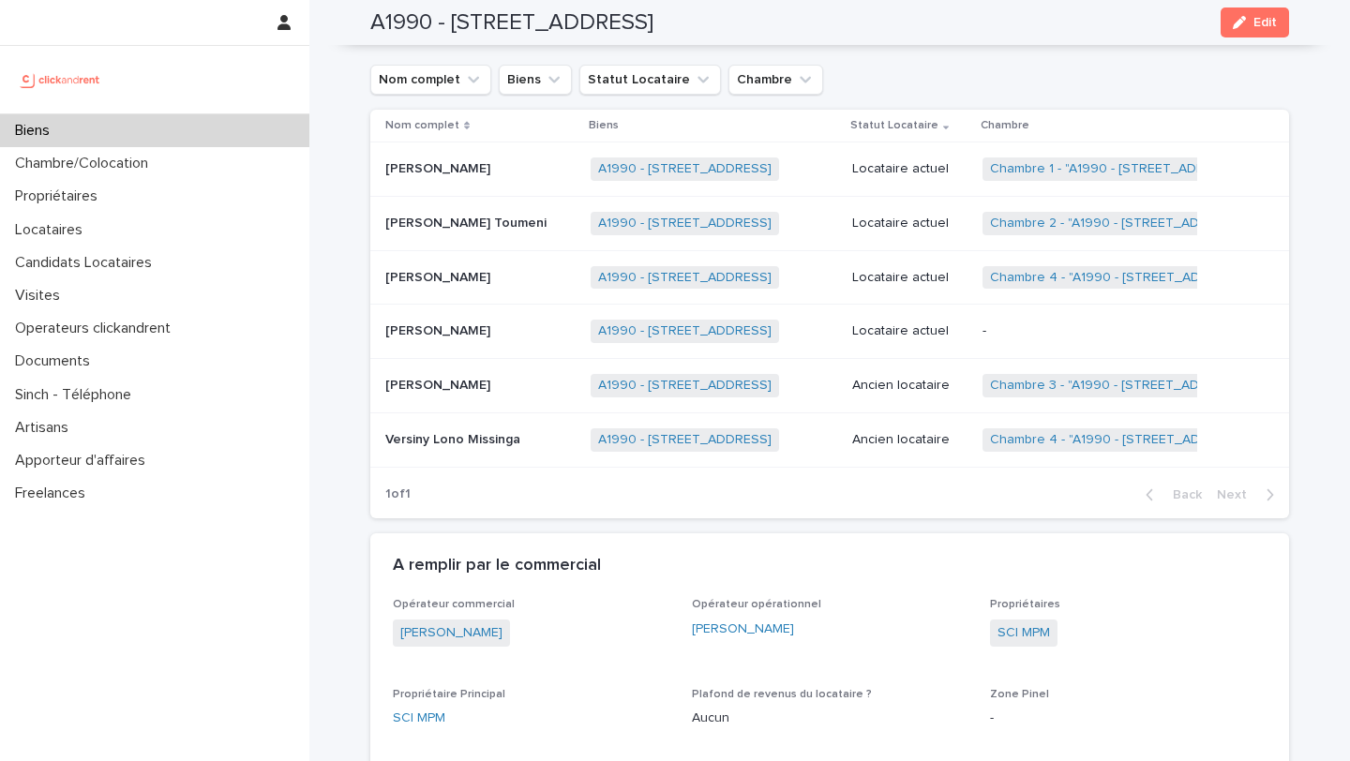
scroll to position [999, 0]
click at [432, 387] on p "[PERSON_NAME]" at bounding box center [439, 382] width 109 height 20
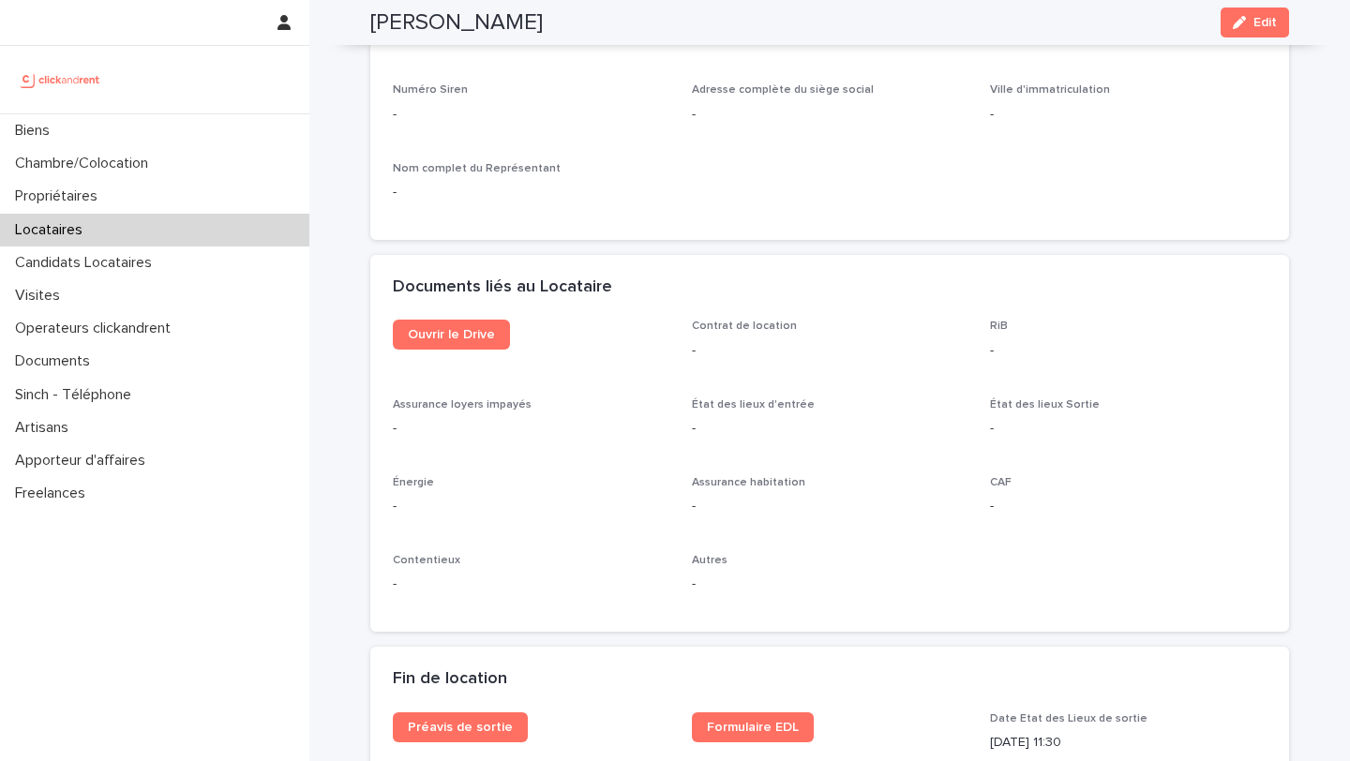
scroll to position [1820, 0]
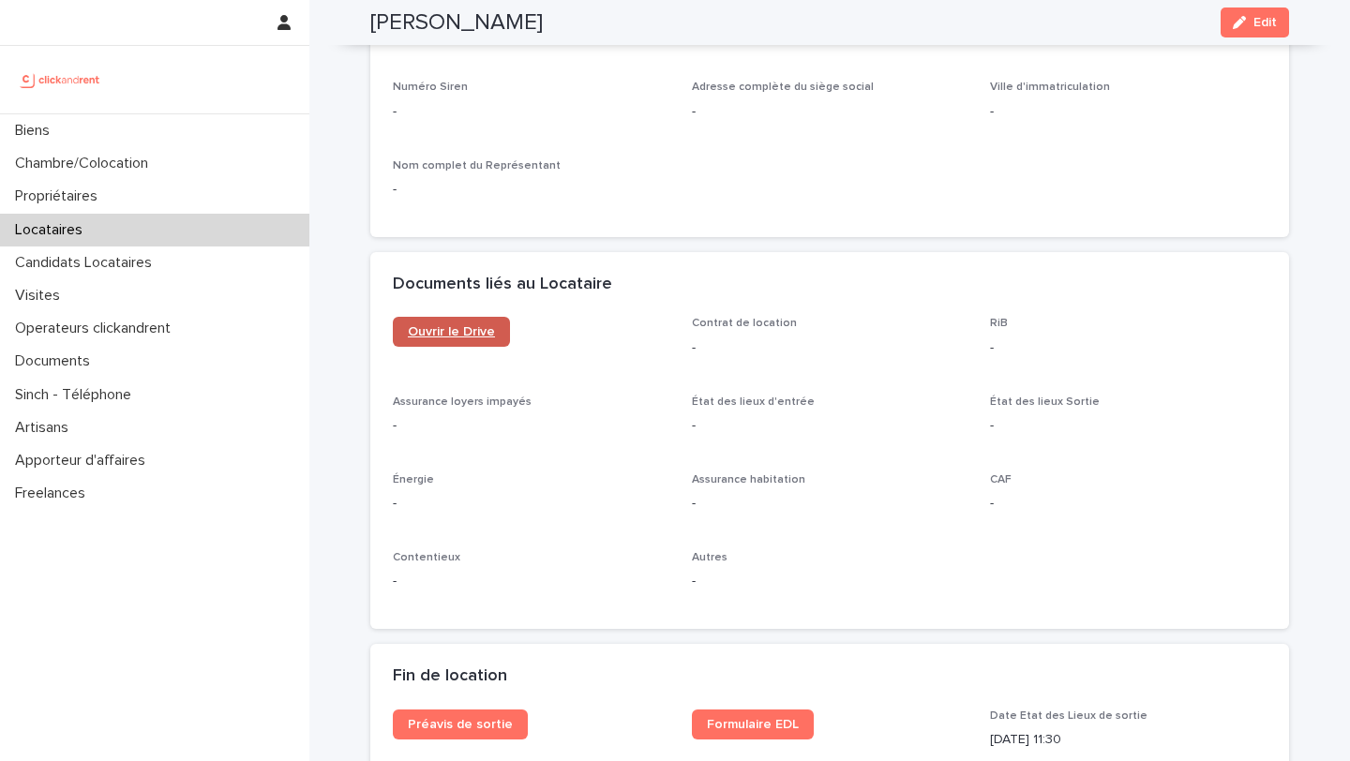
click at [452, 333] on span "Ouvrir le Drive" at bounding box center [451, 331] width 87 height 13
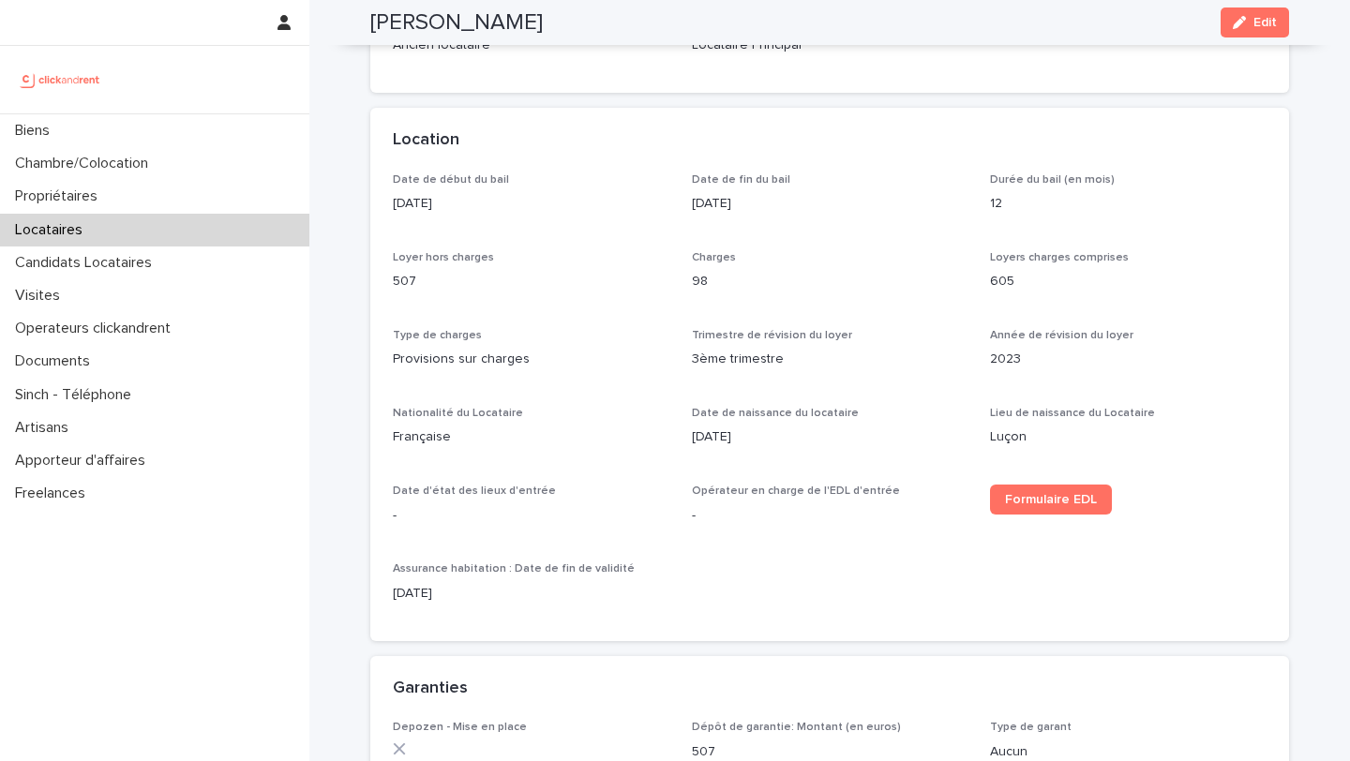
scroll to position [0, 0]
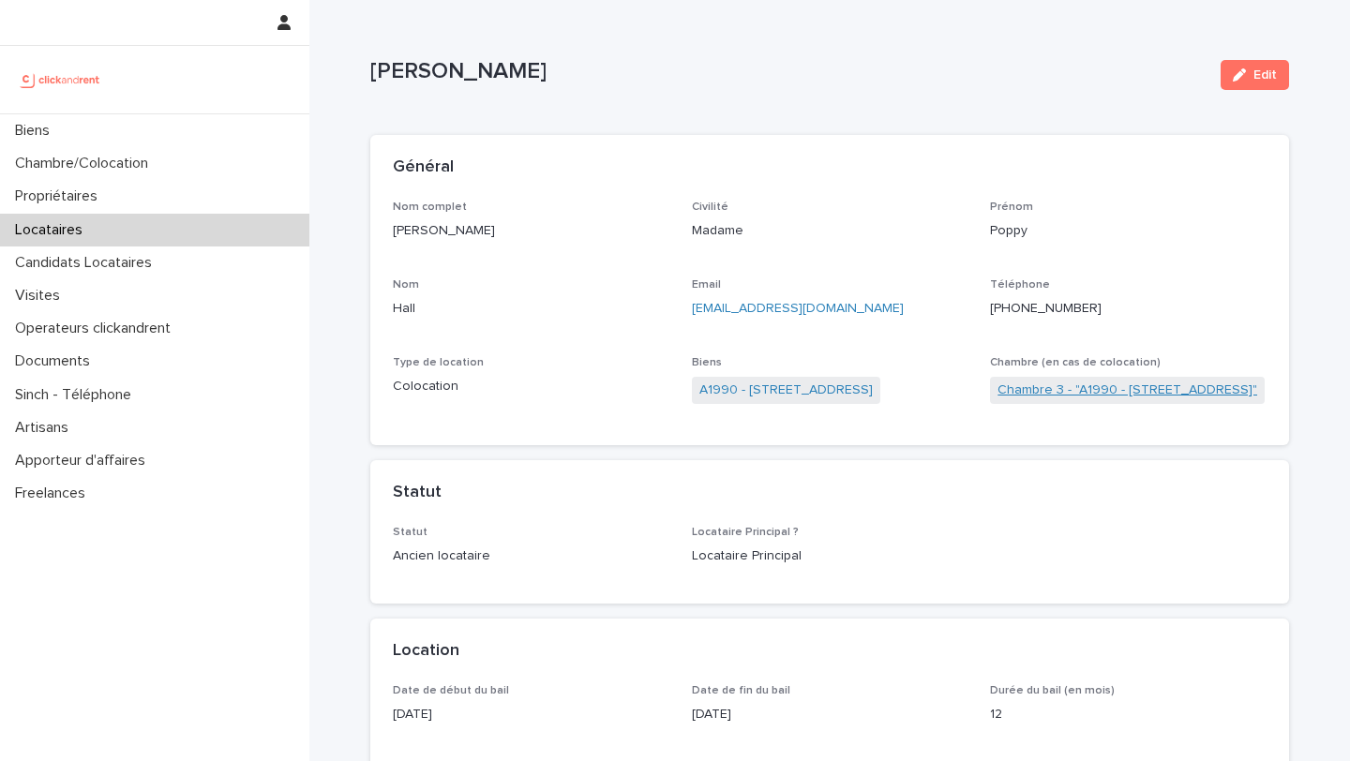
click at [1047, 382] on link "Chambre 3 - "A1990 - [STREET_ADDRESS]"" at bounding box center [1127, 391] width 260 height 20
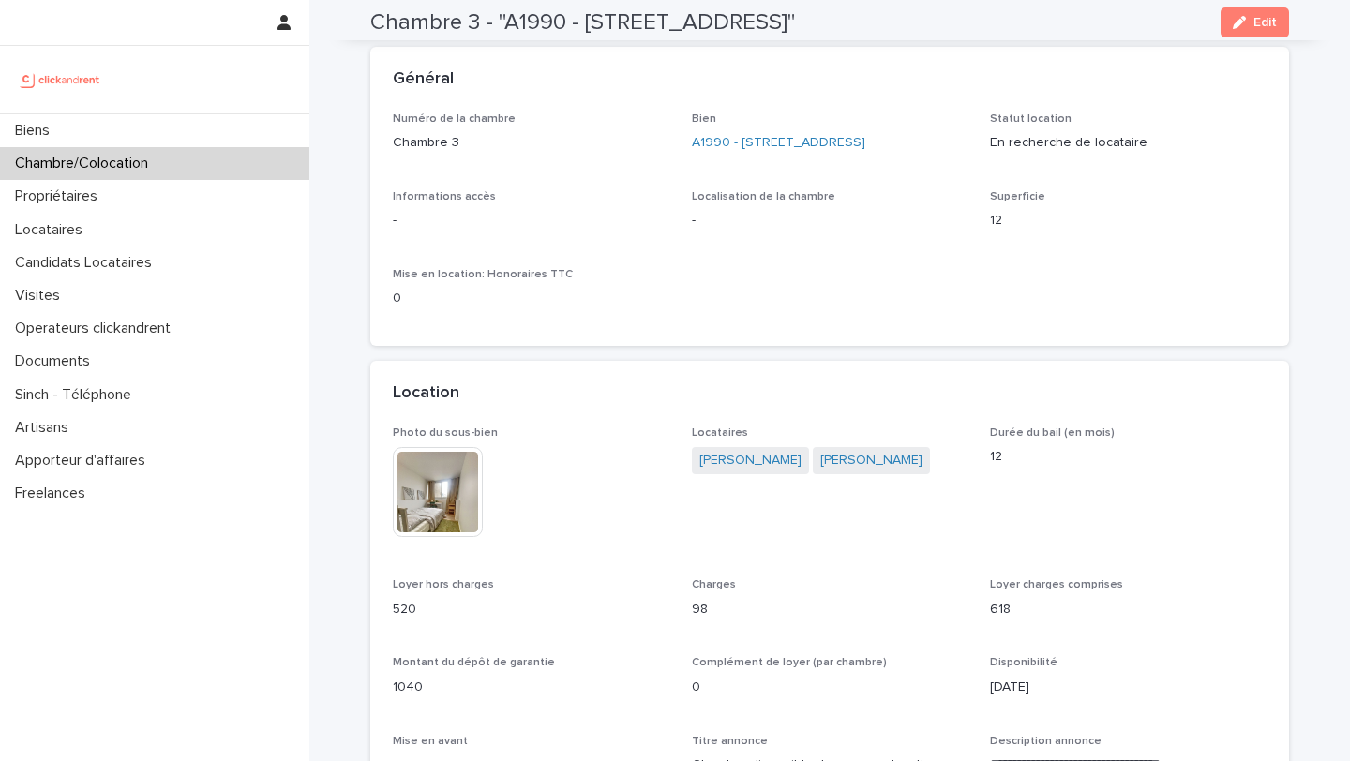
scroll to position [86, 0]
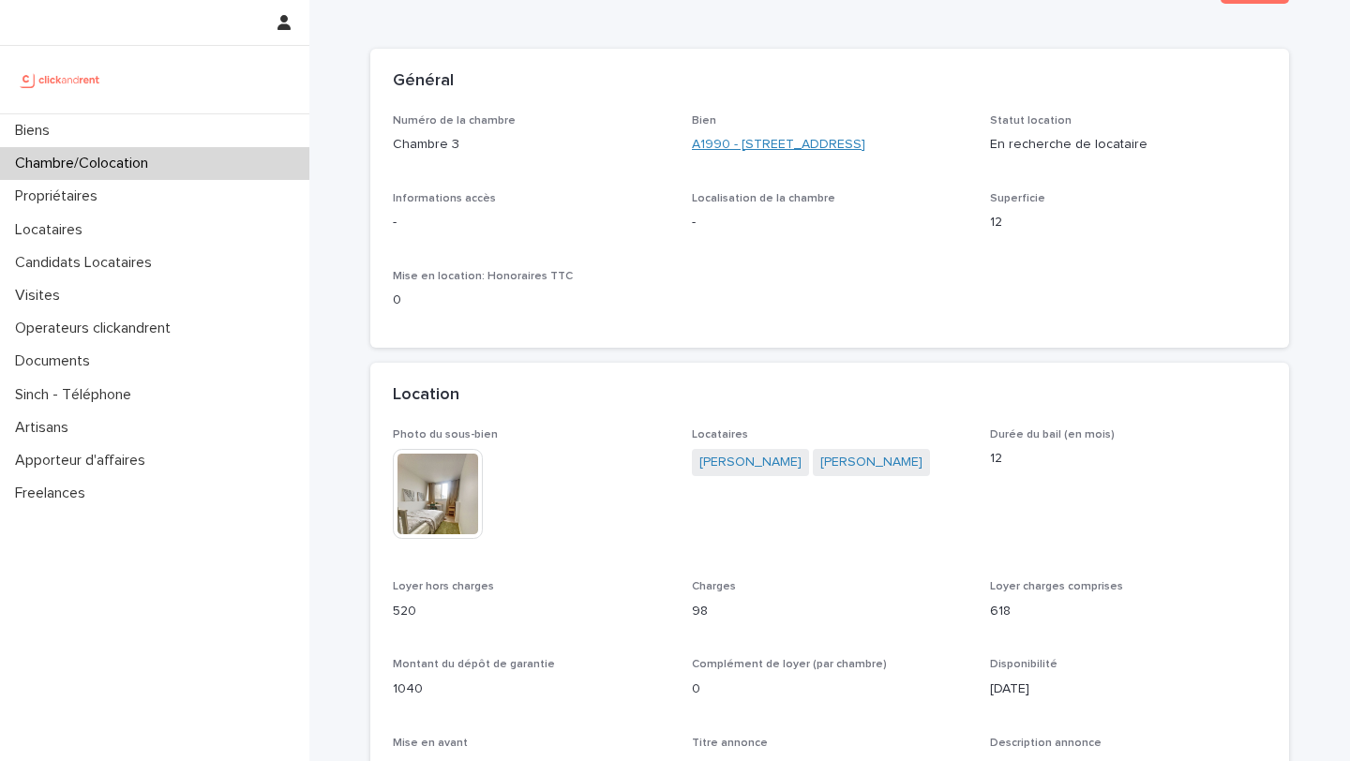
click at [734, 145] on link "A1990 - [STREET_ADDRESS]" at bounding box center [778, 145] width 173 height 20
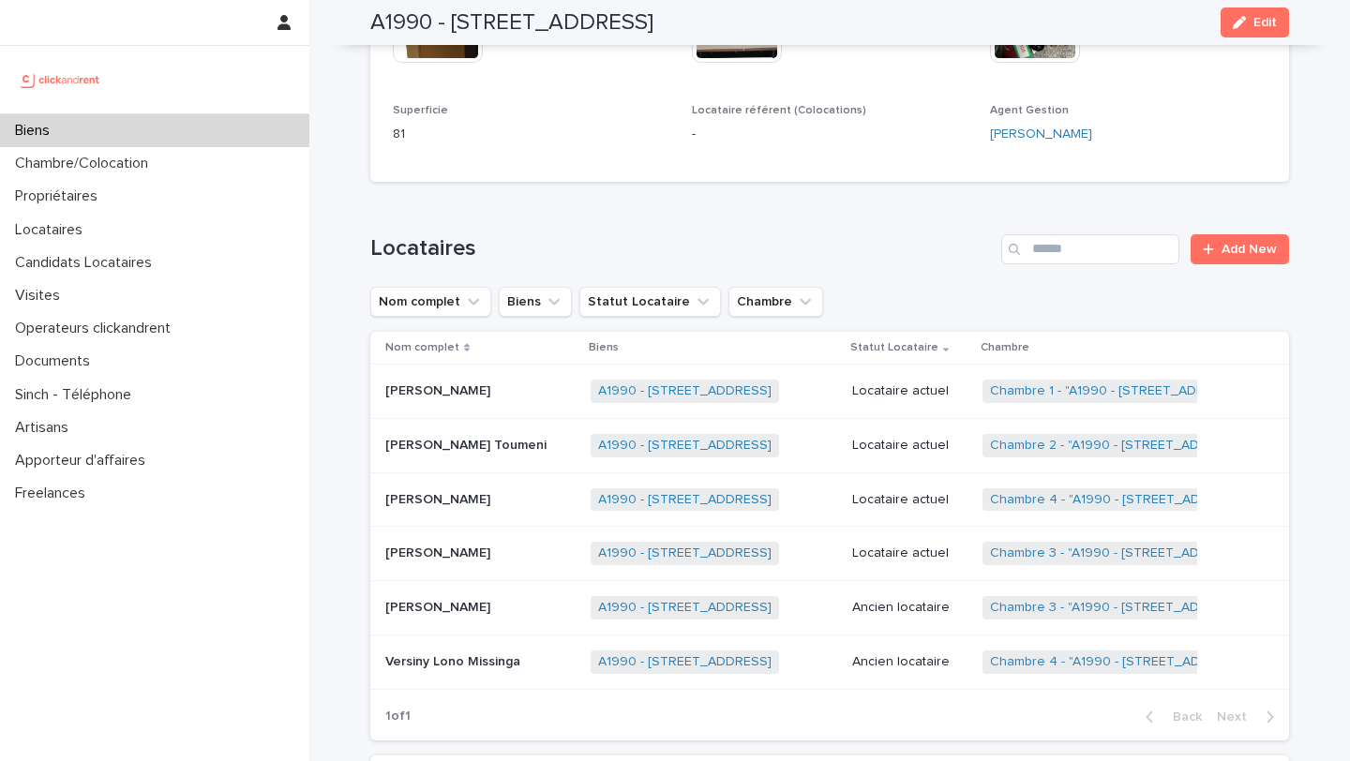
scroll to position [798, 0]
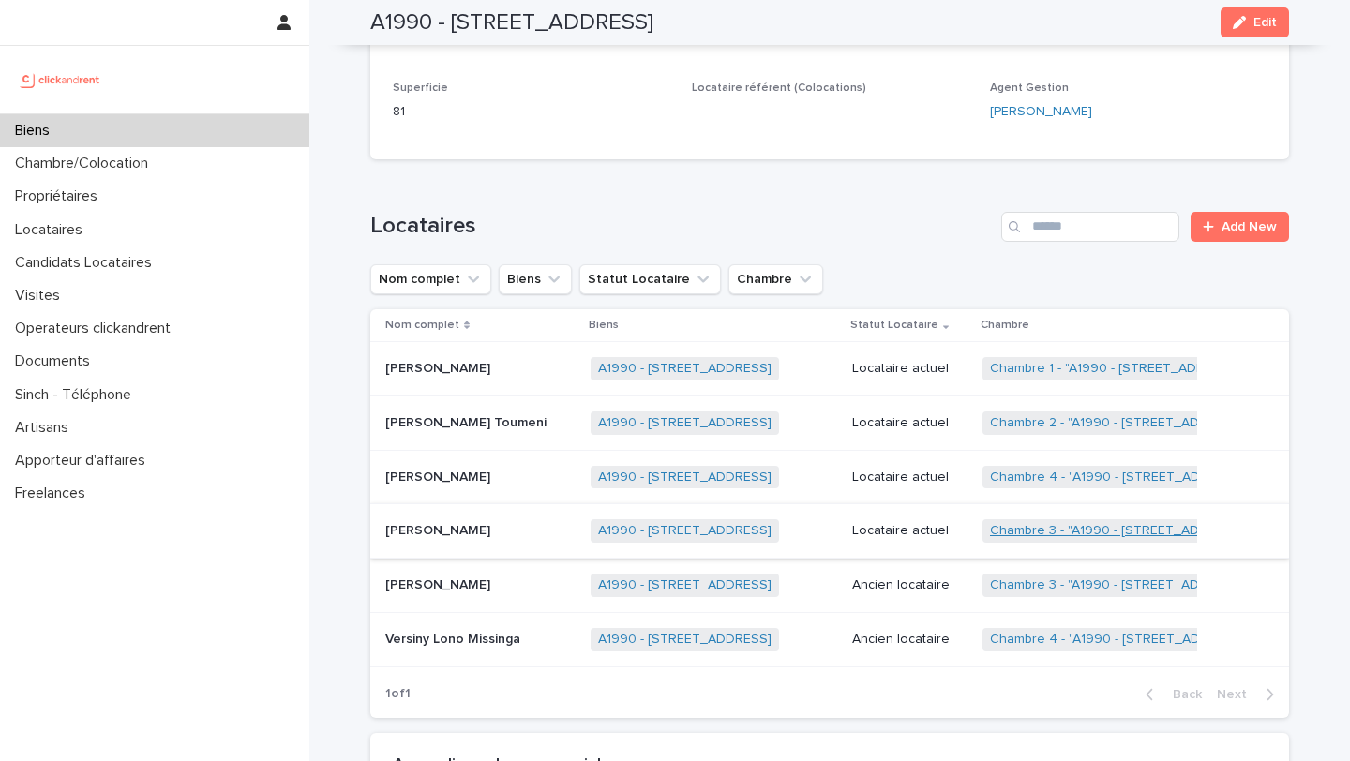
click at [1077, 531] on link "Chambre 3 - "A1990 - [STREET_ADDRESS]"" at bounding box center [1120, 531] width 260 height 16
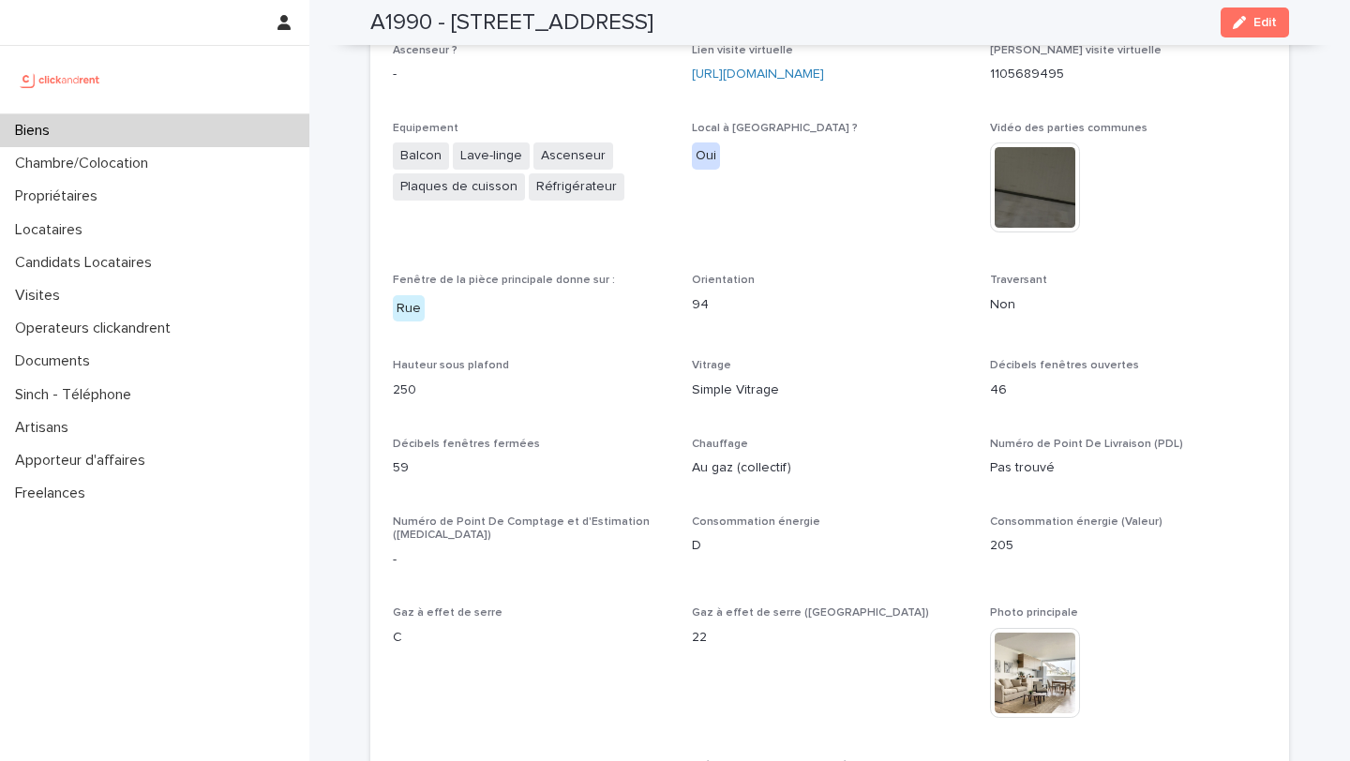
scroll to position [4002, 0]
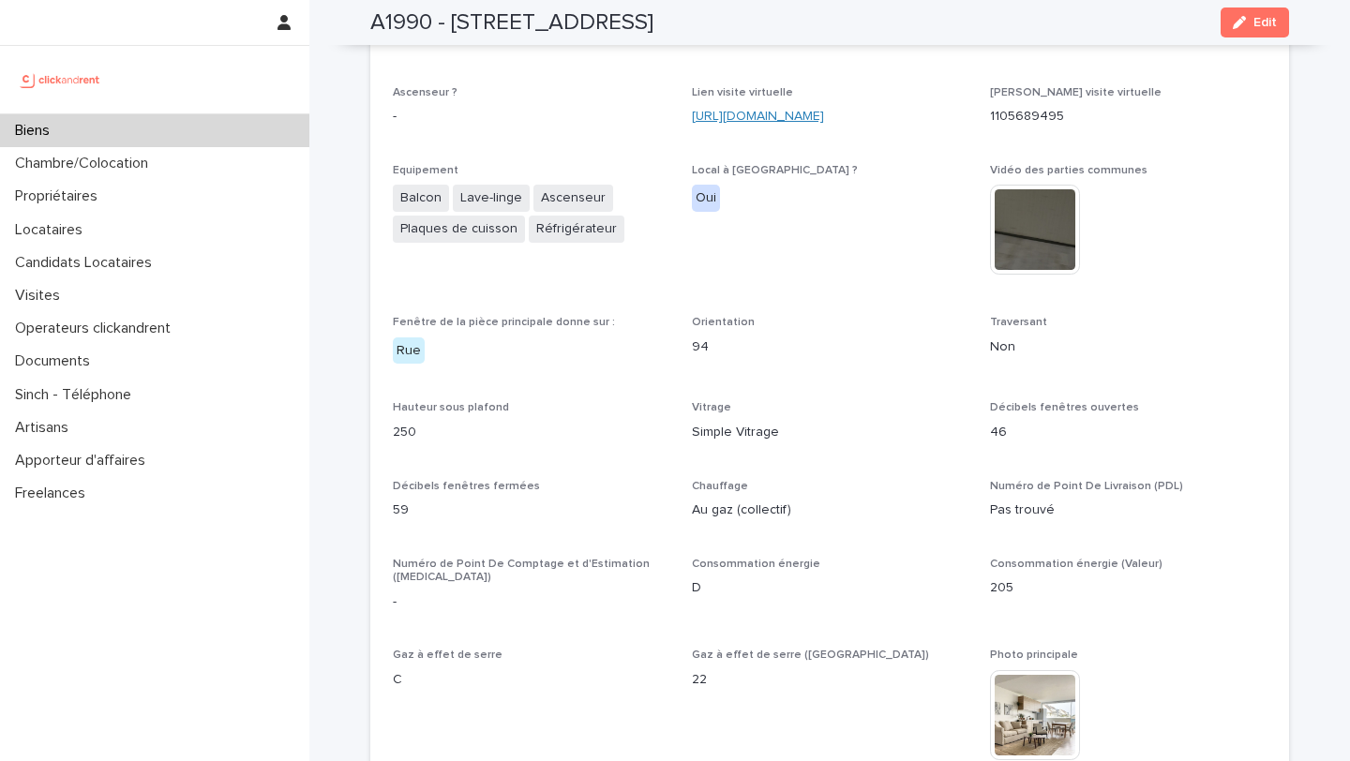
click at [786, 110] on link "[URL][DOMAIN_NAME]" at bounding box center [758, 116] width 132 height 13
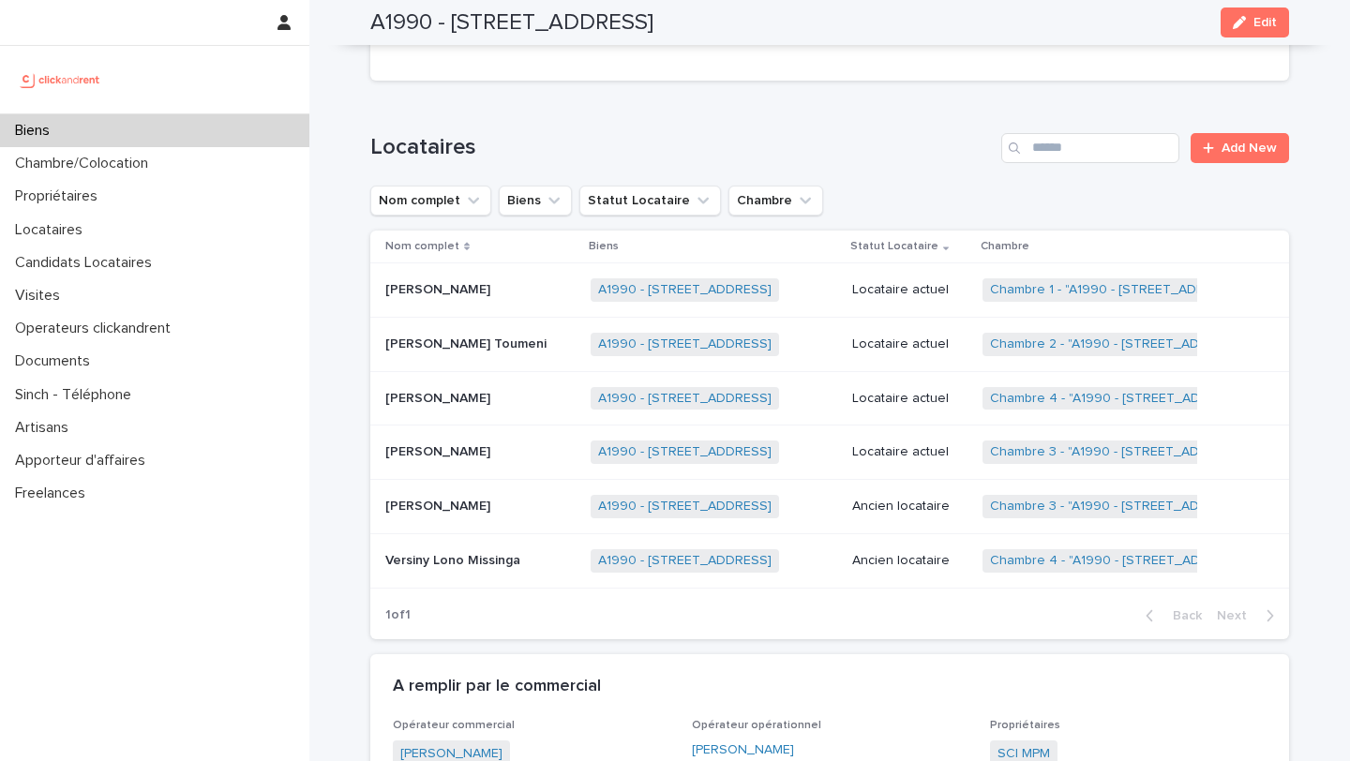
scroll to position [767, 0]
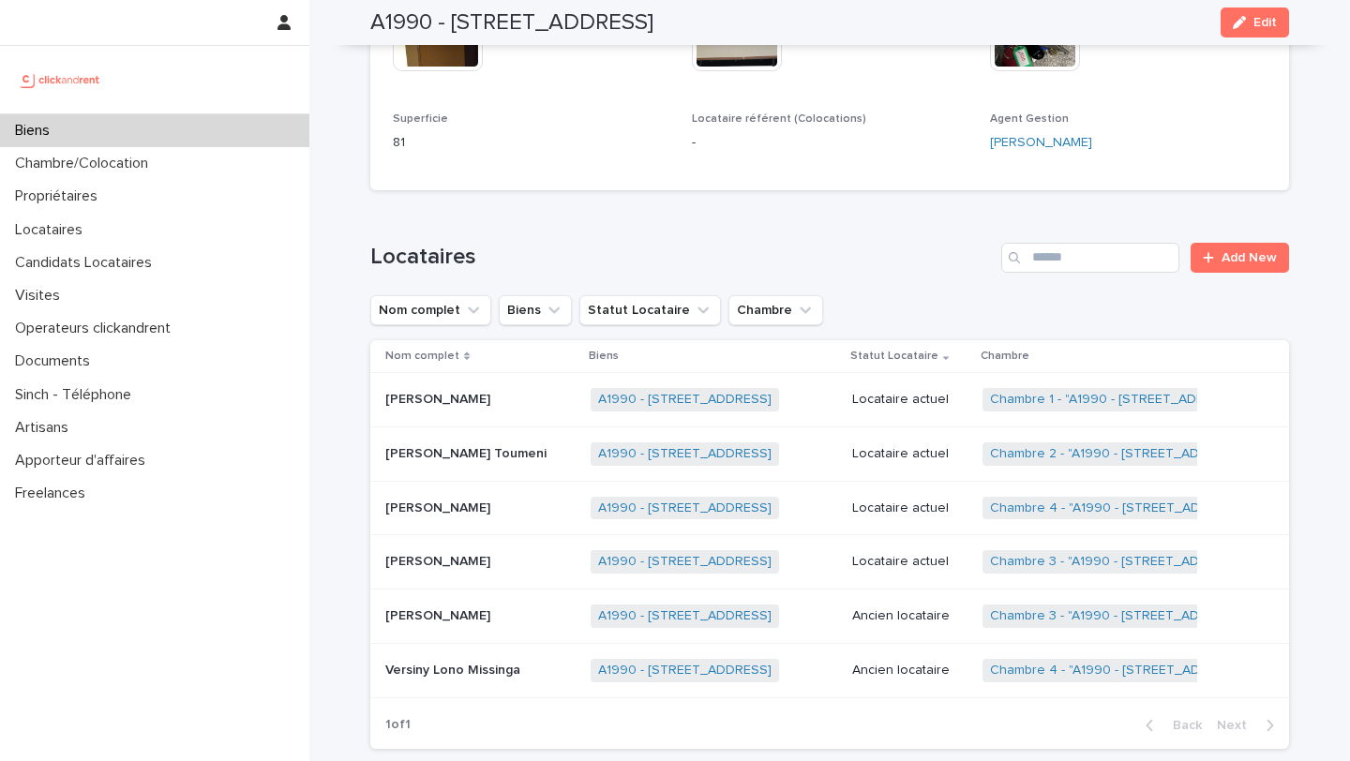
click at [447, 405] on p "[PERSON_NAME]" at bounding box center [439, 398] width 109 height 20
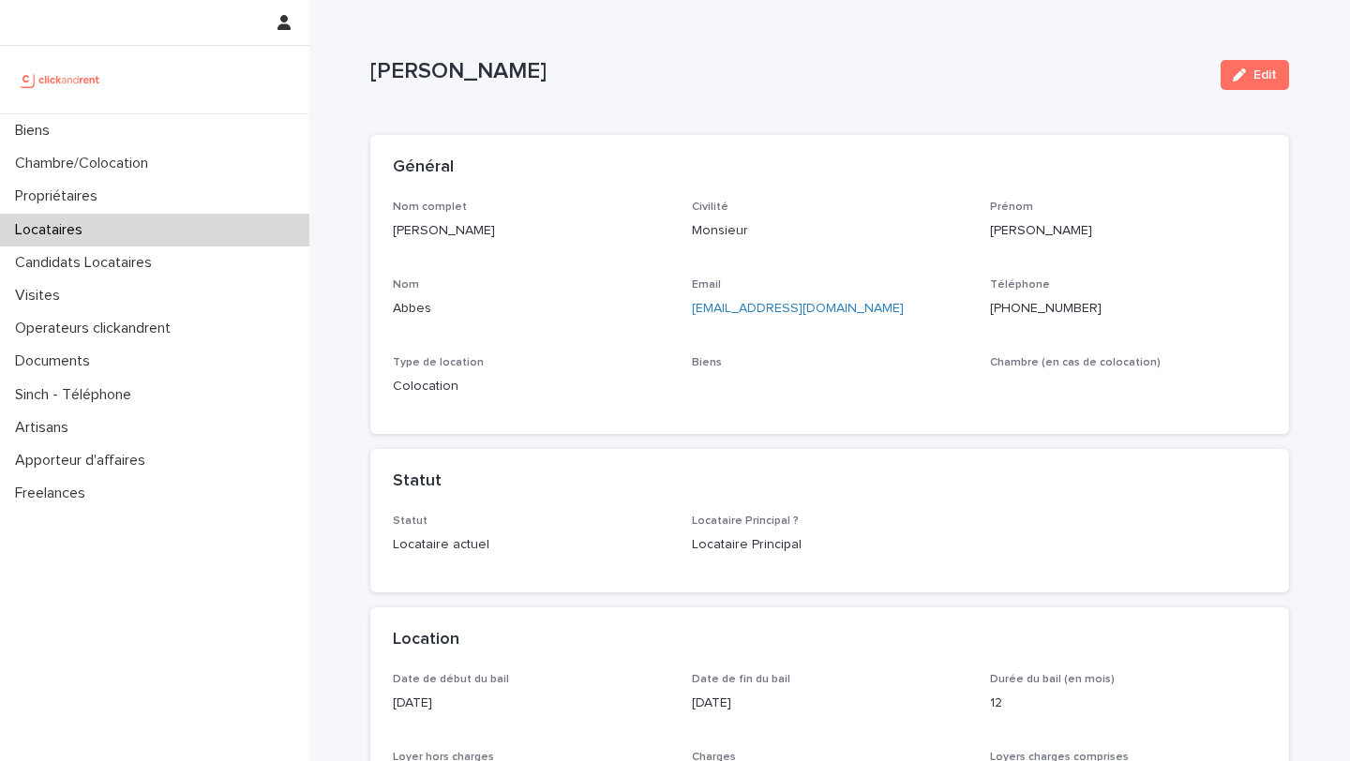
click at [1029, 306] on ringoverc2c-number-84e06f14122c "[PHONE_NUMBER]" at bounding box center [1046, 308] width 112 height 13
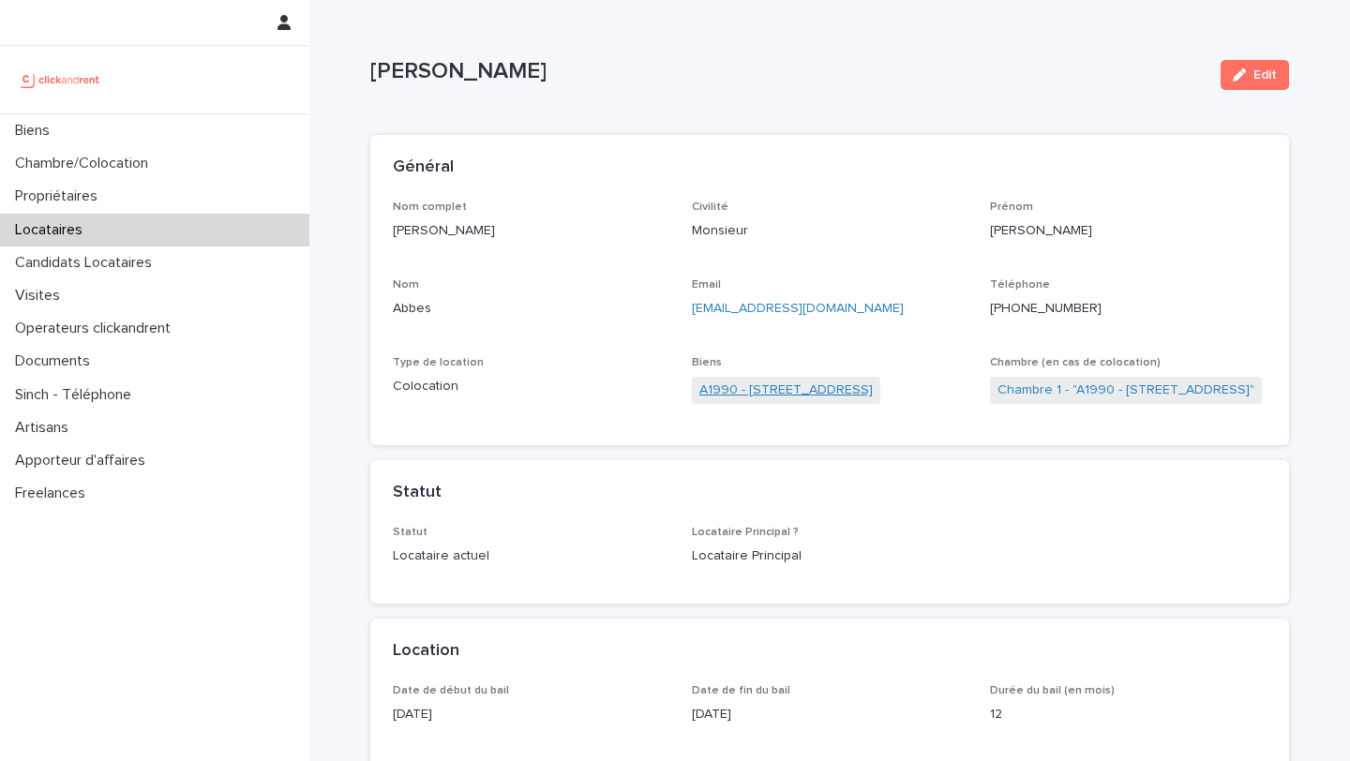
click at [799, 392] on link "A1990 - [STREET_ADDRESS]" at bounding box center [785, 391] width 173 height 20
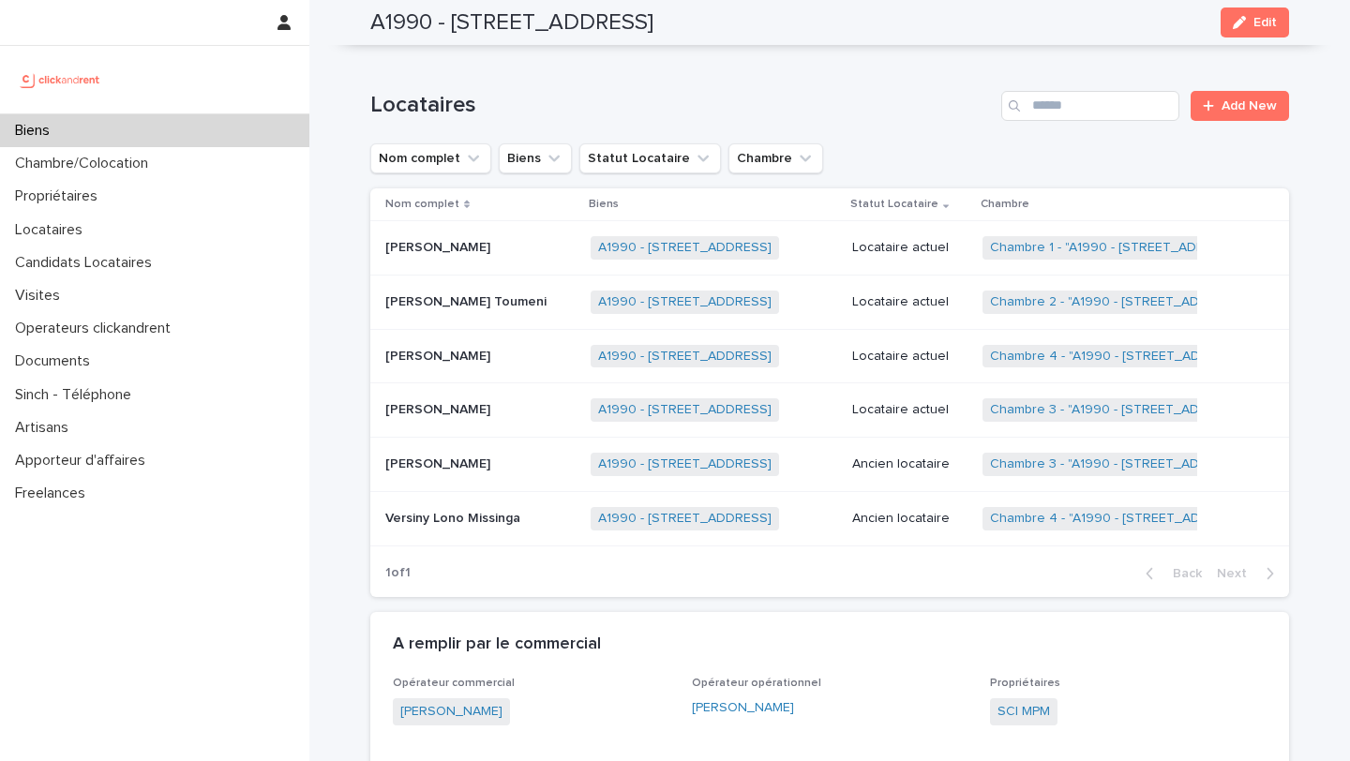
scroll to position [932, 0]
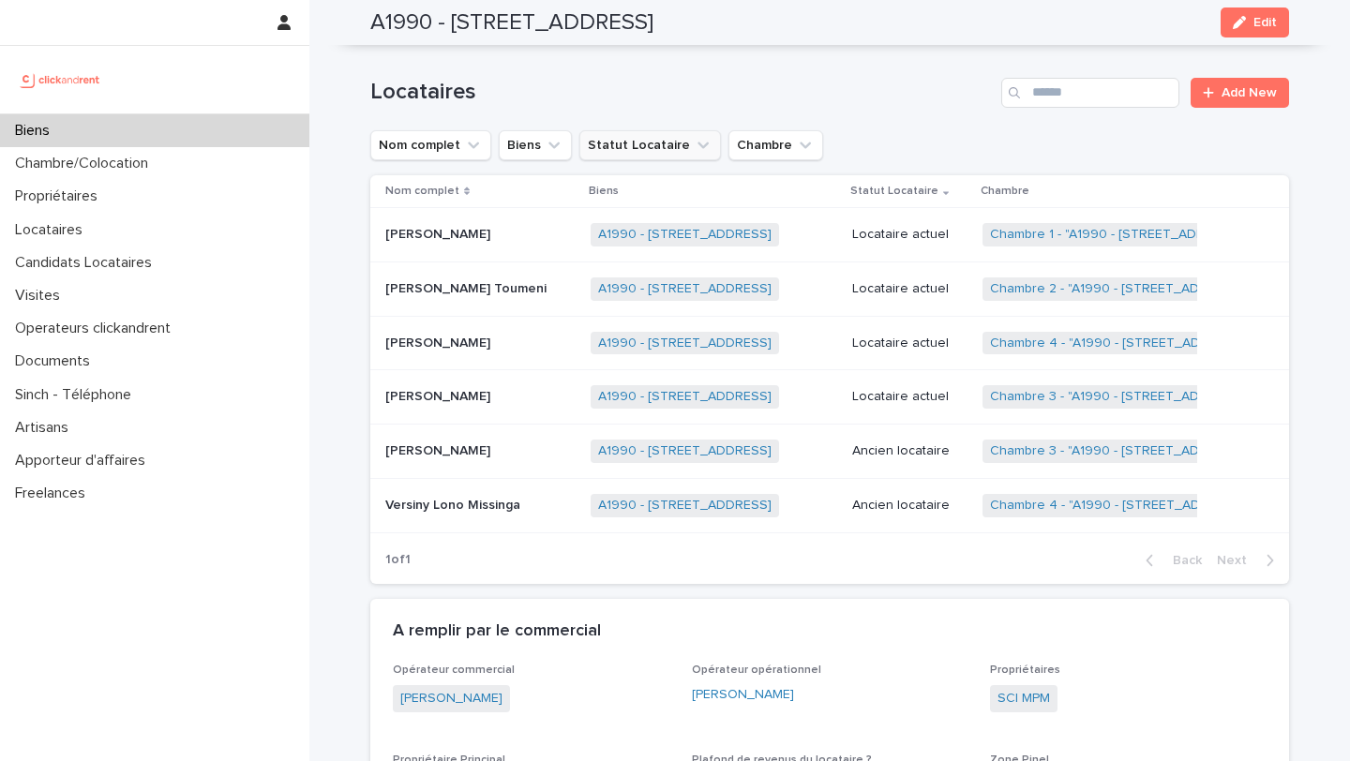
click at [653, 141] on button "Statut Locataire" at bounding box center [650, 145] width 142 height 30
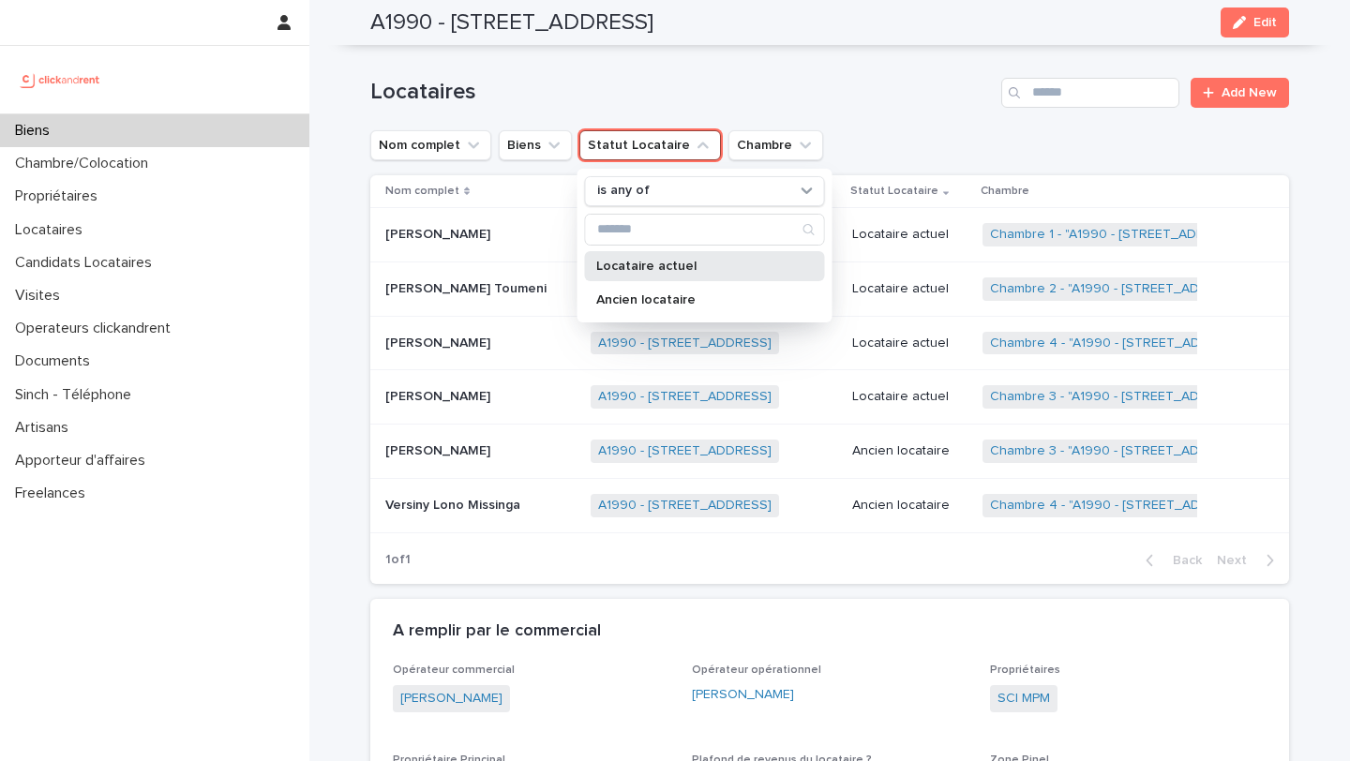
click at [681, 262] on p "Locataire actuel" at bounding box center [695, 266] width 199 height 13
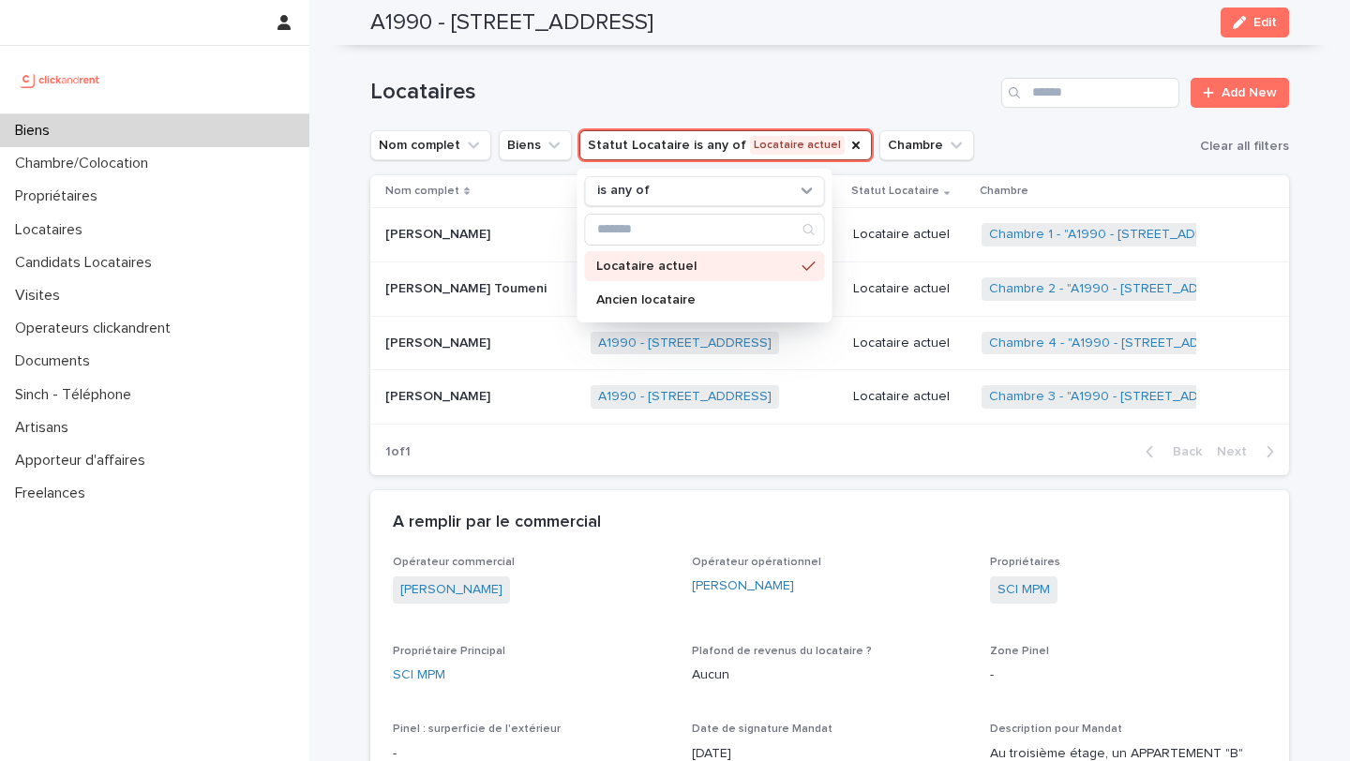
click at [679, 97] on h1 "Locataires" at bounding box center [681, 92] width 623 height 27
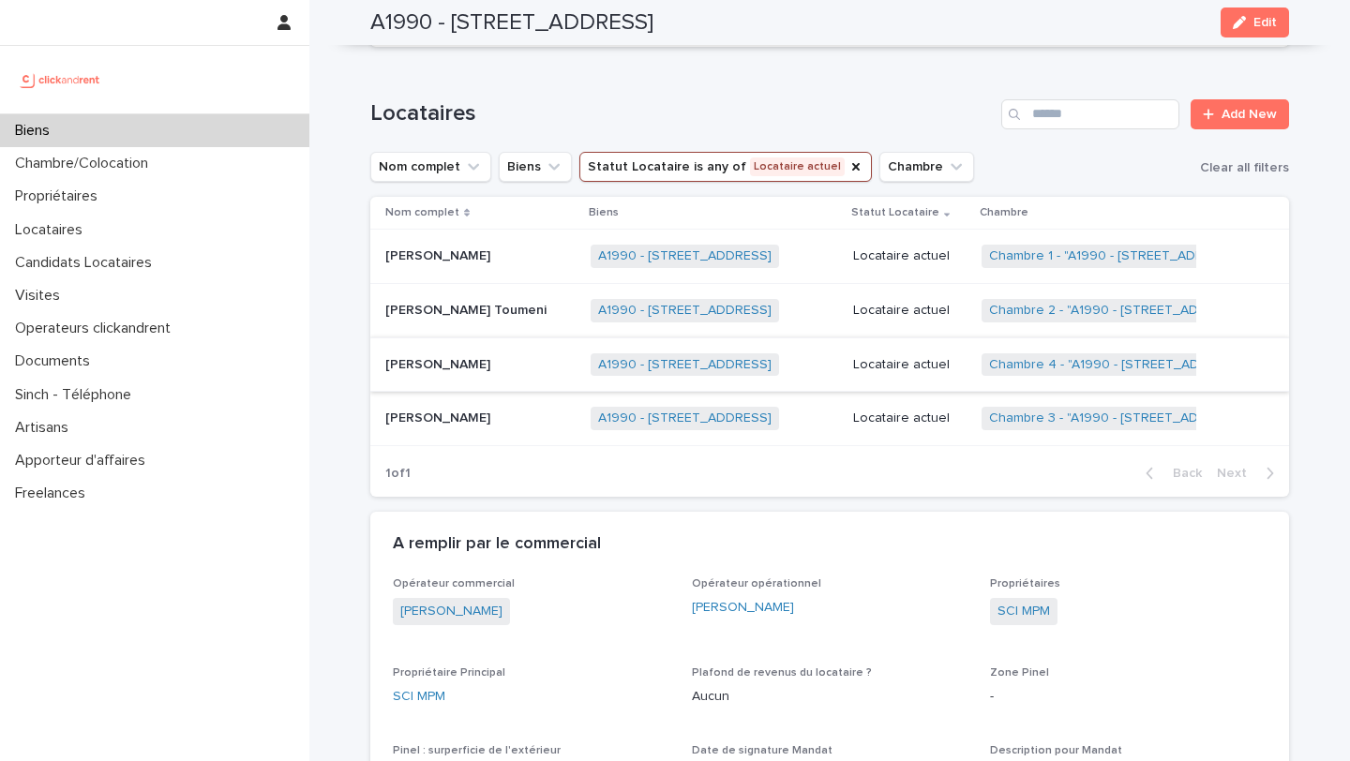
scroll to position [904, 0]
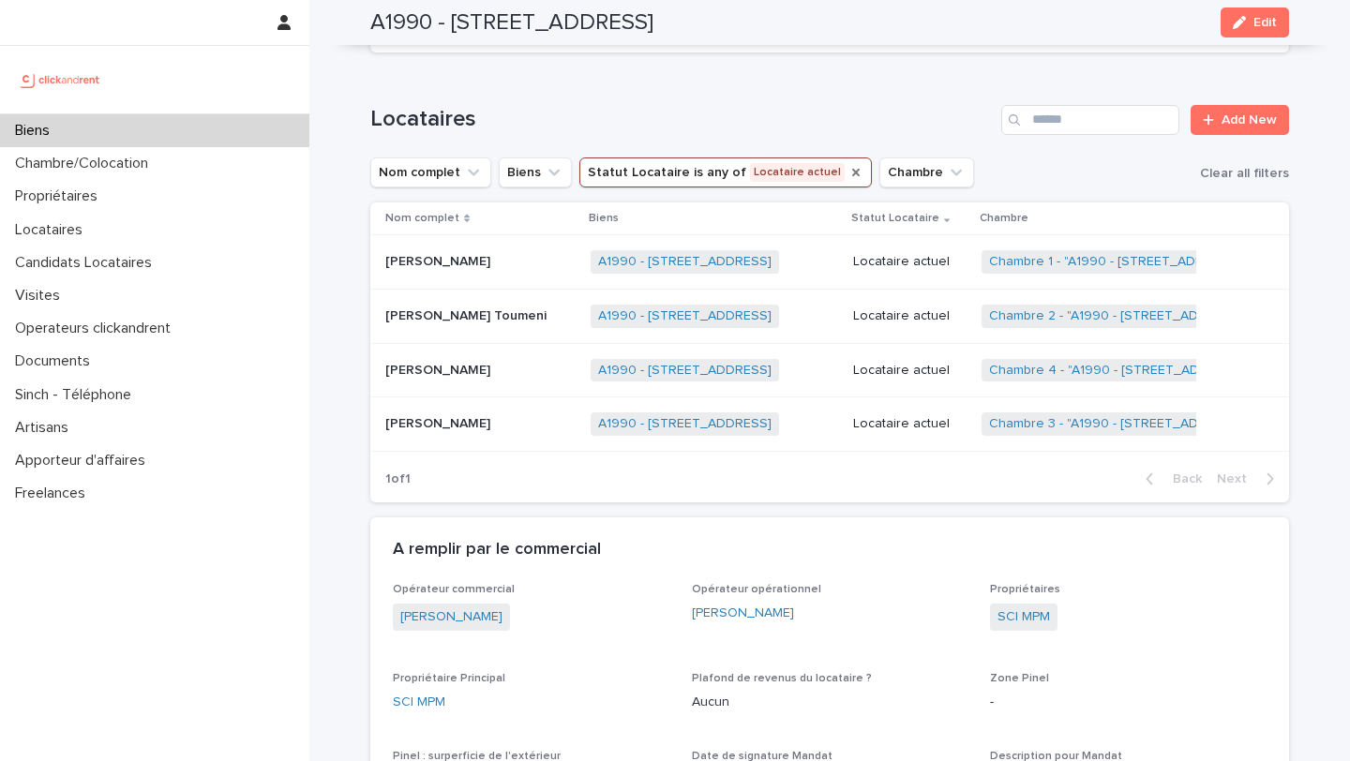
click at [848, 177] on icon "Statut Locataire" at bounding box center [855, 172] width 15 height 15
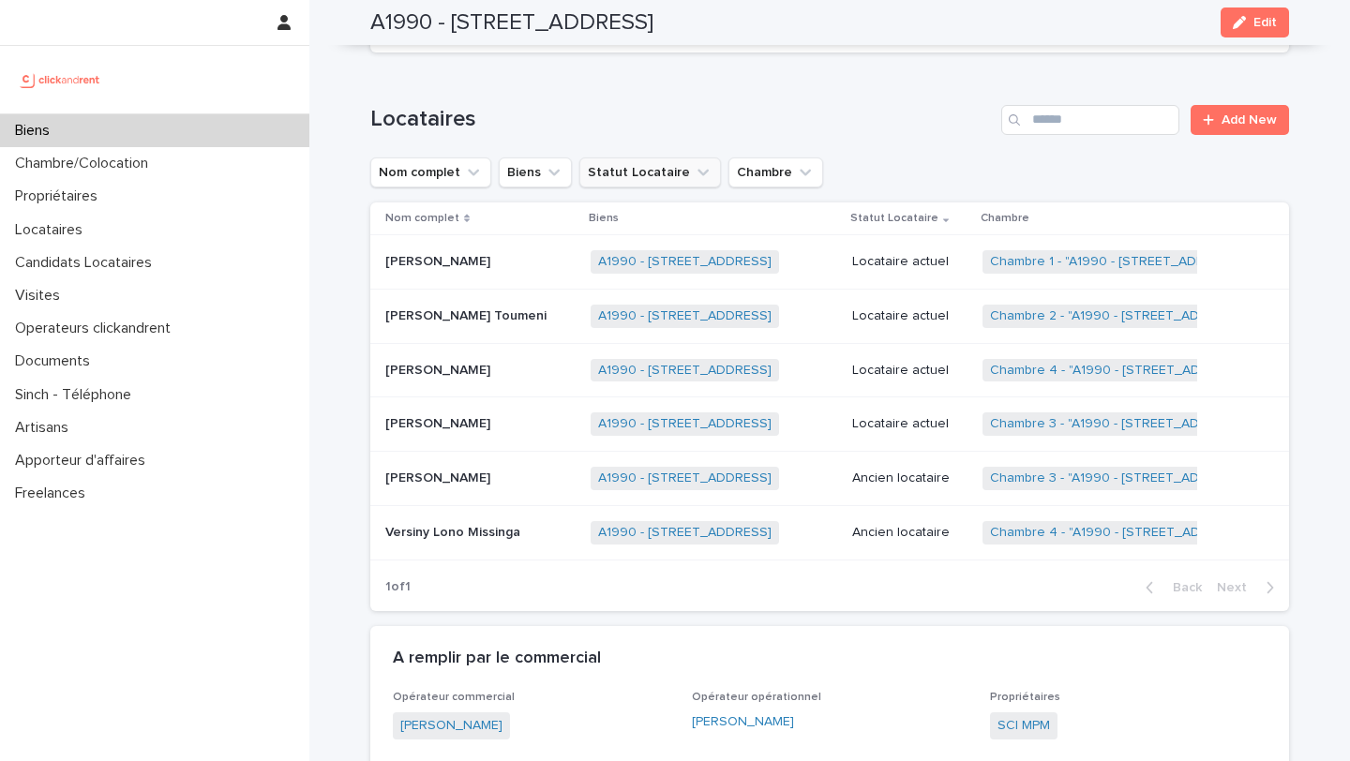
click at [678, 175] on button "Statut Locataire" at bounding box center [650, 172] width 142 height 30
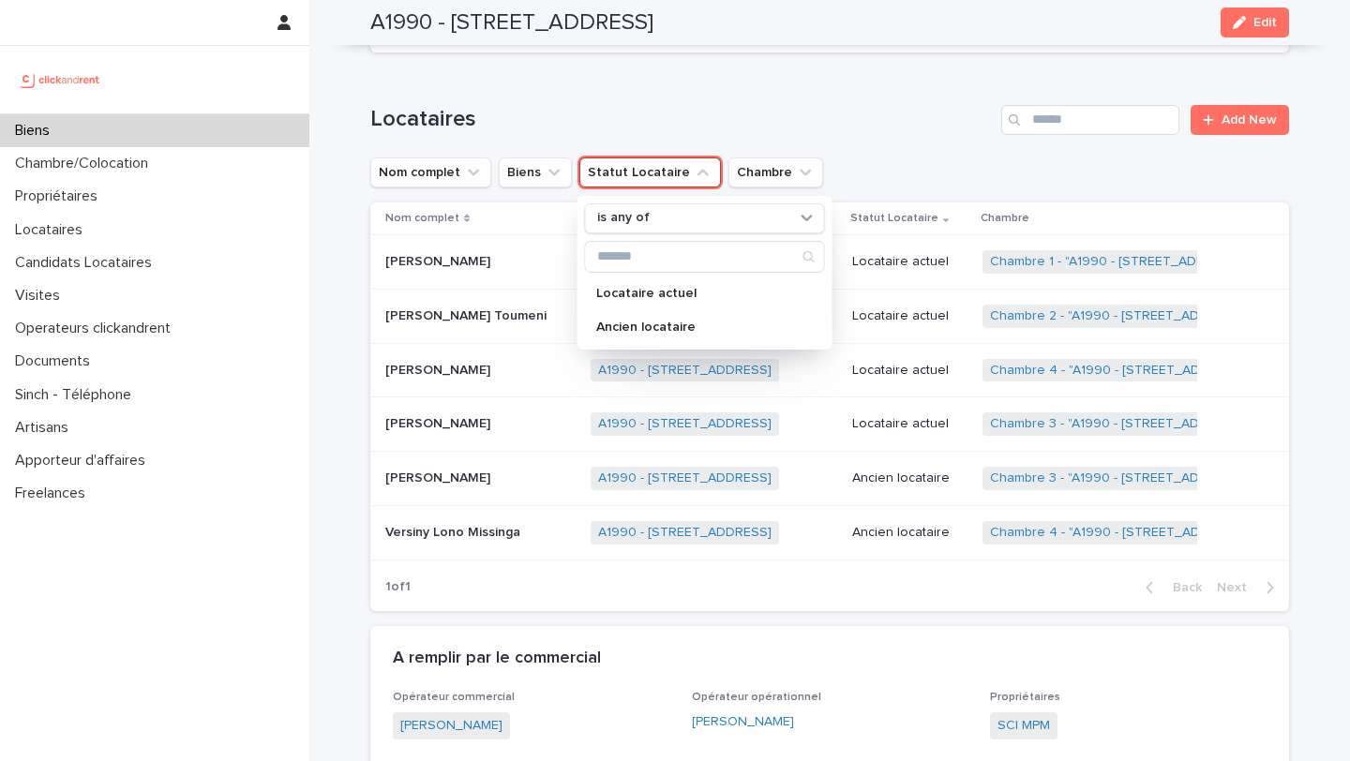
click at [470, 479] on p at bounding box center [480, 478] width 190 height 16
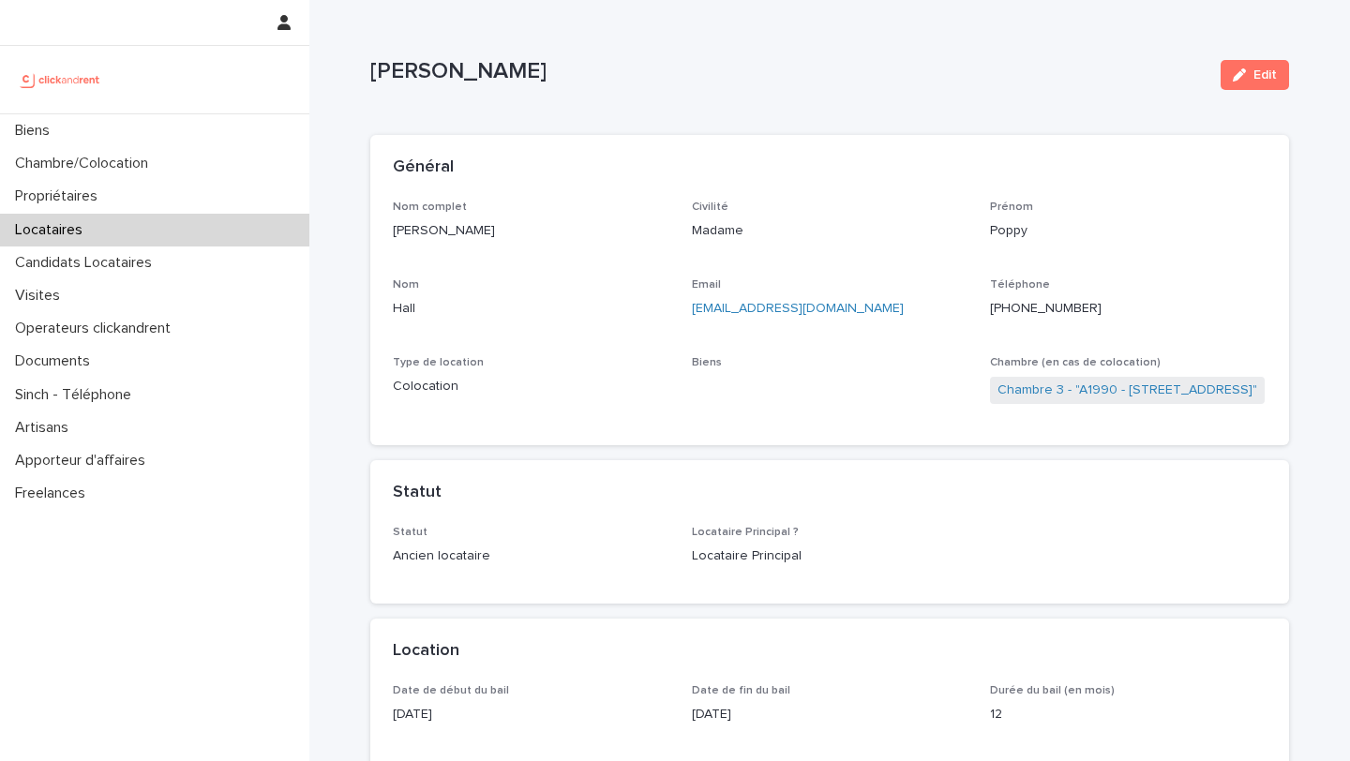
click at [1049, 302] on ringoverc2c-number-84e06f14122c "[PHONE_NUMBER]" at bounding box center [1046, 308] width 112 height 13
